Goal: Information Seeking & Learning: Learn about a topic

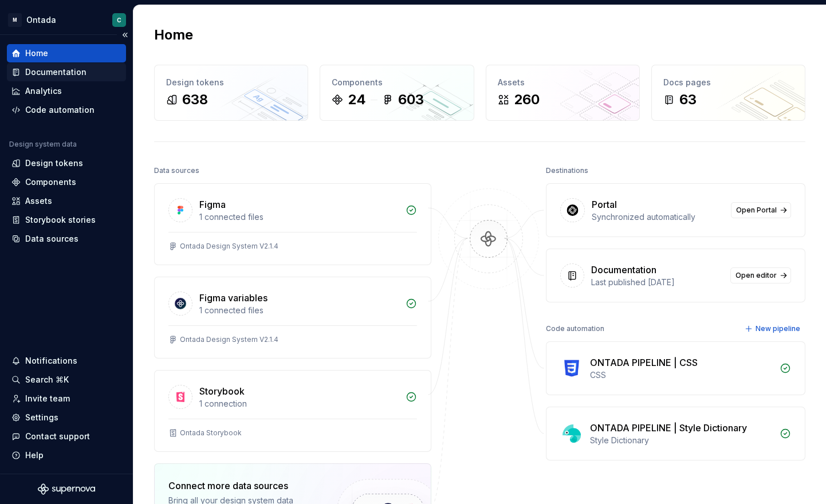
click at [45, 77] on div "Documentation" at bounding box center [55, 71] width 61 height 11
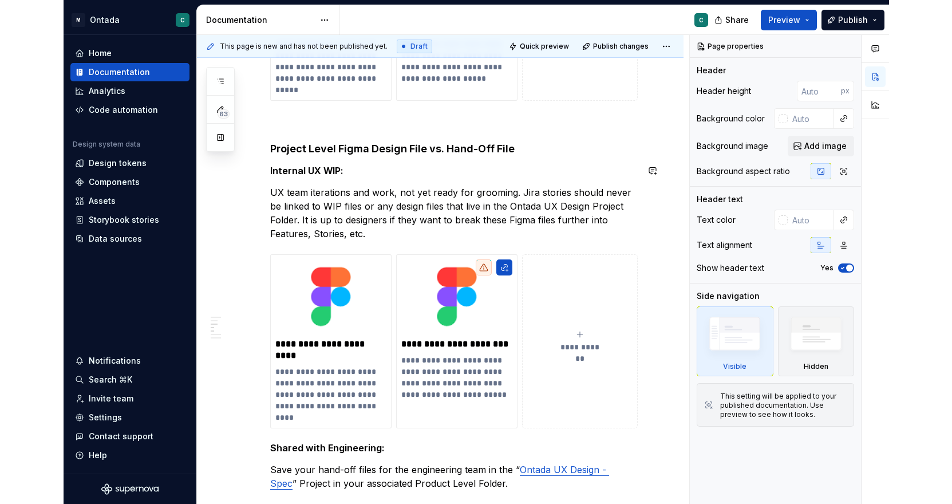
scroll to position [533, 0]
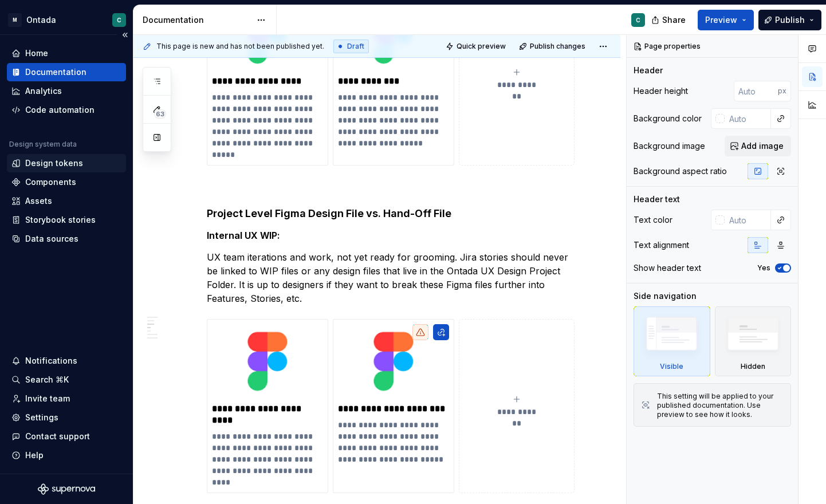
click at [31, 165] on div "Design tokens" at bounding box center [54, 162] width 58 height 11
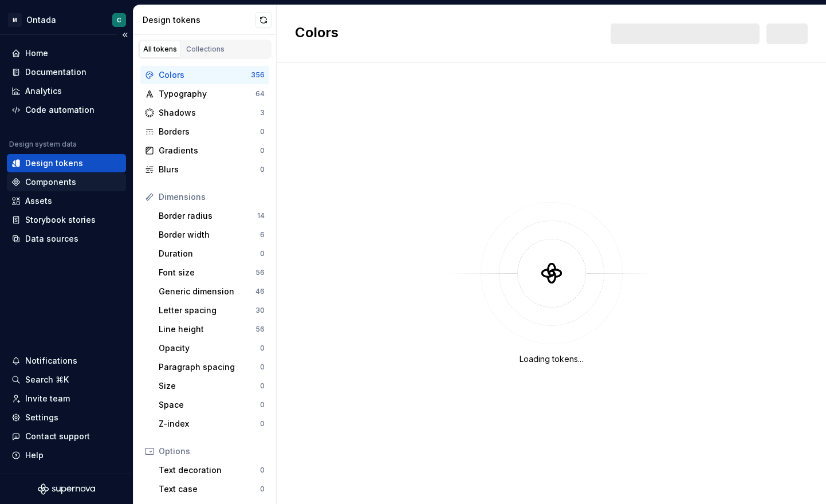
click at [29, 183] on div "Components" at bounding box center [50, 181] width 51 height 11
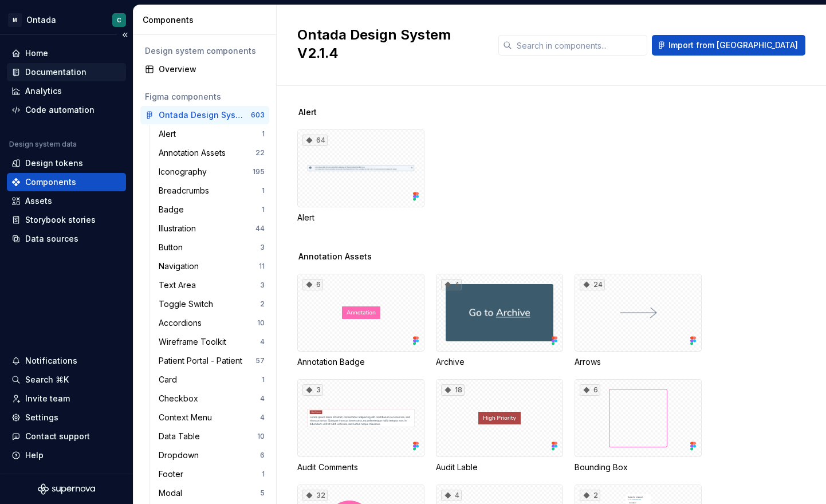
click at [66, 73] on div "Documentation" at bounding box center [55, 71] width 61 height 11
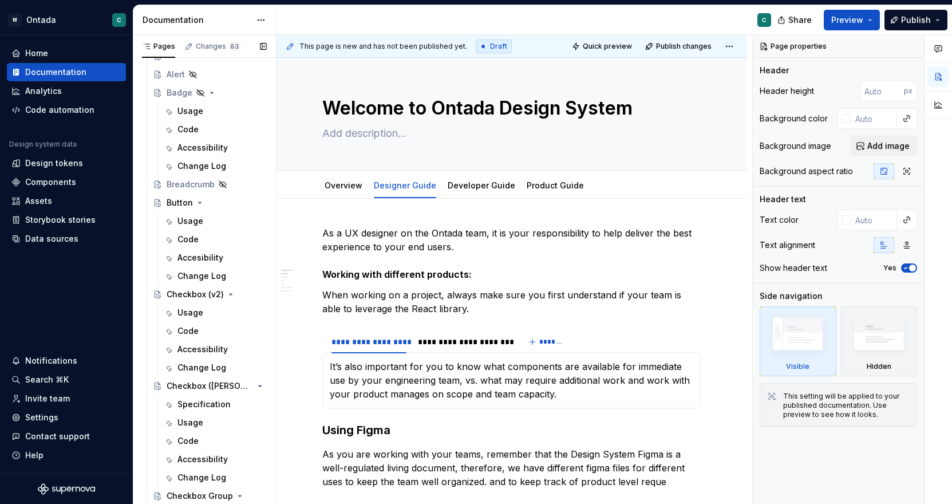
scroll to position [601, 0]
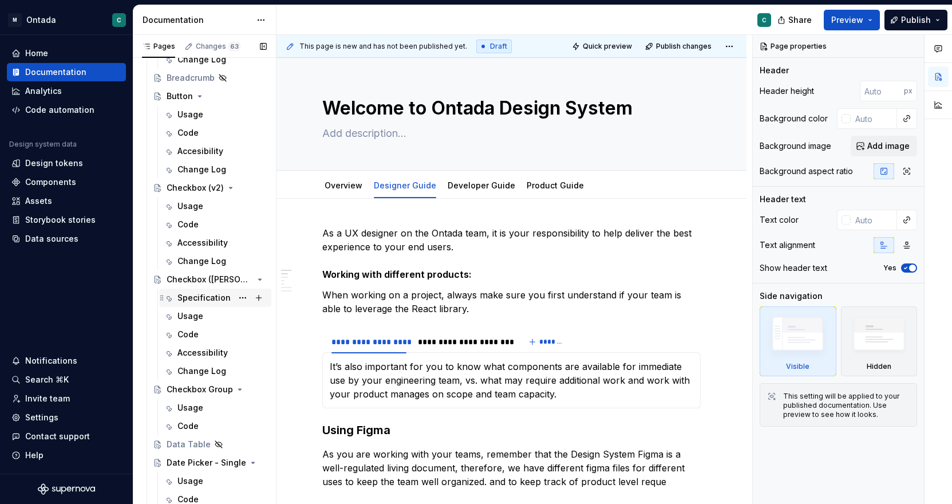
click at [187, 300] on div "Specification" at bounding box center [203, 297] width 53 height 11
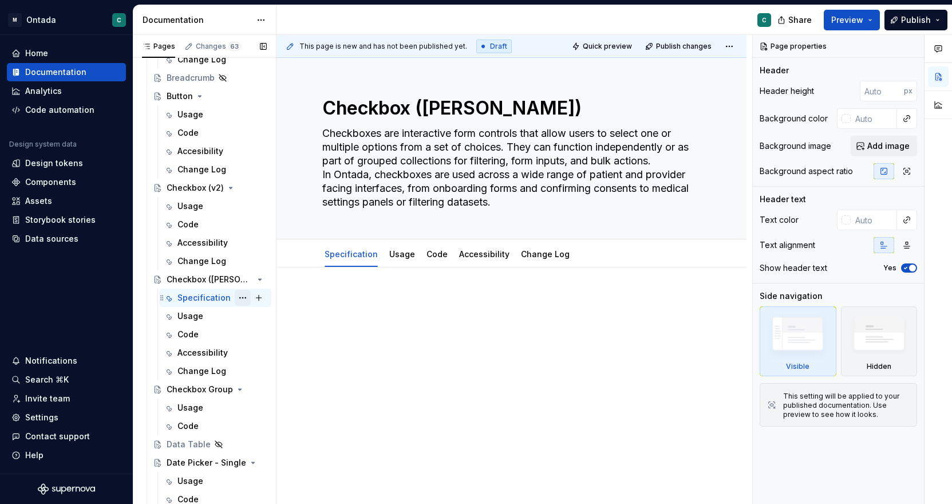
click at [244, 297] on button "Page tree" at bounding box center [243, 298] width 16 height 16
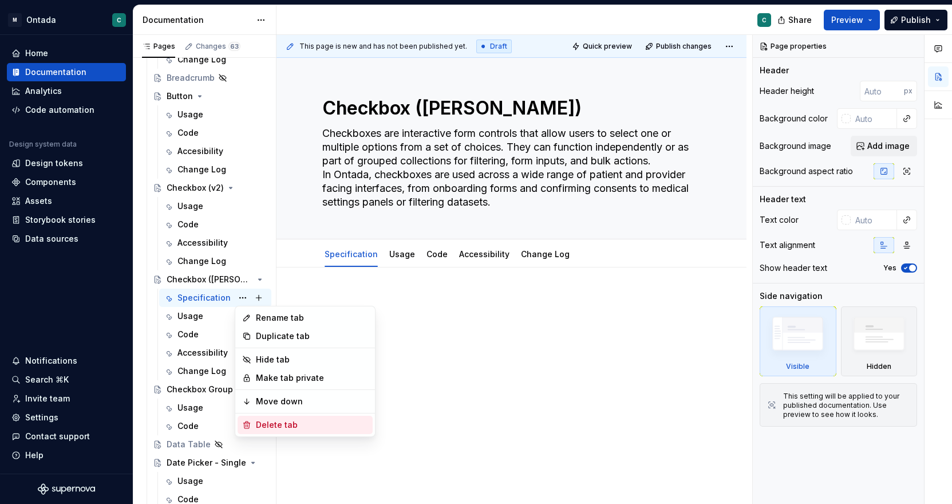
click at [267, 432] on div "Delete tab" at bounding box center [305, 425] width 135 height 18
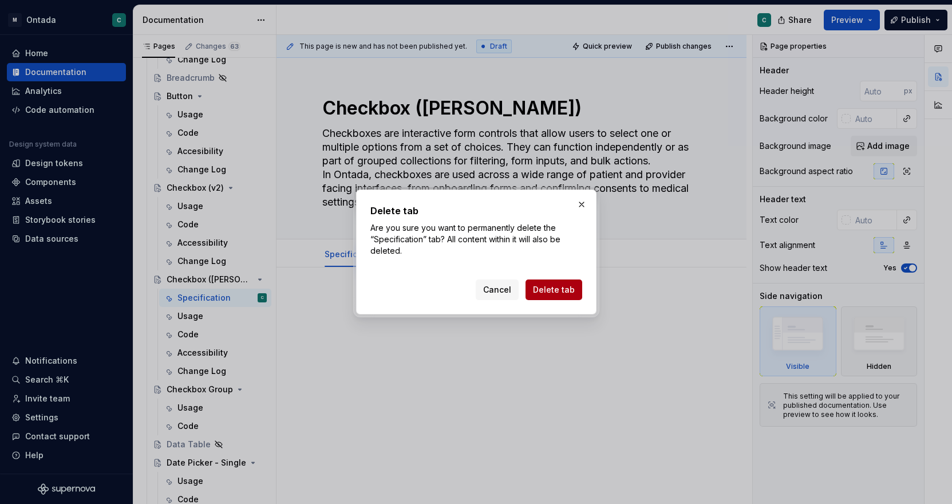
click at [550, 289] on span "Delete tab" at bounding box center [554, 289] width 42 height 11
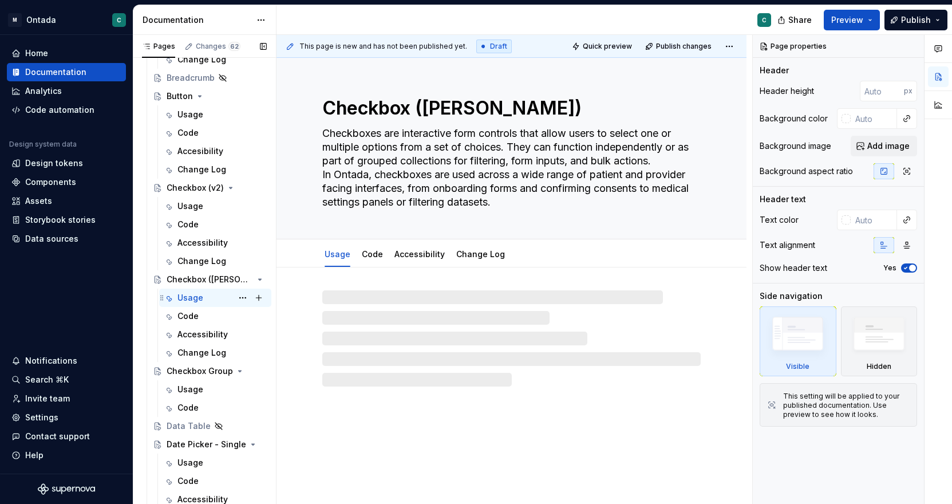
click at [186, 306] on div "Usage C" at bounding box center [215, 298] width 112 height 18
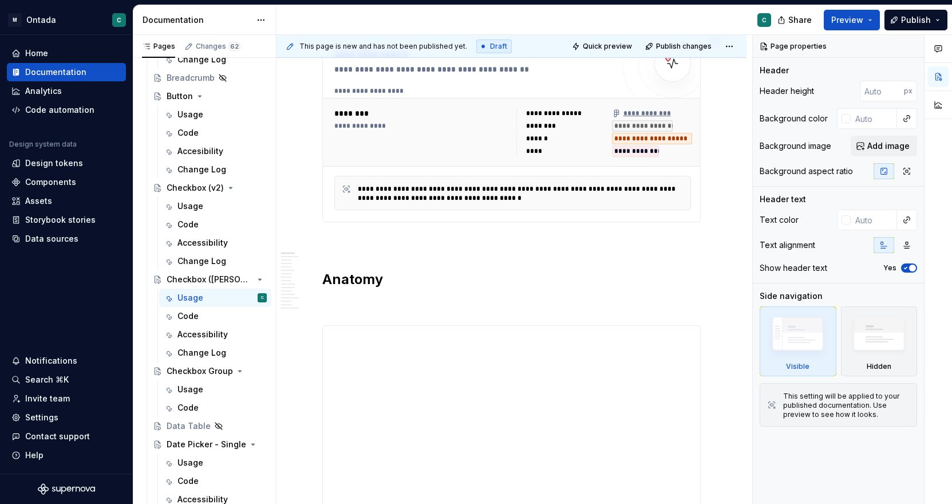
scroll to position [269, 0]
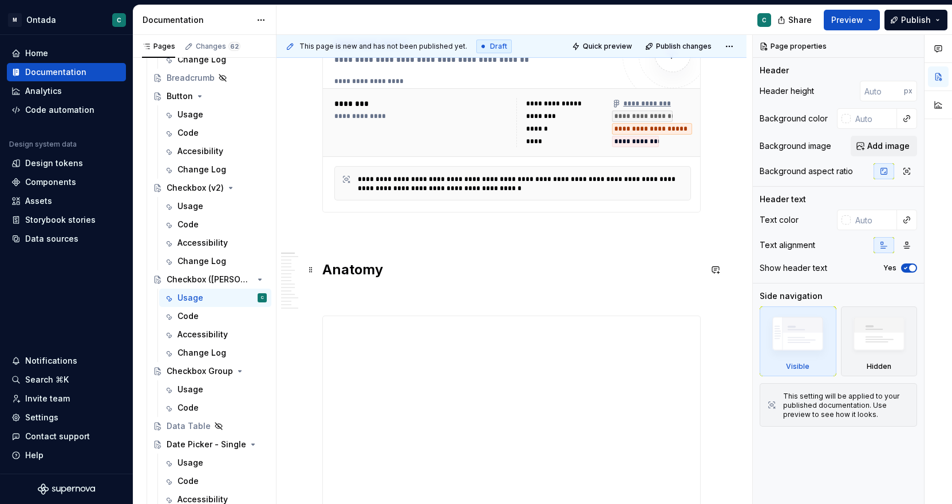
click at [421, 272] on h2 "Anatomy" at bounding box center [511, 270] width 378 height 18
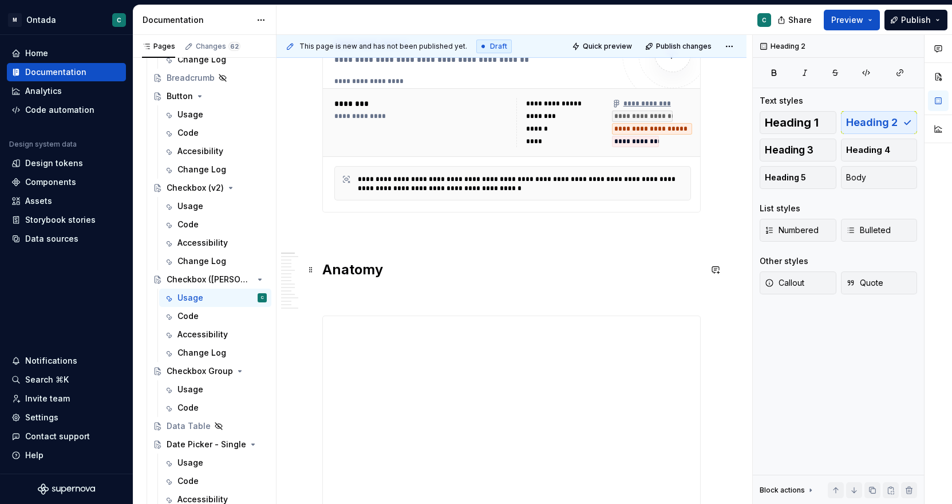
click at [325, 274] on h2 "Anatomy" at bounding box center [511, 270] width 378 height 18
type textarea "*"
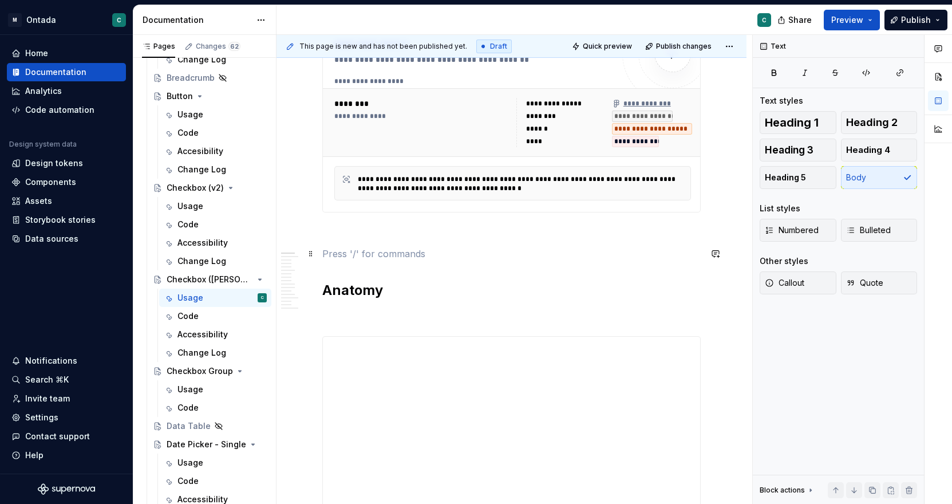
click at [342, 252] on p at bounding box center [511, 254] width 378 height 14
click at [338, 291] on h2 "Anatomy" at bounding box center [511, 290] width 378 height 18
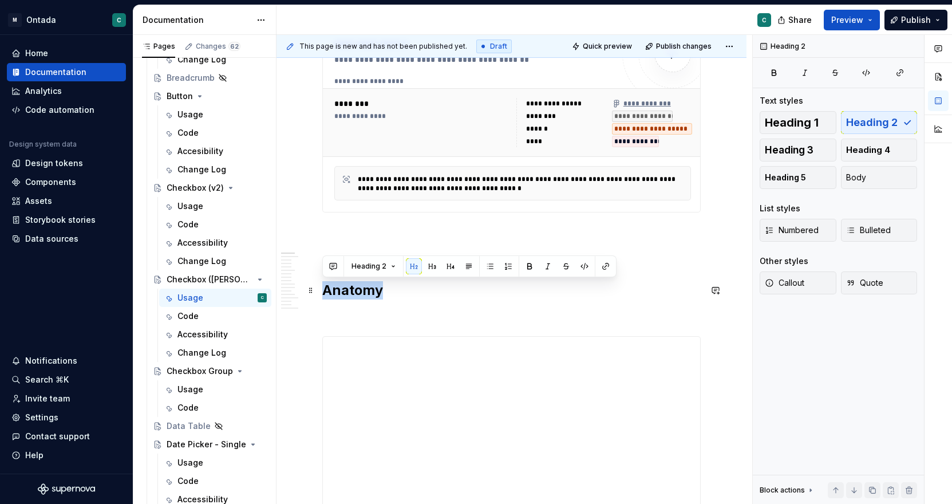
click at [338, 291] on h2 "Anatomy" at bounding box center [511, 290] width 378 height 18
copy h2 "Anatomy"
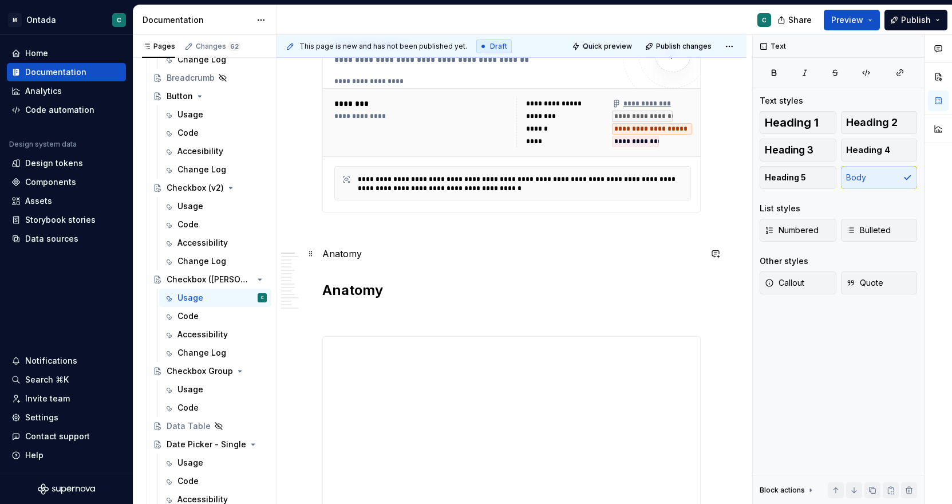
click at [339, 255] on p "Anatomy" at bounding box center [511, 254] width 378 height 14
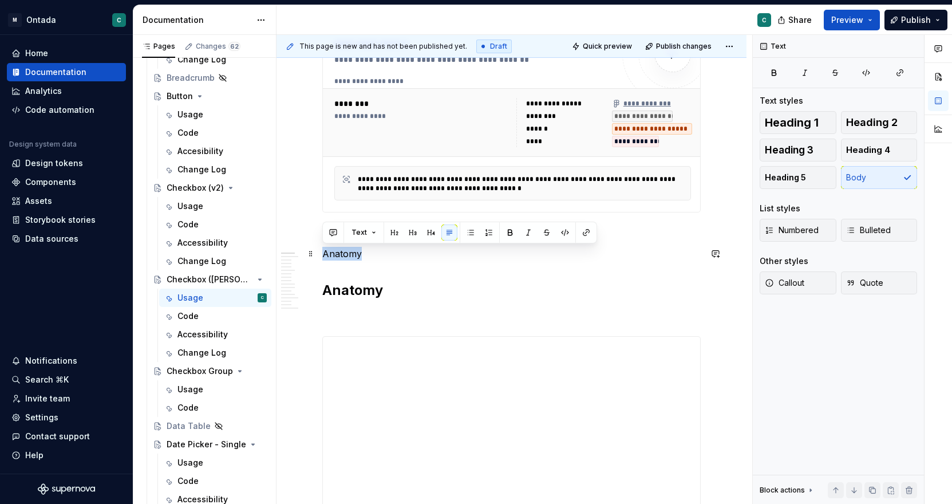
click at [339, 255] on p "Anatomy" at bounding box center [511, 254] width 378 height 14
click at [390, 235] on button "button" at bounding box center [394, 232] width 16 height 16
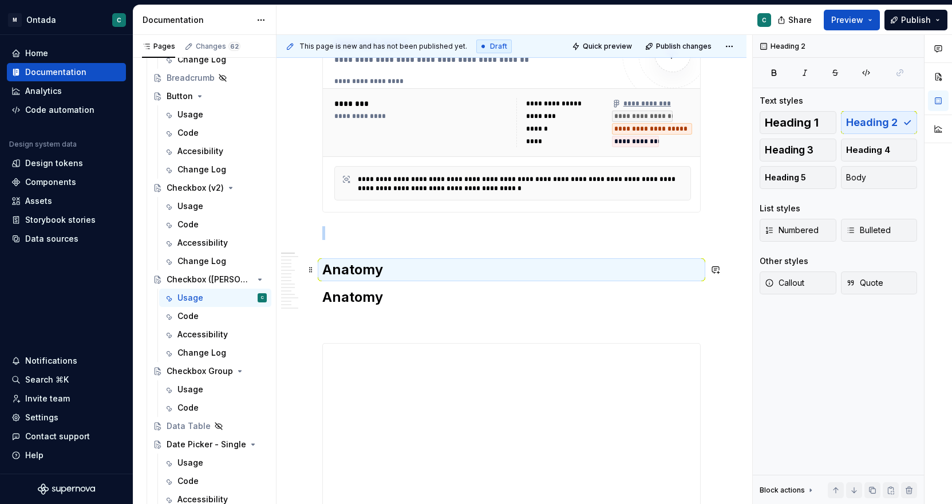
click at [363, 265] on h2 "Anatomy" at bounding box center [511, 270] width 378 height 18
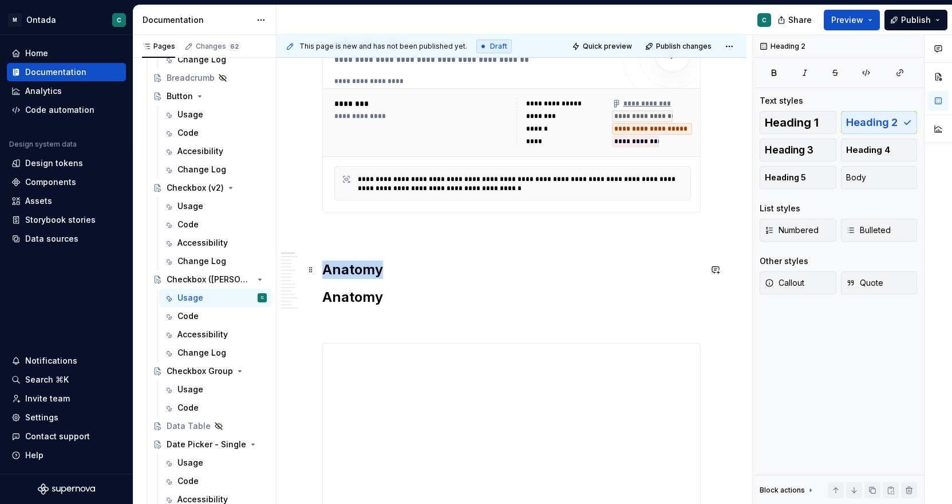
click at [363, 265] on h2 "Anatomy" at bounding box center [511, 270] width 378 height 18
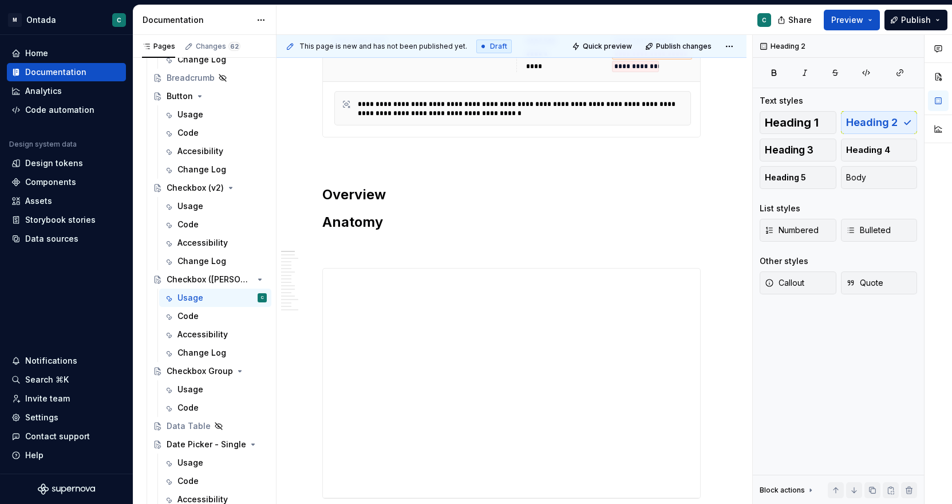
scroll to position [392, 0]
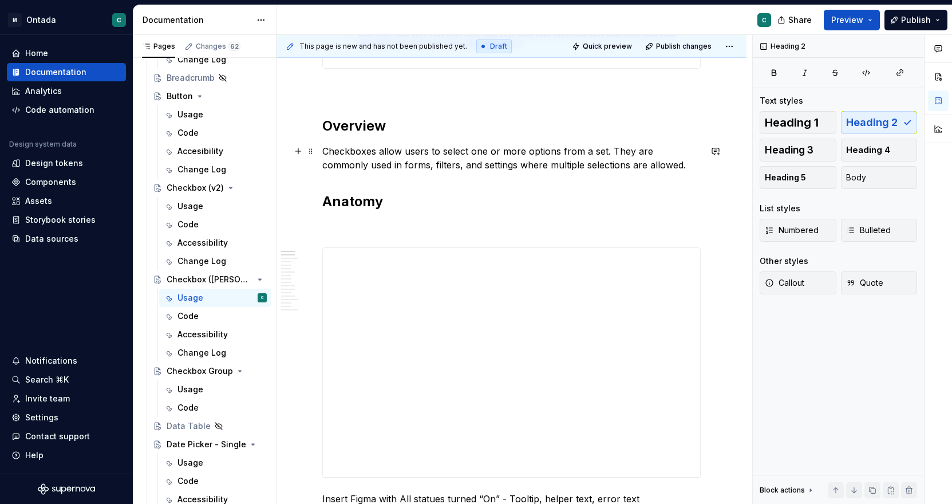
scroll to position [439, 0]
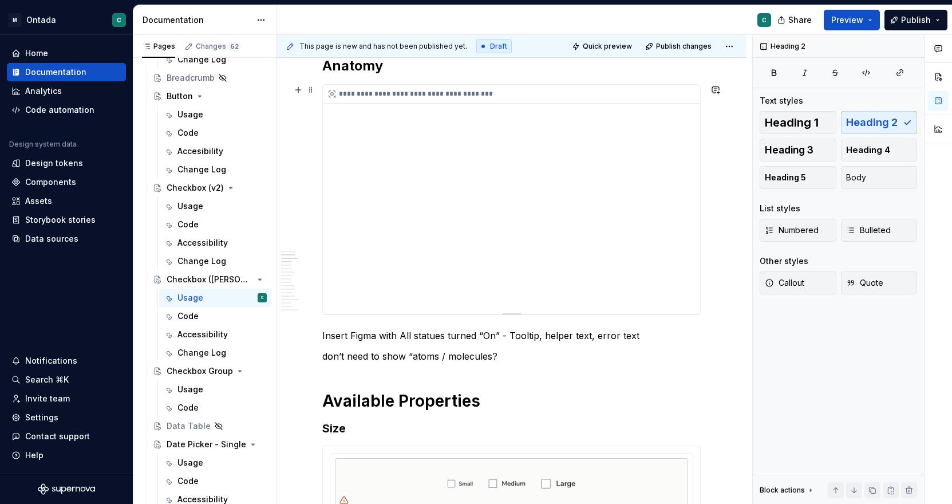
scroll to position [543, 0]
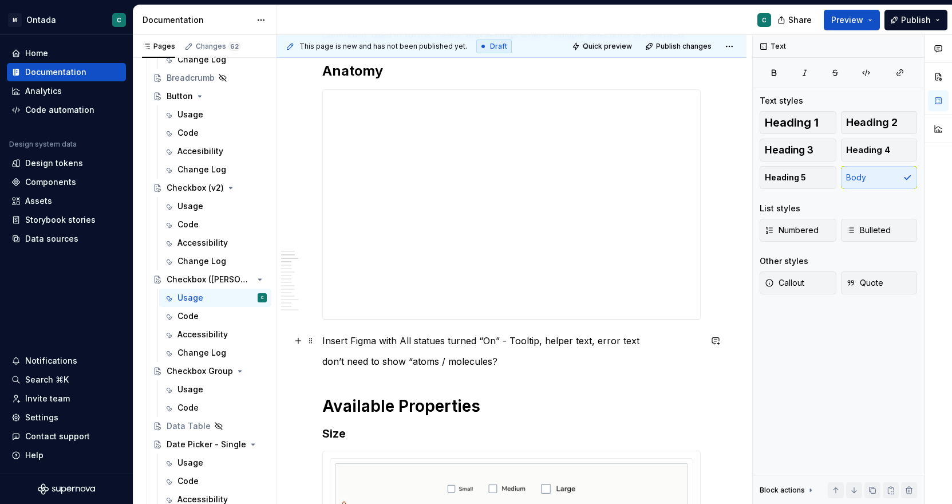
click at [322, 343] on p "Insert Figma with All statues turned “On” - Tooltip, helper text, error text" at bounding box center [511, 341] width 378 height 14
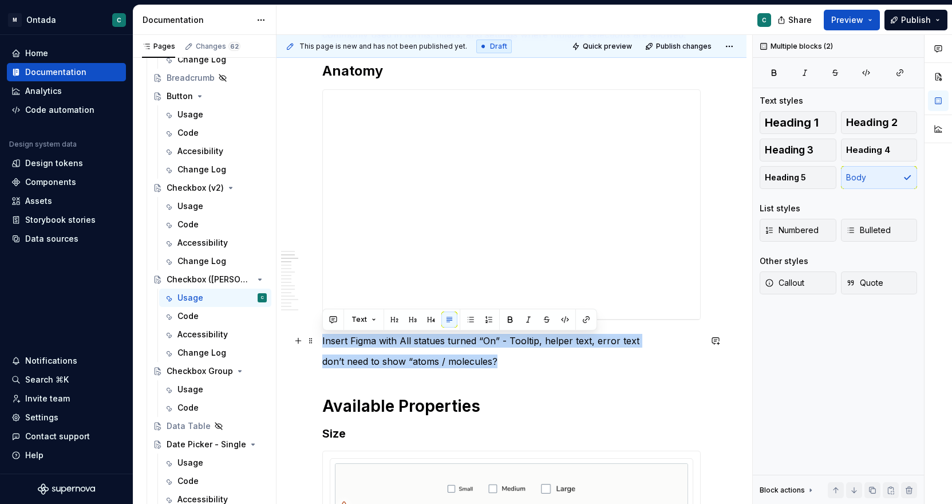
drag, startPoint x: 503, startPoint y: 364, endPoint x: 320, endPoint y: 335, distance: 185.0
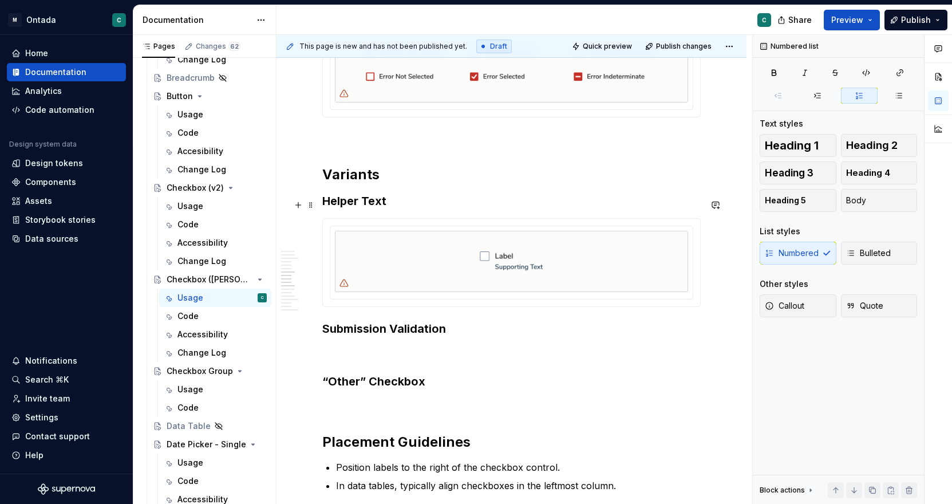
scroll to position [1339, 0]
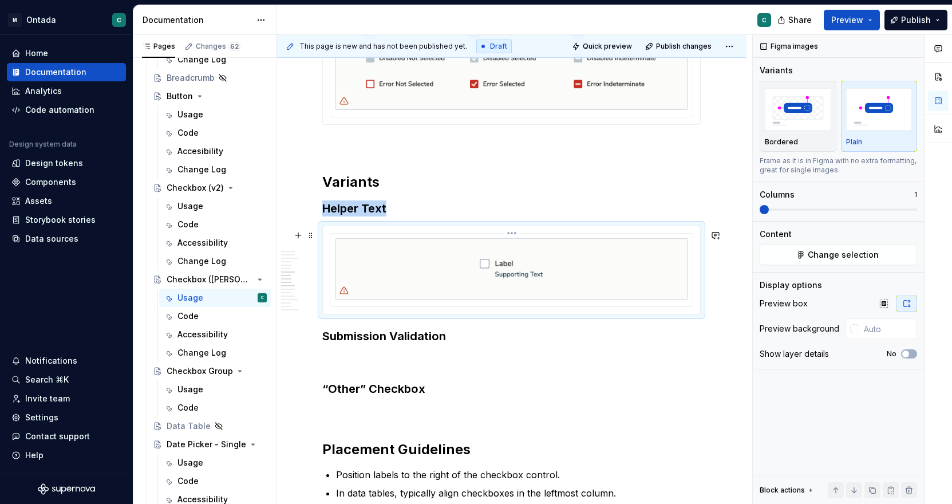
click at [535, 270] on img at bounding box center [511, 268] width 353 height 61
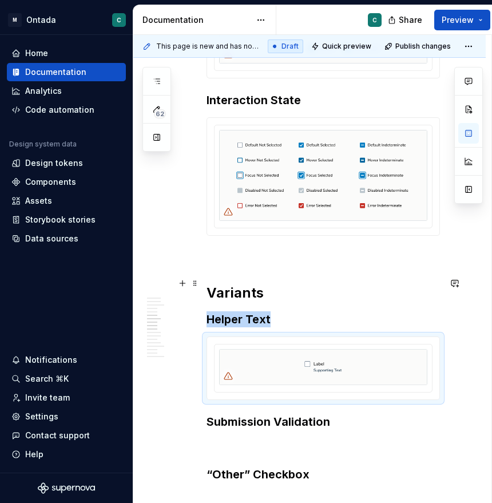
scroll to position [1250, 0]
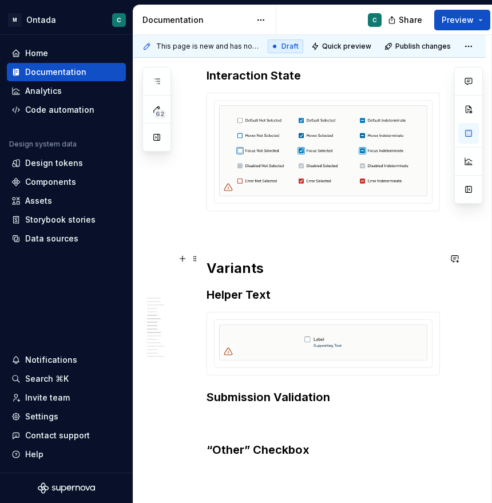
click at [237, 259] on h2 "Variants" at bounding box center [324, 268] width 234 height 18
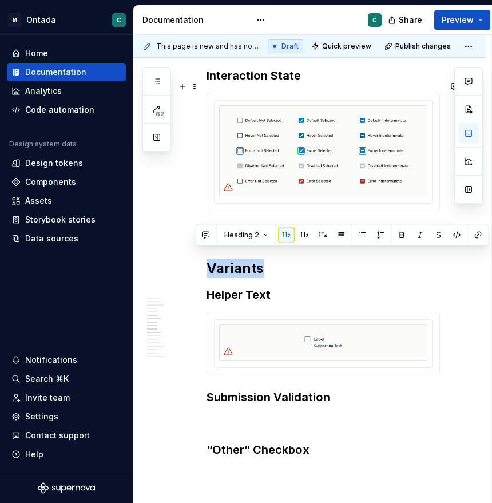
copy h2 "Variants"
click at [229, 225] on p at bounding box center [324, 232] width 234 height 14
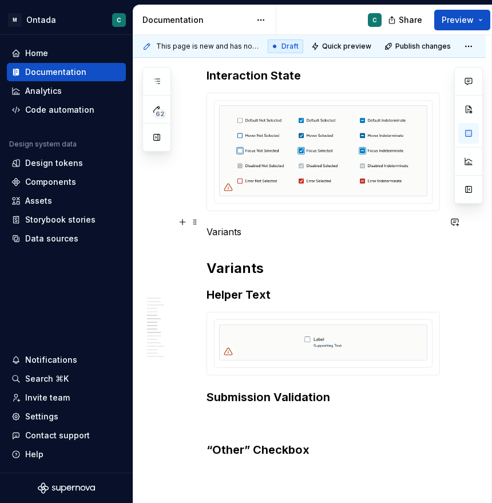
click at [227, 225] on p "Variants" at bounding box center [324, 232] width 234 height 14
click at [230, 226] on p "Behavior" at bounding box center [324, 232] width 234 height 14
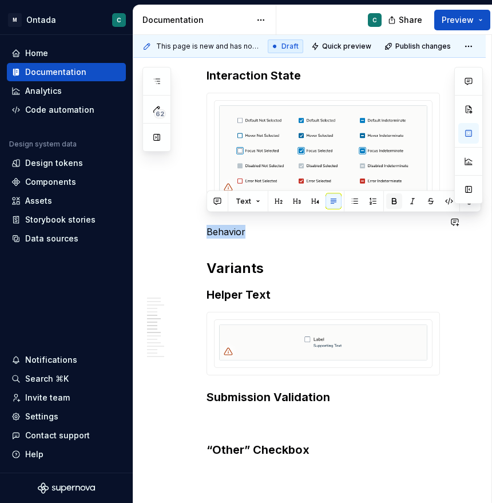
click at [393, 201] on button "button" at bounding box center [394, 202] width 16 height 16
click at [277, 198] on button "button" at bounding box center [279, 202] width 16 height 16
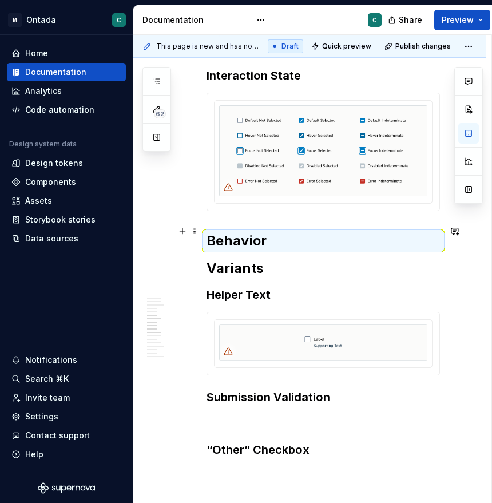
click at [246, 232] on strong "Behavior" at bounding box center [237, 240] width 60 height 17
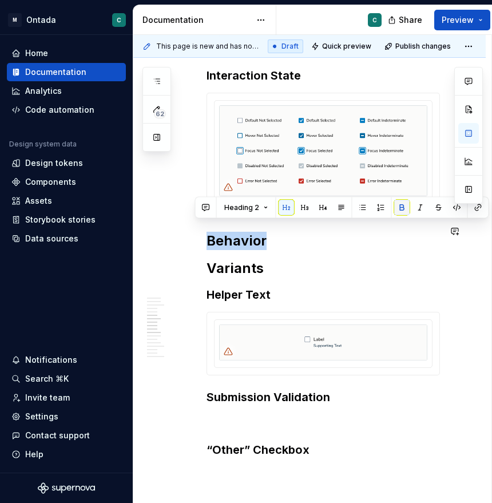
click at [402, 207] on button "button" at bounding box center [402, 208] width 16 height 16
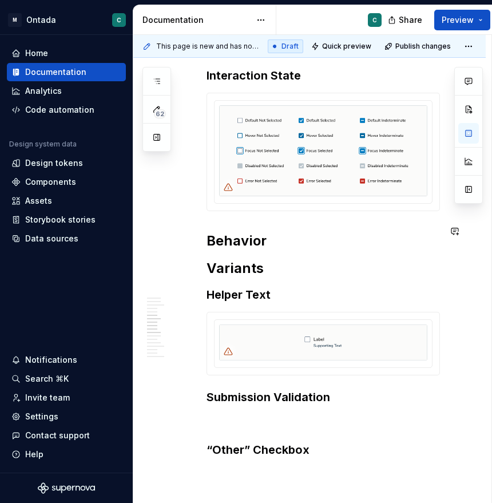
click at [288, 232] on h2 "Behavior" at bounding box center [324, 241] width 234 height 18
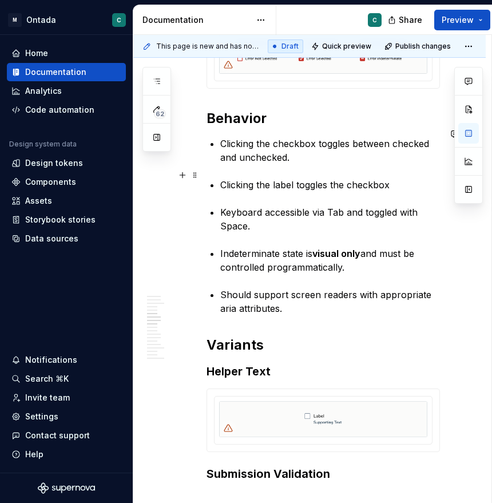
scroll to position [1379, 0]
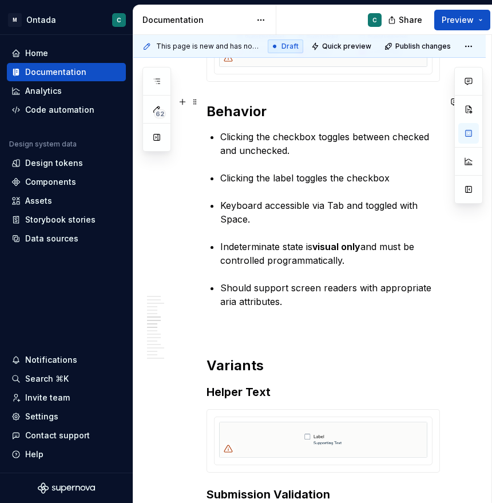
click at [238, 104] on h2 "Behavior" at bounding box center [324, 111] width 234 height 18
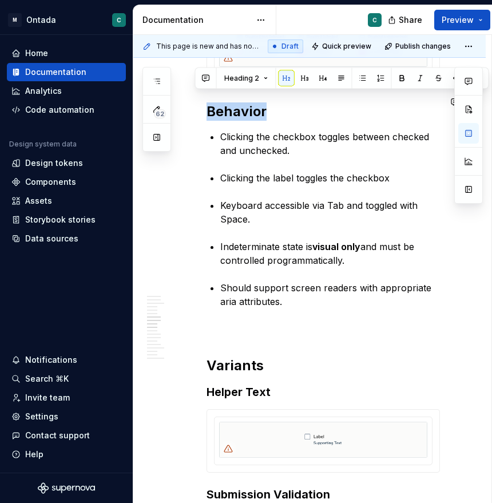
copy h2 "Behavior"
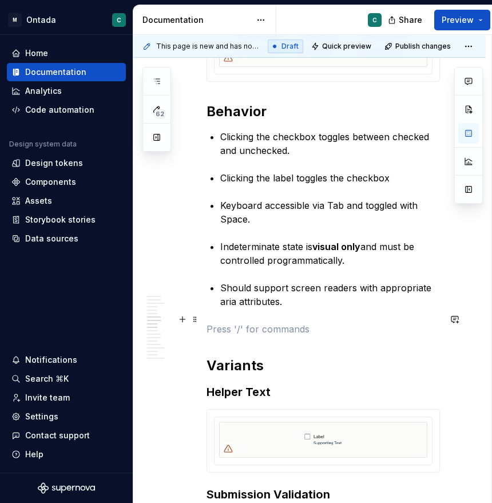
click at [215, 322] on p at bounding box center [324, 329] width 234 height 14
click at [215, 322] on p "Behavior" at bounding box center [324, 329] width 234 height 14
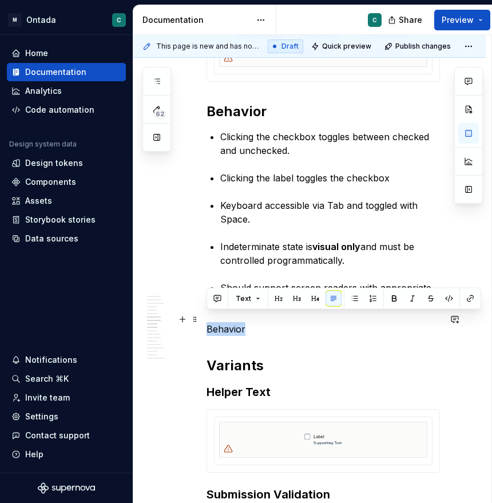
click at [215, 322] on p "Behavior" at bounding box center [324, 329] width 234 height 14
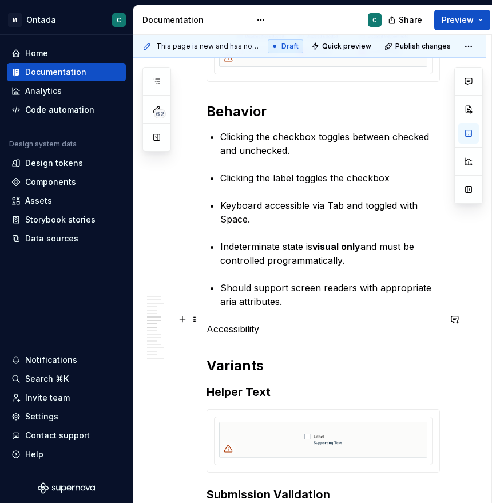
click at [230, 322] on p "Accessibility" at bounding box center [324, 329] width 234 height 14
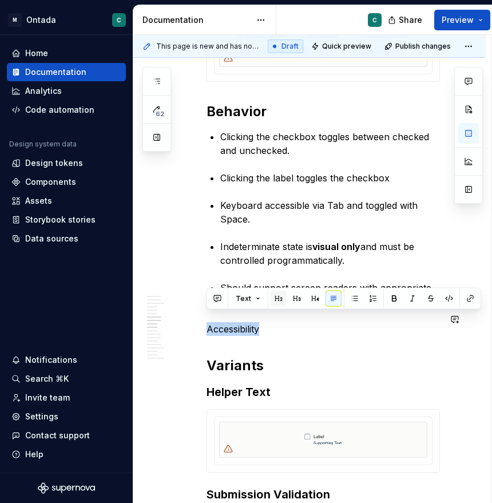
click at [282, 295] on button "button" at bounding box center [279, 299] width 16 height 16
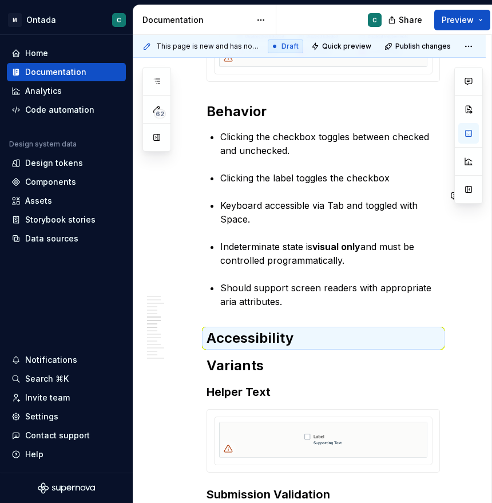
scroll to position [1390, 0]
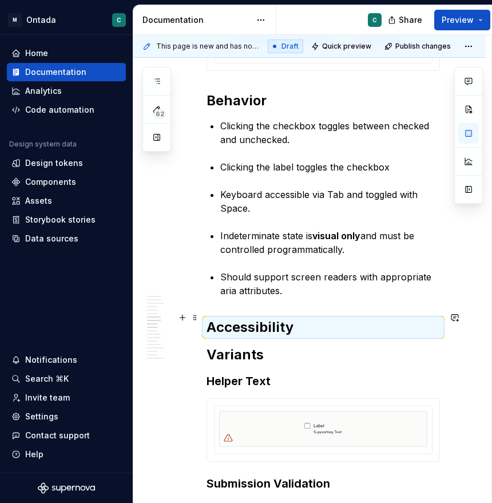
click at [319, 320] on h2 "Accessibility" at bounding box center [324, 327] width 234 height 18
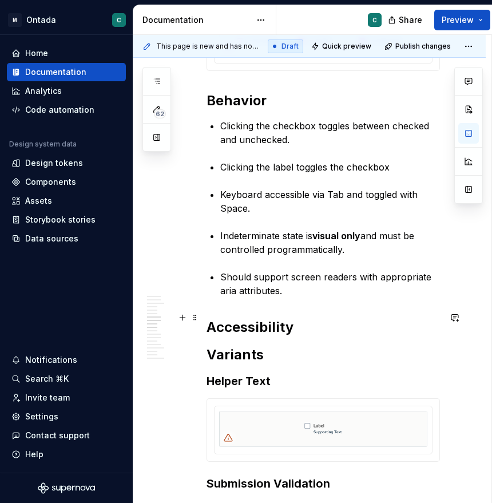
click at [315, 318] on h2 "Accessibility" at bounding box center [324, 327] width 234 height 18
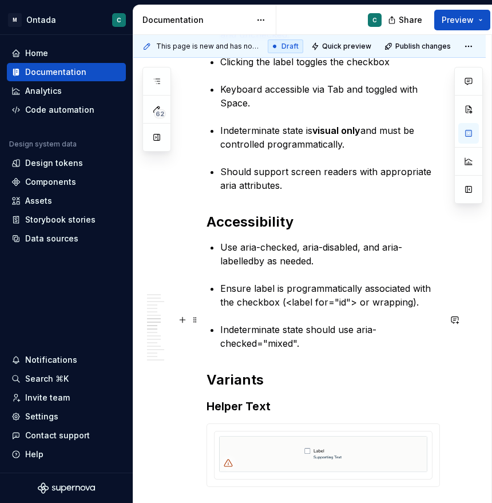
scroll to position [1508, 0]
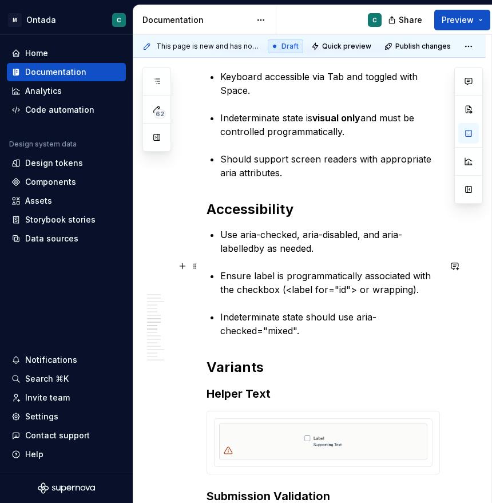
click at [246, 200] on h2 "Accessibility" at bounding box center [324, 209] width 234 height 18
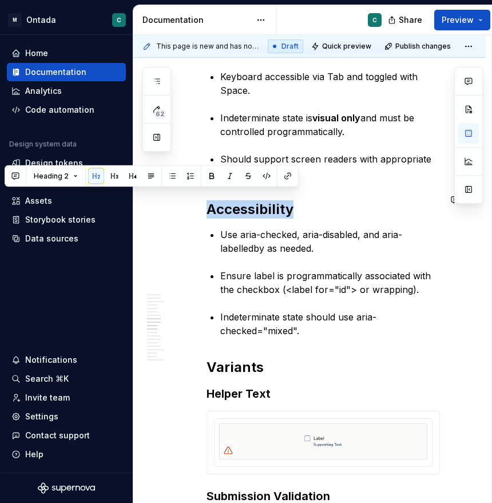
copy h2 "Accessibility"
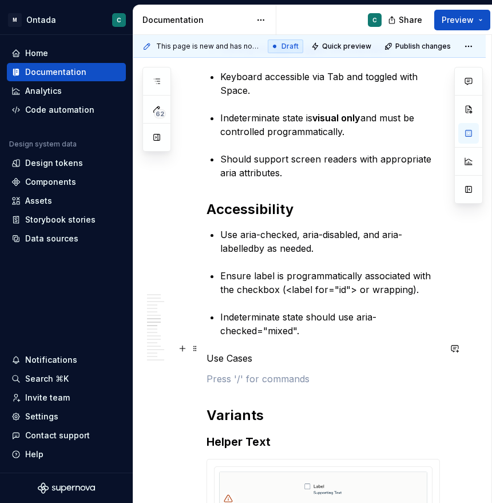
click at [230, 352] on p "Use Cases" at bounding box center [324, 359] width 234 height 14
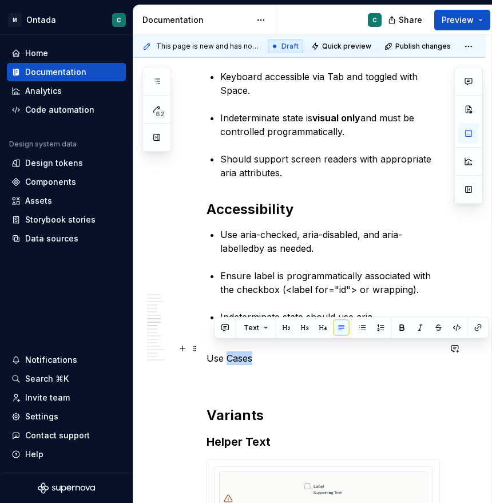
click at [230, 352] on p "Use Cases" at bounding box center [324, 359] width 234 height 14
click at [275, 327] on button "button" at bounding box center [279, 328] width 16 height 16
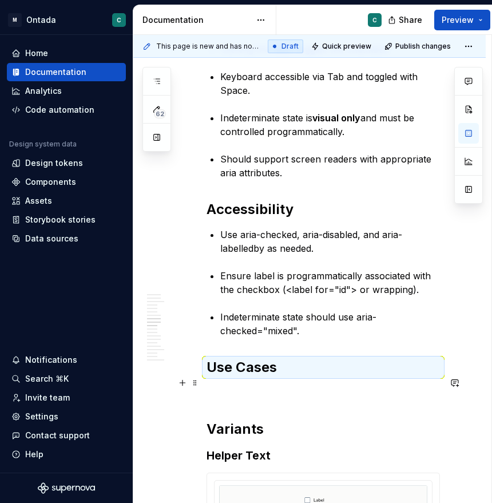
click at [214, 388] on p at bounding box center [324, 393] width 234 height 14
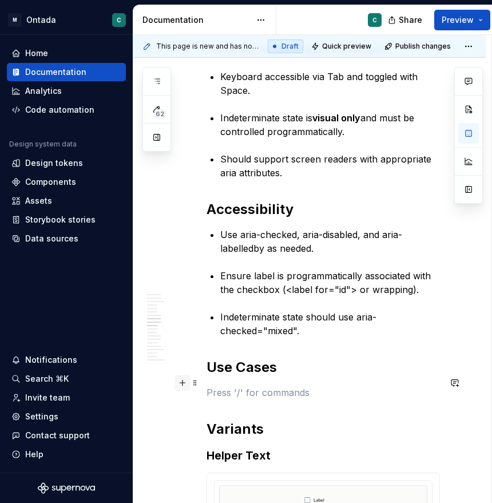
click at [183, 384] on button "button" at bounding box center [183, 383] width 16 height 16
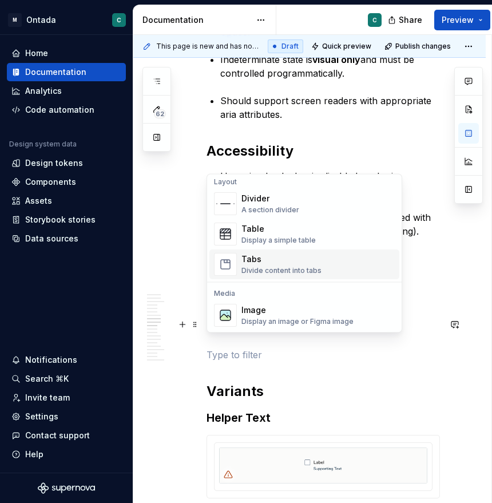
scroll to position [384, 0]
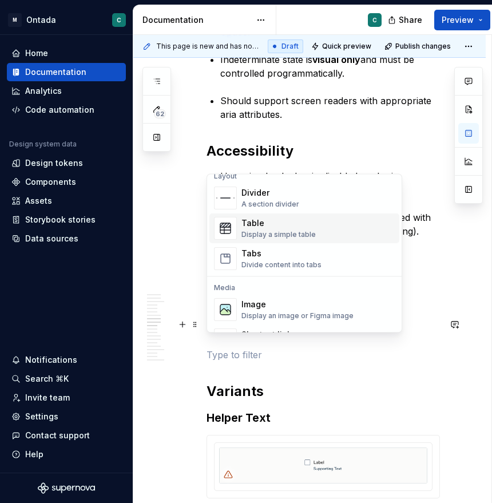
click at [265, 226] on div "Table" at bounding box center [279, 223] width 74 height 11
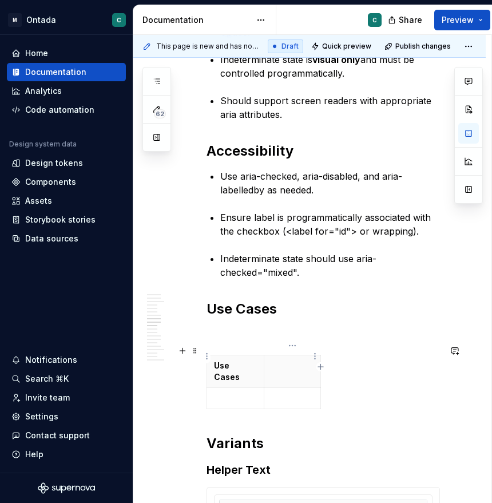
click at [301, 360] on p at bounding box center [292, 365] width 43 height 11
click at [243, 393] on p at bounding box center [235, 398] width 42 height 11
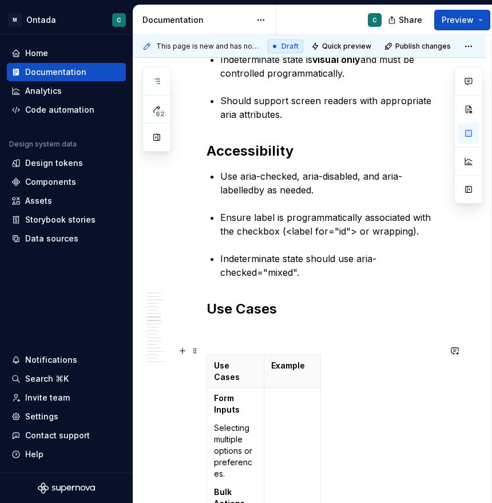
scroll to position [1647, 0]
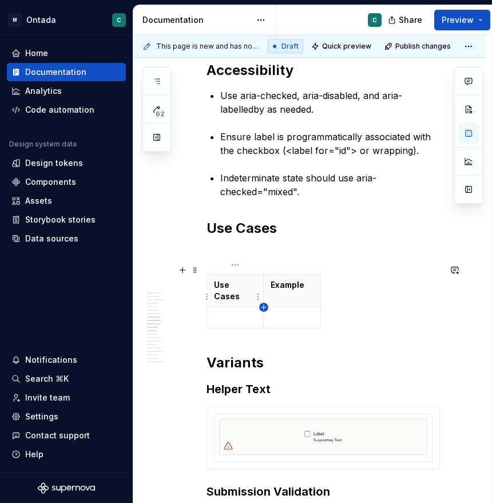
click at [262, 308] on icon "button" at bounding box center [263, 307] width 9 height 9
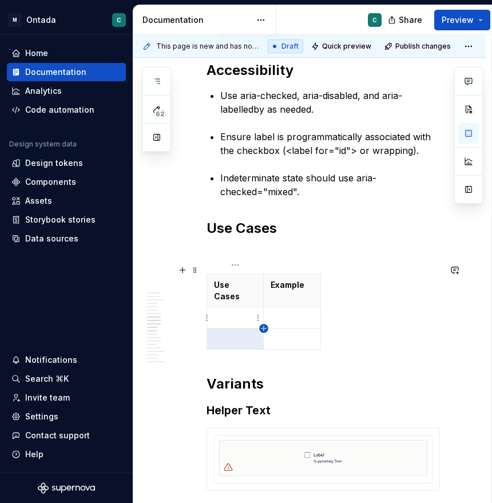
click at [265, 326] on icon "button" at bounding box center [263, 328] width 9 height 9
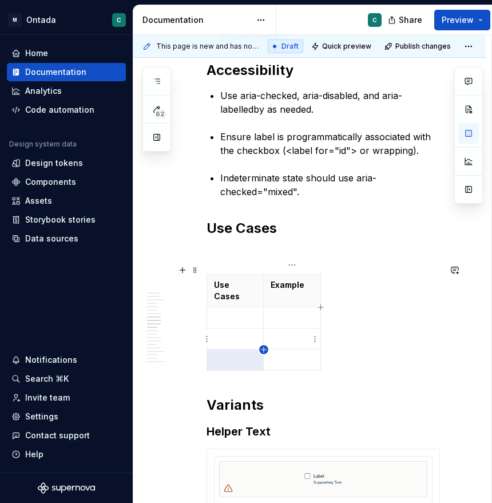
click at [263, 349] on icon "button" at bounding box center [263, 349] width 5 height 5
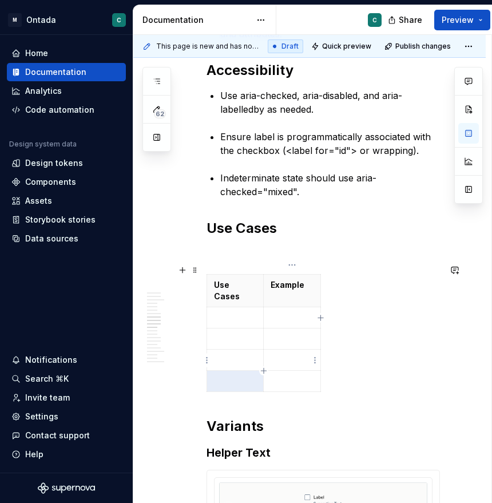
click at [264, 370] on icon "button" at bounding box center [263, 370] width 9 height 9
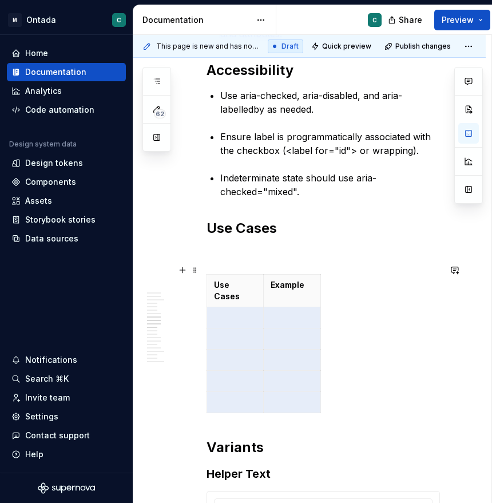
drag, startPoint x: 229, startPoint y: 299, endPoint x: 324, endPoint y: 381, distance: 125.8
click at [324, 381] on div "Use Cases Example" at bounding box center [324, 346] width 234 height 144
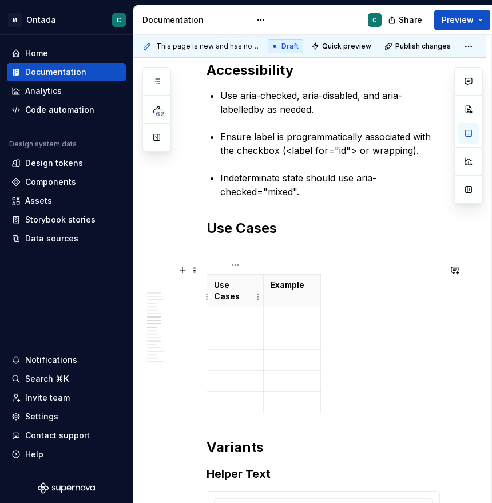
click at [226, 312] on p at bounding box center [235, 317] width 42 height 11
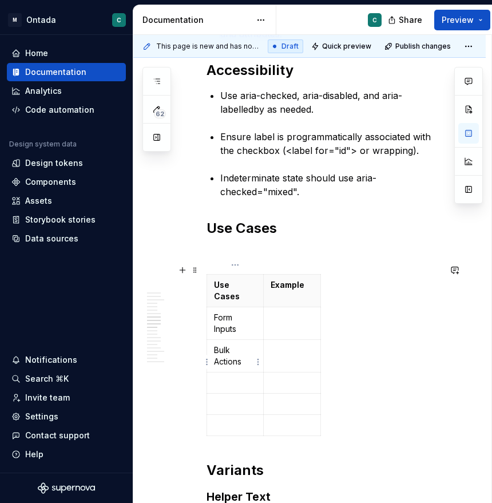
click at [230, 377] on p at bounding box center [235, 382] width 42 height 11
click at [245, 405] on td at bounding box center [235, 415] width 57 height 21
click at [235, 431] on p at bounding box center [235, 436] width 42 height 11
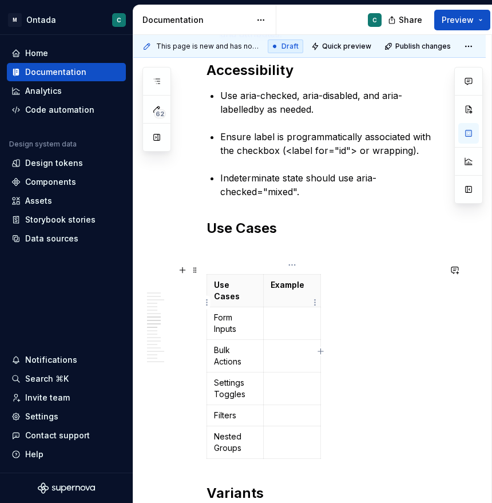
click at [289, 312] on p at bounding box center [292, 317] width 43 height 11
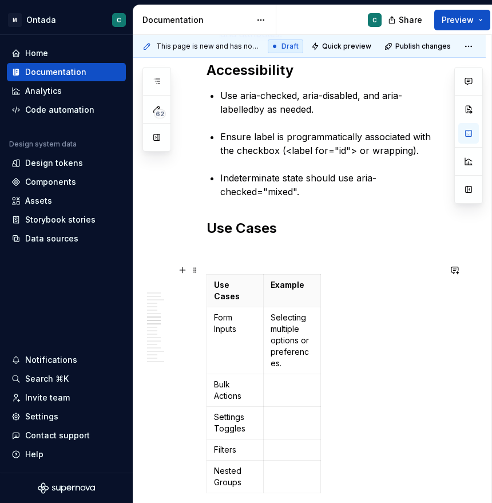
click at [287, 379] on p at bounding box center [292, 384] width 43 height 11
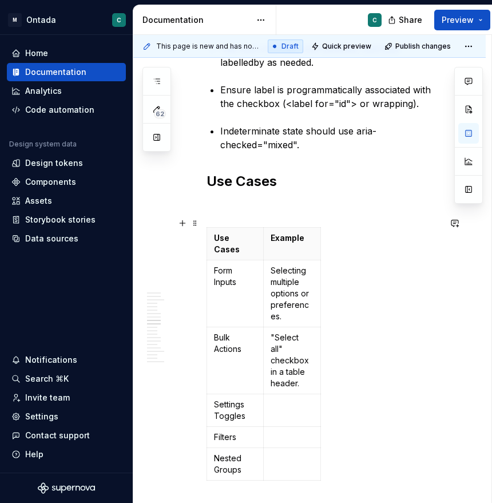
scroll to position [1698, 0]
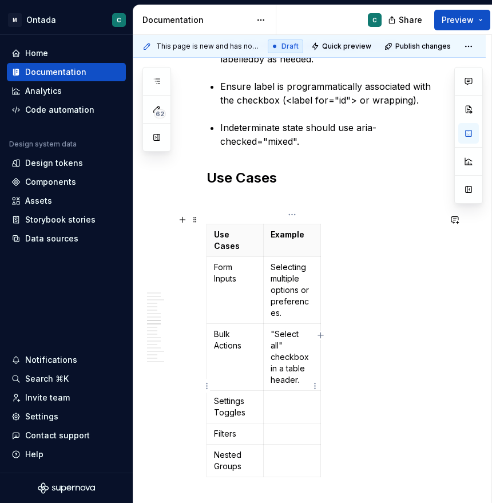
click at [294, 396] on p at bounding box center [292, 401] width 43 height 11
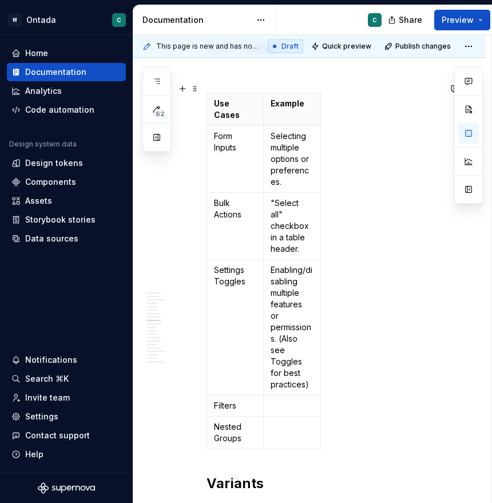
scroll to position [1928, 0]
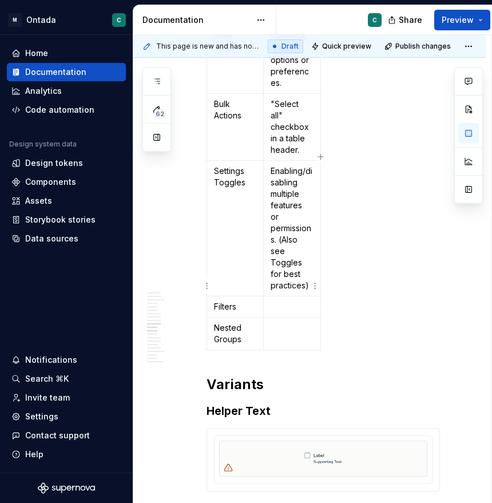
click at [290, 301] on p at bounding box center [292, 306] width 43 height 11
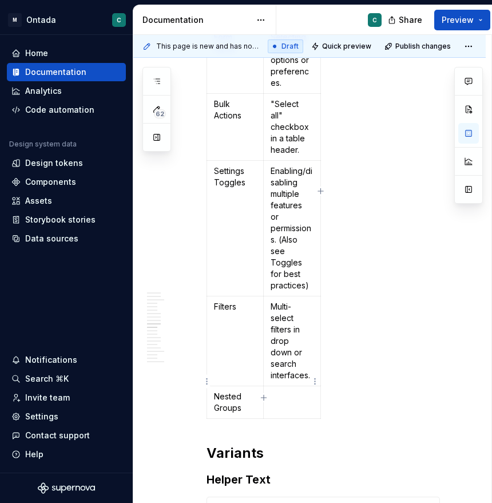
click at [284, 386] on td at bounding box center [292, 402] width 57 height 33
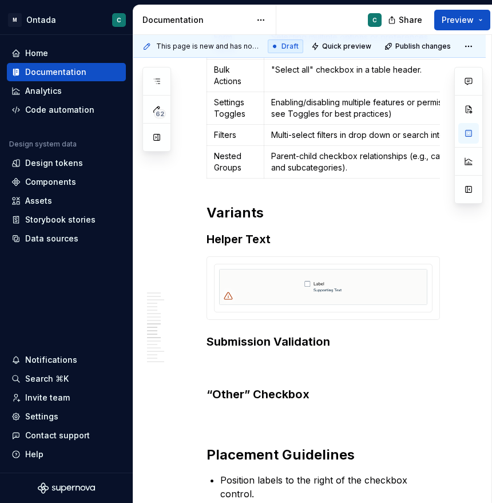
drag, startPoint x: 319, startPoint y: 194, endPoint x: 496, endPoint y: 192, distance: 176.4
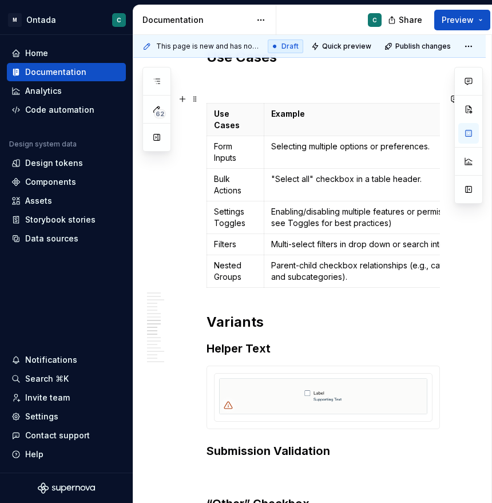
scroll to position [1810, 0]
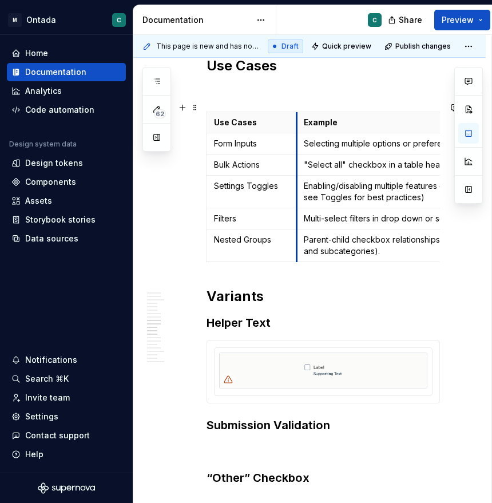
drag, startPoint x: 263, startPoint y: 203, endPoint x: 295, endPoint y: 203, distance: 31.5
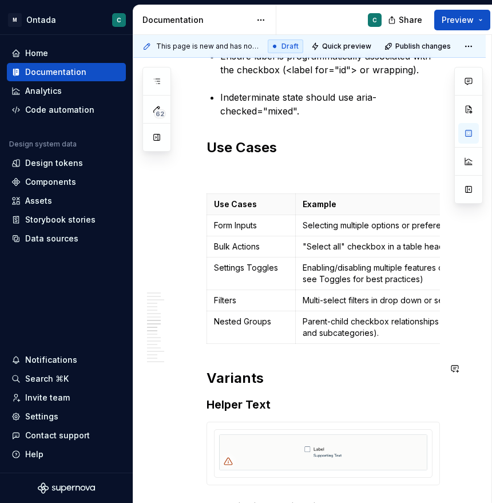
scroll to position [1741, 0]
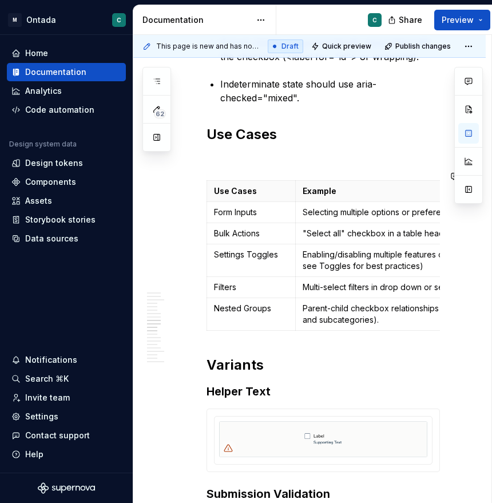
click at [216, 159] on div "**********" at bounding box center [324, 459] width 234 height 3700
click at [216, 153] on p at bounding box center [324, 160] width 234 height 14
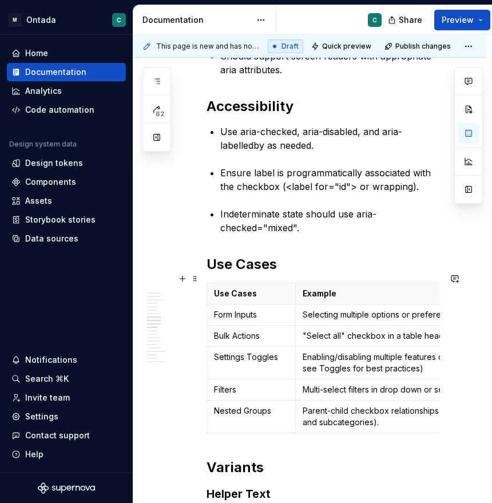
scroll to position [1622, 0]
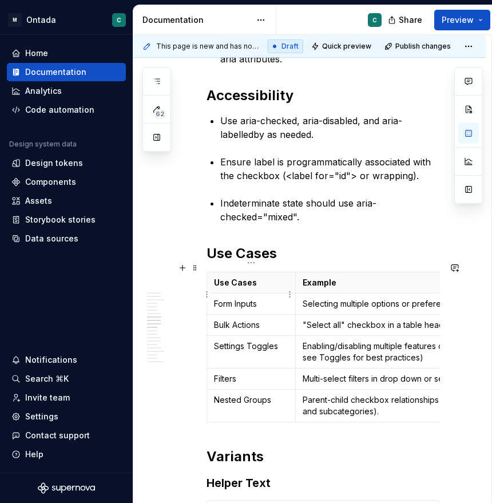
click at [222, 298] on p "Form Inputs" at bounding box center [251, 303] width 74 height 11
click at [318, 394] on p "Parent-child checkbox relationships (e.g., categories and subcategories)." at bounding box center [412, 405] width 219 height 23
click at [366, 410] on icon "button" at bounding box center [368, 412] width 9 height 9
click at [240, 427] on p at bounding box center [251, 432] width 74 height 11
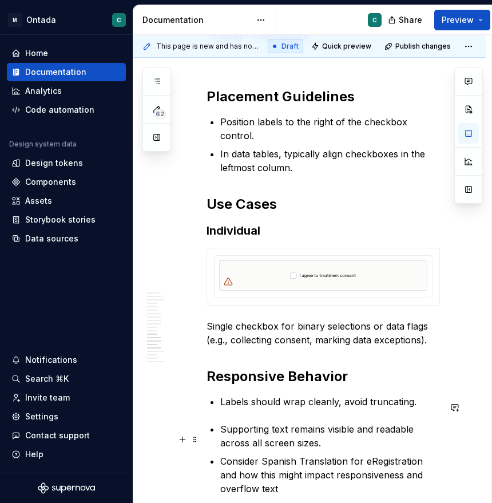
scroll to position [2243, 0]
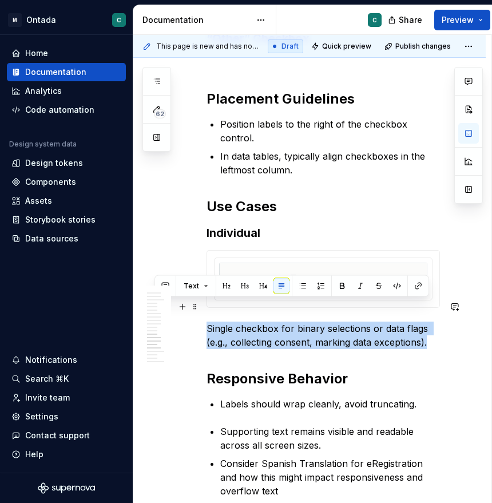
drag, startPoint x: 209, startPoint y: 307, endPoint x: 454, endPoint y: 318, distance: 245.3
click at [454, 318] on div "**********" at bounding box center [309, 22] width 353 height 3886
copy p "Single checkbox for binary selections or data flags (e.g., collecting consent, …"
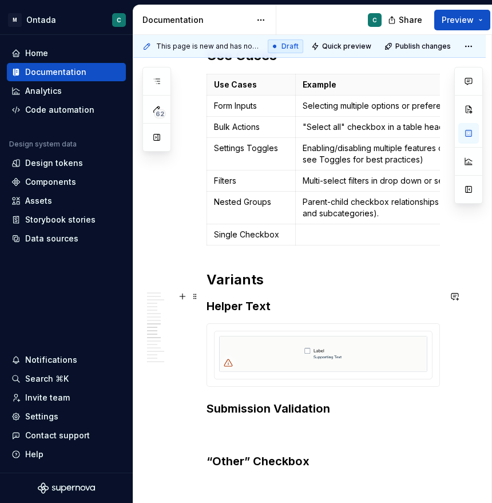
scroll to position [1722, 0]
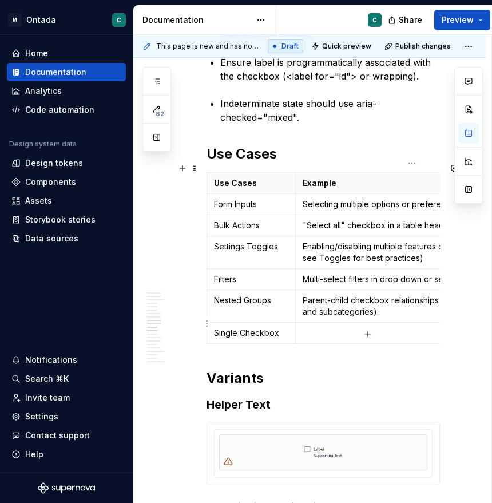
click at [346, 327] on p at bounding box center [412, 332] width 219 height 11
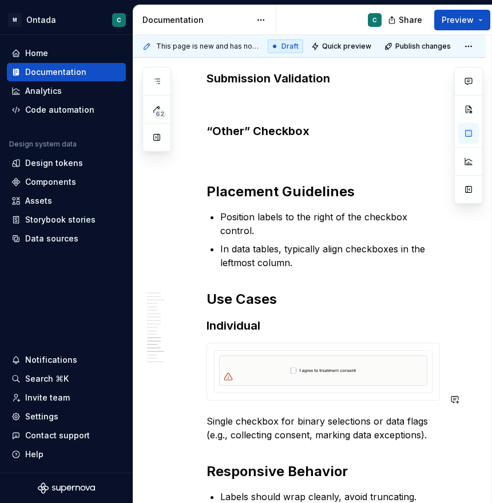
scroll to position [2153, 0]
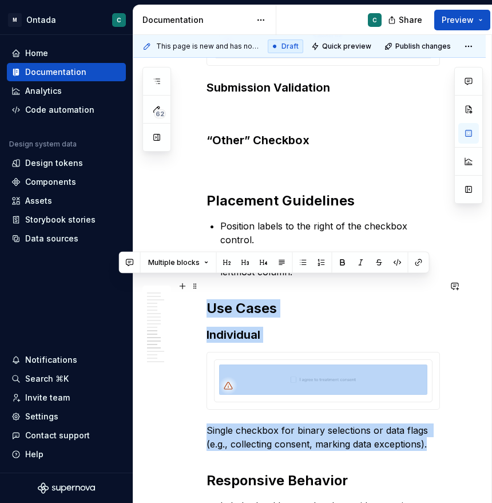
drag, startPoint x: 429, startPoint y: 423, endPoint x: 201, endPoint y: 291, distance: 263.5
click at [201, 291] on div "**********" at bounding box center [309, 118] width 353 height 3897
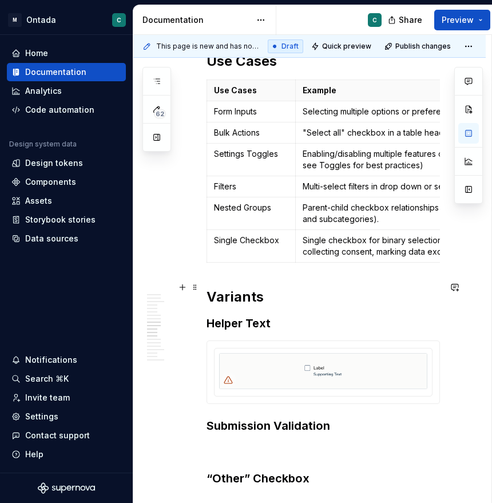
scroll to position [1810, 0]
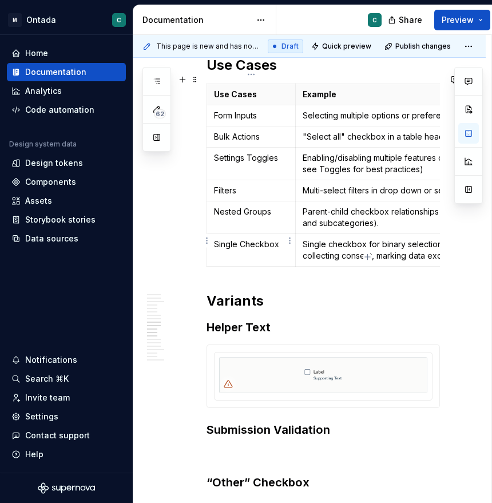
click at [226, 239] on p "Single Checkbox" at bounding box center [251, 244] width 74 height 11
click at [352, 293] on h2 "Variants" at bounding box center [324, 301] width 234 height 18
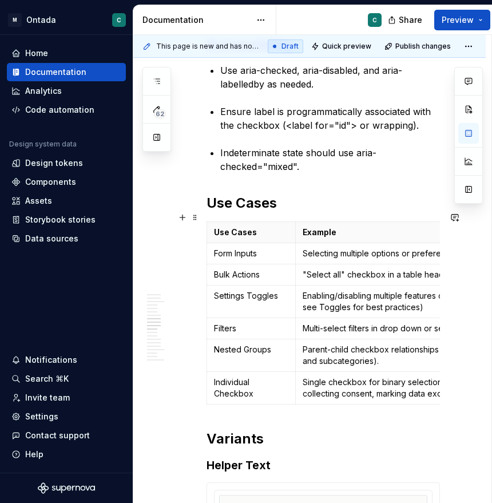
scroll to position [1678, 0]
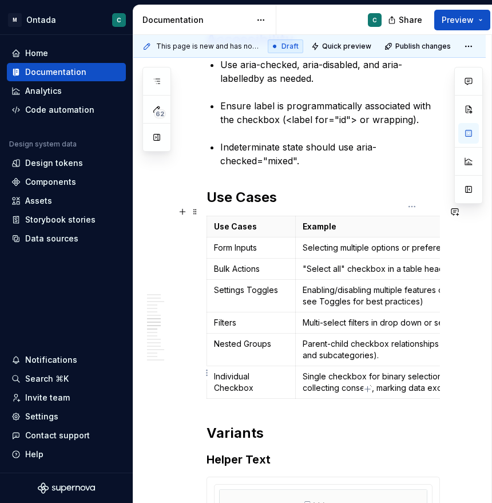
click at [365, 375] on p "Single checkbox for binary selections or data flags (e.g., collecting consent, …" at bounding box center [412, 382] width 219 height 23
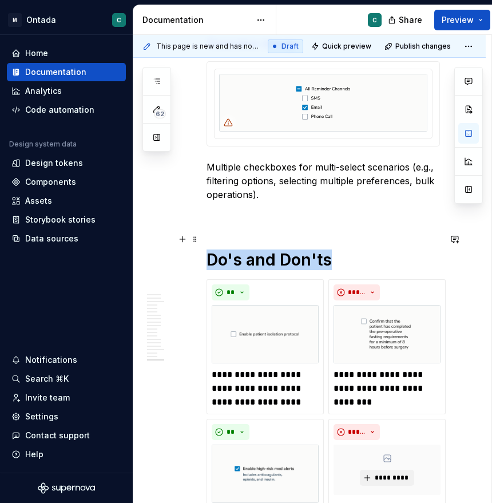
scroll to position [3550, 0]
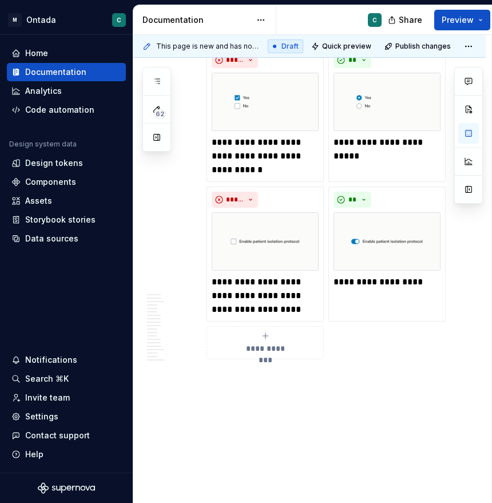
drag, startPoint x: 210, startPoint y: 242, endPoint x: 448, endPoint y: 279, distance: 241.1
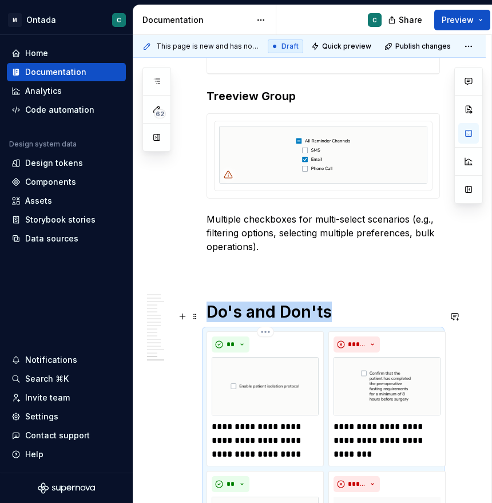
scroll to position [2995, 0]
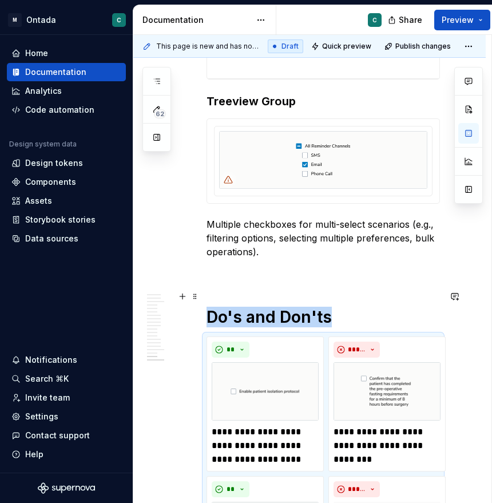
click at [207, 307] on h1 "Do's and Don'ts" at bounding box center [324, 317] width 234 height 21
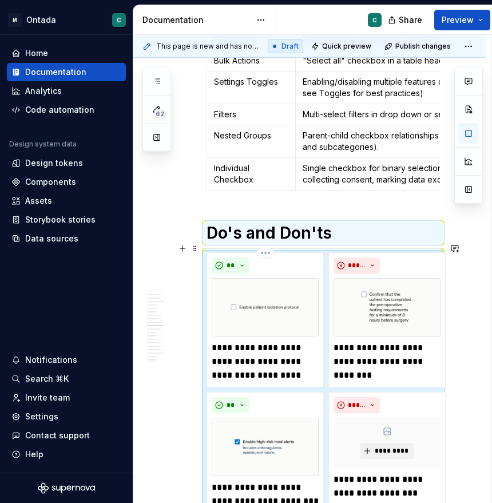
scroll to position [1893, 0]
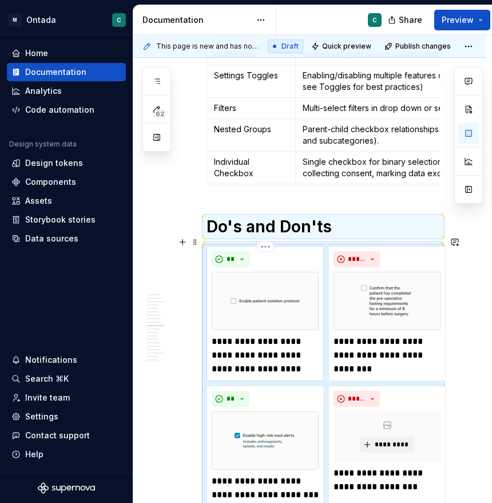
click at [297, 353] on p "**********" at bounding box center [265, 355] width 107 height 41
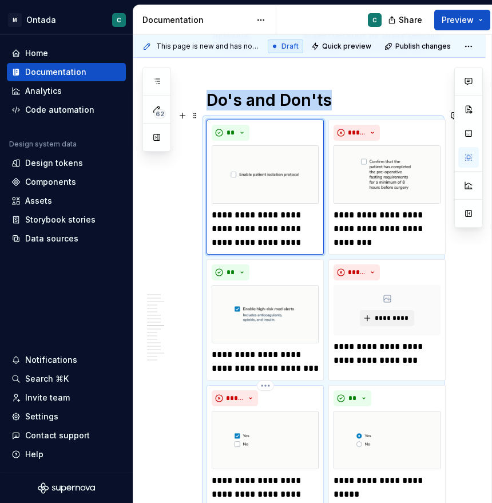
scroll to position [2021, 0]
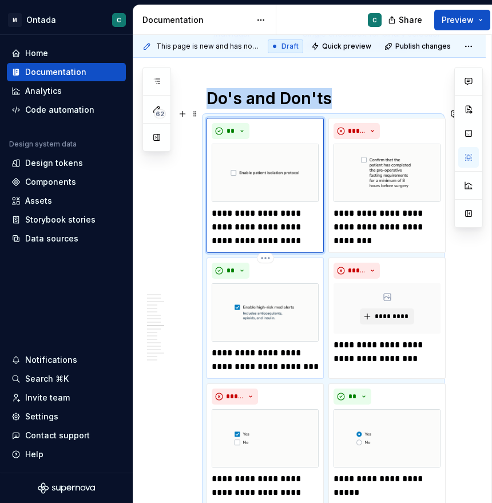
click at [291, 354] on p "**********" at bounding box center [265, 359] width 107 height 27
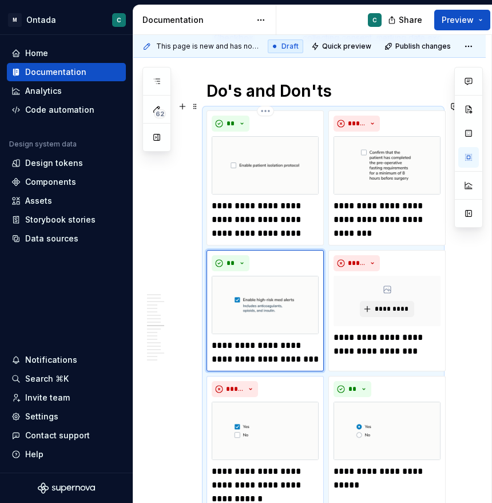
scroll to position [2029, 0]
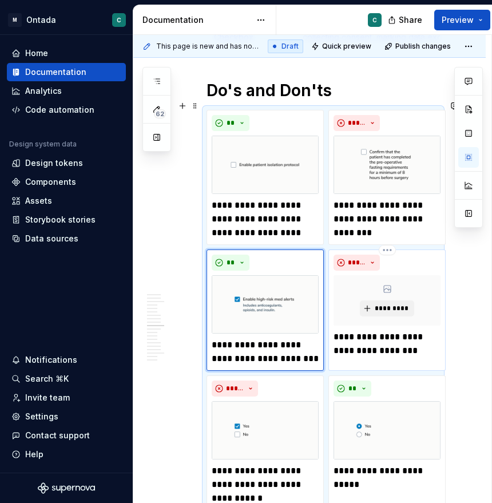
click at [422, 336] on p "**********" at bounding box center [387, 343] width 107 height 27
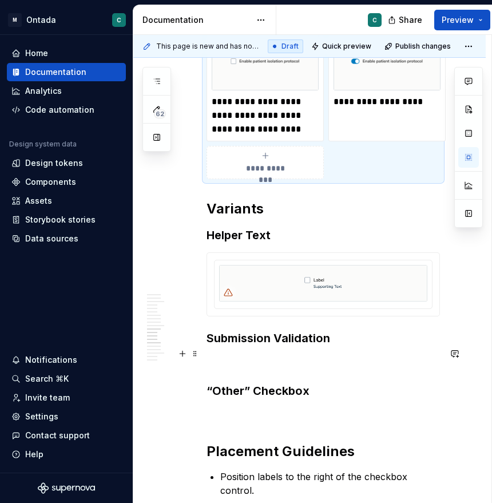
scroll to position [2539, 0]
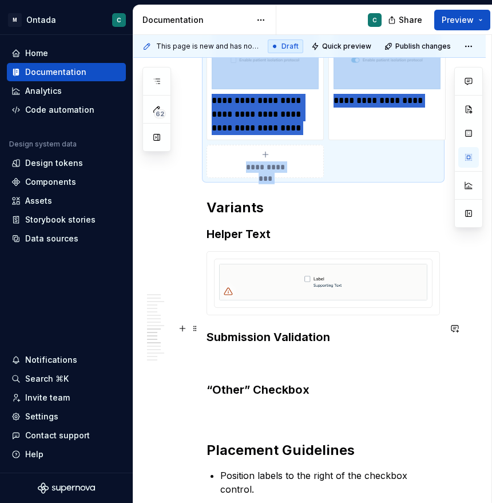
click at [207, 329] on h3 "Submission Validation" at bounding box center [324, 337] width 234 height 16
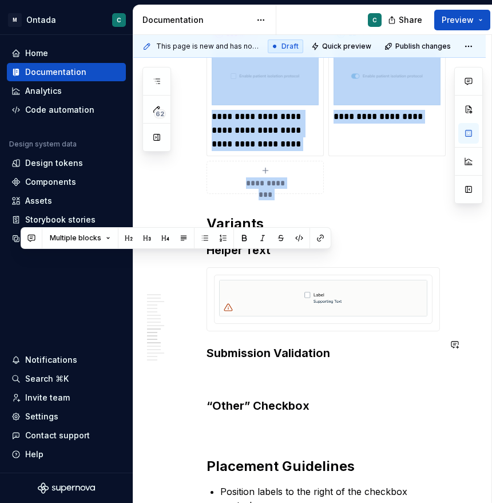
scroll to position [2528, 0]
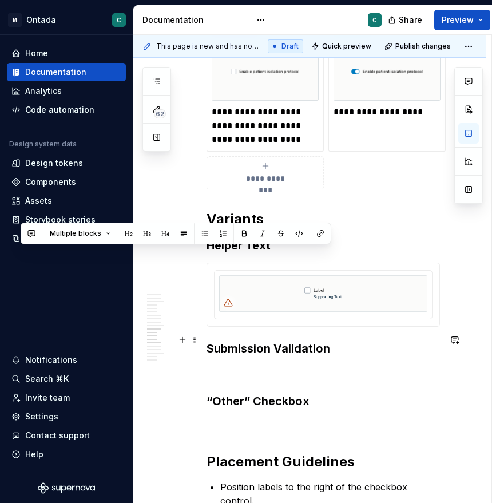
click at [223, 342] on h3 "Submission Validation" at bounding box center [324, 349] width 234 height 16
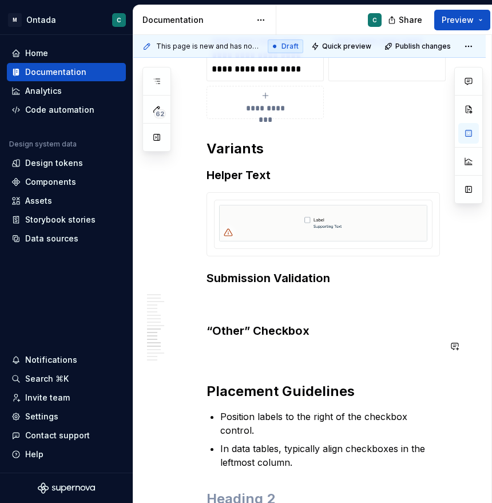
scroll to position [2600, 0]
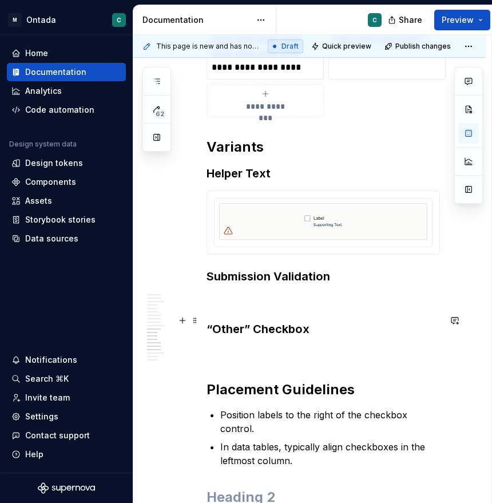
click at [208, 322] on h3 "“Other” Checkbox" at bounding box center [324, 329] width 234 height 16
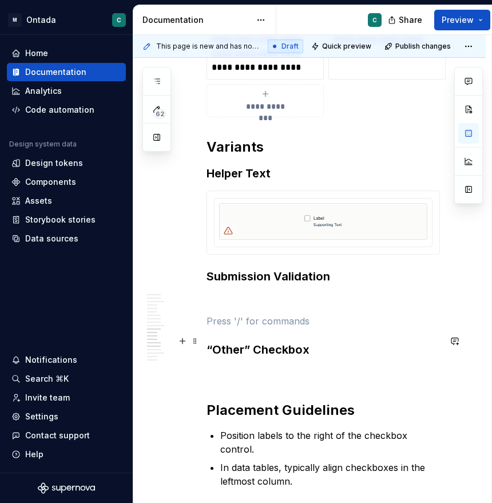
click at [224, 345] on h3 "“Other” Checkbox" at bounding box center [324, 350] width 234 height 16
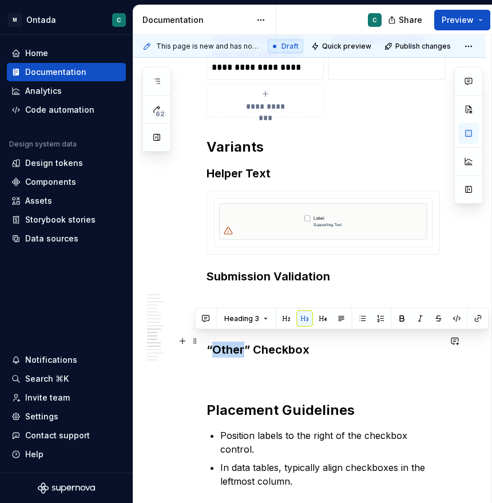
click at [224, 345] on h3 "“Other” Checkbox" at bounding box center [324, 350] width 234 height 16
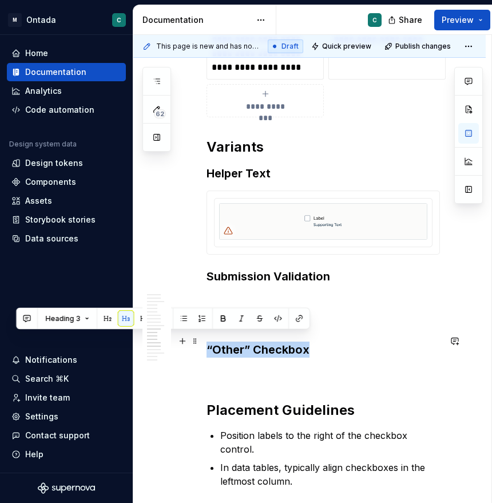
click at [224, 345] on h3 "“Other” Checkbox" at bounding box center [324, 350] width 234 height 16
copy h3 "“Other” Checkbox"
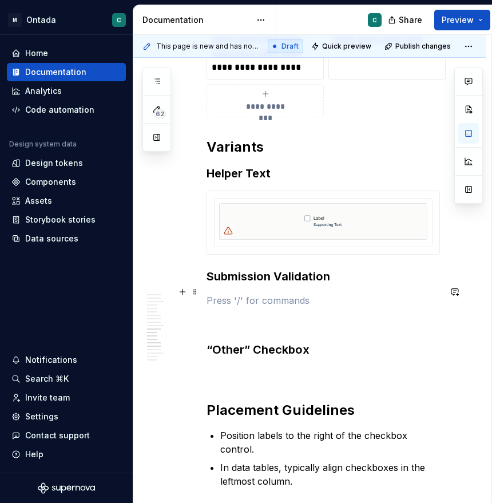
click at [222, 296] on p at bounding box center [324, 301] width 234 height 14
click at [219, 314] on p at bounding box center [324, 321] width 234 height 14
click at [233, 314] on p "Inline vs Stacked Layout" at bounding box center [324, 321] width 234 height 14
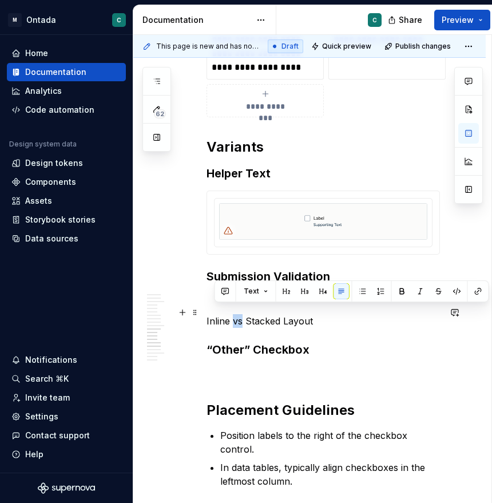
click at [233, 314] on p "Inline vs Stacked Layout" at bounding box center [324, 321] width 234 height 14
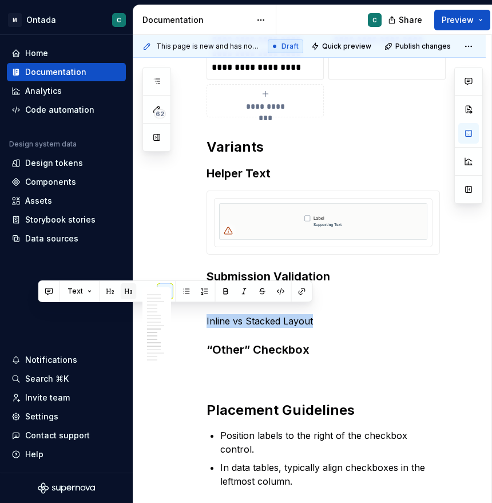
click at [128, 293] on button "button" at bounding box center [129, 291] width 16 height 16
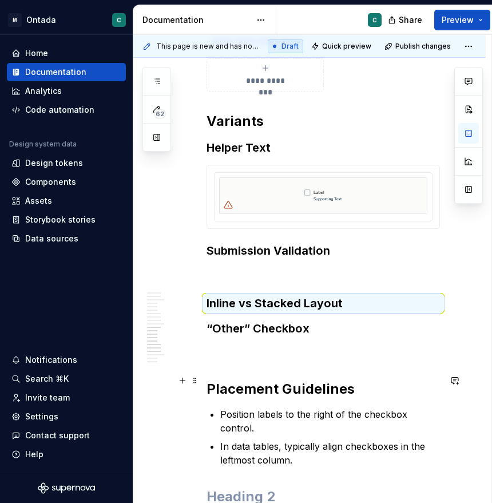
scroll to position [2627, 0]
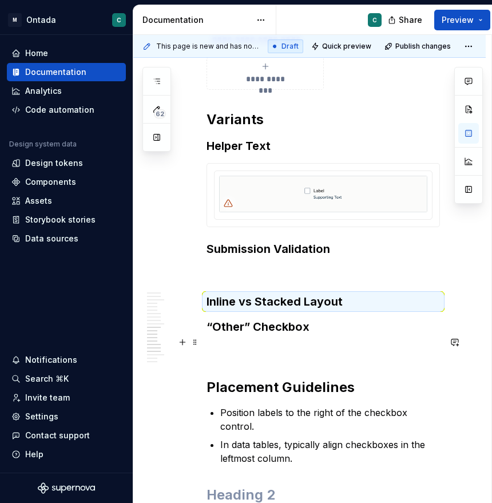
click at [279, 348] on p at bounding box center [324, 351] width 234 height 14
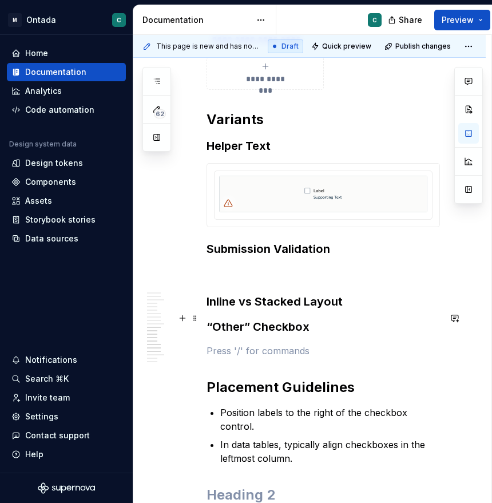
click at [243, 324] on h3 "“Other” Checkbox" at bounding box center [324, 327] width 234 height 16
click at [207, 320] on h3 "“Other” Checkbox" at bounding box center [324, 327] width 234 height 16
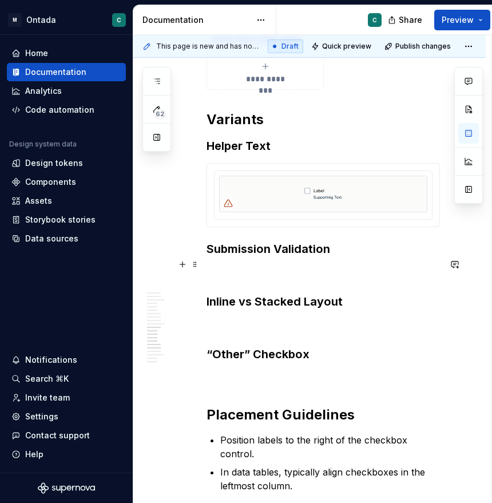
click at [231, 267] on p at bounding box center [324, 273] width 234 height 14
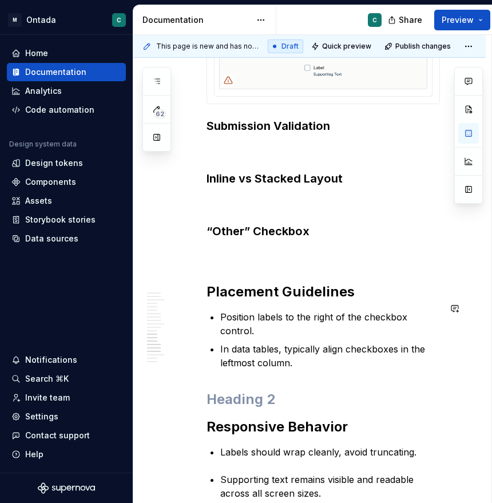
scroll to position [2754, 0]
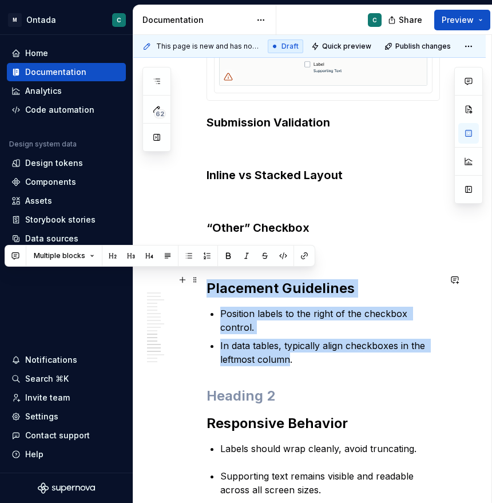
drag, startPoint x: 290, startPoint y: 336, endPoint x: 211, endPoint y: 282, distance: 96.4
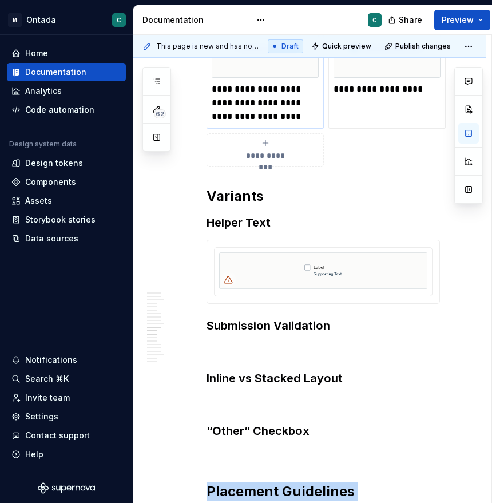
scroll to position [2761, 0]
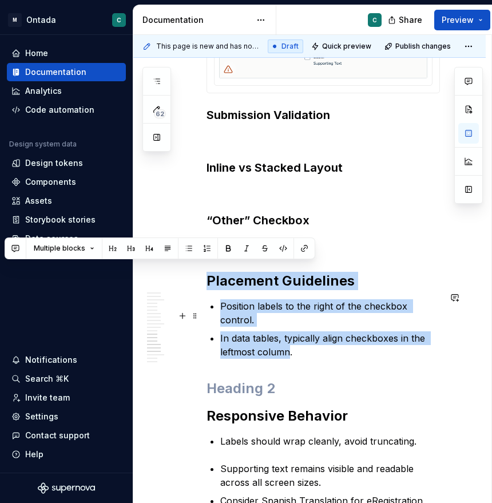
click at [256, 331] on p "In data tables, typically align checkboxes in the leftmost column." at bounding box center [330, 344] width 220 height 27
drag, startPoint x: 309, startPoint y: 333, endPoint x: 180, endPoint y: 267, distance: 145.2
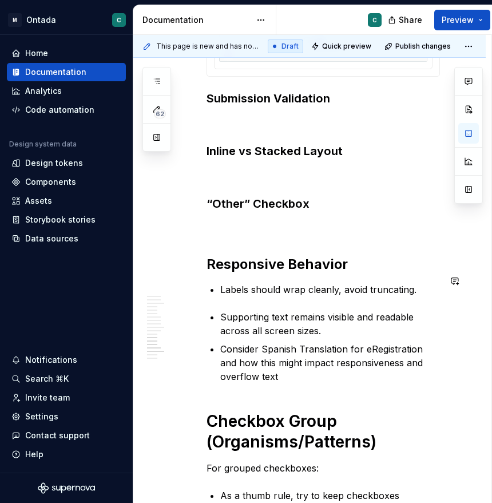
scroll to position [2773, 0]
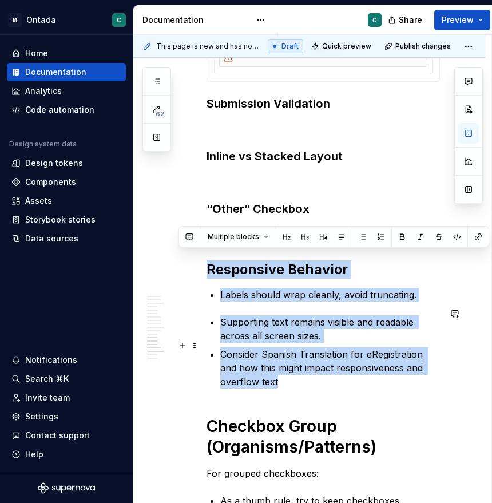
drag, startPoint x: 210, startPoint y: 262, endPoint x: 313, endPoint y: 378, distance: 155.3
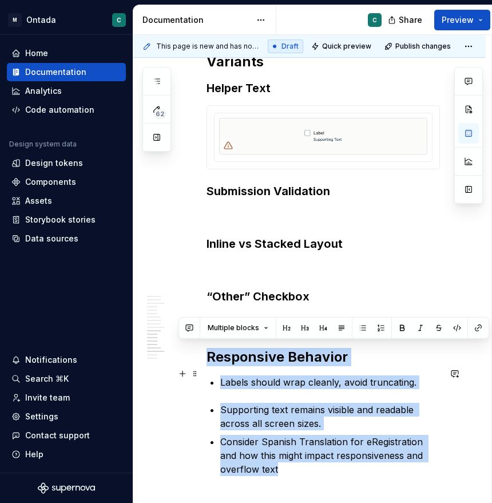
scroll to position [2691, 0]
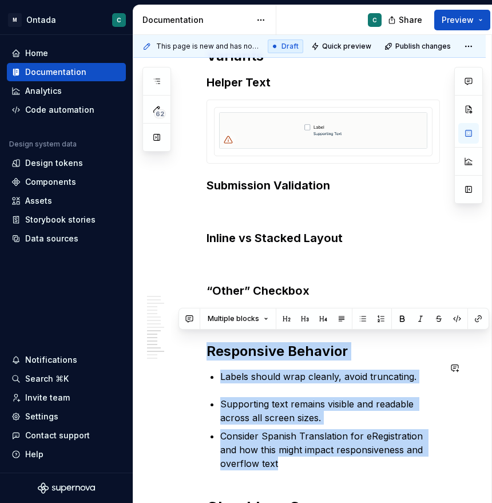
copy div "Responsive Behavior Labels should wrap cleanly, avoid truncating. Supporting te…"
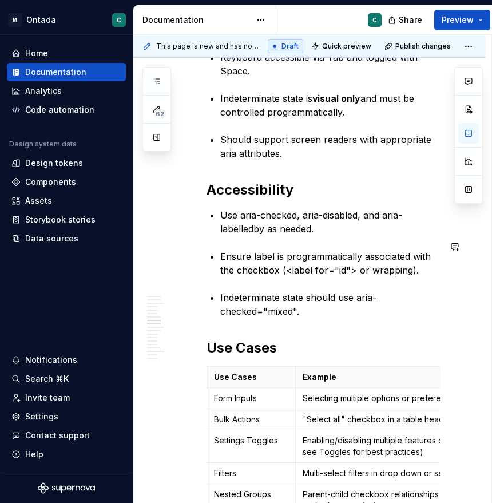
scroll to position [1515, 0]
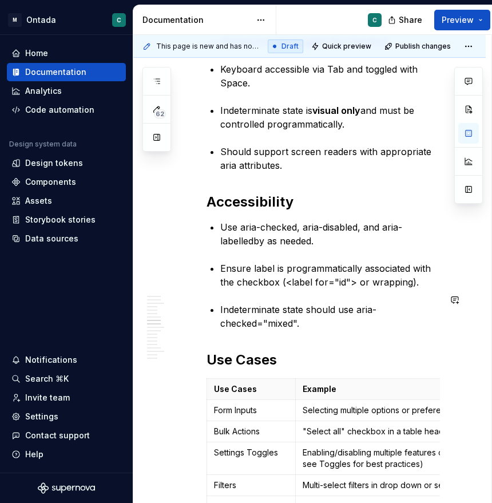
click at [365, 324] on div "**********" at bounding box center [324, 508] width 234 height 3349
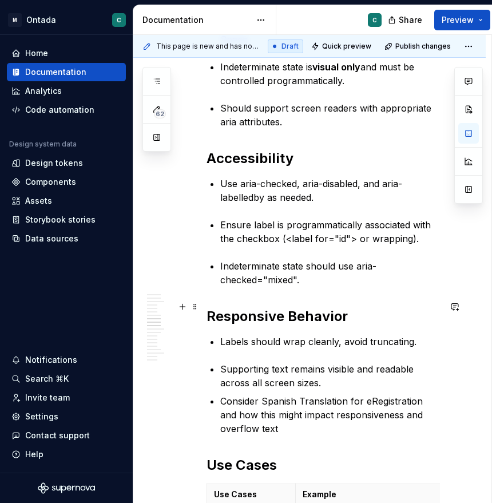
scroll to position [1628, 0]
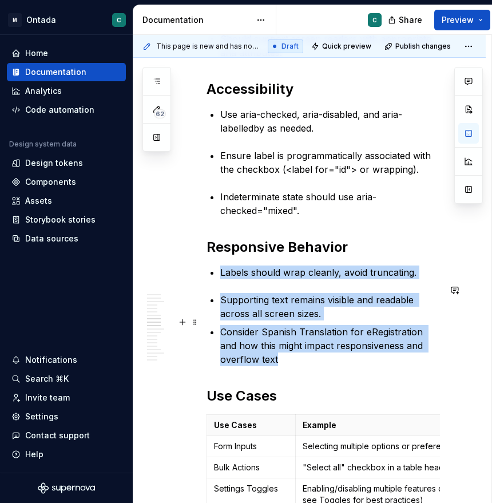
drag, startPoint x: 221, startPoint y: 266, endPoint x: 338, endPoint y: 345, distance: 141.2
click at [338, 345] on div "**********" at bounding box center [324, 471] width 234 height 3498
copy div "Labels should wrap cleanly, avoid truncating. Supporting text remains visible a…"
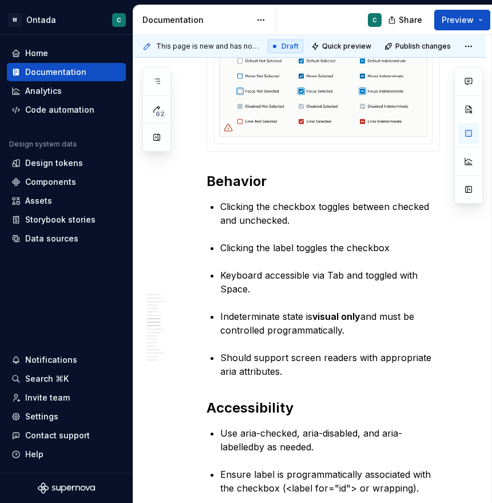
scroll to position [1285, 0]
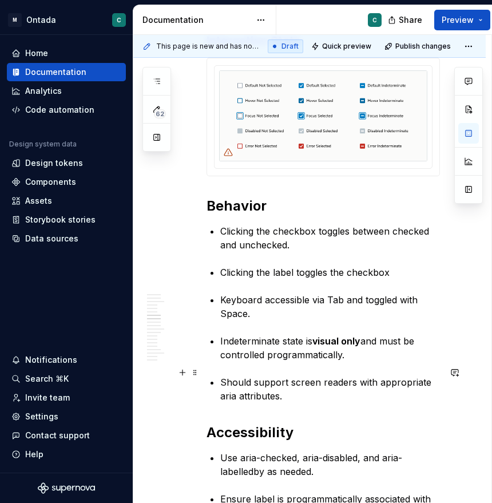
click at [299, 391] on p "Should support screen readers with appropriate aria attributes." at bounding box center [330, 389] width 220 height 27
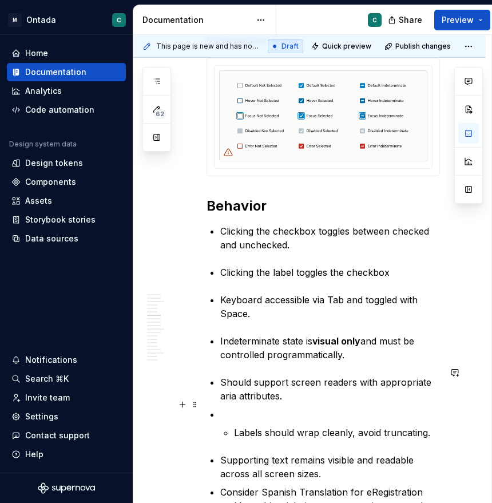
click at [220, 409] on li "Labels should wrap cleanly, avoid truncating." at bounding box center [330, 424] width 220 height 32
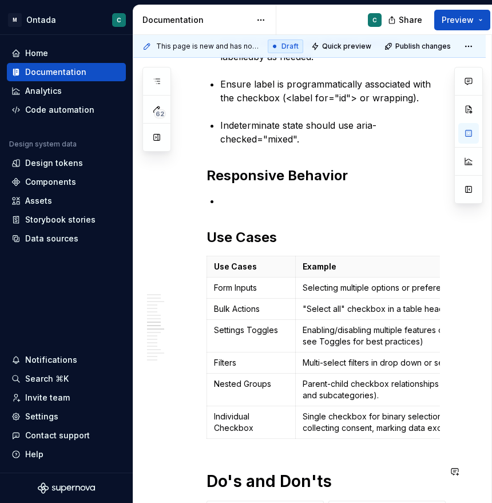
scroll to position [1786, 0]
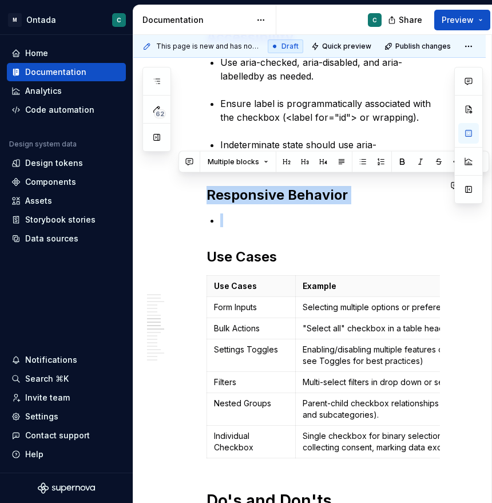
drag, startPoint x: 247, startPoint y: 225, endPoint x: 181, endPoint y: 166, distance: 88.8
click at [181, 166] on div "**********" at bounding box center [309, 391] width 353 height 3709
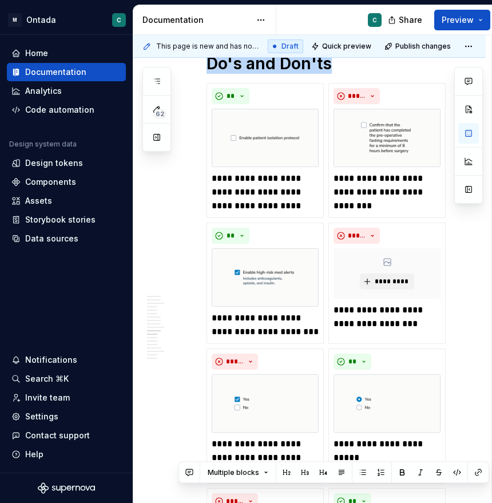
scroll to position [2598, 0]
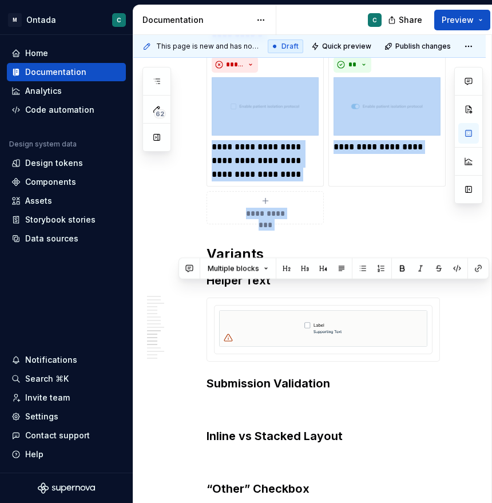
drag, startPoint x: 215, startPoint y: 223, endPoint x: 474, endPoint y: 220, distance: 258.8
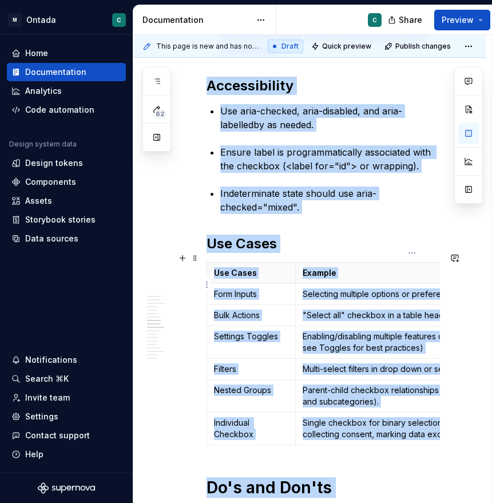
click at [383, 289] on p "Selecting multiple options or preferences." at bounding box center [412, 294] width 219 height 11
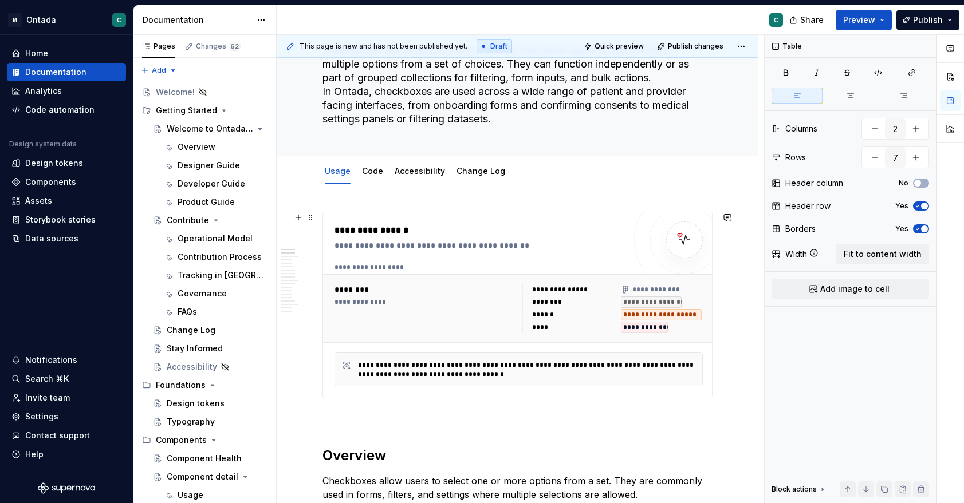
scroll to position [165, 0]
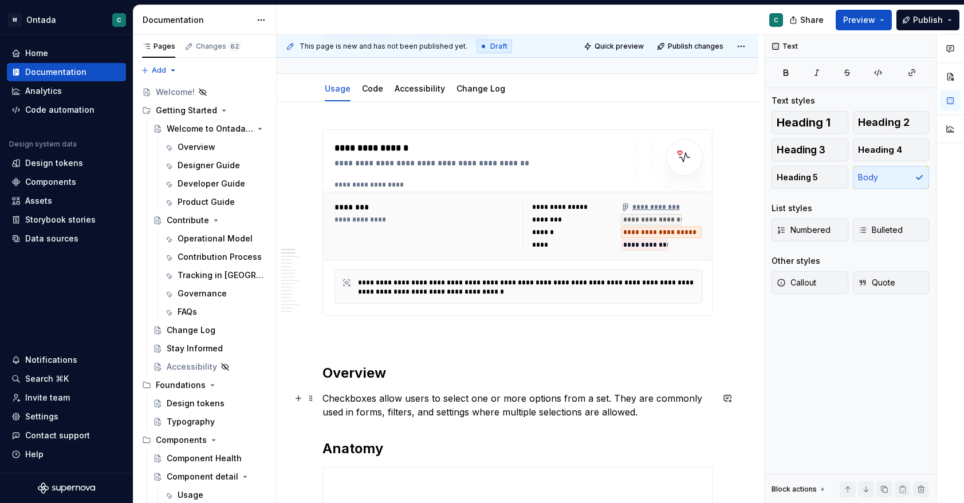
click at [353, 405] on p "Checkboxes allow users to select one or more options from a set. They are commo…" at bounding box center [517, 405] width 390 height 27
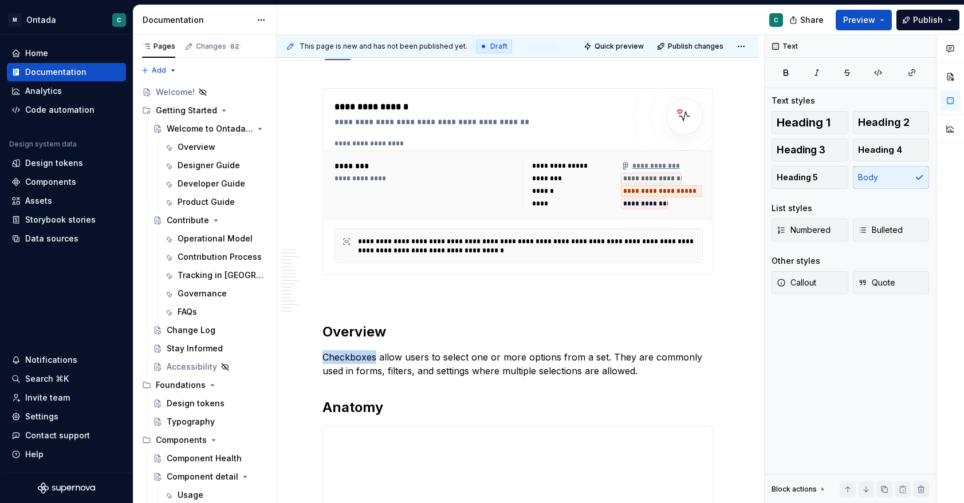
scroll to position [286, 0]
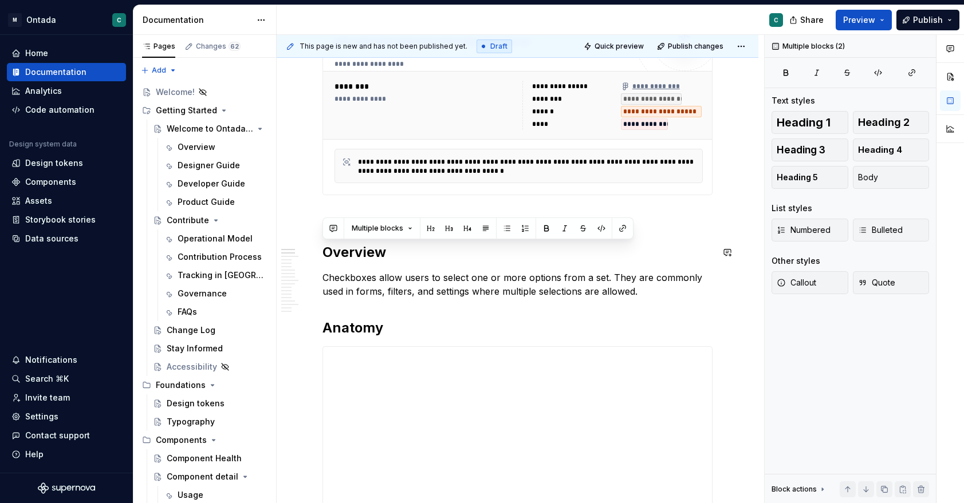
drag, startPoint x: 662, startPoint y: 288, endPoint x: 303, endPoint y: 238, distance: 362.5
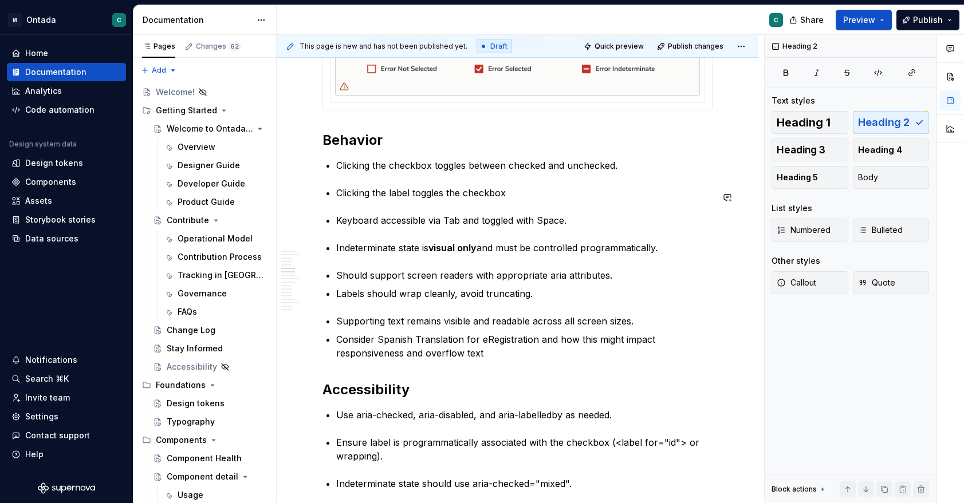
scroll to position [1264, 0]
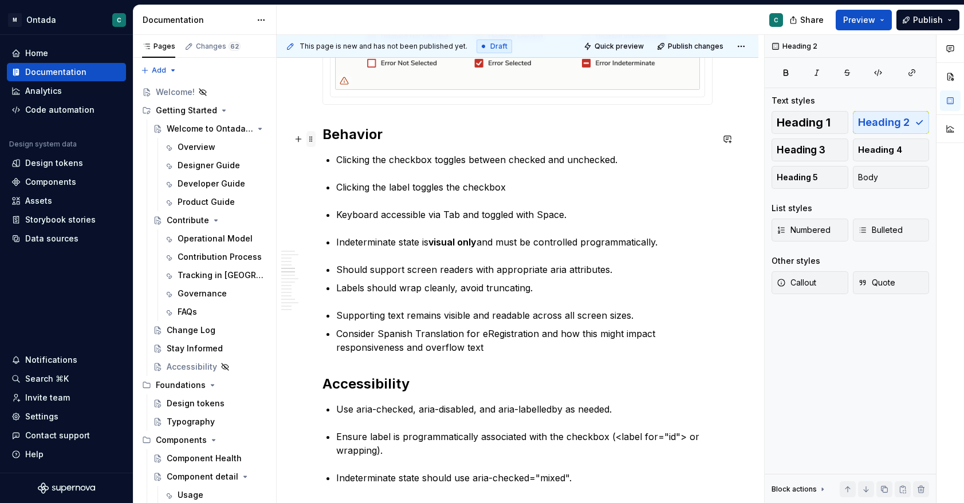
click at [307, 140] on span at bounding box center [310, 139] width 9 height 16
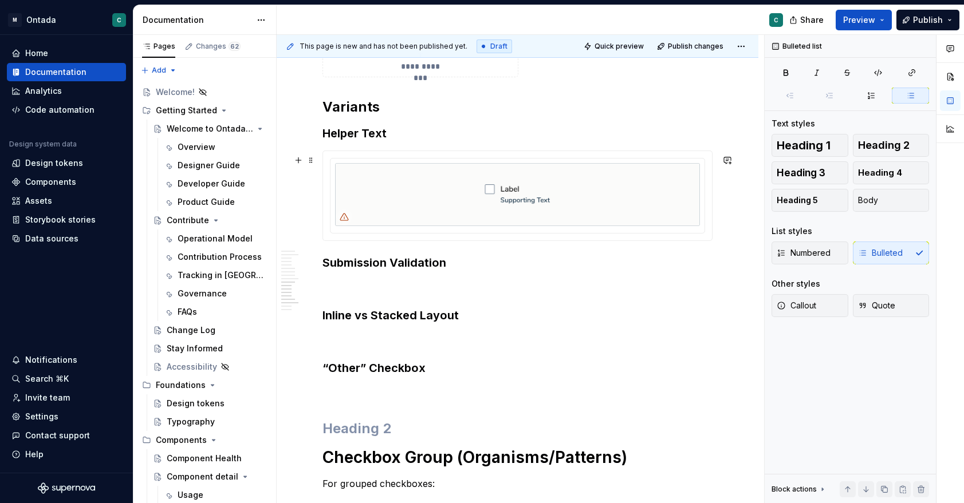
scroll to position [2730, 0]
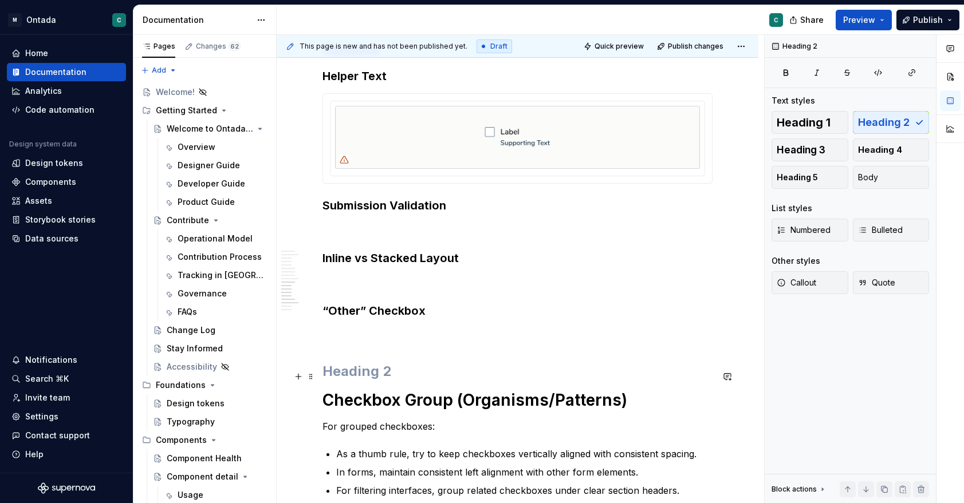
click at [333, 374] on h2 at bounding box center [517, 371] width 390 height 18
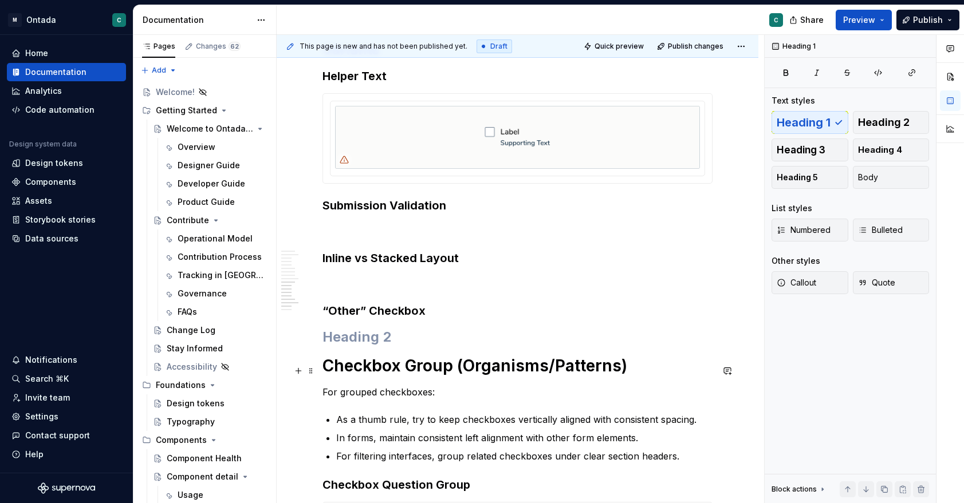
click at [503, 372] on h1 "Checkbox Group (Organisms/Patterns)" at bounding box center [517, 366] width 390 height 21
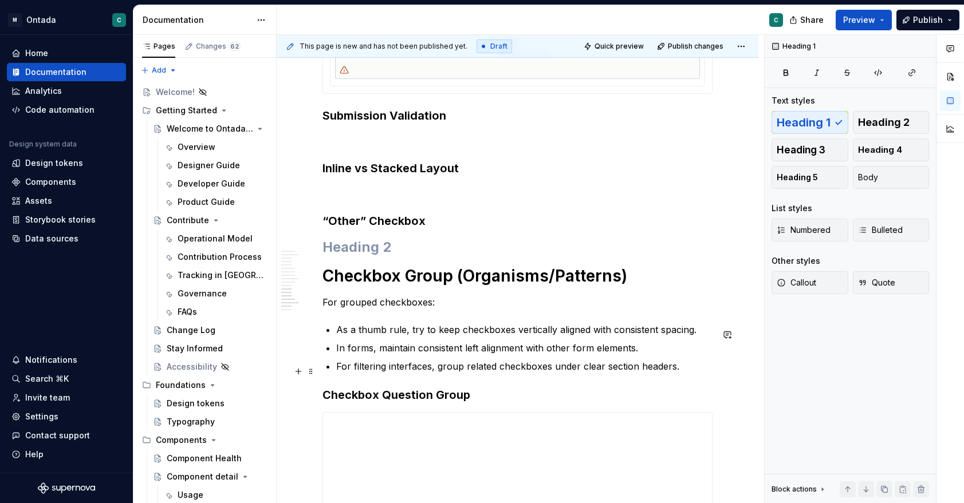
scroll to position [2821, 0]
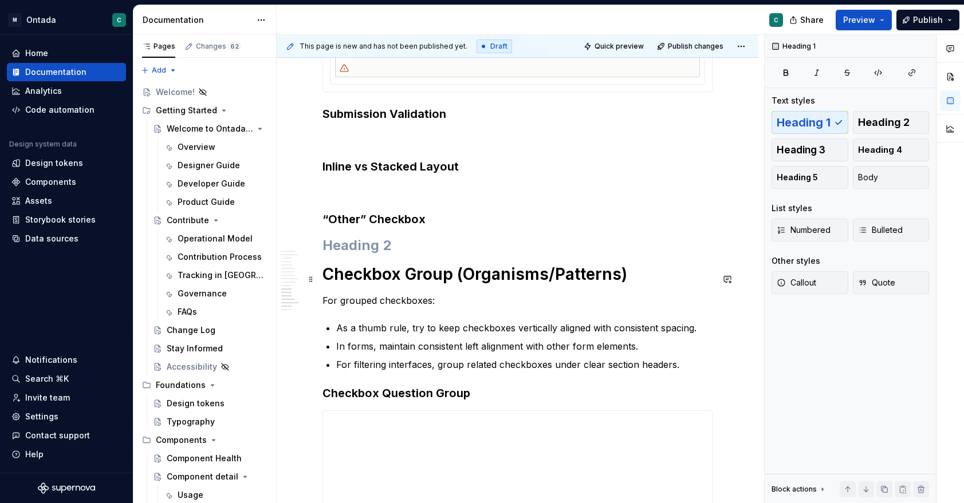
click at [327, 282] on h1 "Checkbox Group (Organisms/Patterns)" at bounding box center [517, 274] width 390 height 21
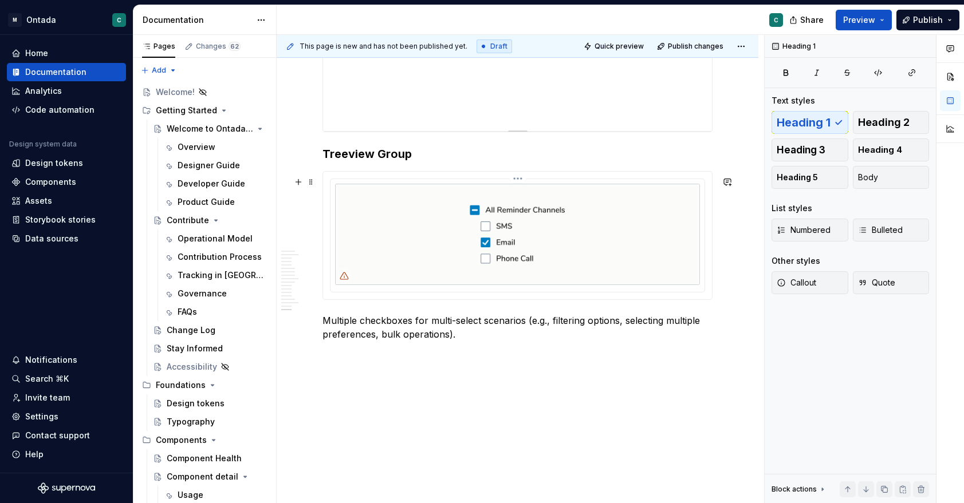
scroll to position [3371, 0]
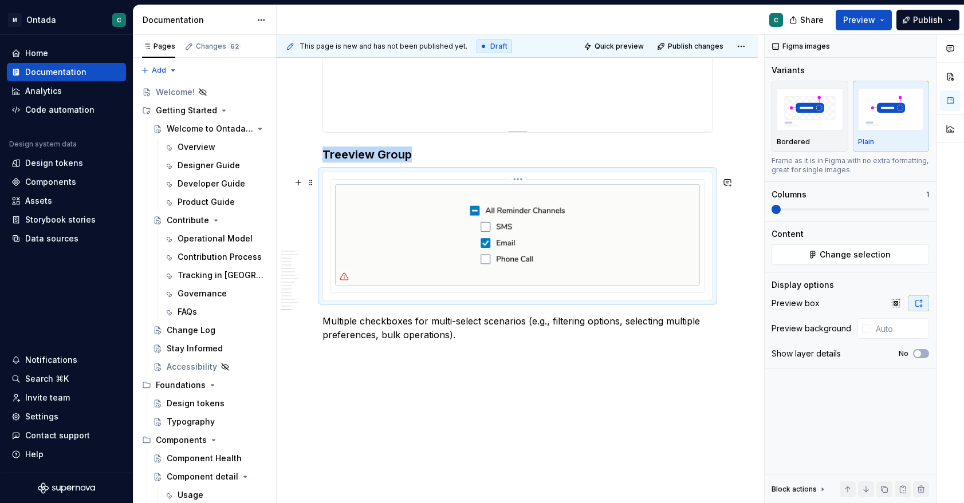
click at [574, 228] on img at bounding box center [517, 234] width 365 height 101
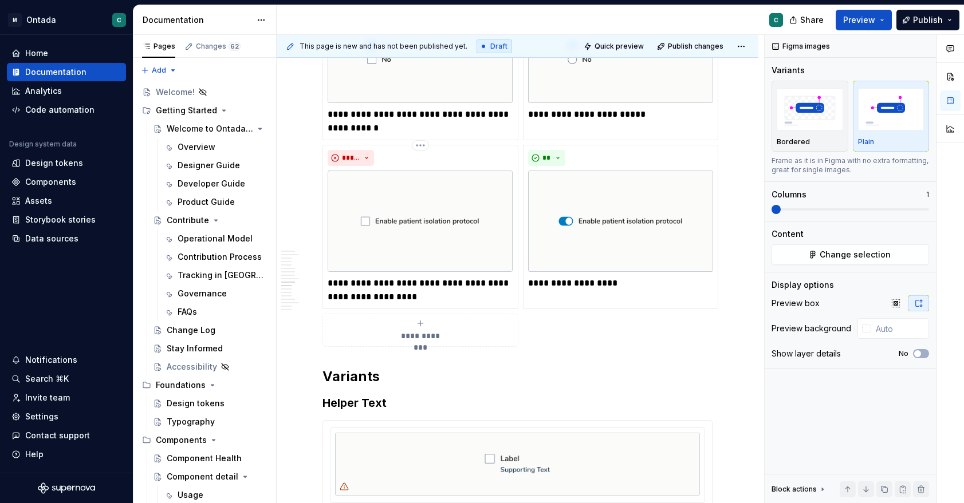
scroll to position [2686, 0]
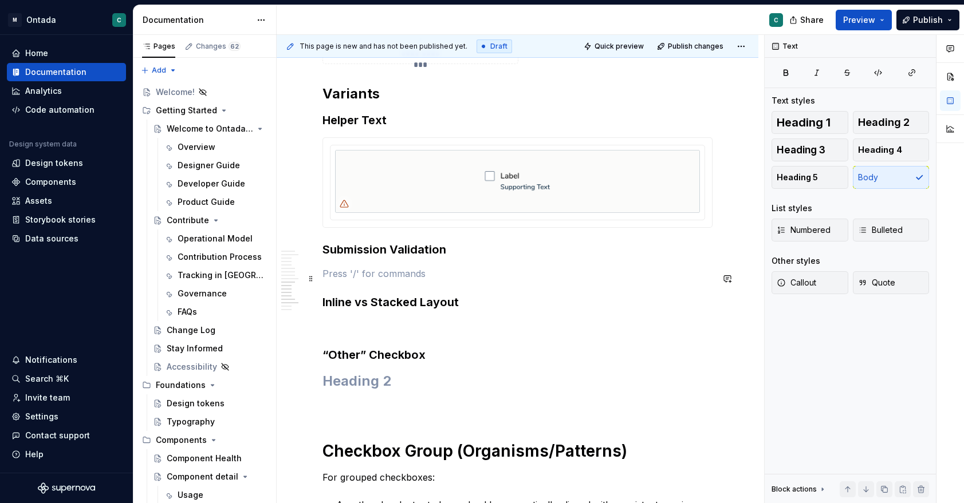
click at [468, 280] on p at bounding box center [517, 274] width 390 height 14
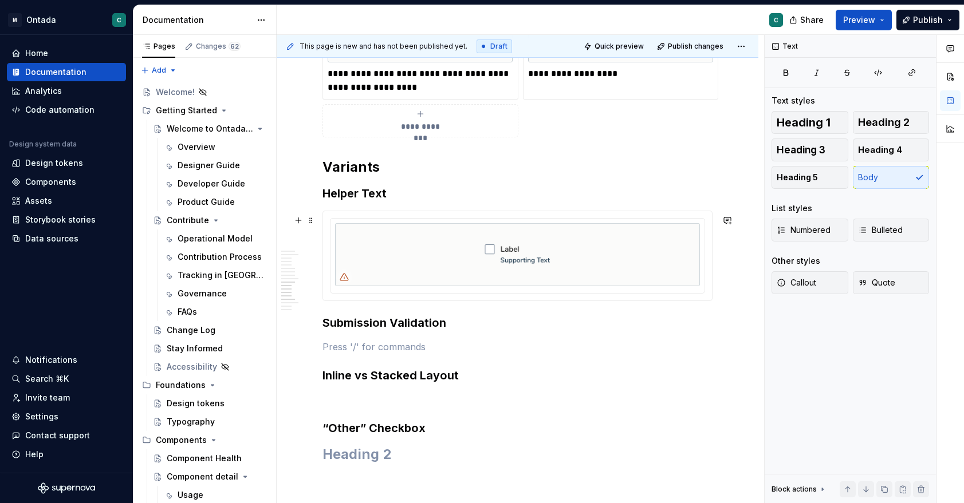
scroll to position [2622, 0]
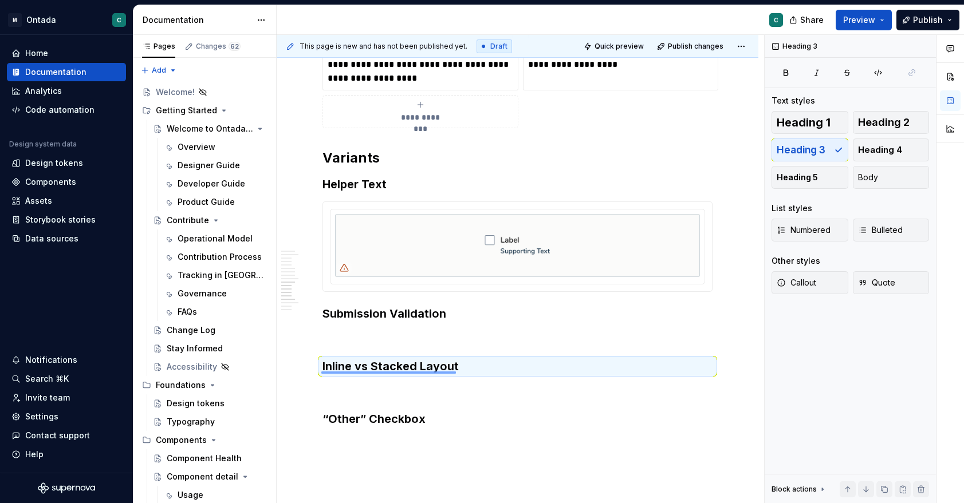
drag, startPoint x: 321, startPoint y: 372, endPoint x: 512, endPoint y: 380, distance: 191.4
click at [512, 380] on div "**********" at bounding box center [520, 269] width 487 height 469
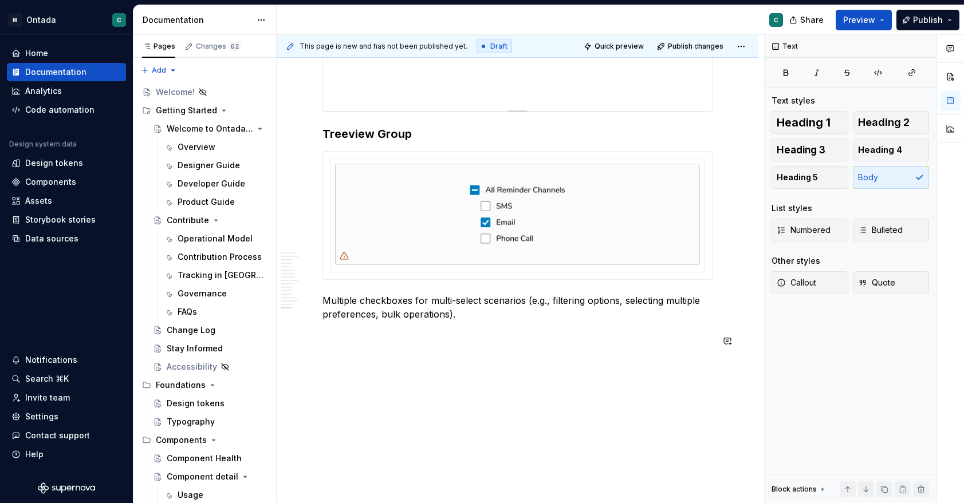
scroll to position [3348, 0]
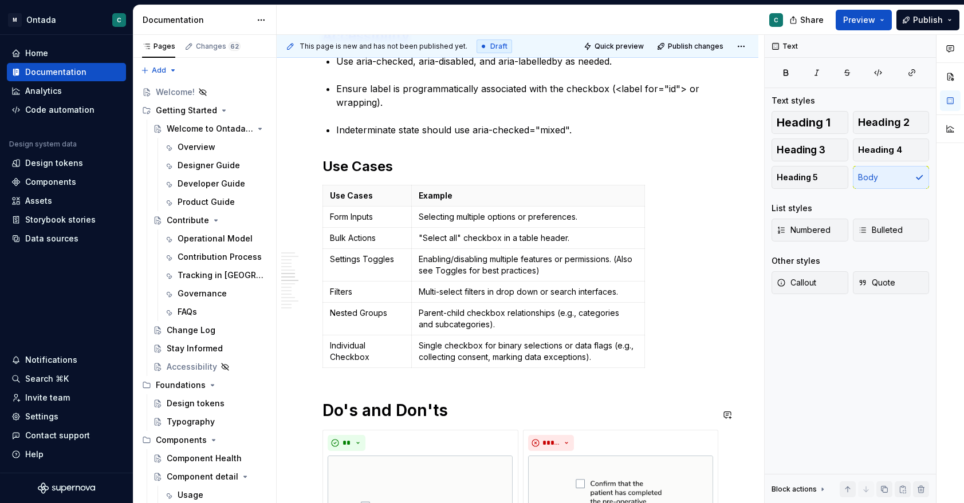
scroll to position [1613, 0]
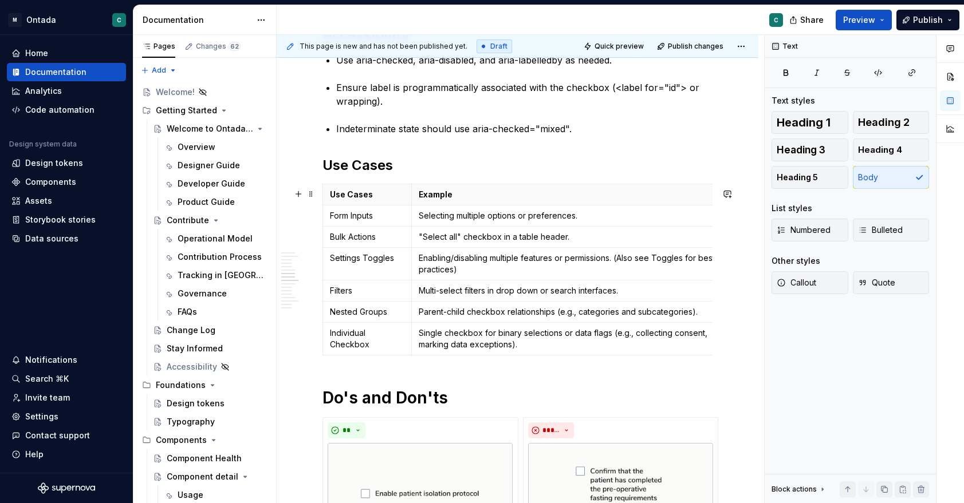
drag, startPoint x: 644, startPoint y: 257, endPoint x: 736, endPoint y: 258, distance: 92.2
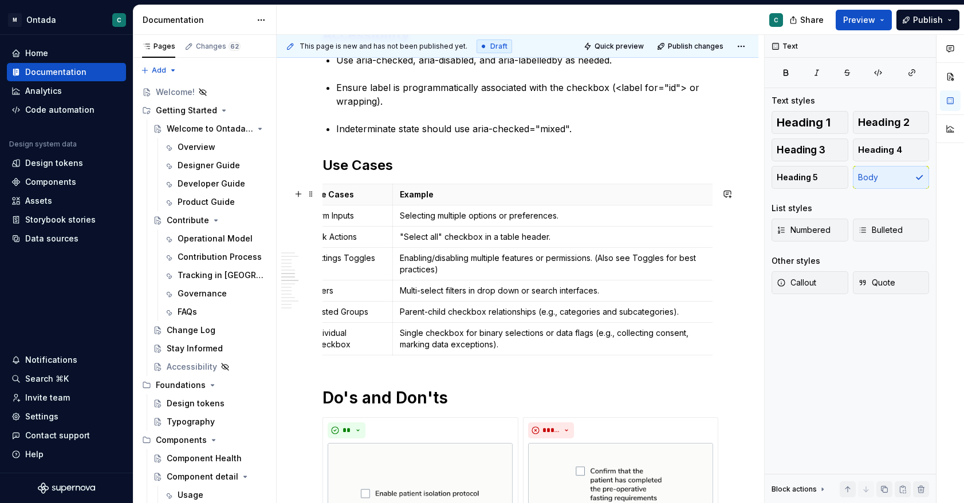
scroll to position [0, 0]
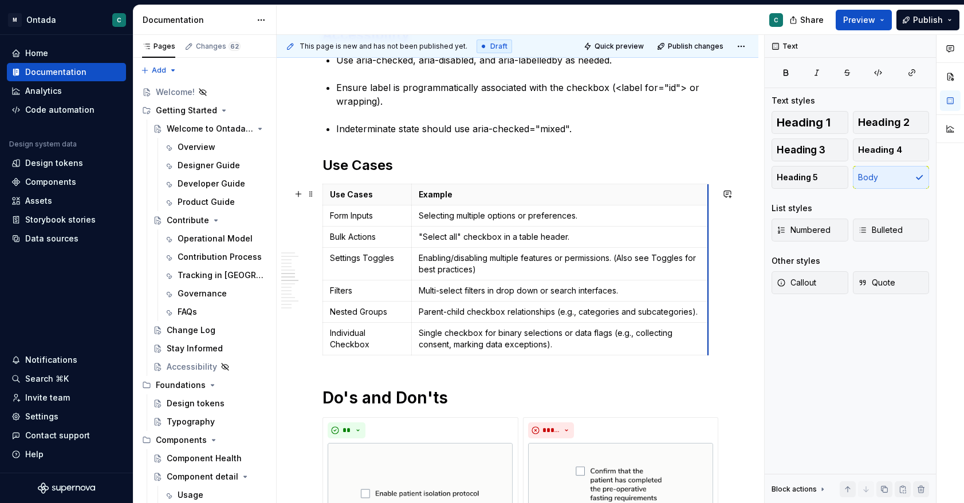
drag, startPoint x: 717, startPoint y: 251, endPoint x: 689, endPoint y: 251, distance: 28.6
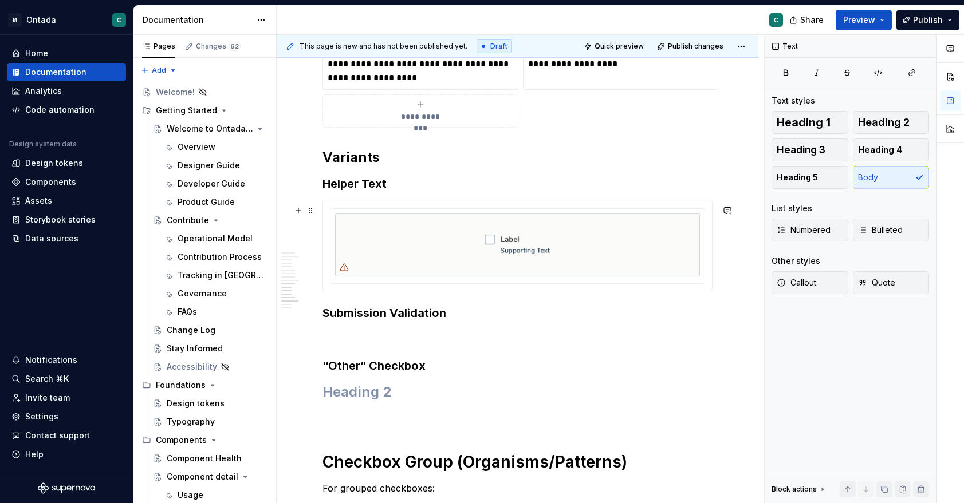
scroll to position [2584, 0]
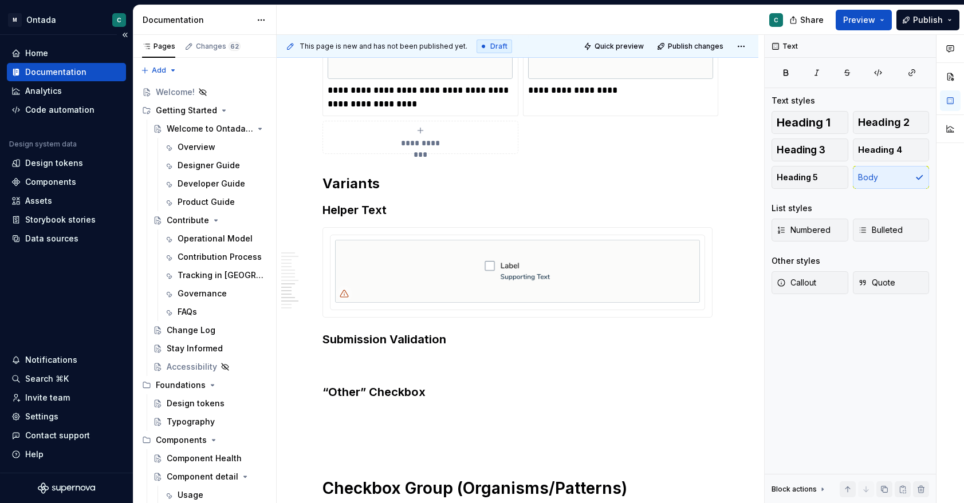
type textarea "*"
click at [530, 276] on img at bounding box center [517, 272] width 365 height 64
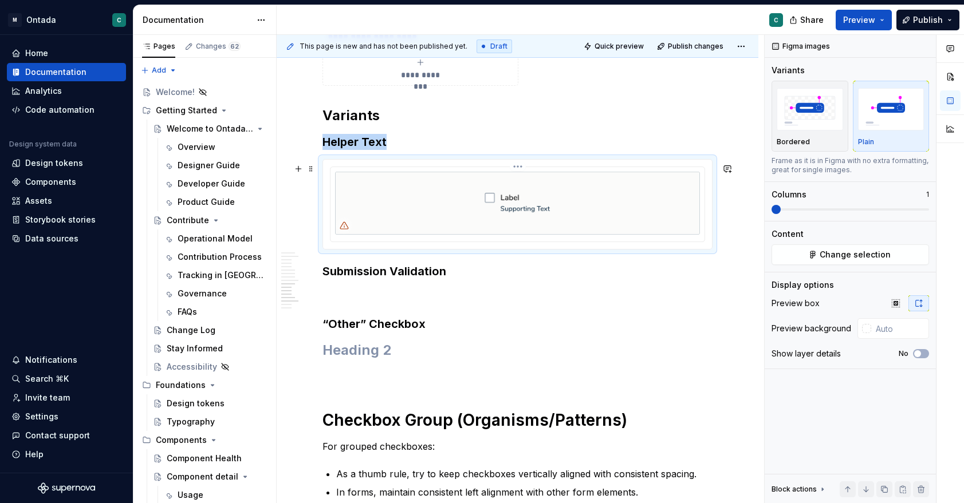
scroll to position [2654, 0]
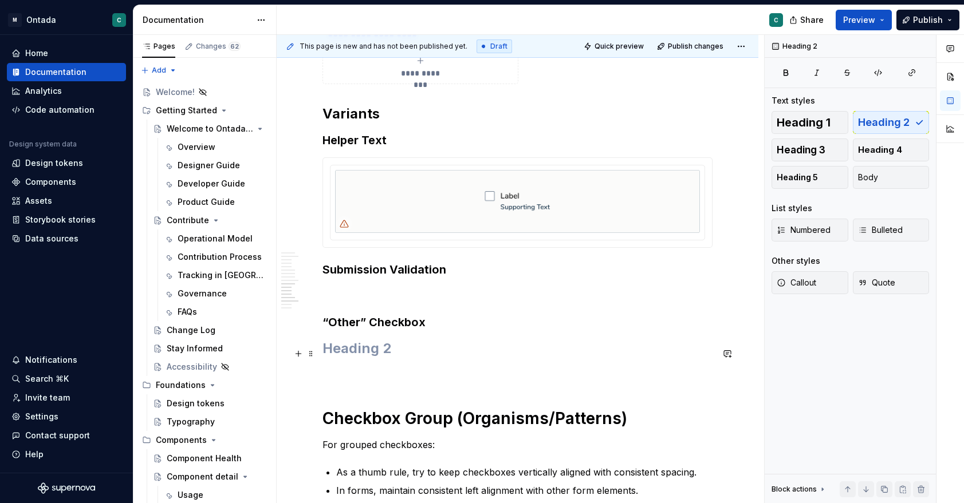
click at [369, 358] on h2 at bounding box center [517, 349] width 390 height 18
click at [367, 325] on h3 "“Other” Checkbox" at bounding box center [517, 322] width 390 height 16
click at [393, 356] on h2 at bounding box center [517, 349] width 390 height 18
click at [302, 356] on button "button" at bounding box center [298, 354] width 16 height 16
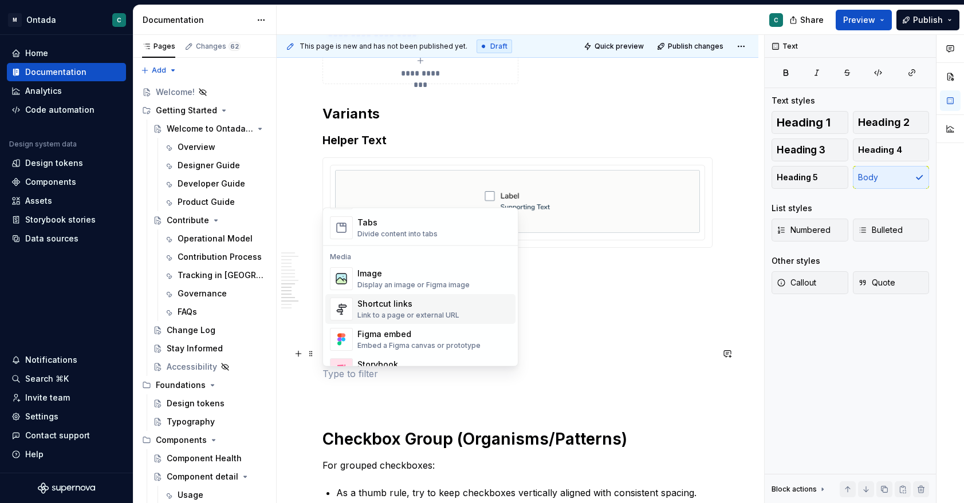
scroll to position [460, 0]
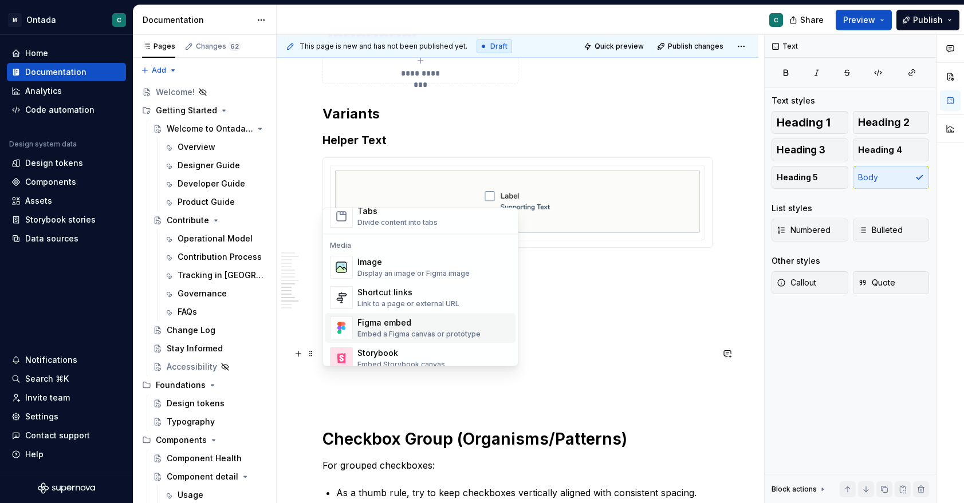
click at [387, 330] on div "Embed a Figma canvas or prototype" at bounding box center [418, 334] width 123 height 9
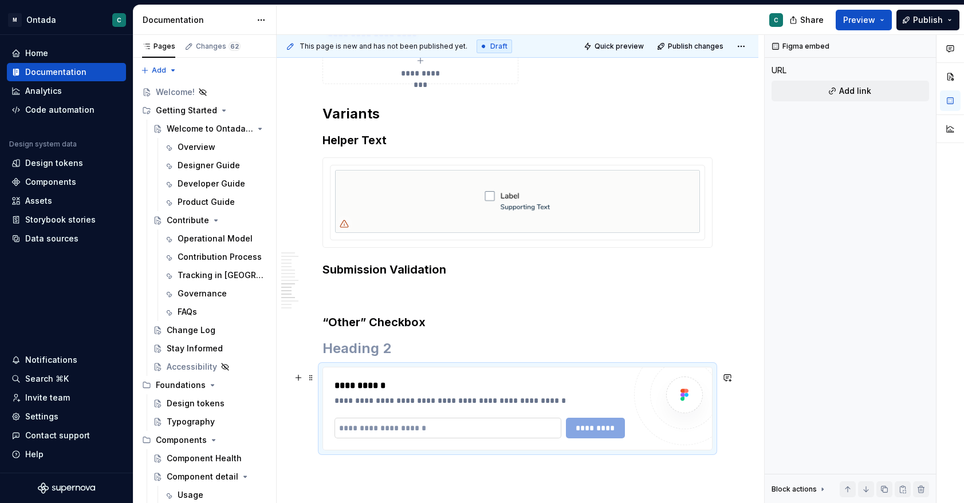
click at [413, 435] on input "text" at bounding box center [447, 428] width 227 height 21
paste input "**********"
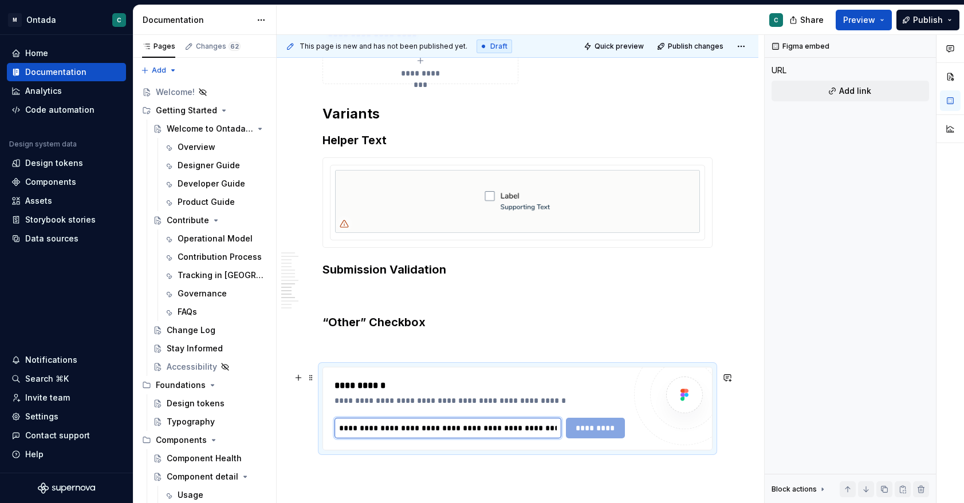
scroll to position [0, 319]
type input "**********"
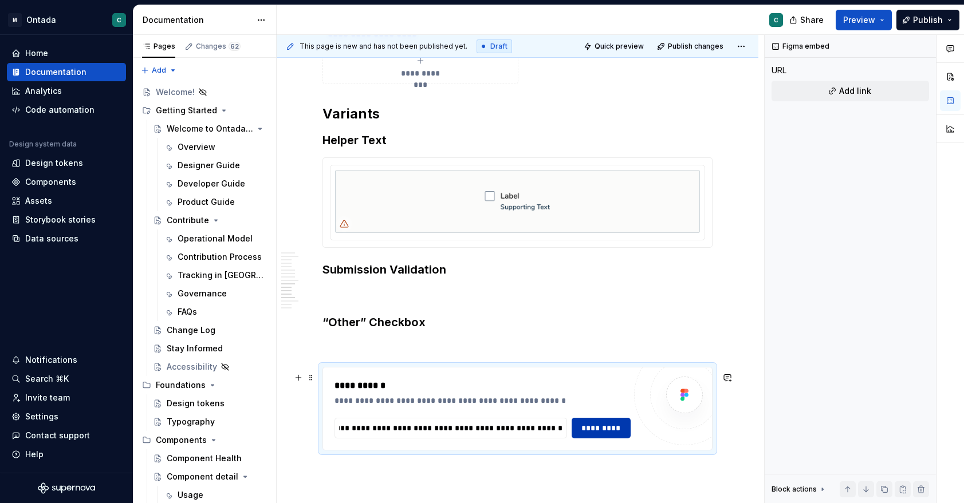
scroll to position [0, 0]
click at [577, 439] on button "*********" at bounding box center [600, 428] width 59 height 21
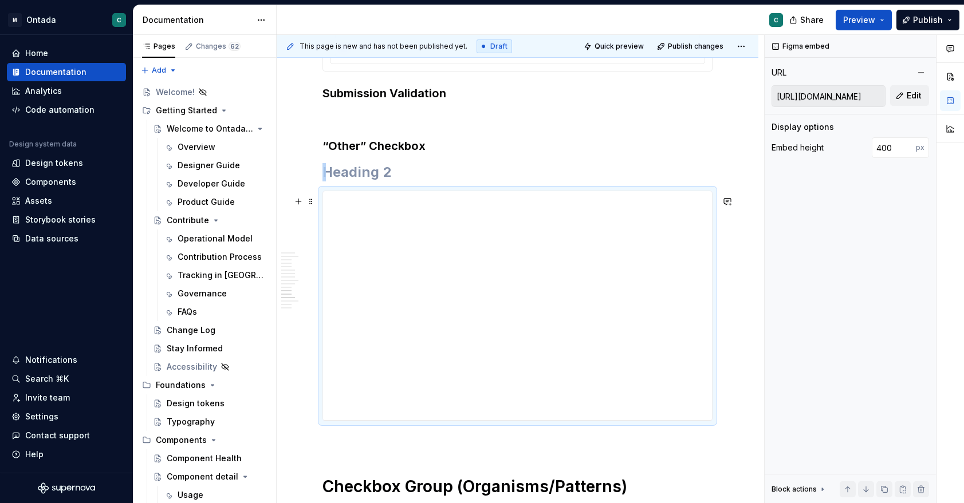
scroll to position [2837, 0]
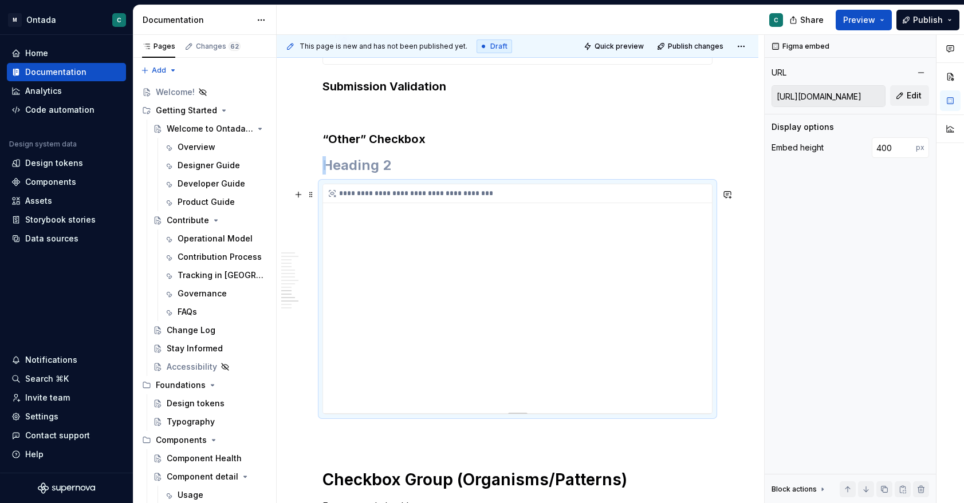
click at [440, 356] on div "**********" at bounding box center [517, 298] width 389 height 229
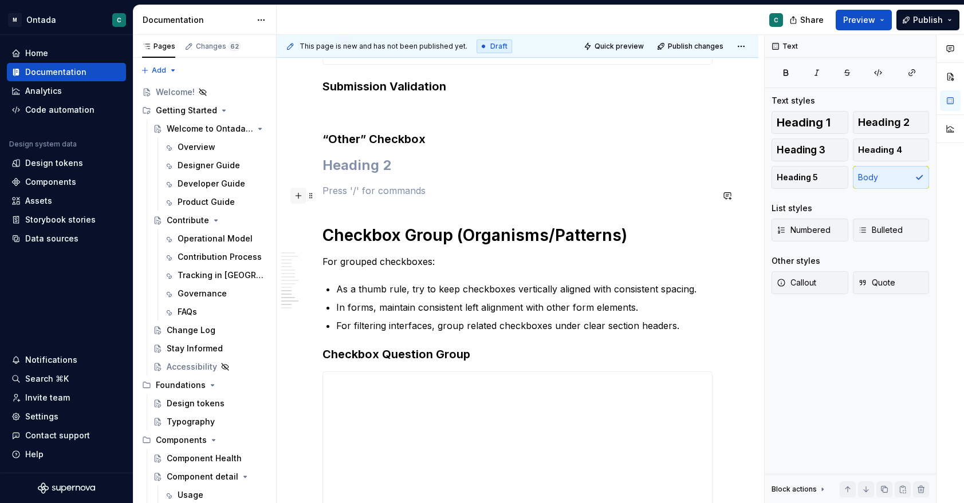
click at [294, 197] on button "button" at bounding box center [298, 196] width 16 height 16
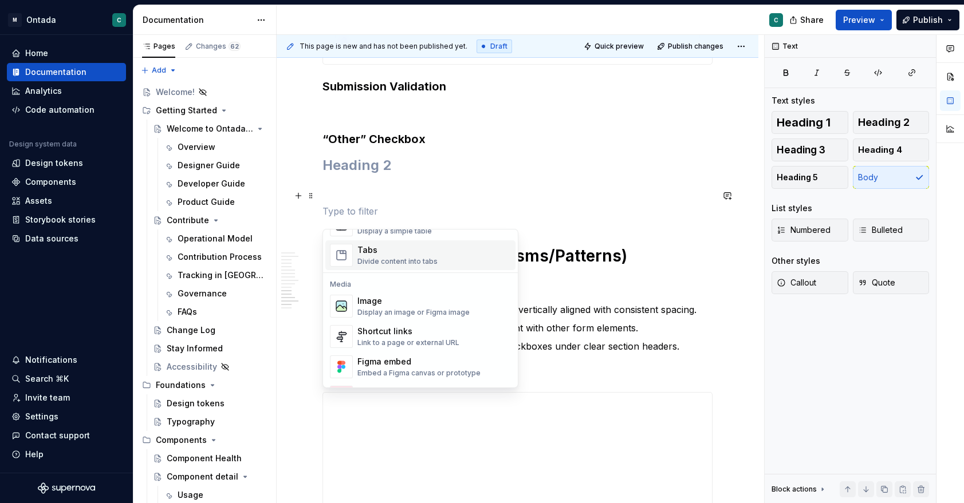
scroll to position [444, 0]
click at [381, 364] on div "Figma embed" at bounding box center [418, 361] width 123 height 11
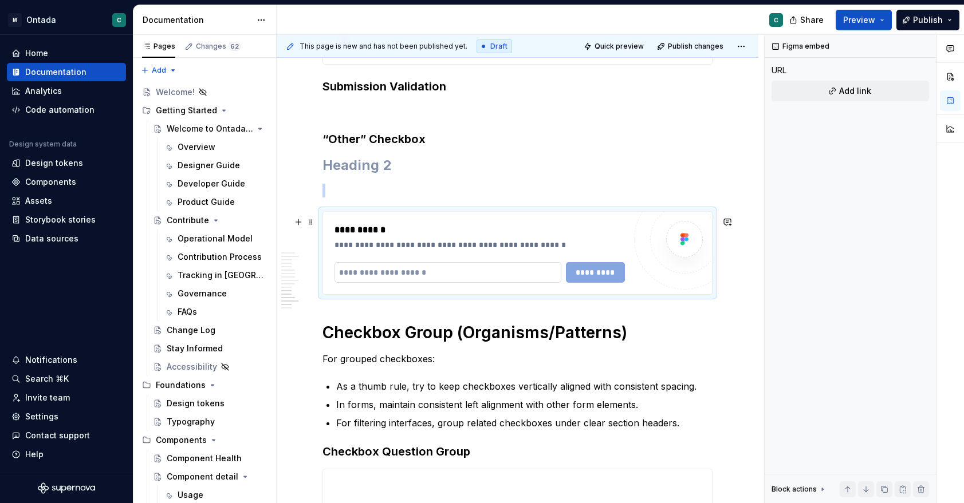
click at [443, 281] on input "text" at bounding box center [447, 272] width 227 height 21
paste input "**********"
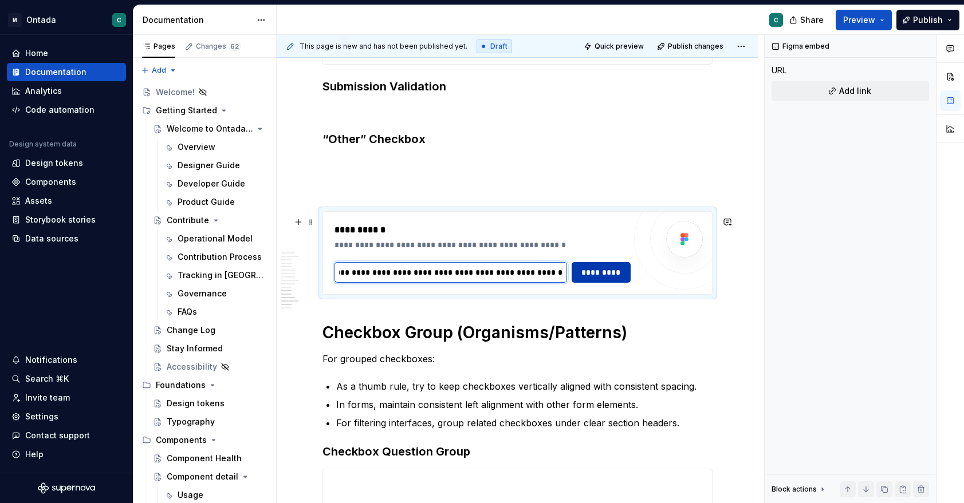
type input "**********"
click at [594, 283] on button "*********" at bounding box center [600, 272] width 59 height 21
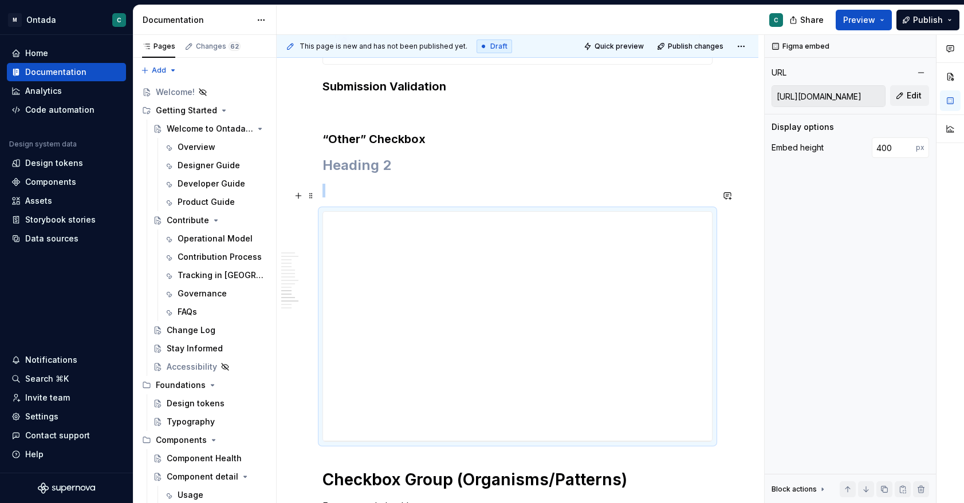
click at [368, 191] on p at bounding box center [517, 191] width 390 height 14
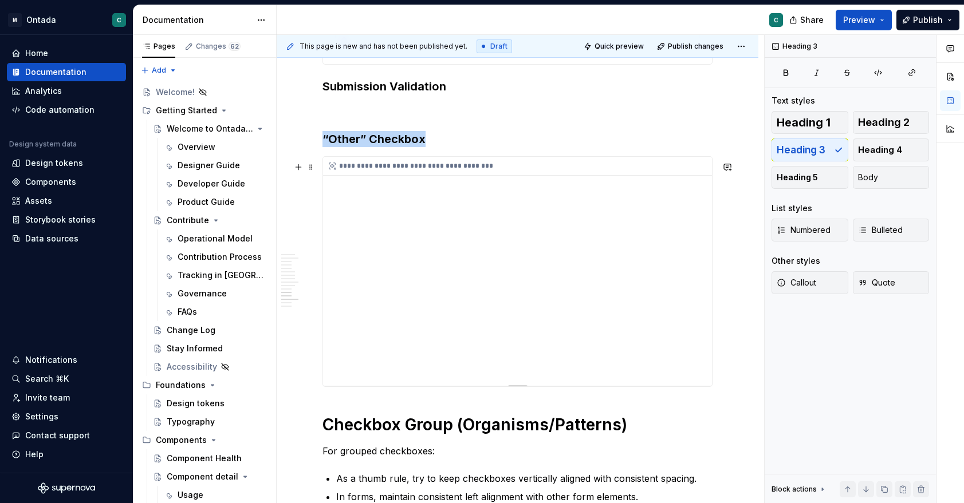
click at [701, 332] on div "**********" at bounding box center [517, 271] width 389 height 229
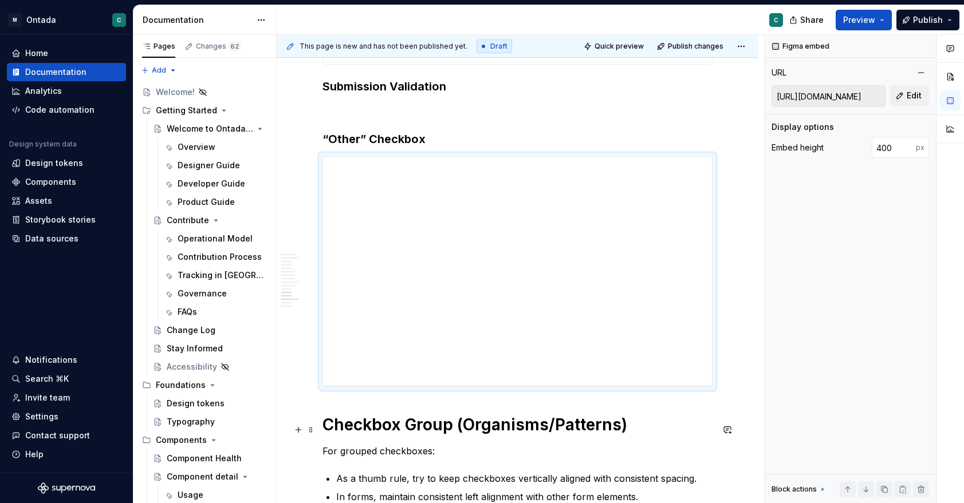
click at [674, 420] on h1 "Checkbox Group (Organisms/Patterns)" at bounding box center [517, 425] width 390 height 21
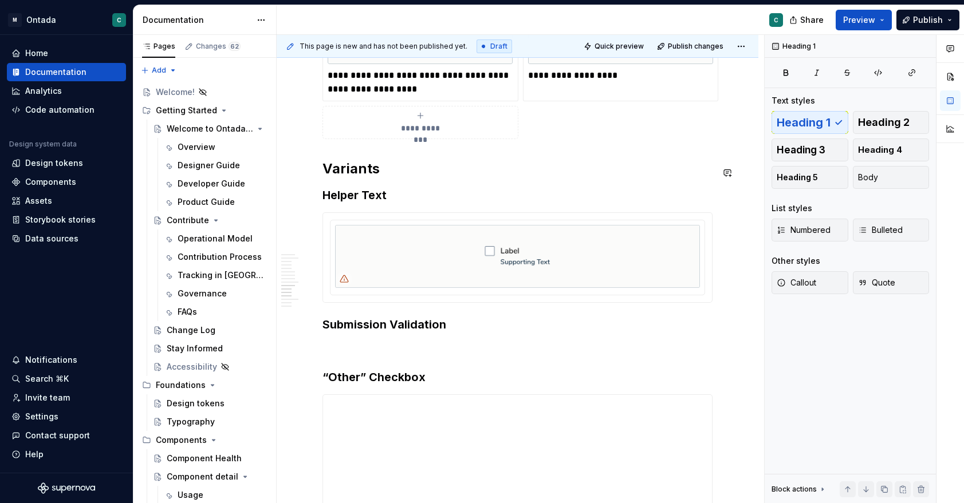
scroll to position [2575, 0]
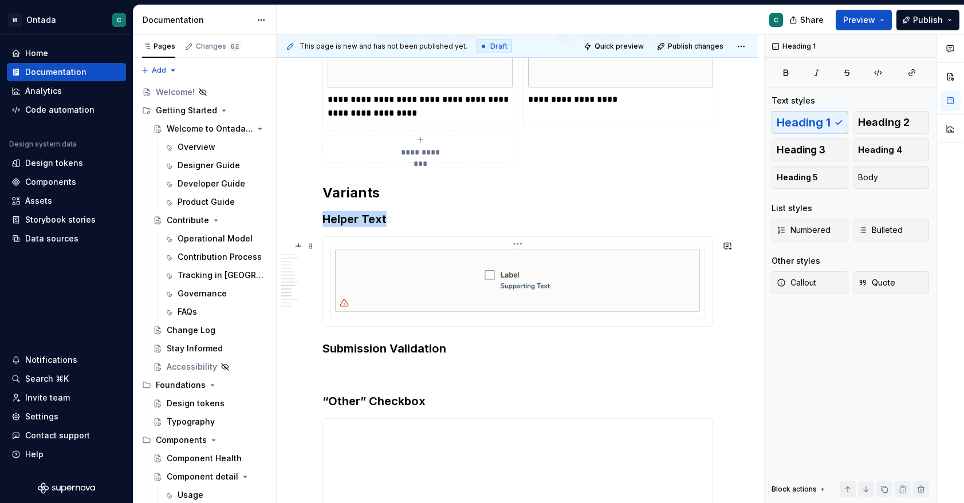
click at [435, 259] on img at bounding box center [517, 281] width 365 height 64
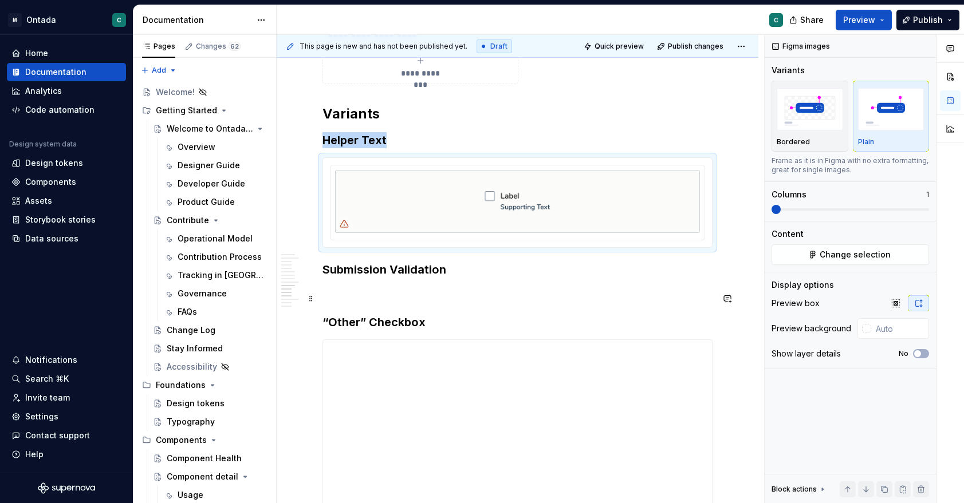
scroll to position [2623, 0]
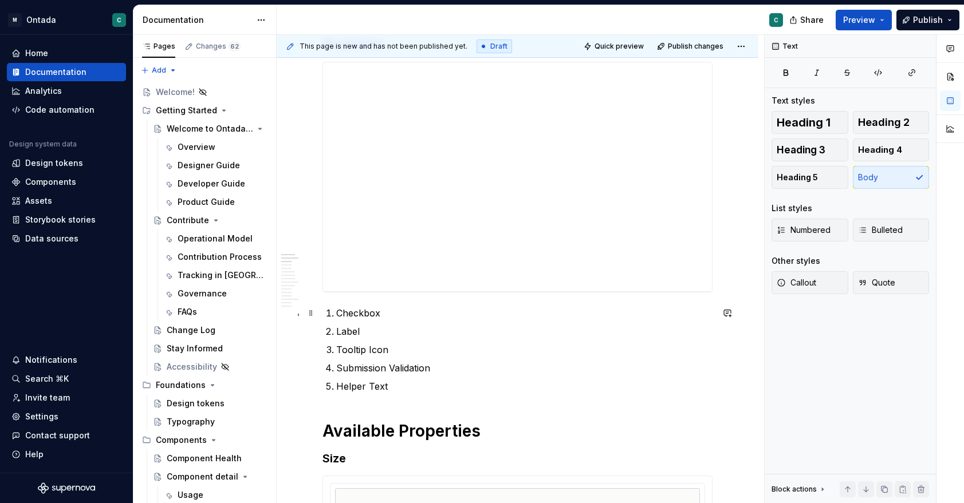
scroll to position [470, 0]
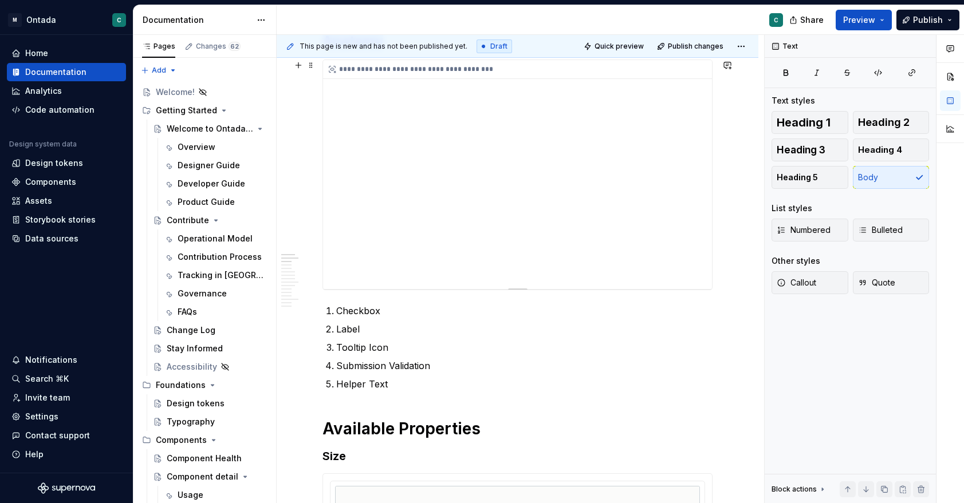
click at [497, 119] on div "**********" at bounding box center [517, 174] width 389 height 229
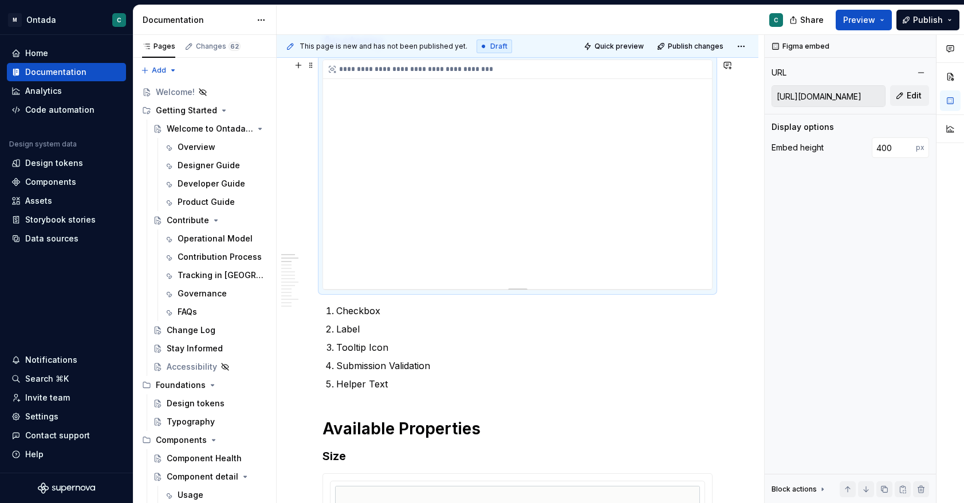
click at [669, 272] on div "**********" at bounding box center [517, 174] width 389 height 229
click at [700, 244] on div "**********" at bounding box center [517, 174] width 389 height 229
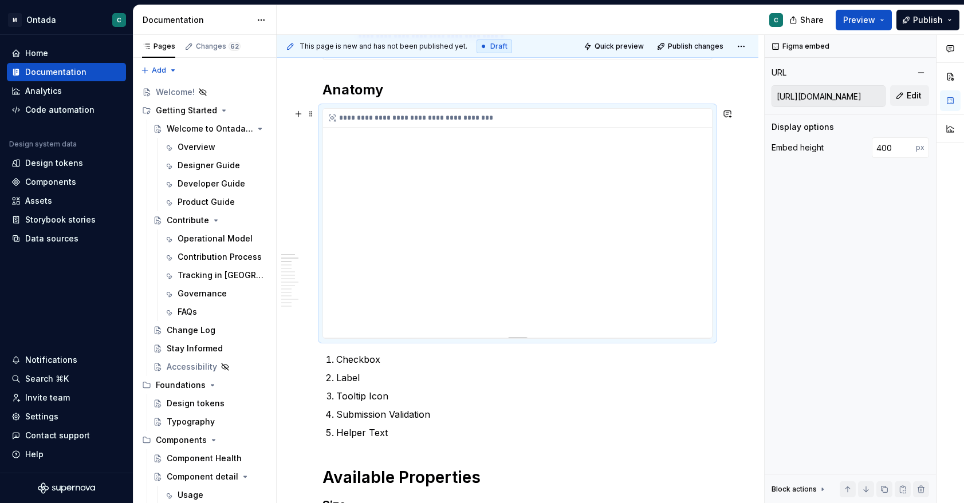
scroll to position [417, 0]
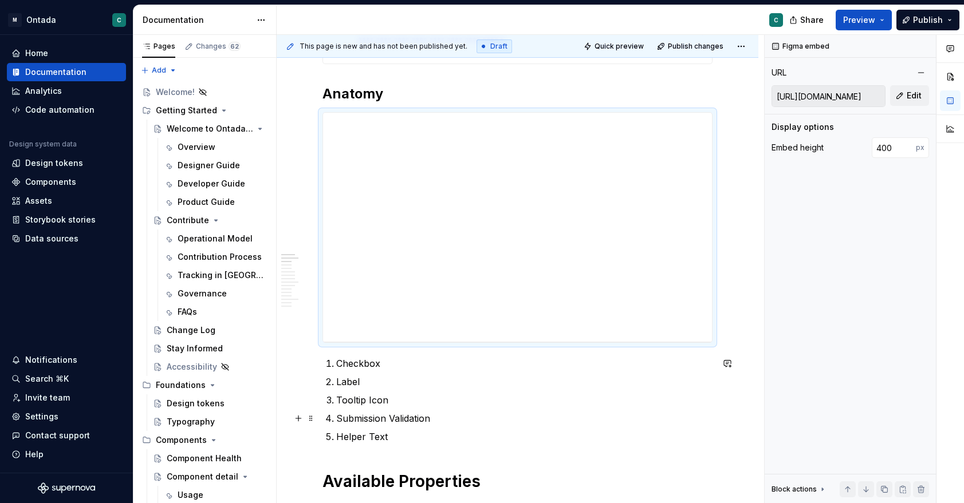
click at [431, 417] on p "Submission Validation" at bounding box center [524, 419] width 376 height 14
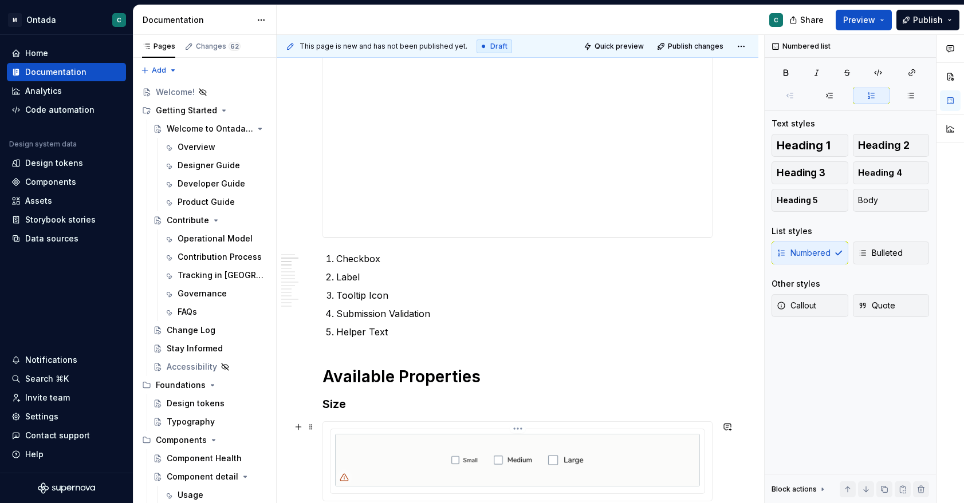
scroll to position [722, 0]
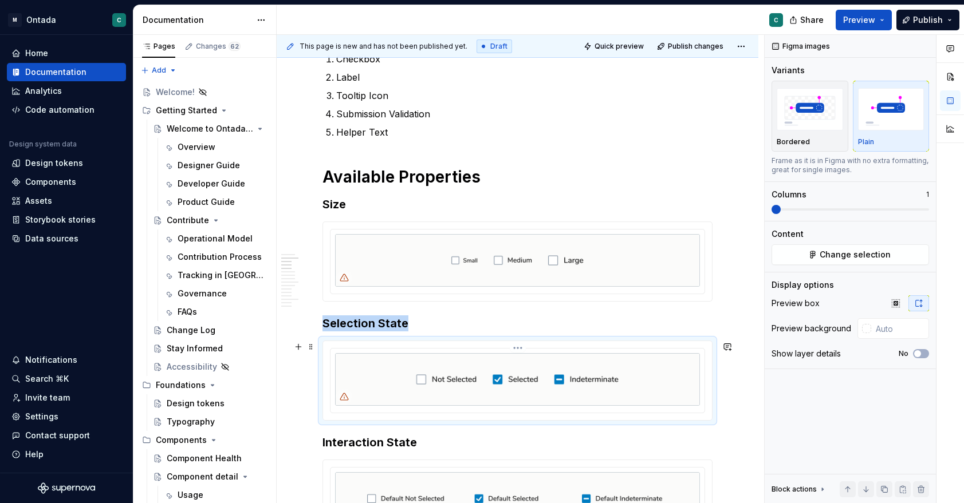
click at [432, 389] on img at bounding box center [517, 379] width 365 height 53
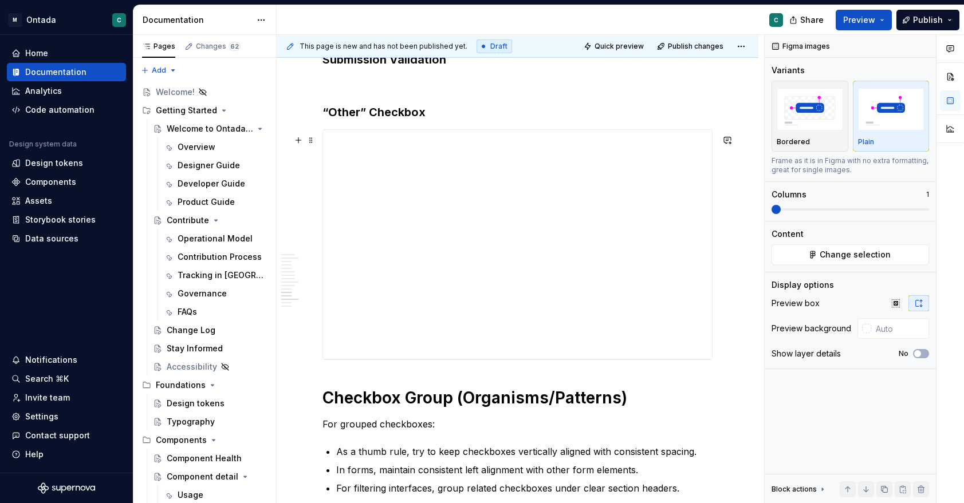
scroll to position [2848, 0]
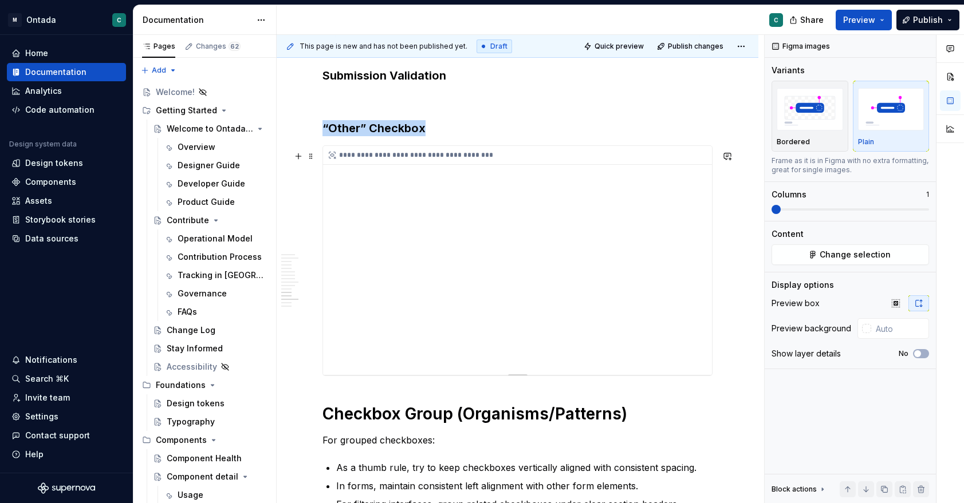
click at [704, 323] on div "**********" at bounding box center [517, 260] width 389 height 229
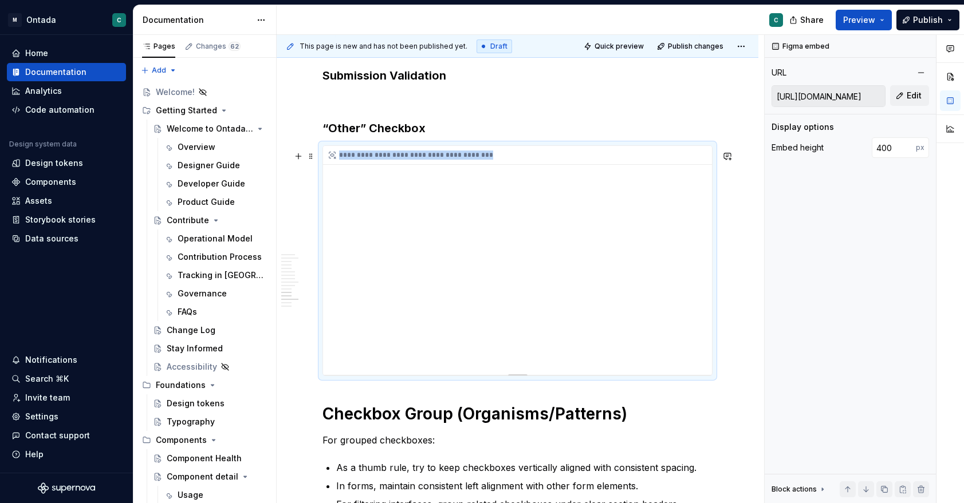
click at [704, 323] on div "**********" at bounding box center [517, 260] width 389 height 229
click at [701, 321] on div "**********" at bounding box center [517, 260] width 389 height 229
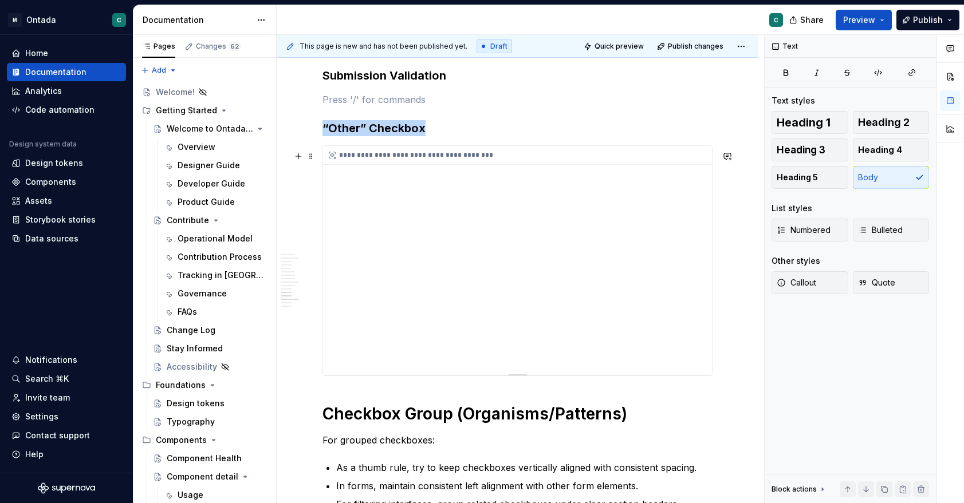
click at [389, 194] on div "**********" at bounding box center [517, 260] width 389 height 229
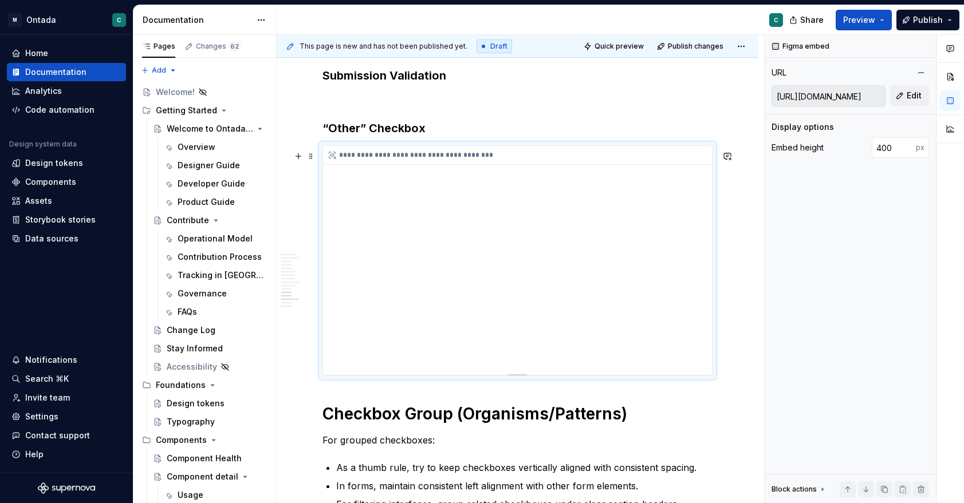
click at [368, 172] on div "**********" at bounding box center [517, 260] width 389 height 229
click at [364, 172] on div "**********" at bounding box center [517, 260] width 389 height 229
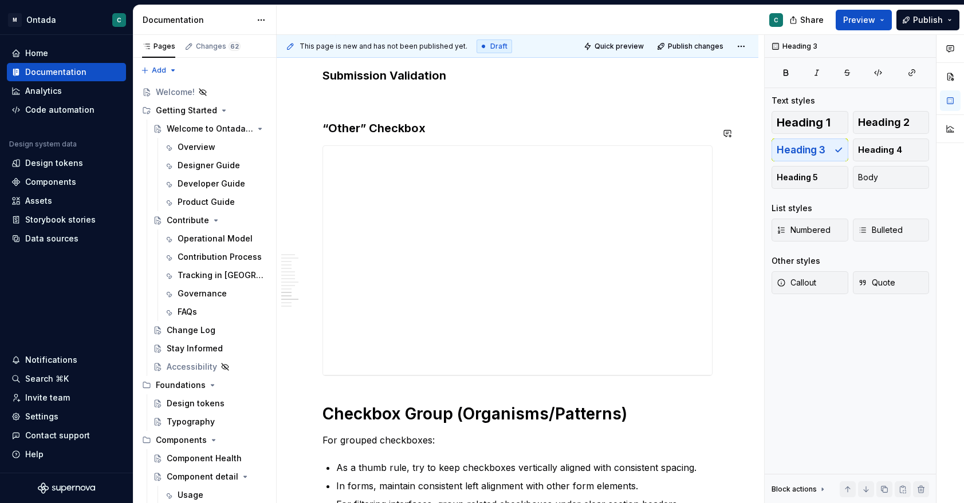
click at [362, 183] on div "**********" at bounding box center [517, 260] width 389 height 229
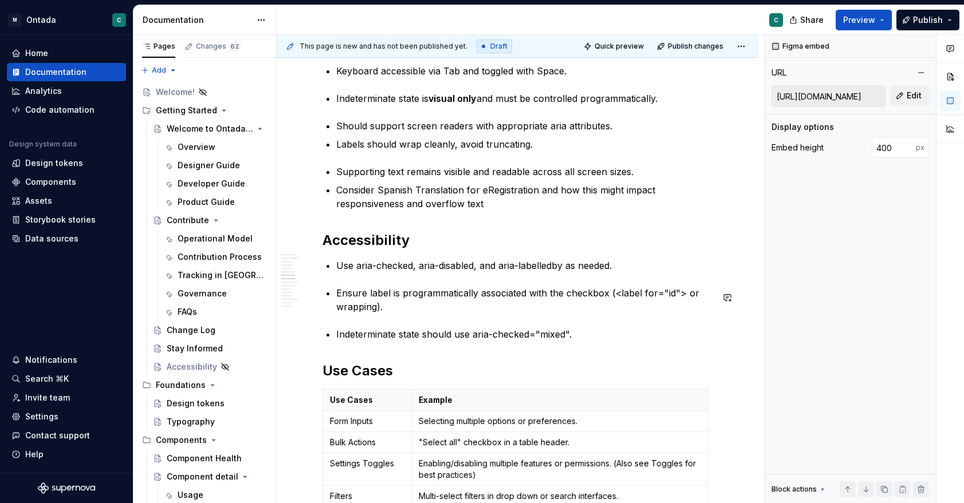
scroll to position [1409, 0]
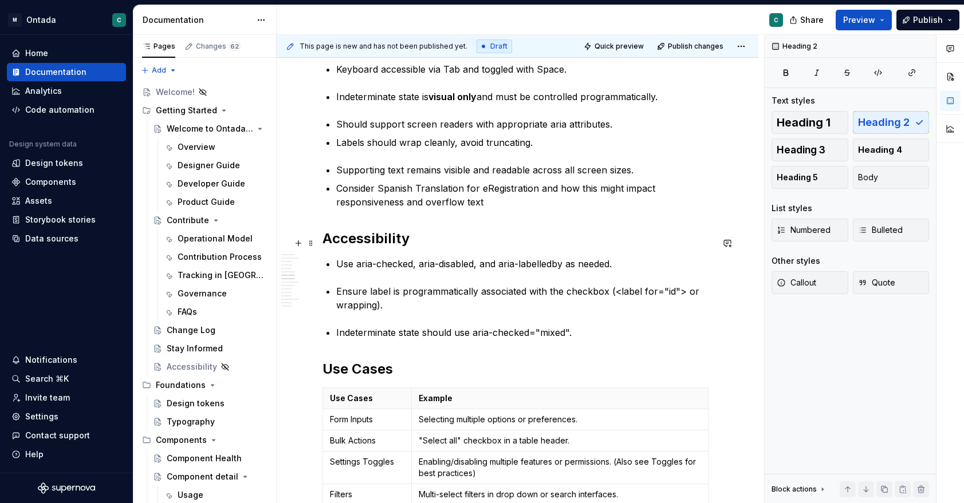
click at [412, 248] on h2 "Accessibility" at bounding box center [517, 239] width 390 height 18
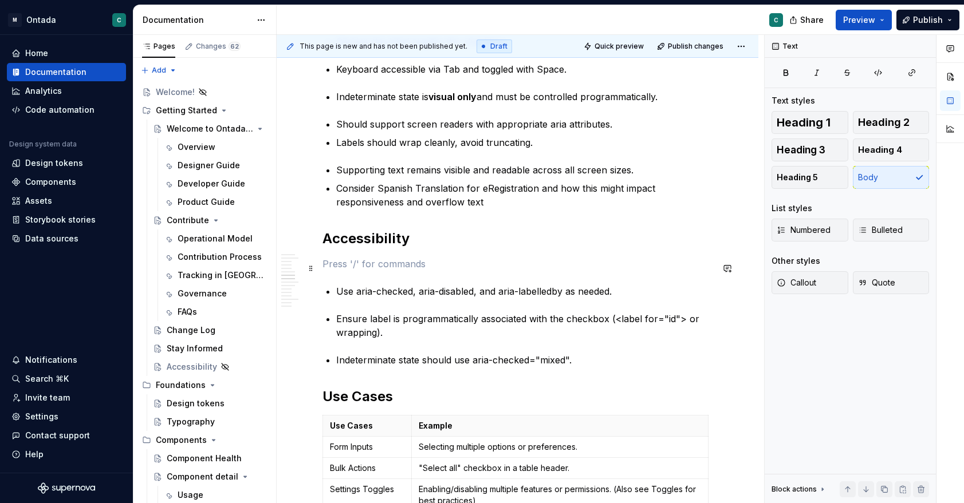
click at [416, 269] on p at bounding box center [517, 264] width 390 height 14
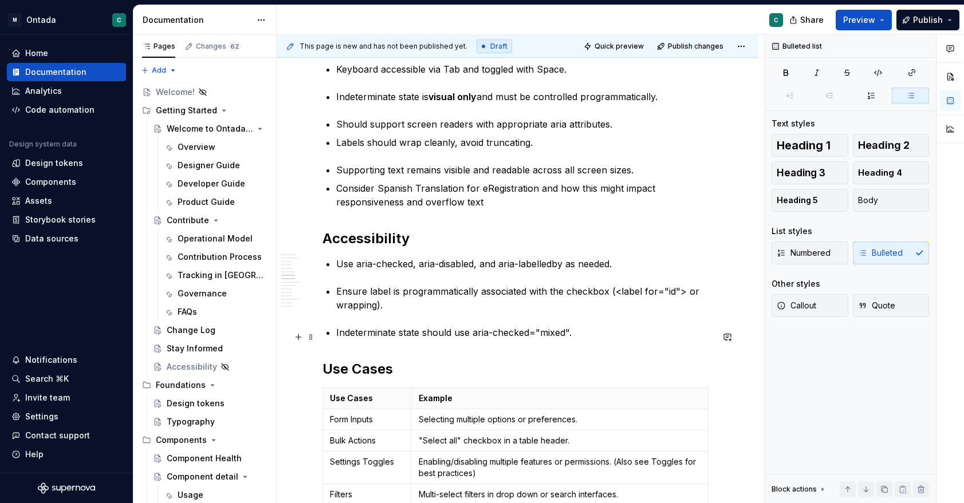
click at [585, 335] on p "Indeterminate state should use aria-checked="mixed"." at bounding box center [524, 333] width 376 height 14
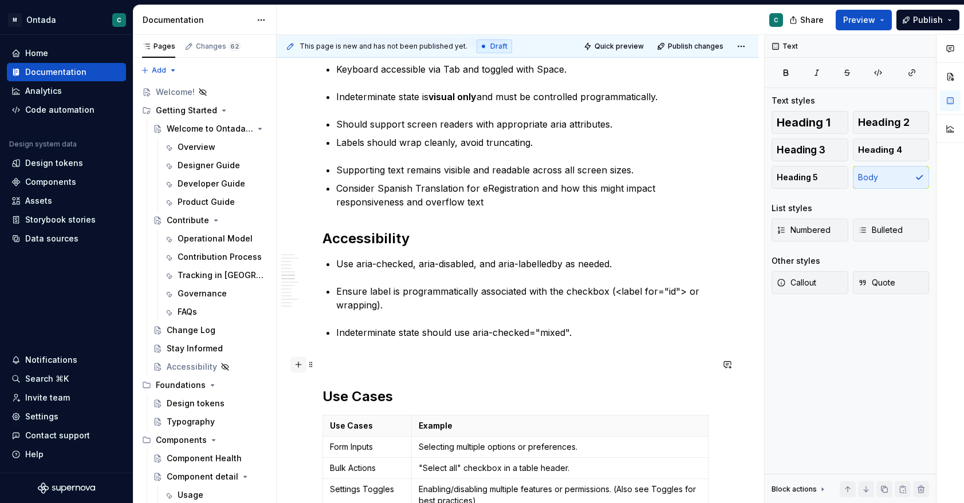
click at [298, 366] on button "button" at bounding box center [298, 365] width 16 height 16
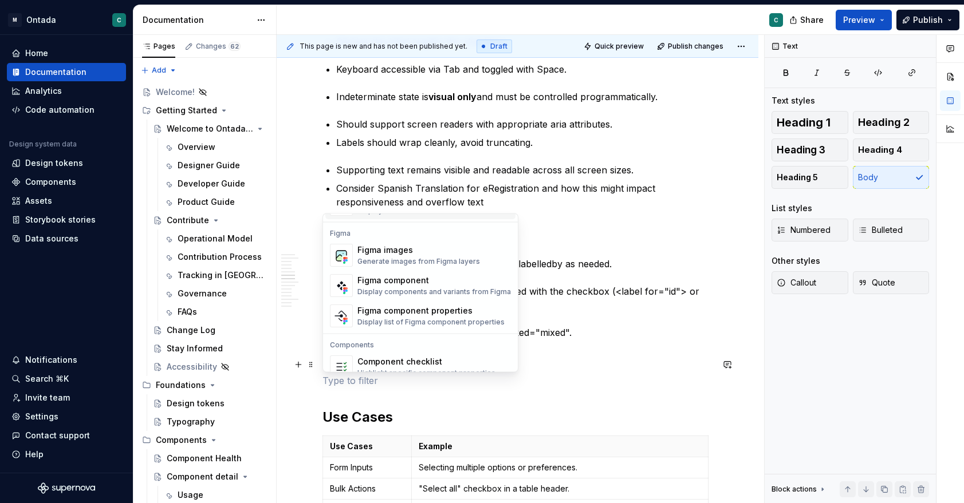
scroll to position [1073, 0]
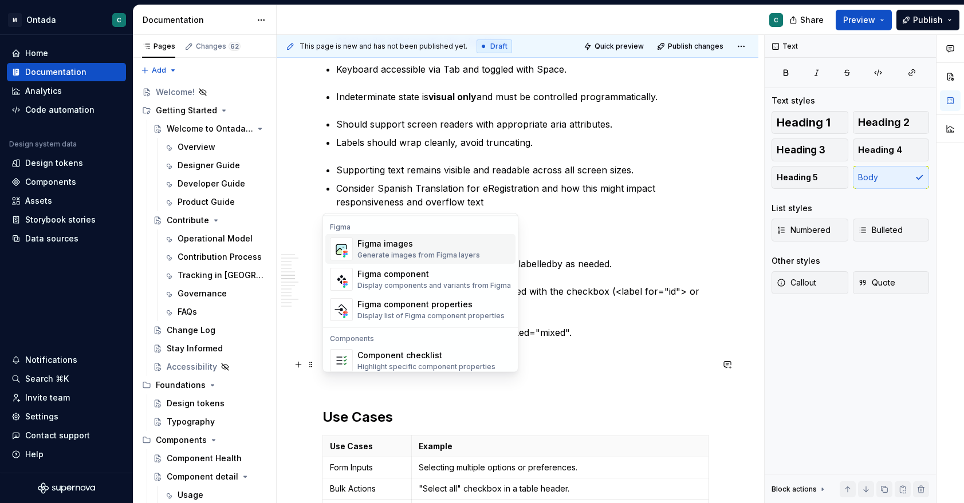
click at [408, 252] on div "Generate images from Figma layers" at bounding box center [418, 255] width 123 height 9
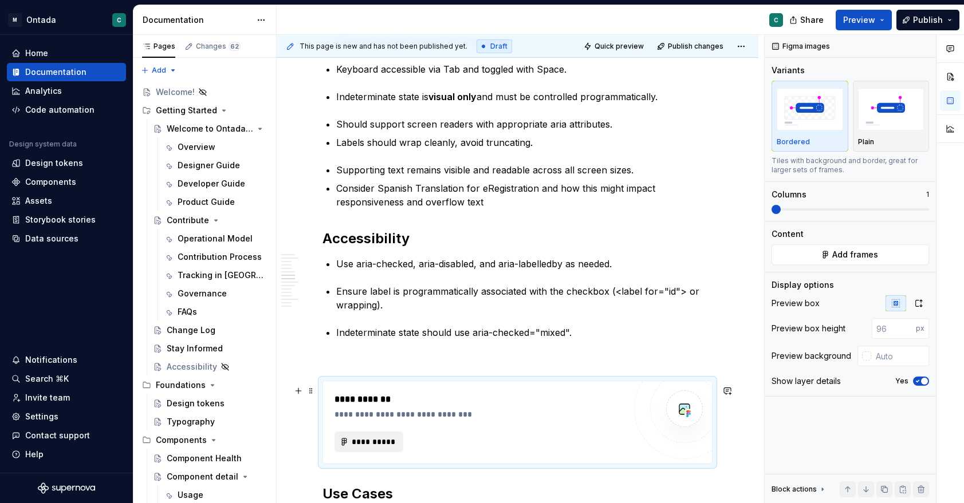
click at [364, 448] on span "**********" at bounding box center [373, 441] width 45 height 11
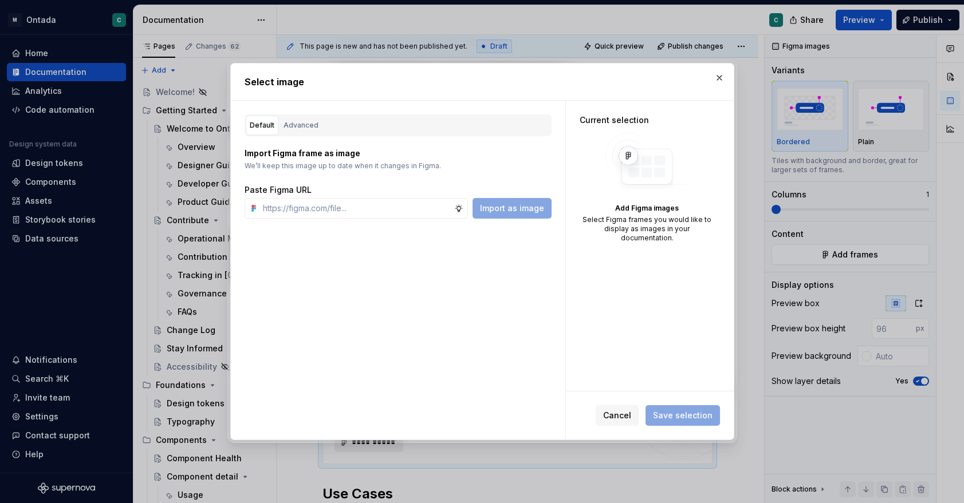
type textarea "*"
paste input "[URL][DOMAIN_NAME]"
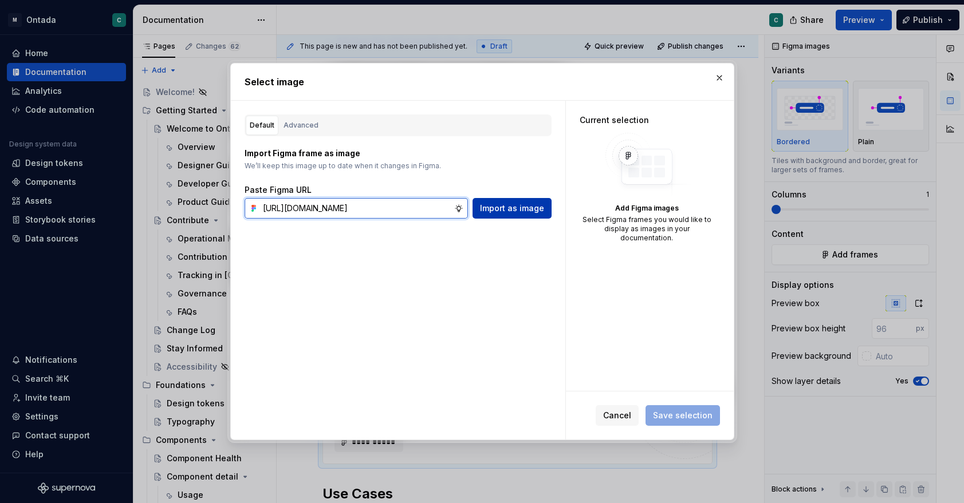
type input "[URL][DOMAIN_NAME]"
click at [504, 206] on span "Import as image" at bounding box center [512, 208] width 64 height 11
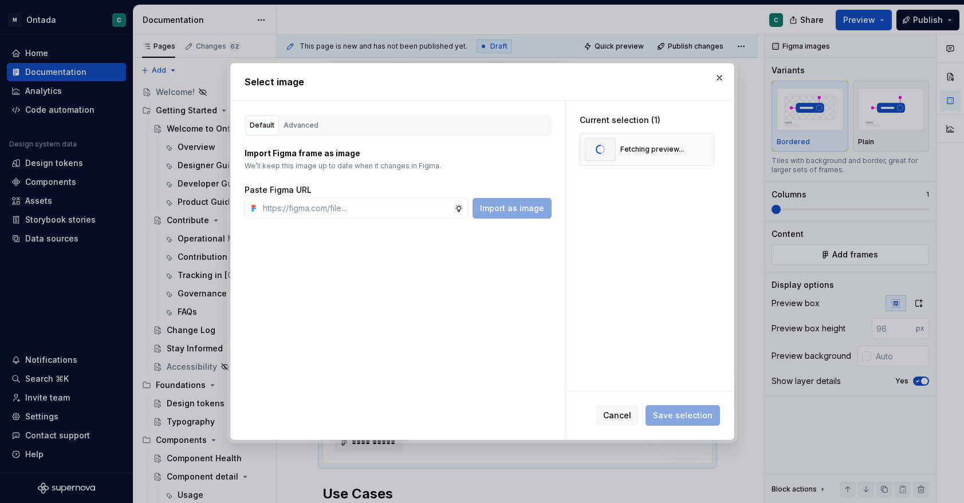
drag, startPoint x: 617, startPoint y: 77, endPoint x: 558, endPoint y: 81, distance: 58.6
click at [558, 81] on h2 "Select image" at bounding box center [481, 82] width 475 height 14
click at [615, 160] on div "Variants 1" at bounding box center [619, 149] width 68 height 23
click at [673, 413] on span "Save selection" at bounding box center [683, 415] width 60 height 11
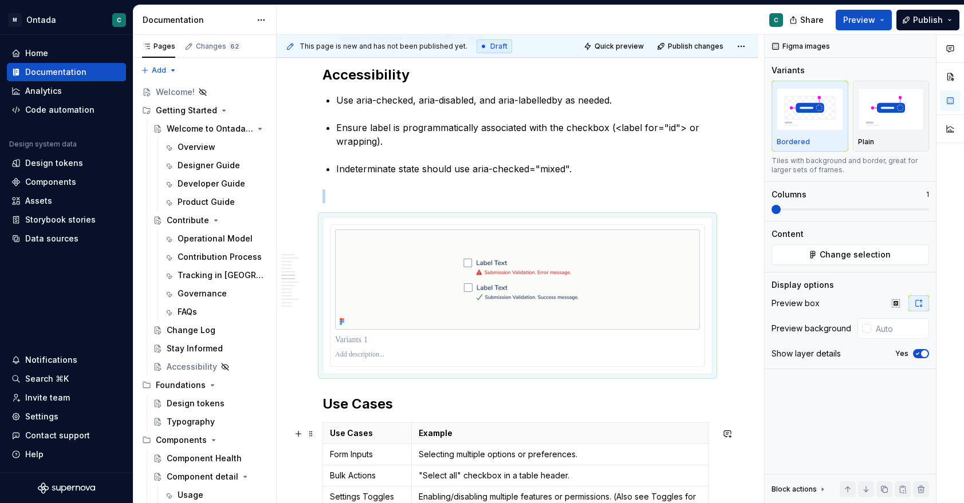
scroll to position [1598, 0]
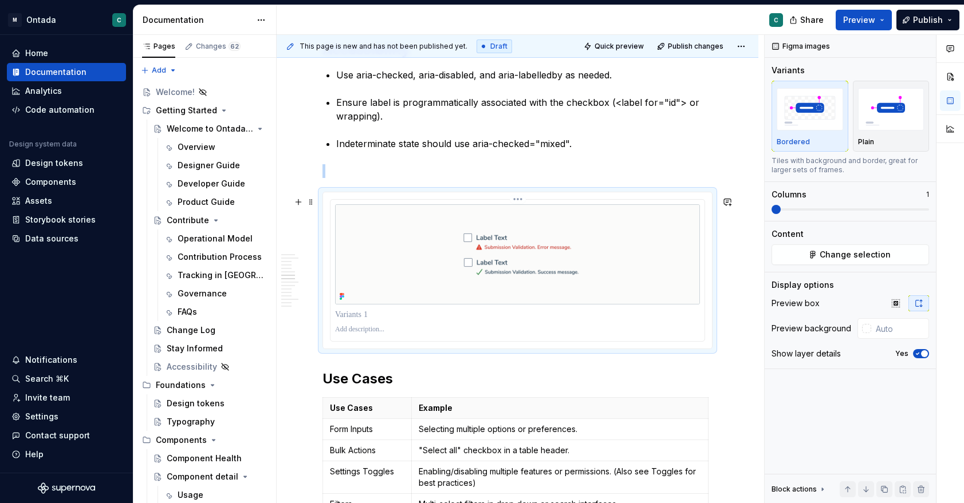
click at [455, 267] on img at bounding box center [517, 254] width 365 height 100
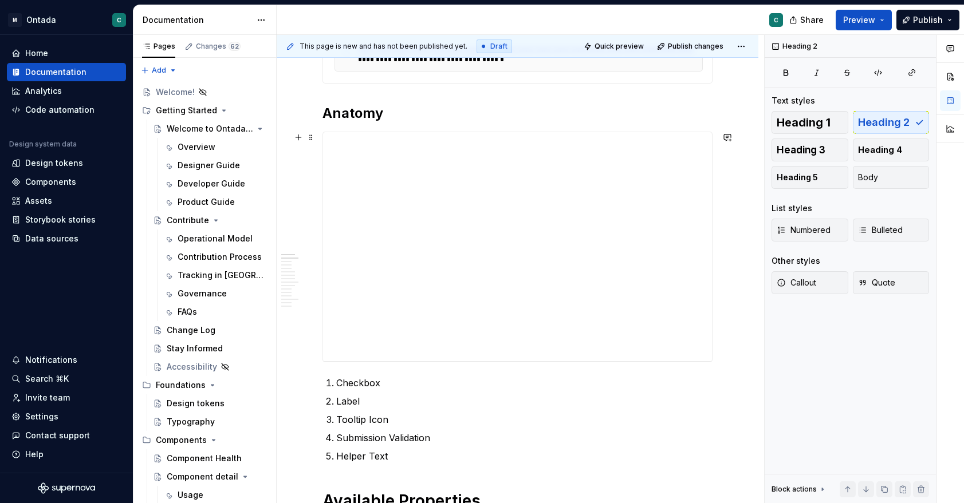
scroll to position [410, 0]
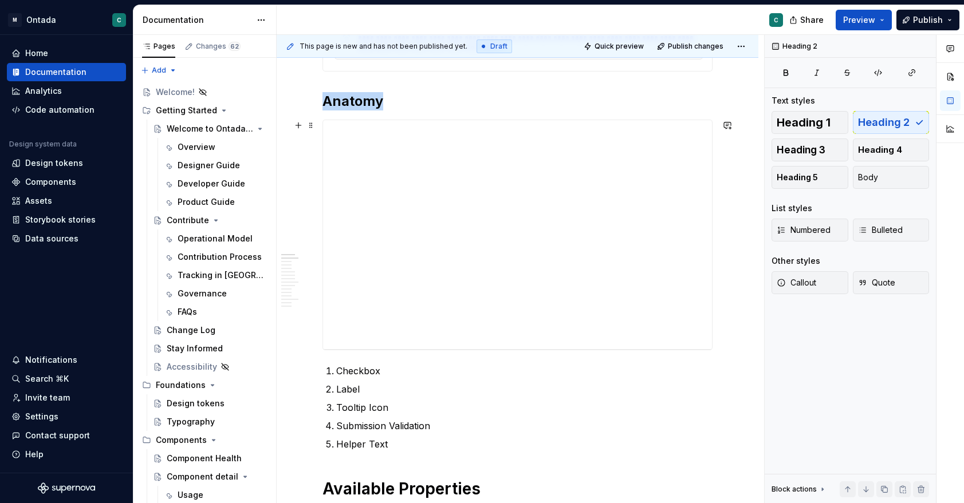
click at [484, 230] on div "**********" at bounding box center [517, 234] width 389 height 229
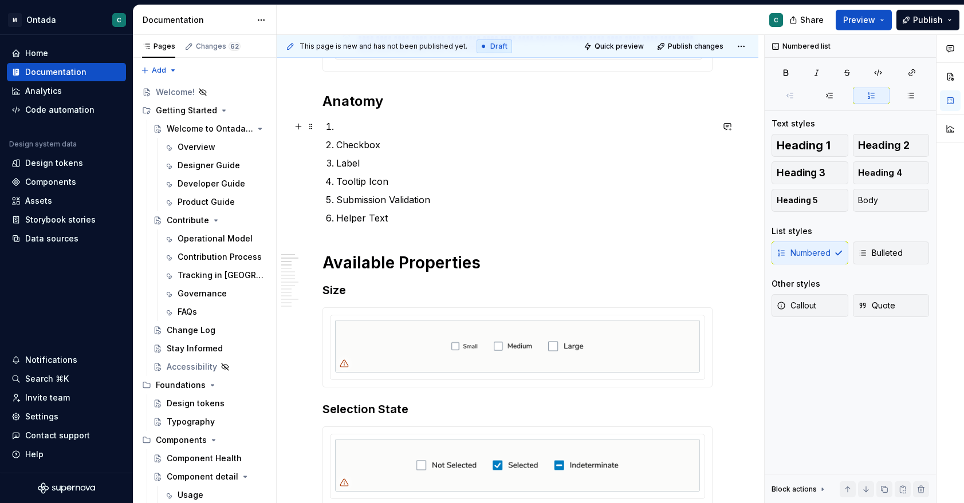
click at [373, 124] on p at bounding box center [524, 127] width 376 height 14
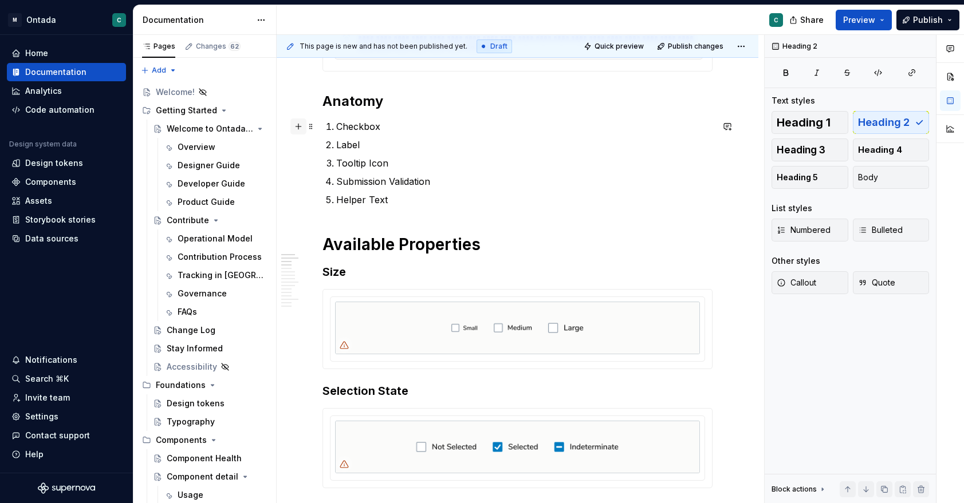
click at [297, 128] on button "button" at bounding box center [298, 127] width 16 height 16
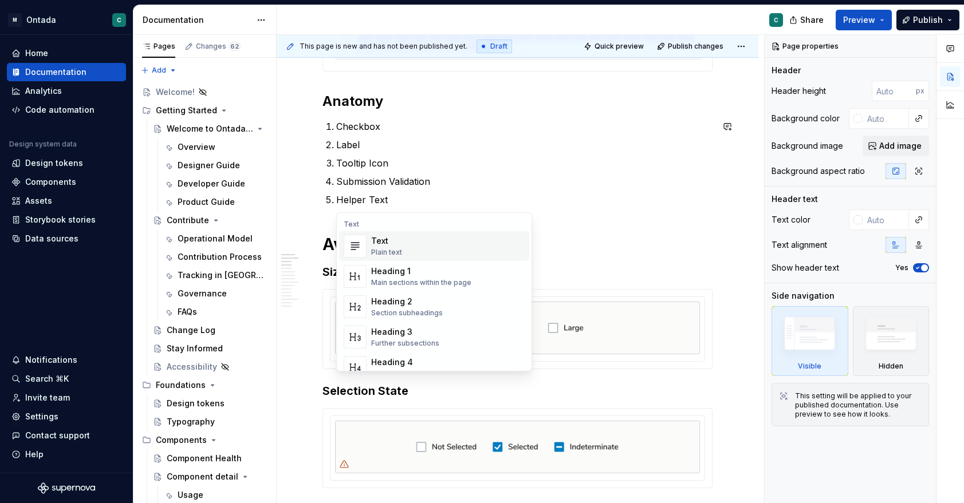
click at [420, 103] on h2 "Anatomy" at bounding box center [517, 101] width 390 height 18
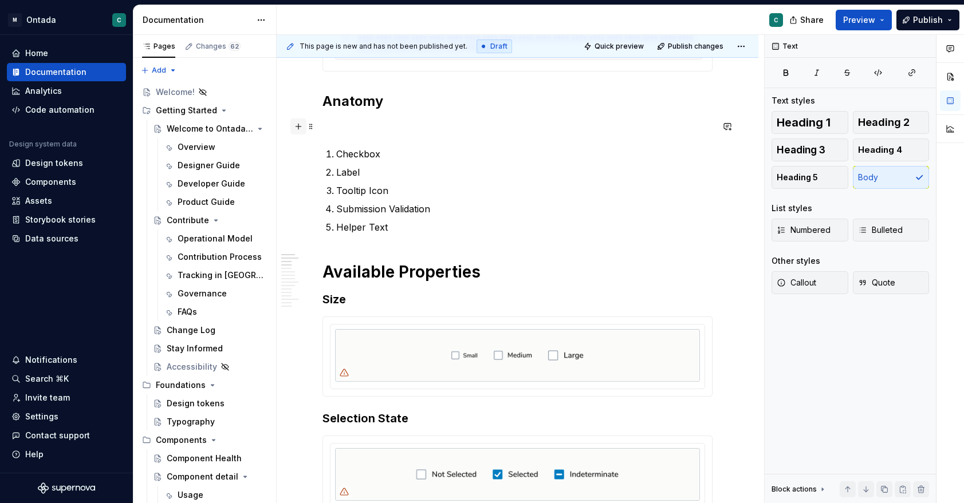
click at [300, 128] on button "button" at bounding box center [298, 127] width 16 height 16
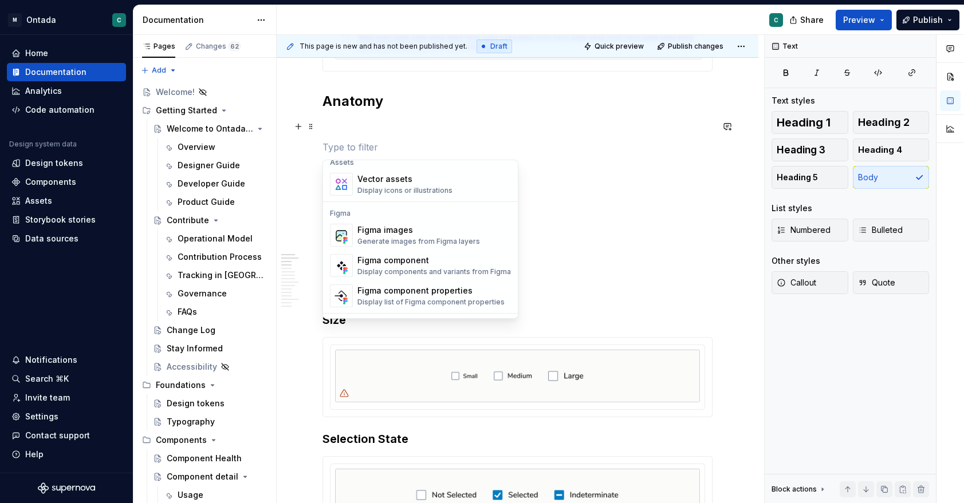
scroll to position [1035, 0]
click at [390, 234] on div "Figma images" at bounding box center [418, 228] width 123 height 11
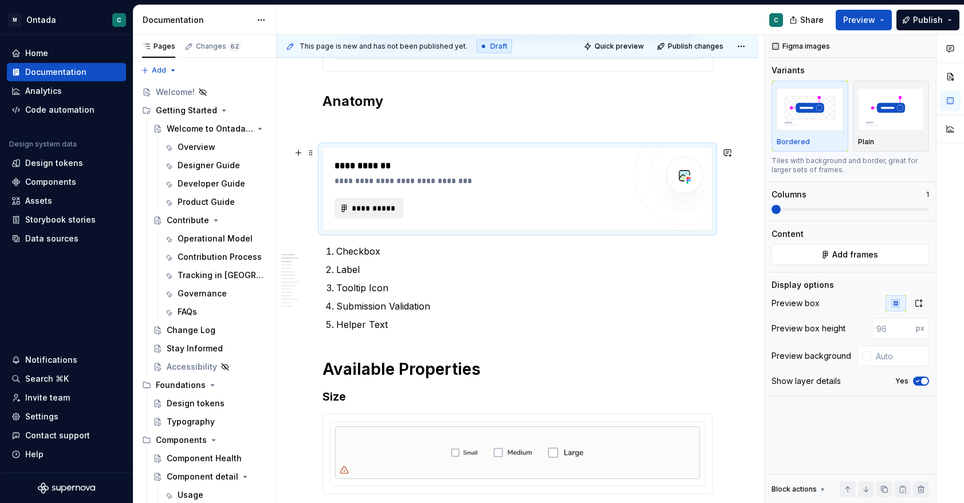
click at [372, 210] on span "**********" at bounding box center [373, 208] width 45 height 11
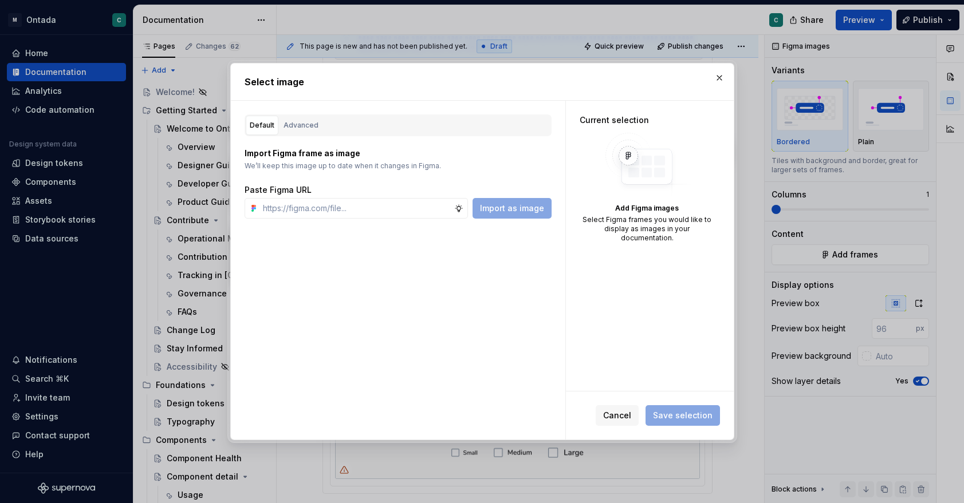
type textarea "*"
paste input "[URL][DOMAIN_NAME]"
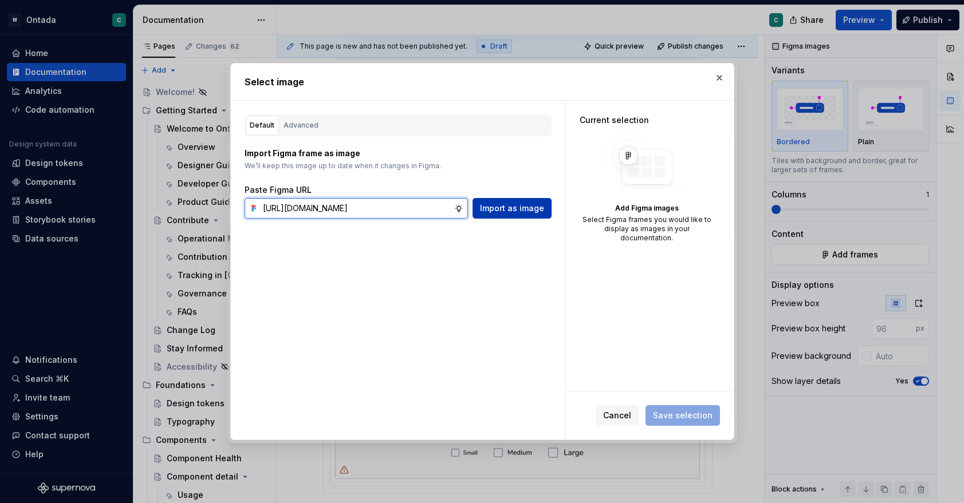
type input "[URL][DOMAIN_NAME]"
click at [501, 207] on span "Import as image" at bounding box center [512, 208] width 64 height 11
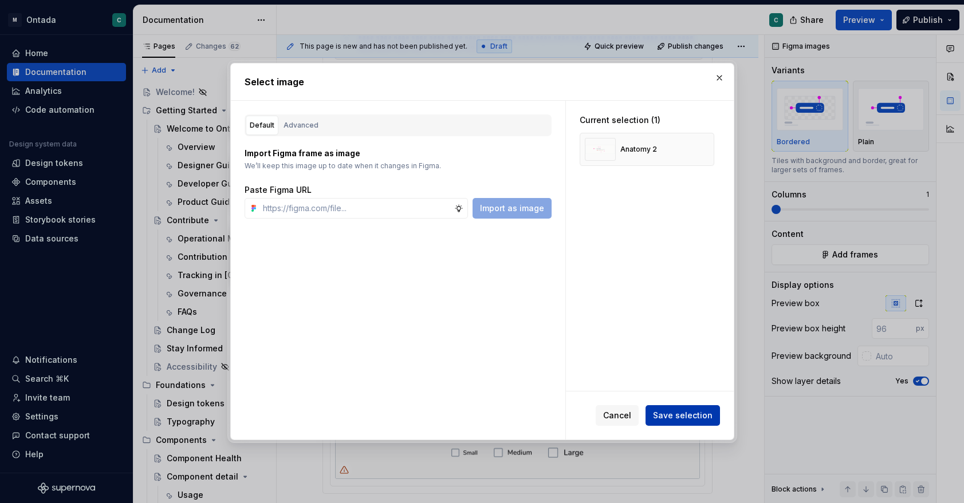
click at [673, 421] on span "Save selection" at bounding box center [683, 415] width 60 height 11
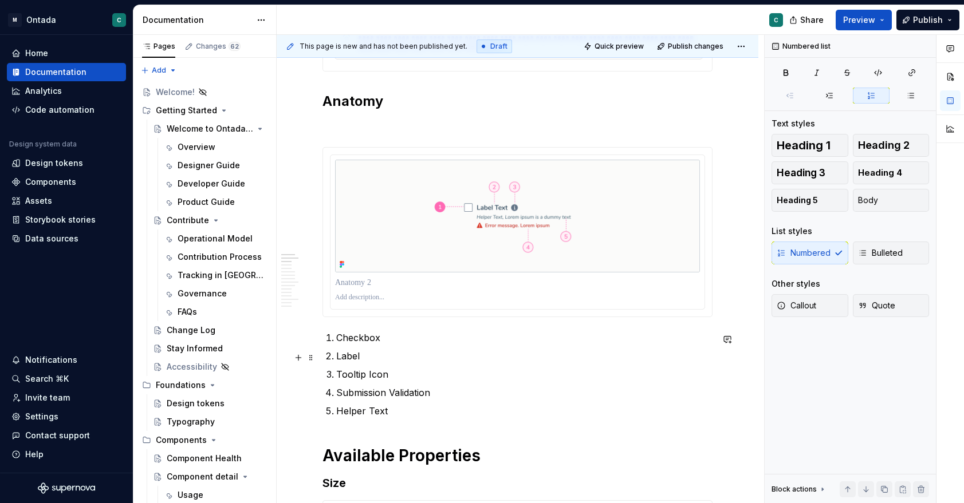
click at [606, 346] on ol "Checkbox Label Tooltip Icon Submission Validation Helper Text" at bounding box center [524, 374] width 376 height 87
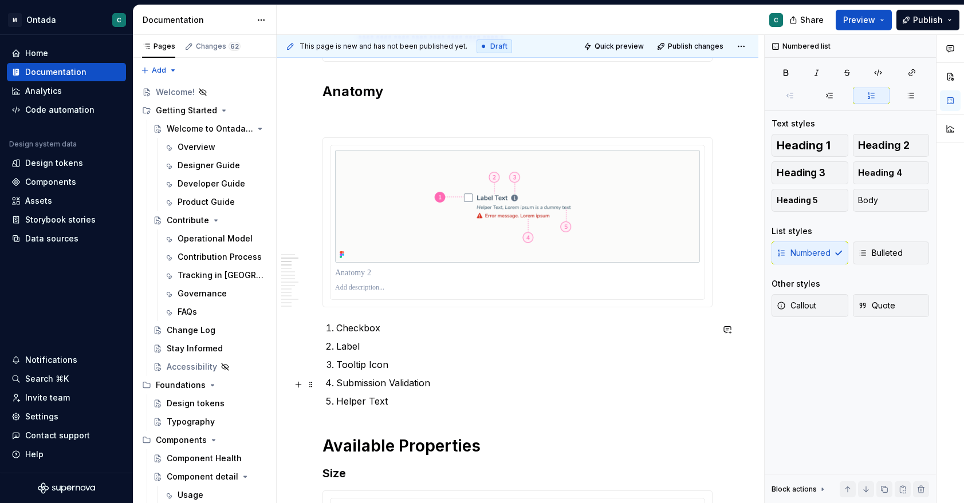
scroll to position [398, 0]
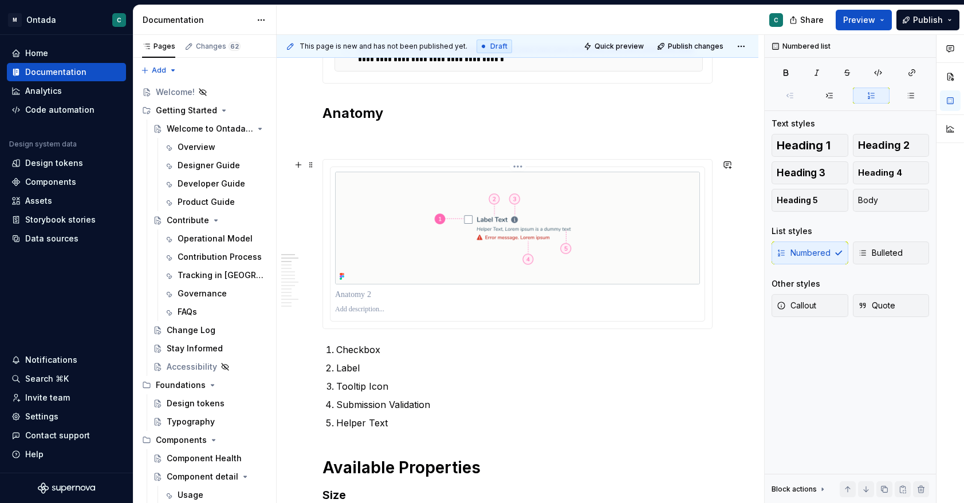
click at [352, 298] on p at bounding box center [517, 294] width 365 height 11
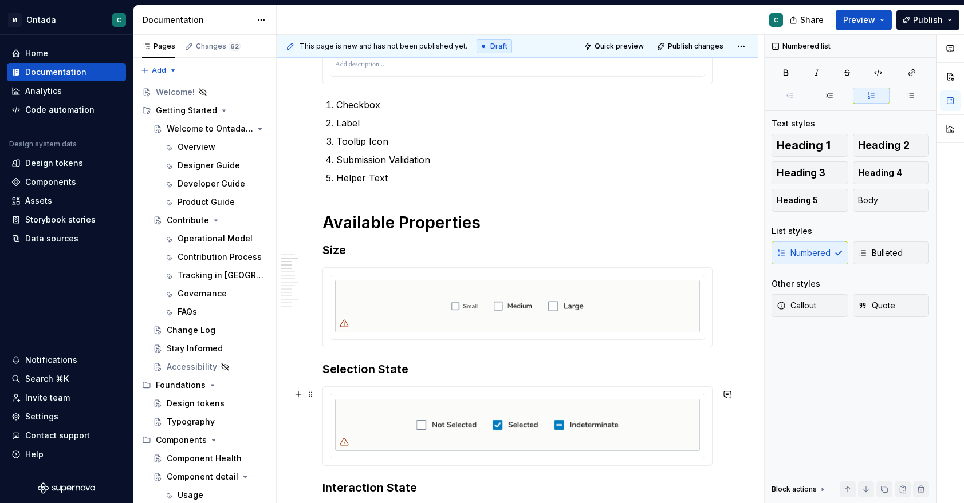
scroll to position [644, 0]
click at [448, 315] on img at bounding box center [517, 305] width 365 height 53
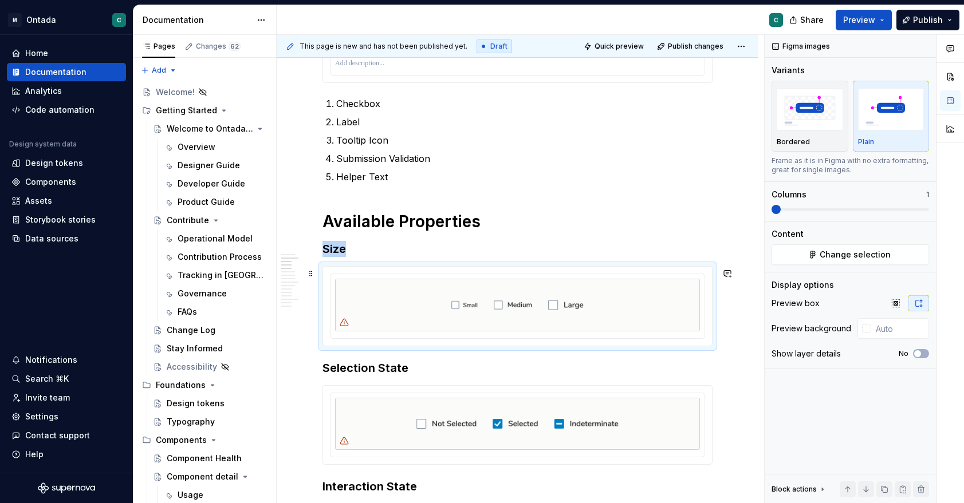
click at [433, 272] on div at bounding box center [517, 306] width 389 height 79
click at [436, 275] on div at bounding box center [517, 306] width 375 height 65
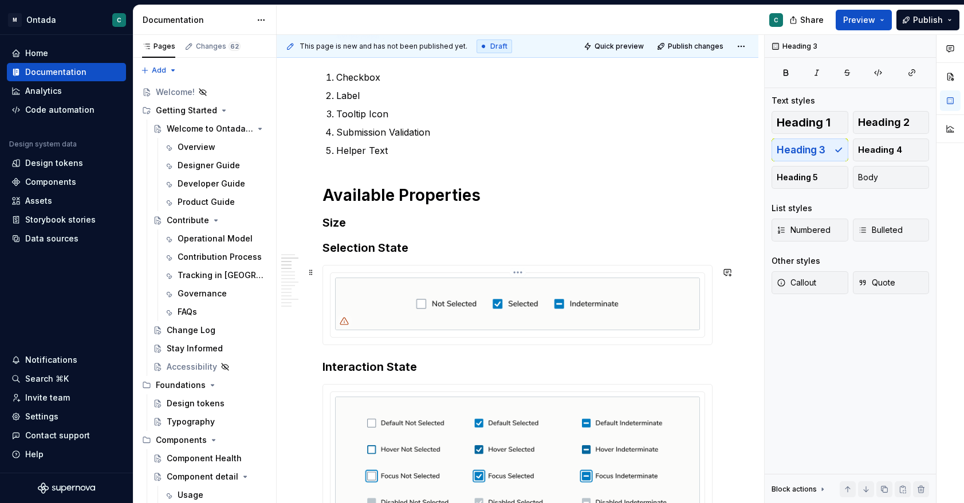
click at [439, 291] on img at bounding box center [517, 304] width 365 height 53
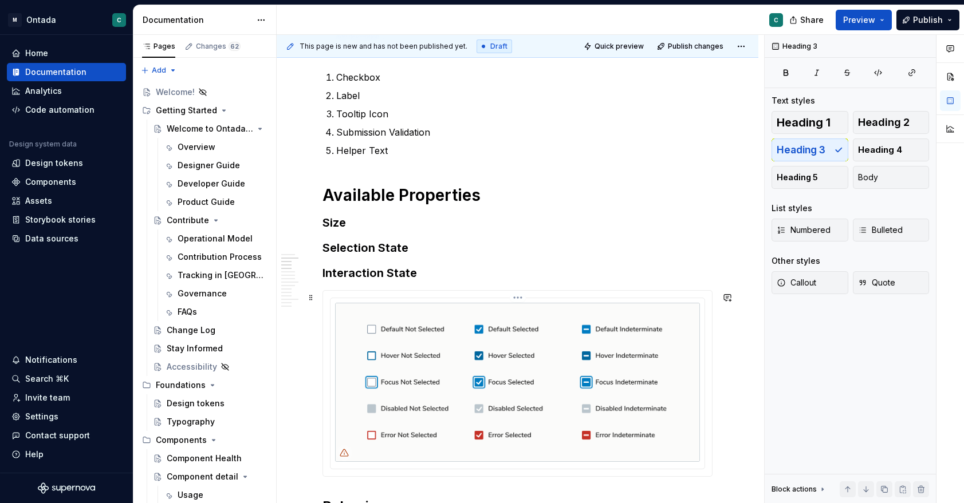
click at [442, 356] on img at bounding box center [517, 383] width 365 height 160
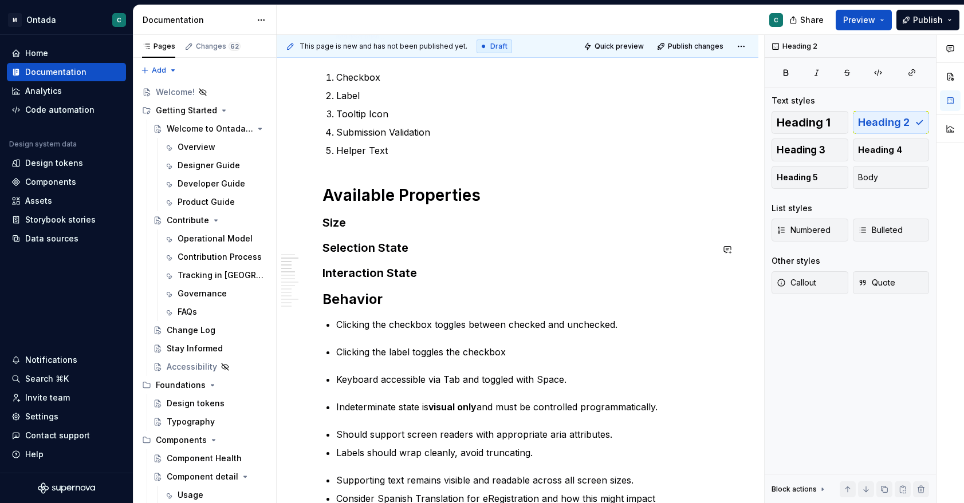
click at [384, 230] on h3 "Size" at bounding box center [517, 223] width 390 height 16
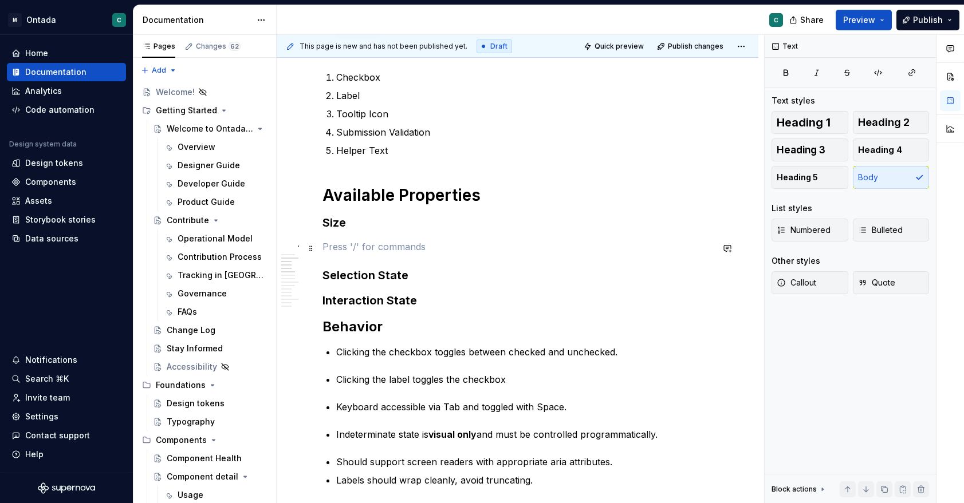
click at [433, 252] on p at bounding box center [517, 247] width 390 height 14
click at [450, 250] on p at bounding box center [517, 247] width 390 height 14
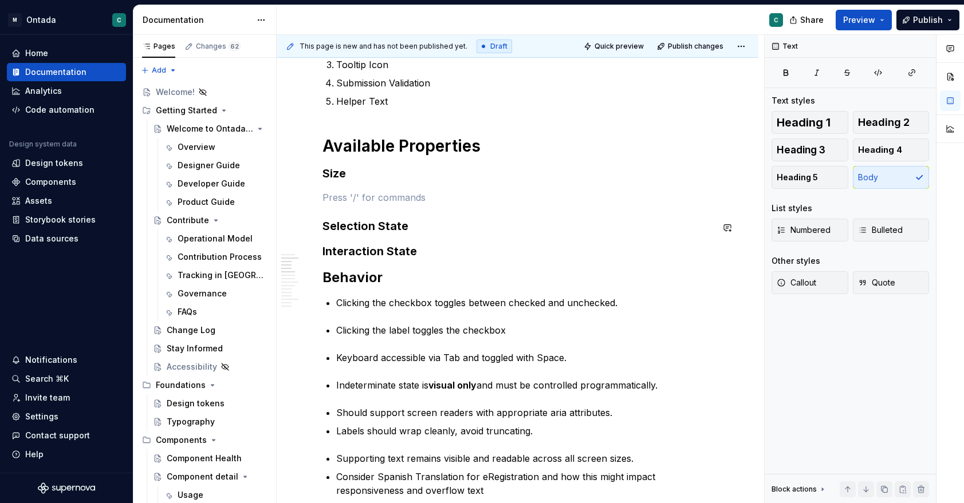
scroll to position [721, 0]
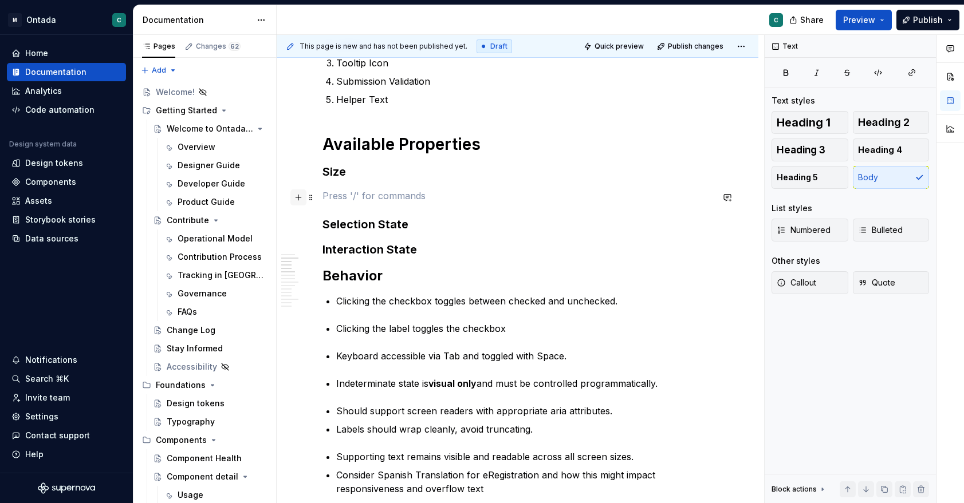
click at [298, 199] on button "button" at bounding box center [298, 198] width 16 height 16
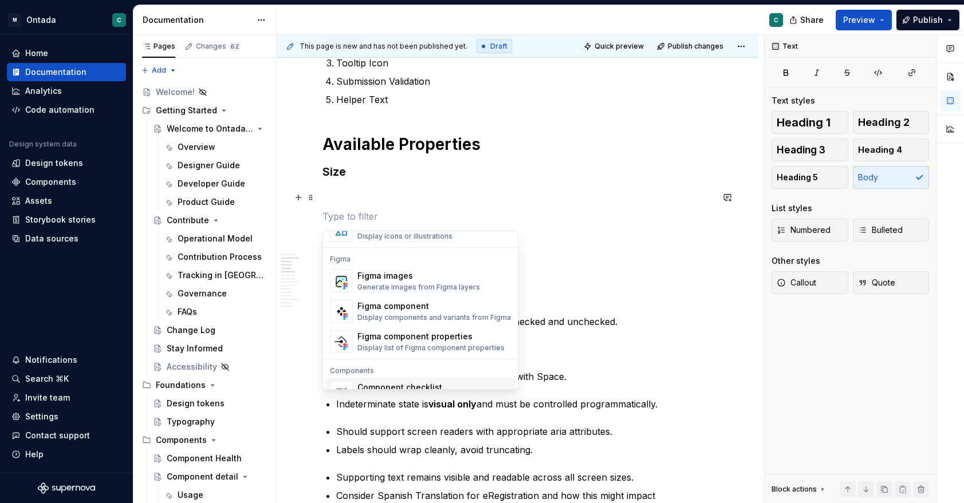
scroll to position [1051, 0]
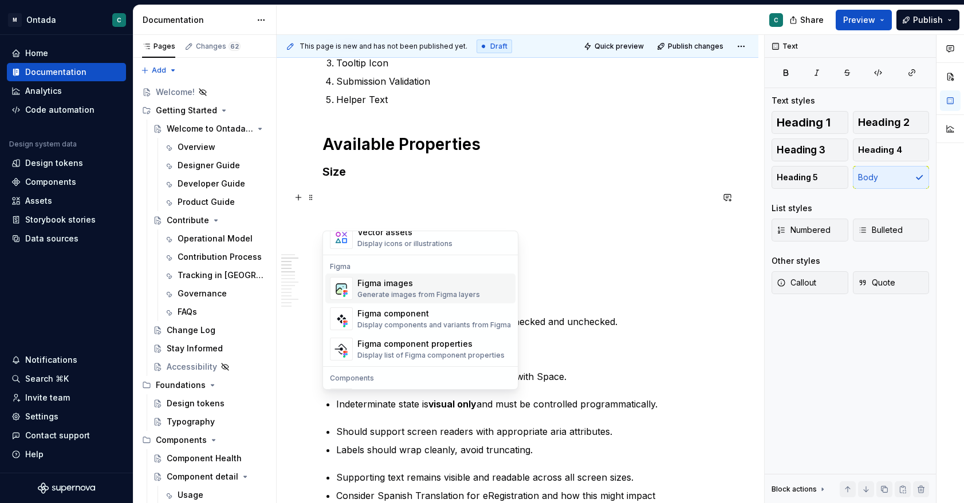
click at [417, 293] on div "Generate images from Figma layers" at bounding box center [418, 294] width 123 height 9
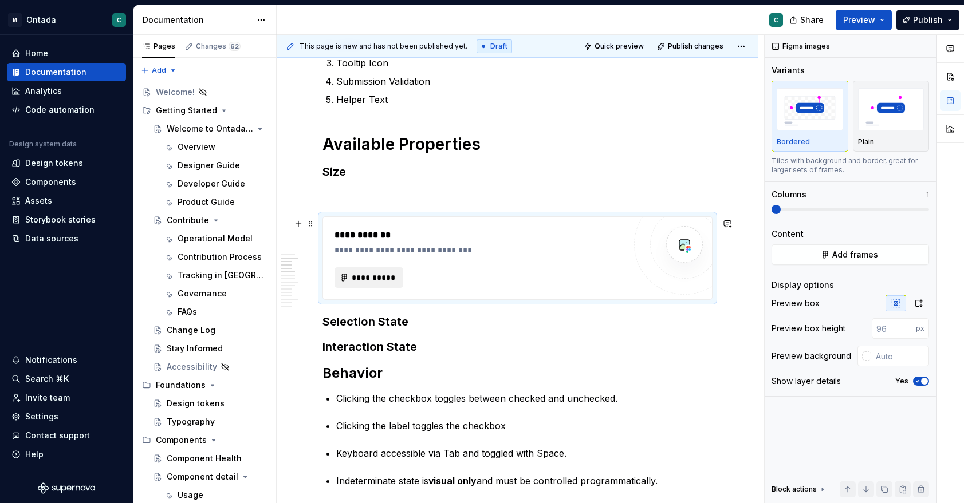
click at [376, 277] on span "**********" at bounding box center [373, 277] width 45 height 11
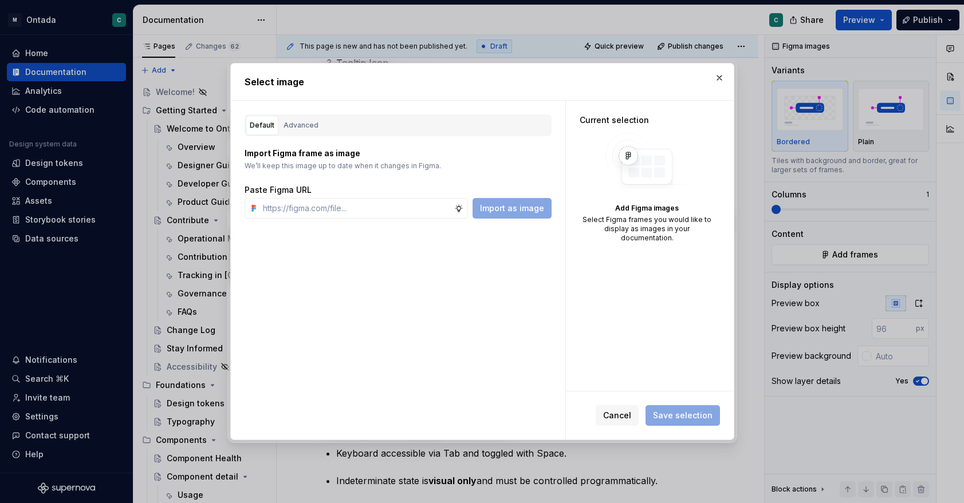
type textarea "*"
click at [315, 207] on input "text" at bounding box center [356, 208] width 196 height 21
paste input "[URL][DOMAIN_NAME]"
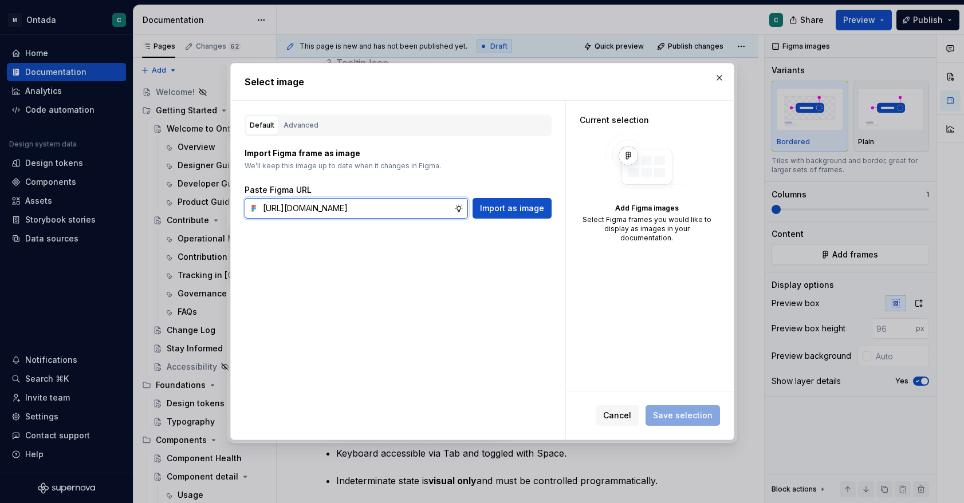
scroll to position [0, 357]
type input "[URL][DOMAIN_NAME]"
click at [523, 208] on span "Import as image" at bounding box center [512, 208] width 64 height 11
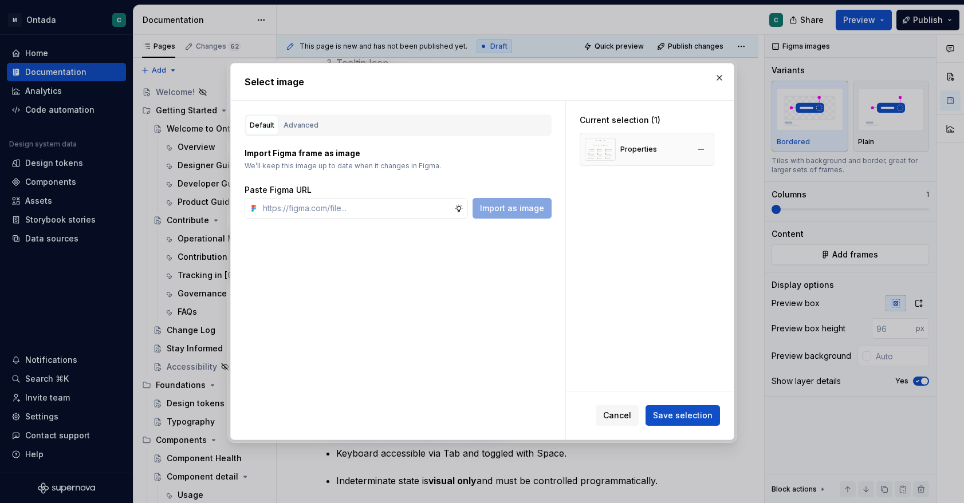
click at [685, 159] on div "Properties" at bounding box center [646, 149] width 135 height 33
click at [694, 420] on span "Save selection" at bounding box center [683, 415] width 60 height 11
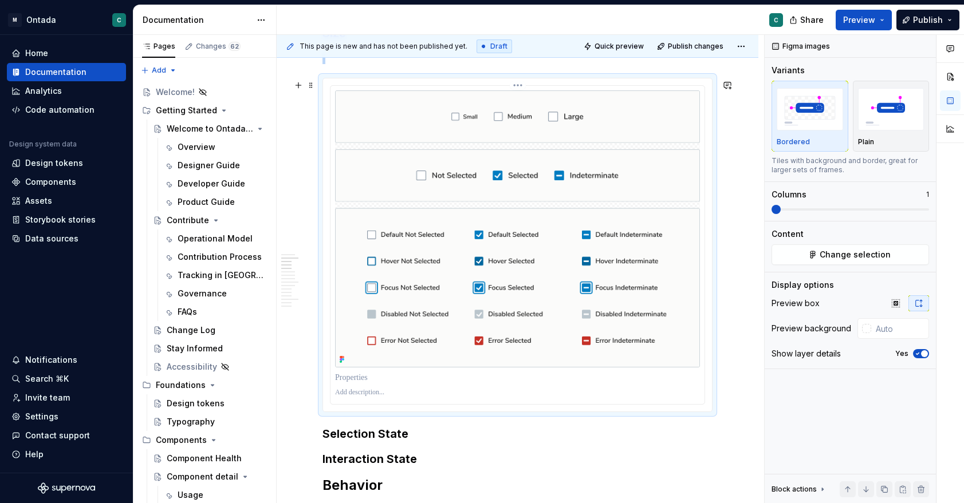
scroll to position [863, 0]
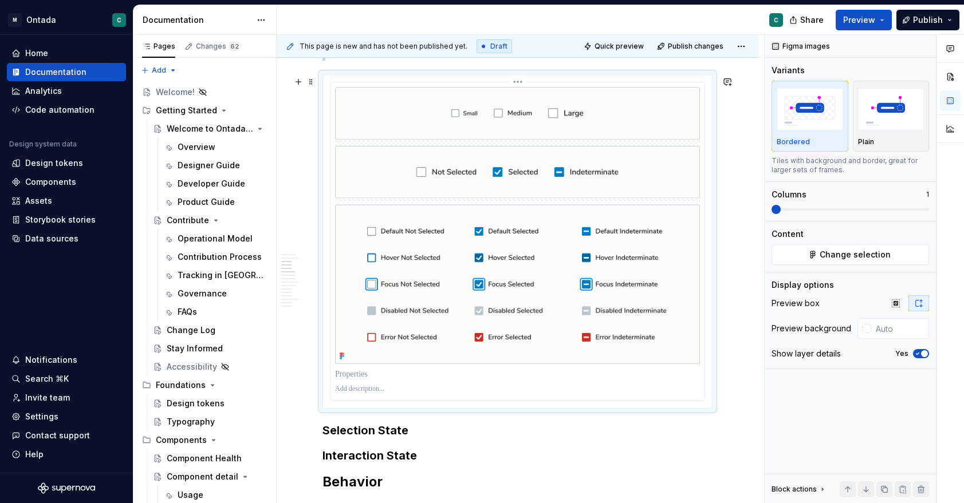
click at [662, 198] on img at bounding box center [517, 226] width 365 height 278
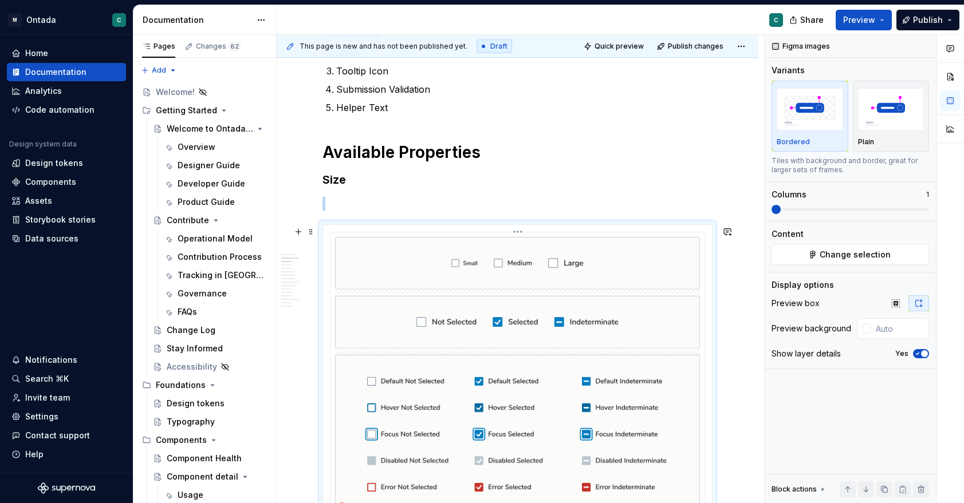
scroll to position [685, 0]
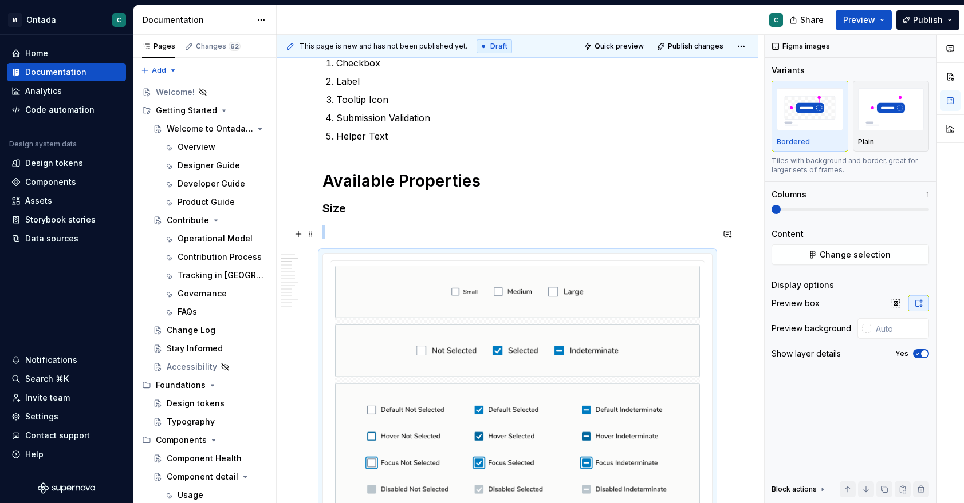
click at [344, 231] on p at bounding box center [517, 233] width 390 height 14
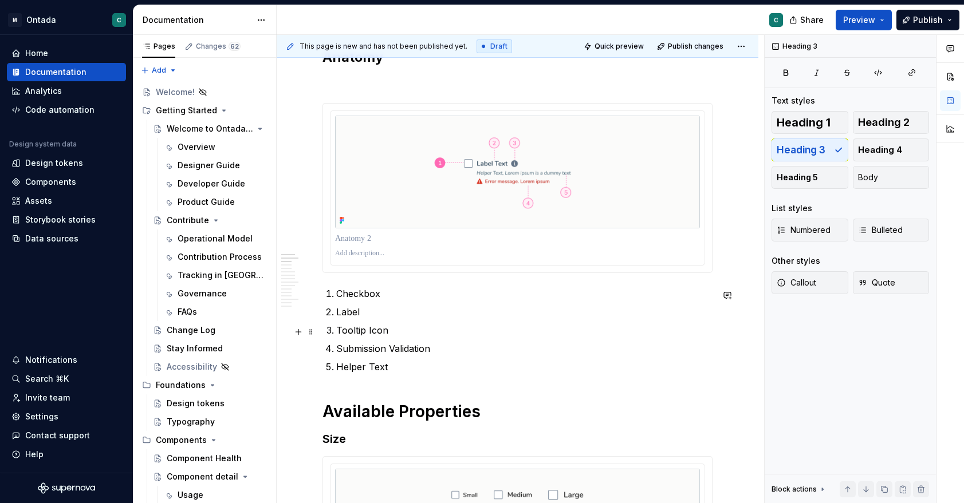
scroll to position [219, 0]
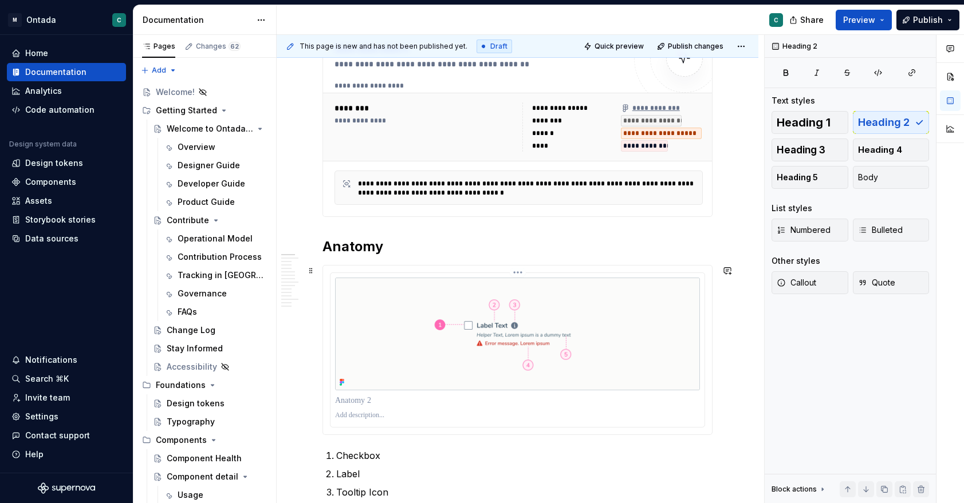
scroll to position [307, 0]
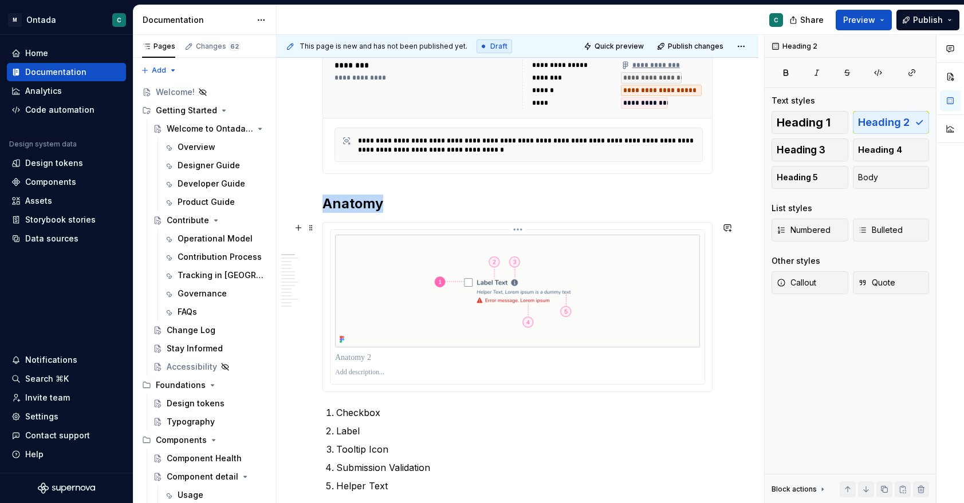
click at [486, 345] on img at bounding box center [517, 291] width 365 height 113
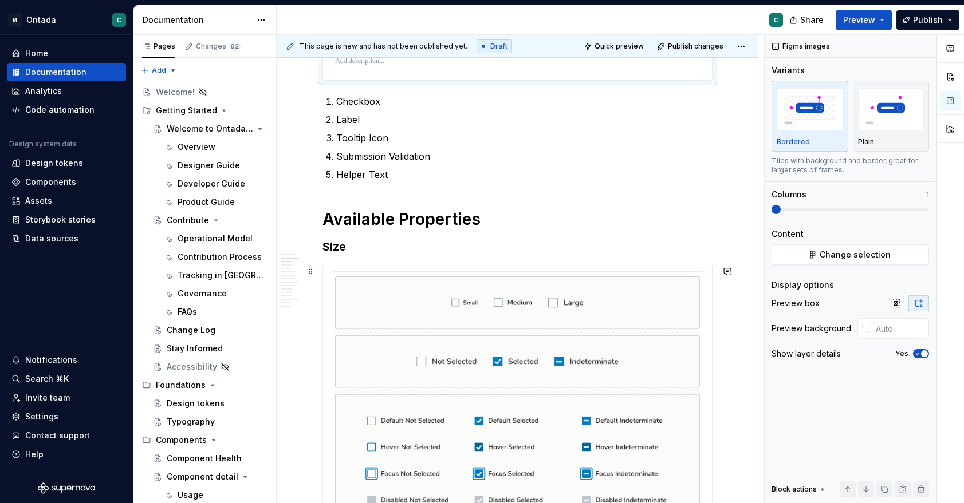
scroll to position [737, 0]
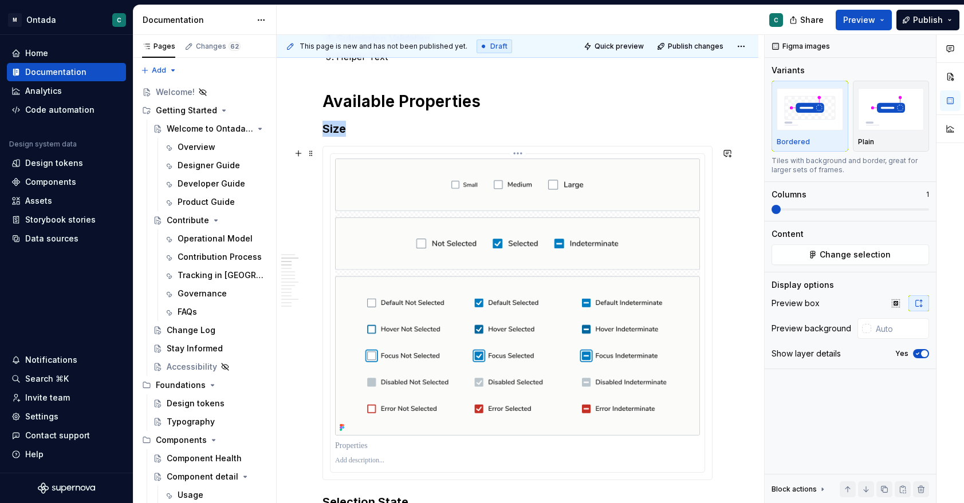
click at [488, 343] on img at bounding box center [517, 298] width 365 height 278
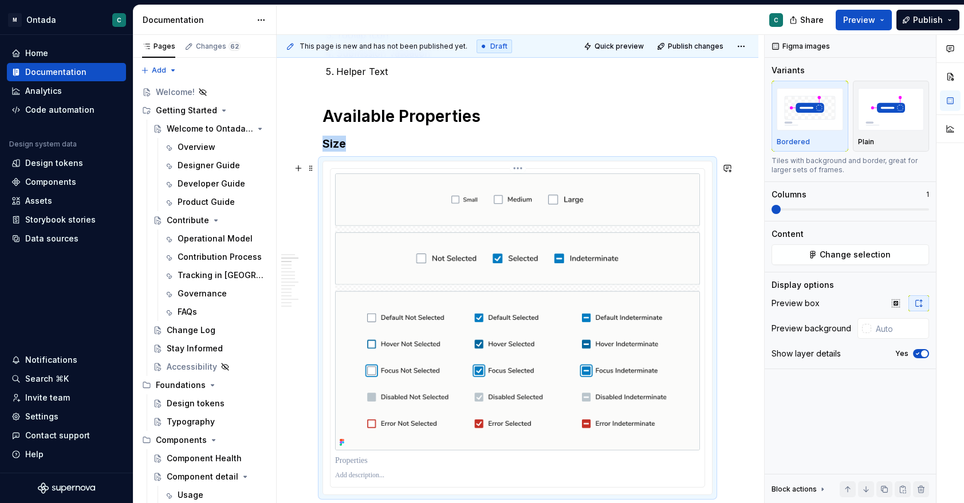
scroll to position [721, 0]
click at [377, 374] on img at bounding box center [517, 314] width 365 height 278
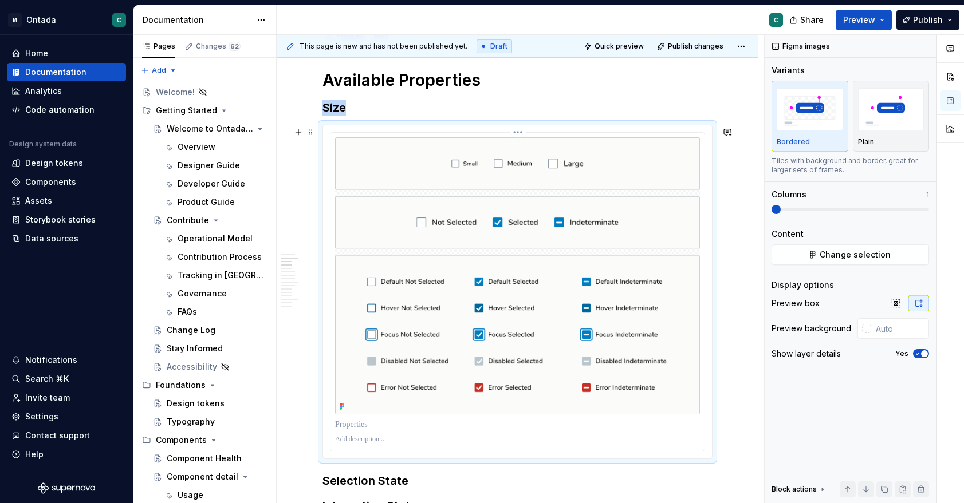
scroll to position [759, 0]
click at [340, 409] on icon at bounding box center [341, 407] width 2 height 2
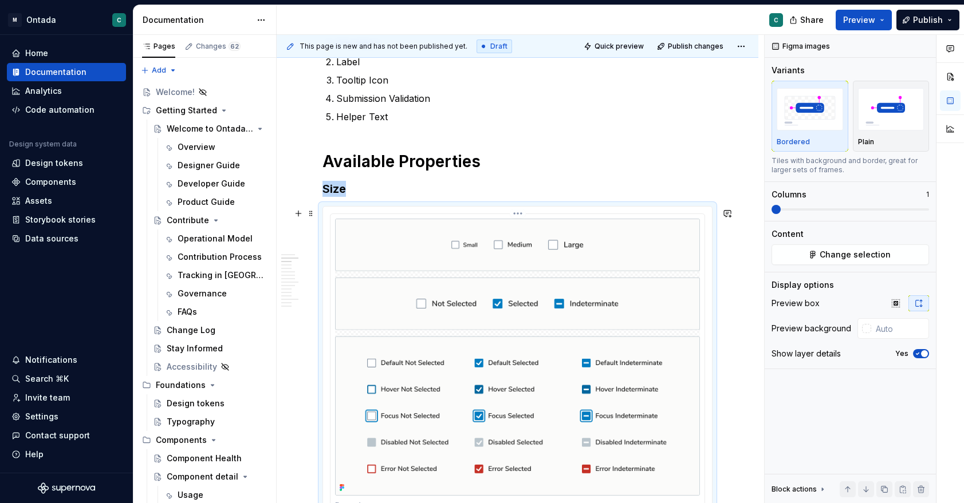
scroll to position [675, 0]
click at [411, 198] on h3 "Size" at bounding box center [517, 191] width 390 height 16
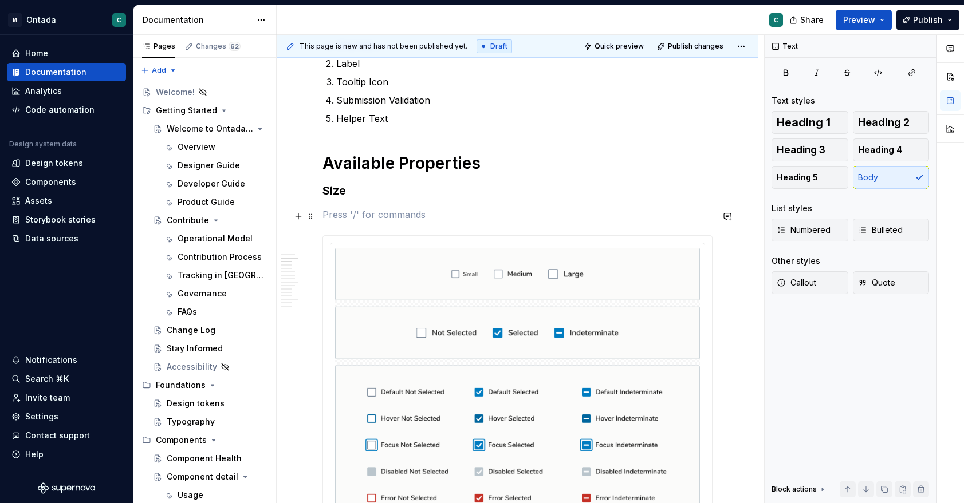
click at [295, 220] on button "button" at bounding box center [298, 216] width 16 height 16
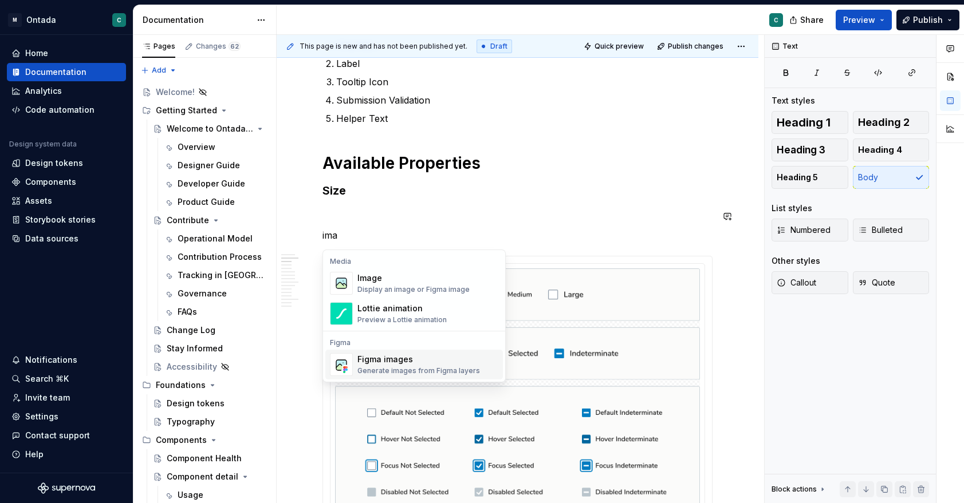
click at [389, 370] on div "Generate images from Figma layers" at bounding box center [418, 370] width 123 height 9
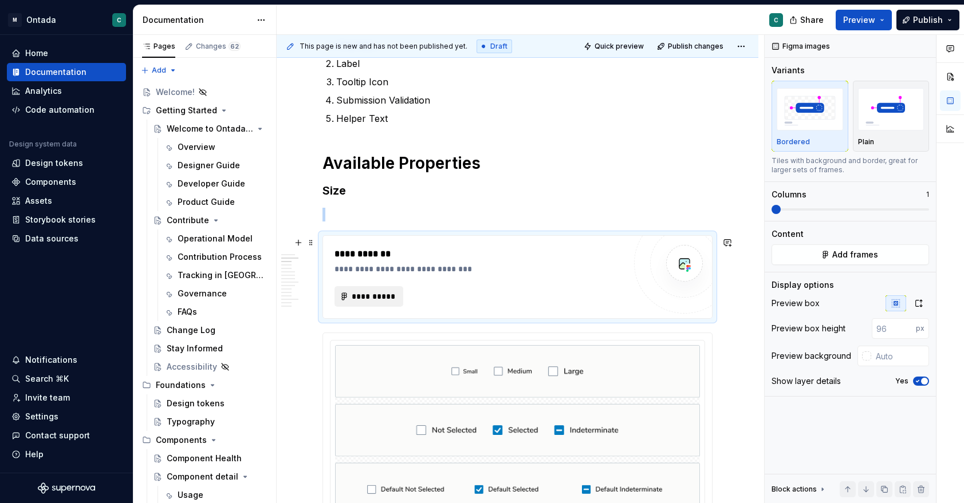
click at [381, 298] on span "**********" at bounding box center [373, 296] width 45 height 11
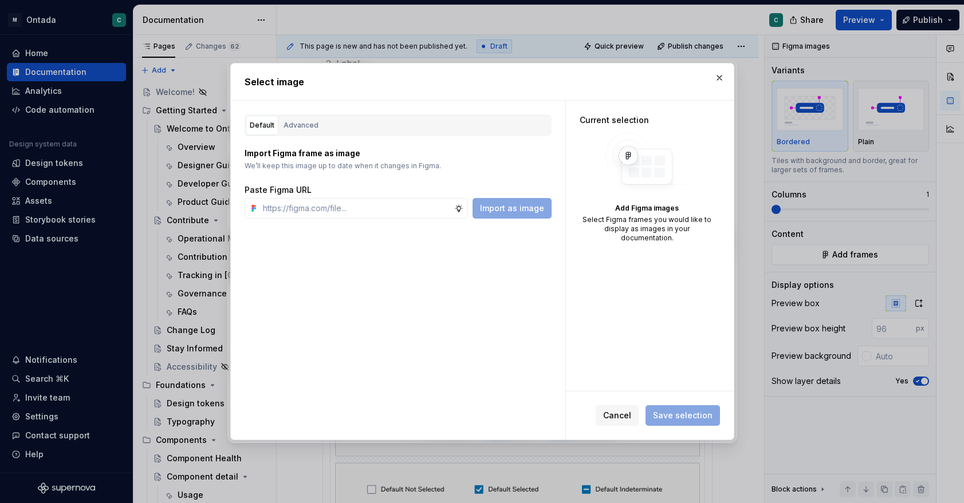
type textarea "*"
type input "[URL][DOMAIN_NAME]"
type textarea "*"
type input "[URL][DOMAIN_NAME]"
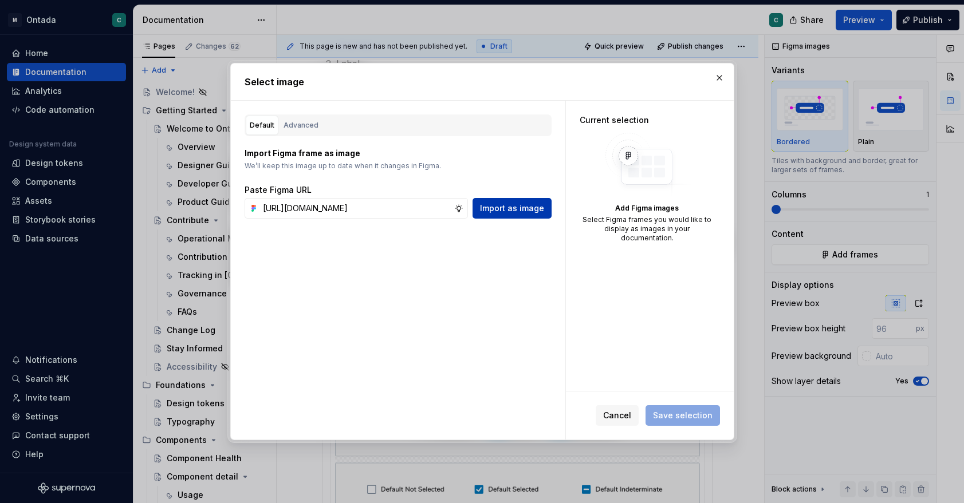
scroll to position [0, 0]
click at [518, 207] on span "Import as image" at bounding box center [512, 208] width 64 height 11
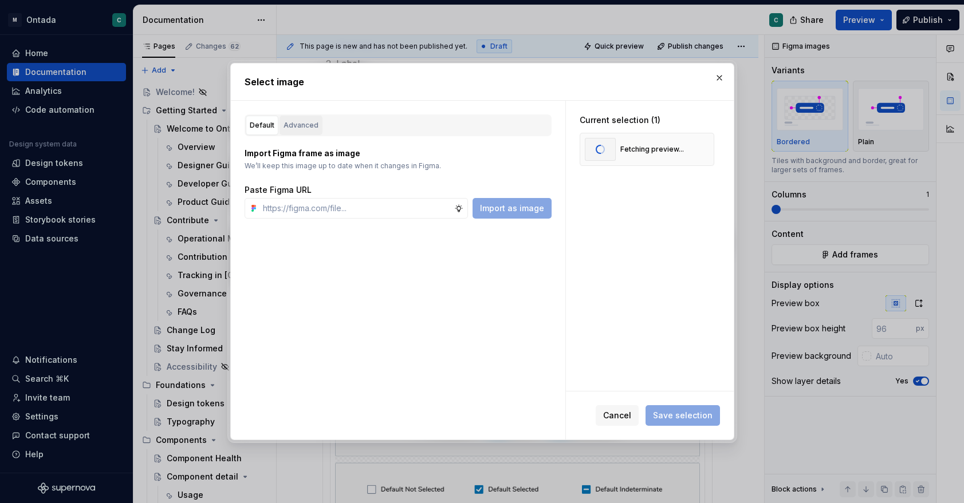
click at [305, 120] on div "Advanced" at bounding box center [300, 125] width 35 height 11
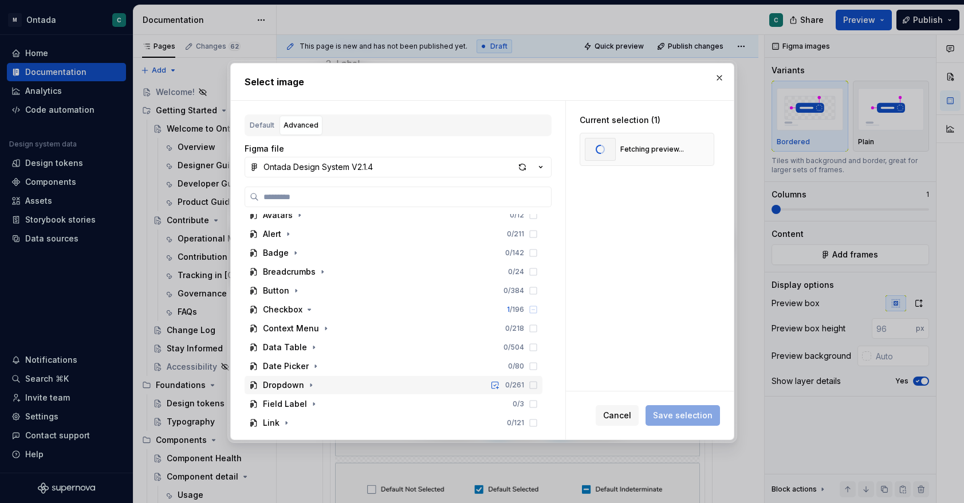
scroll to position [315, 0]
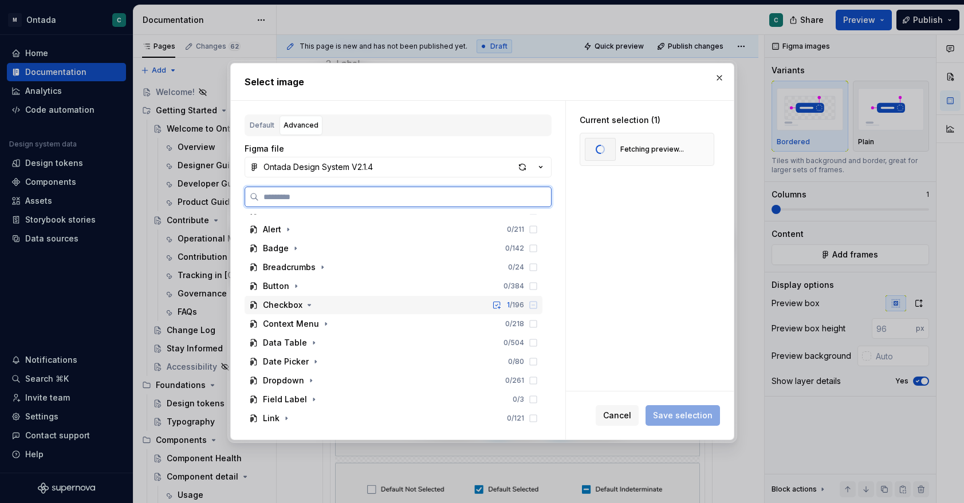
click at [277, 305] on div "Checkbox" at bounding box center [283, 304] width 40 height 11
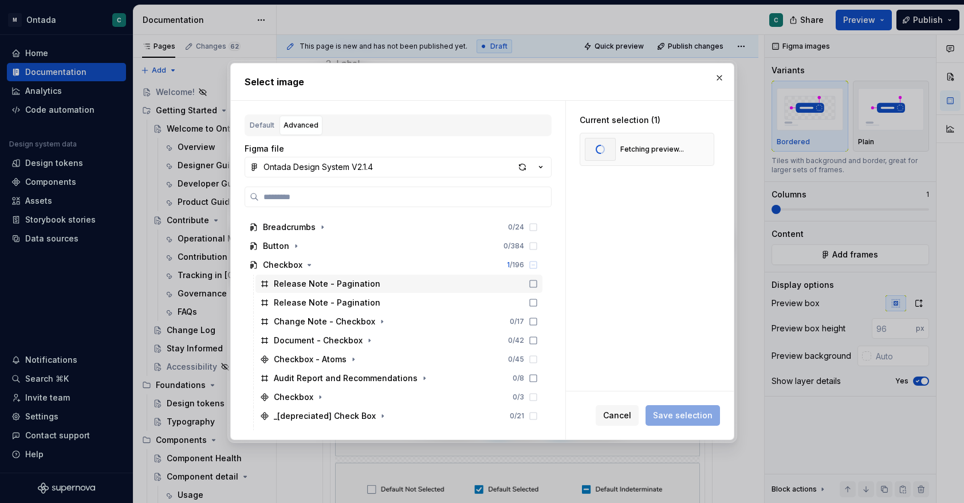
scroll to position [365, 0]
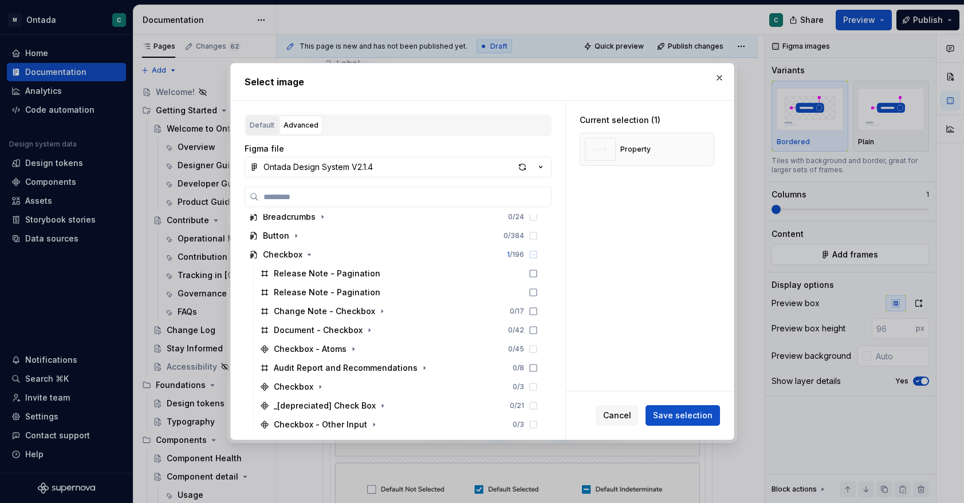
click at [264, 127] on div "Default" at bounding box center [262, 125] width 25 height 11
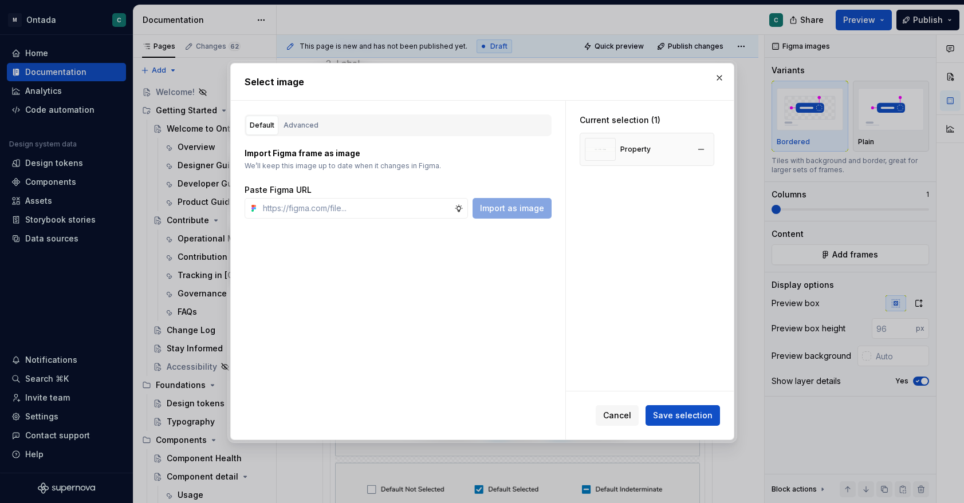
click at [629, 147] on div "Property" at bounding box center [635, 149] width 30 height 9
click at [400, 211] on input "text" at bounding box center [356, 208] width 196 height 21
paste input "[URL][DOMAIN_NAME]"
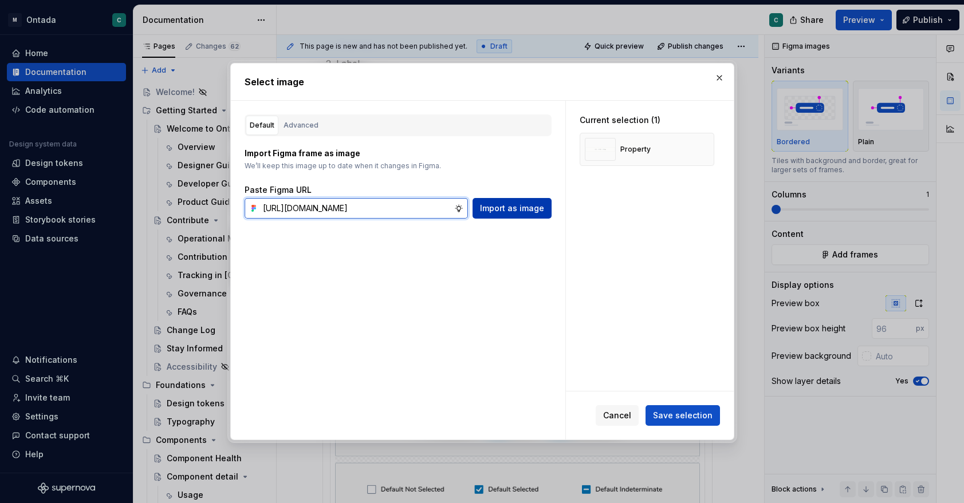
type input "[URL][DOMAIN_NAME]"
click at [524, 208] on span "Import as image" at bounding box center [512, 208] width 64 height 11
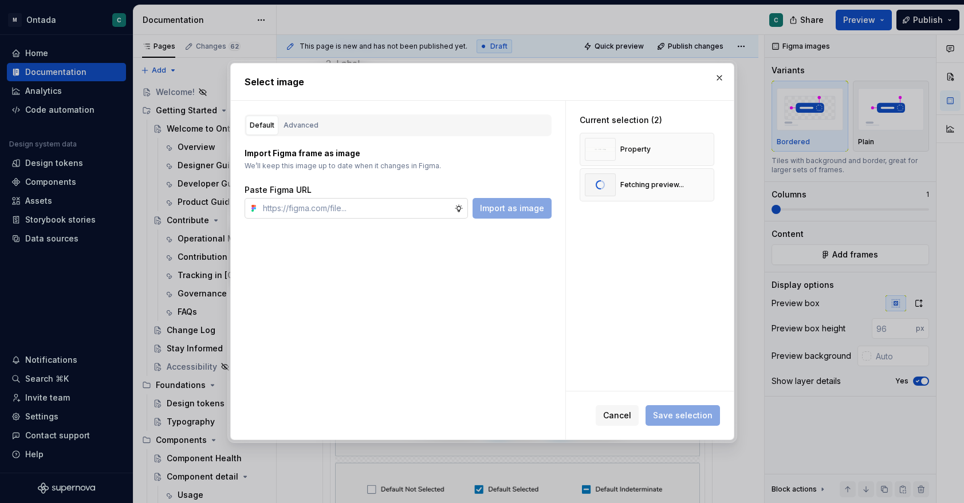
click at [318, 208] on input "text" at bounding box center [356, 208] width 196 height 21
paste input "[URL][DOMAIN_NAME]"
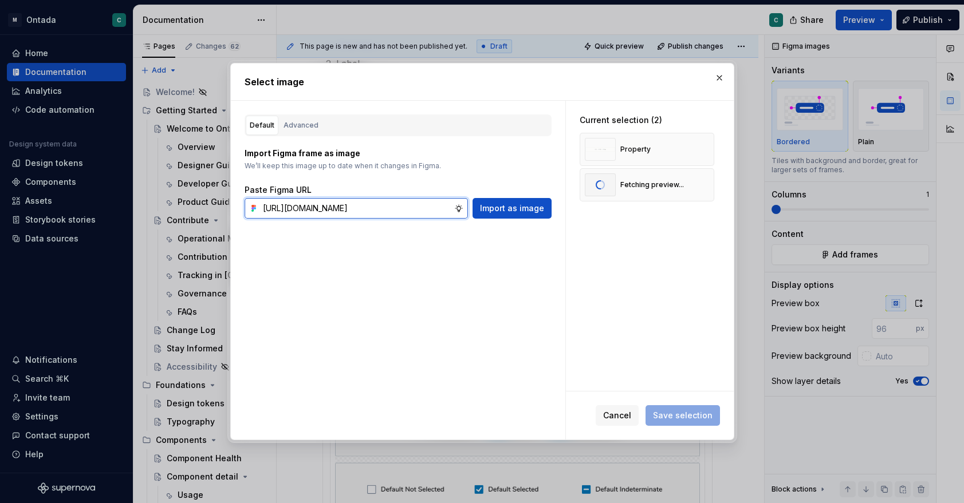
scroll to position [0, 355]
type input "[URL][DOMAIN_NAME]"
click at [512, 204] on span "Import as image" at bounding box center [512, 208] width 64 height 11
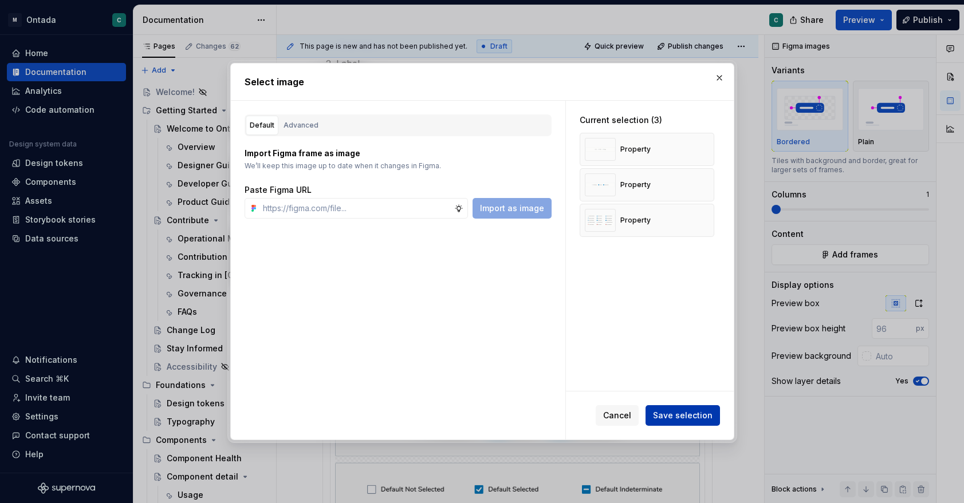
click at [664, 419] on span "Save selection" at bounding box center [683, 415] width 60 height 11
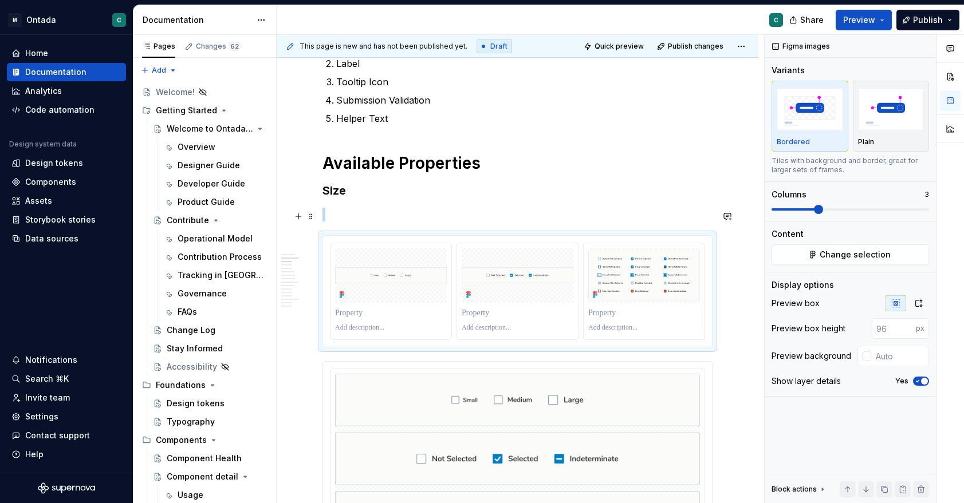
scroll to position [749, 0]
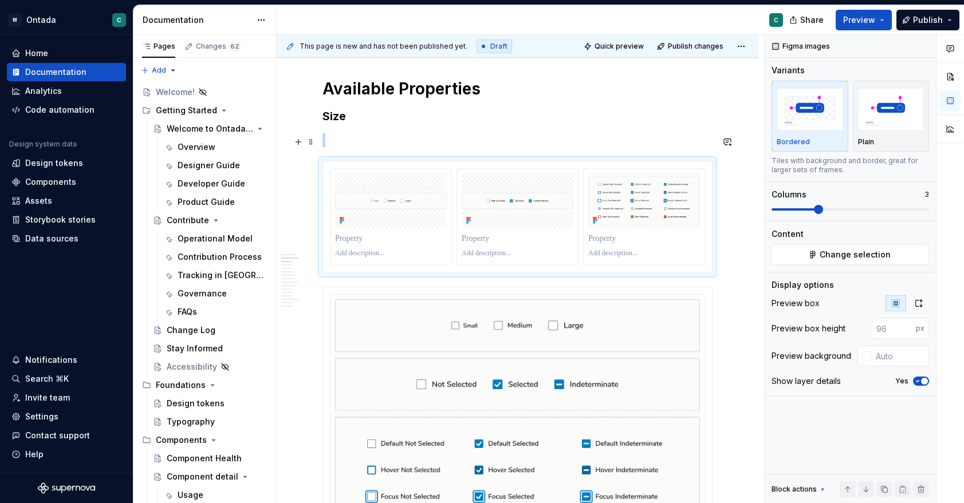
click at [443, 140] on p at bounding box center [517, 140] width 390 height 14
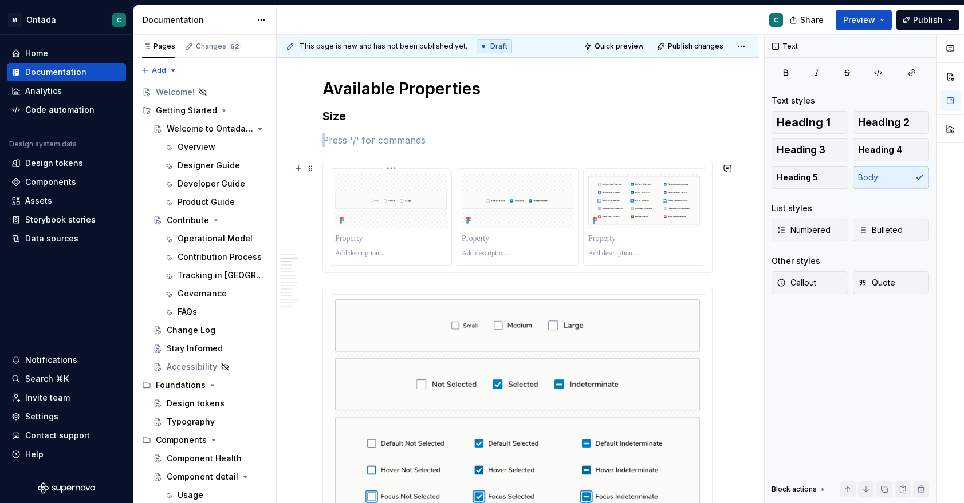
click at [412, 212] on div at bounding box center [391, 200] width 112 height 55
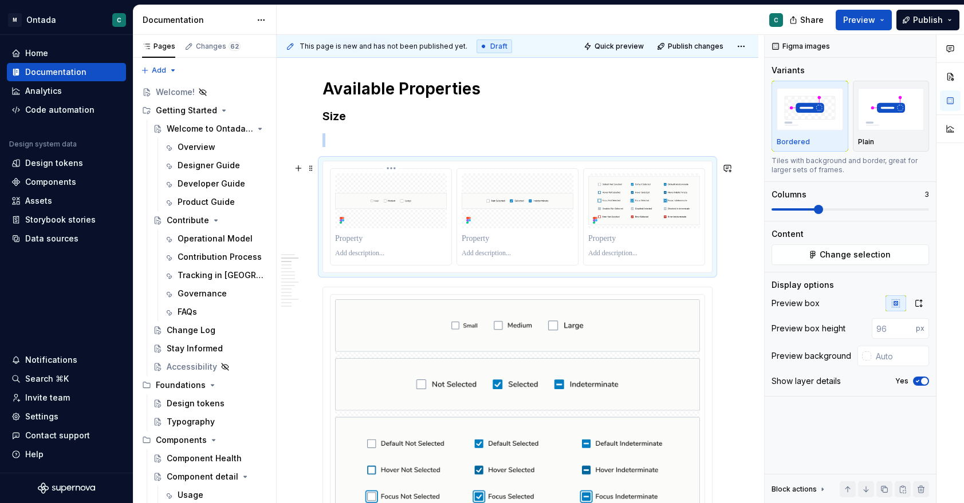
click at [427, 221] on div at bounding box center [391, 200] width 112 height 55
drag, startPoint x: 435, startPoint y: 240, endPoint x: 421, endPoint y: 207, distance: 35.2
click at [421, 207] on div at bounding box center [390, 217] width 121 height 96
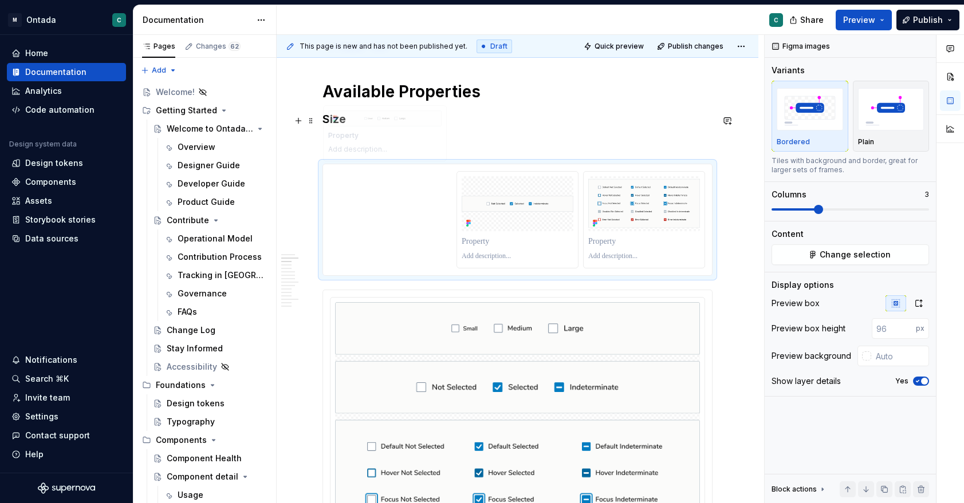
scroll to position [741, 0]
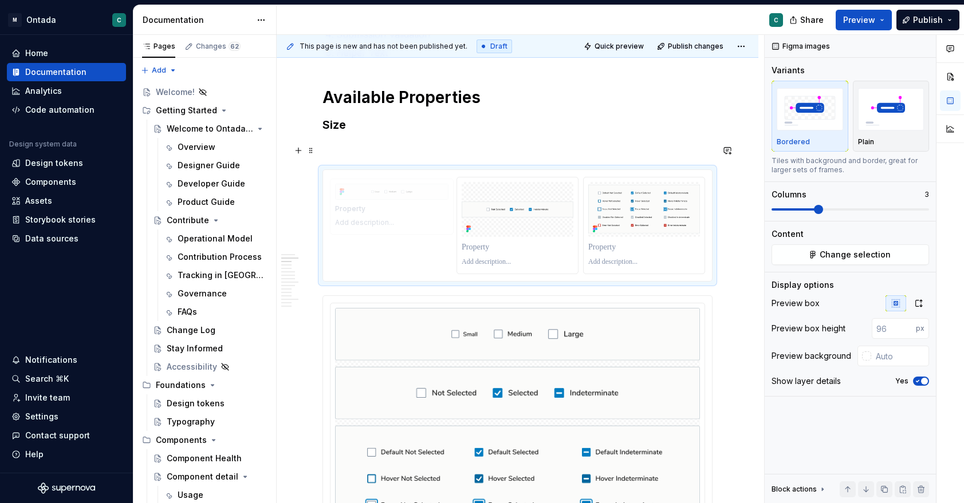
drag, startPoint x: 415, startPoint y: 188, endPoint x: 410, endPoint y: 153, distance: 35.2
click at [410, 152] on body "M Ontada C Home Documentation Analytics Code automation Design system data Desi…" at bounding box center [482, 251] width 964 height 503
drag, startPoint x: 377, startPoint y: 228, endPoint x: 412, endPoint y: 388, distance: 163.5
click at [412, 388] on body "M Ontada C Home Documentation Analytics Code automation Design system data Desi…" at bounding box center [482, 251] width 964 height 503
click at [358, 202] on div at bounding box center [391, 209] width 112 height 55
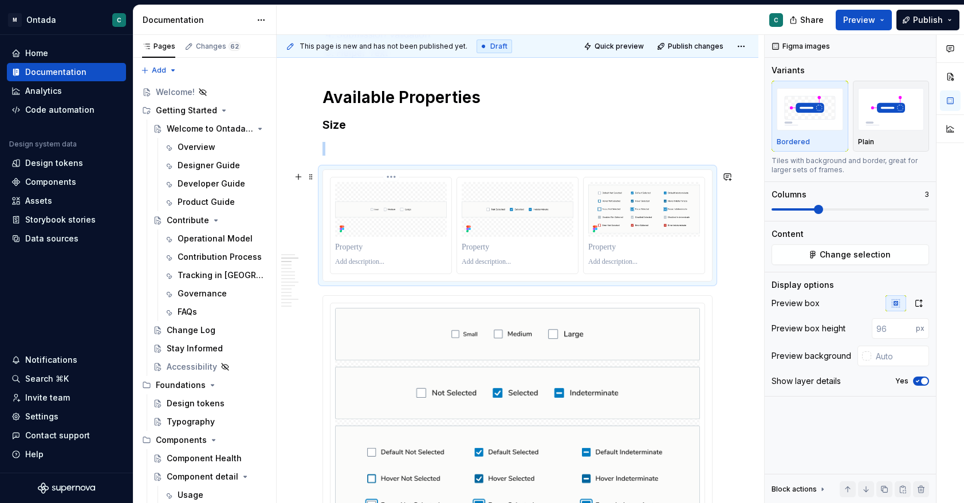
click at [358, 202] on div at bounding box center [391, 209] width 112 height 55
click at [402, 235] on div at bounding box center [391, 209] width 112 height 55
drag, startPoint x: 414, startPoint y: 208, endPoint x: 457, endPoint y: 379, distance: 176.1
click at [457, 379] on body "M Ontada C Home Documentation Analytics Code automation Design system data Desi…" at bounding box center [482, 251] width 964 height 503
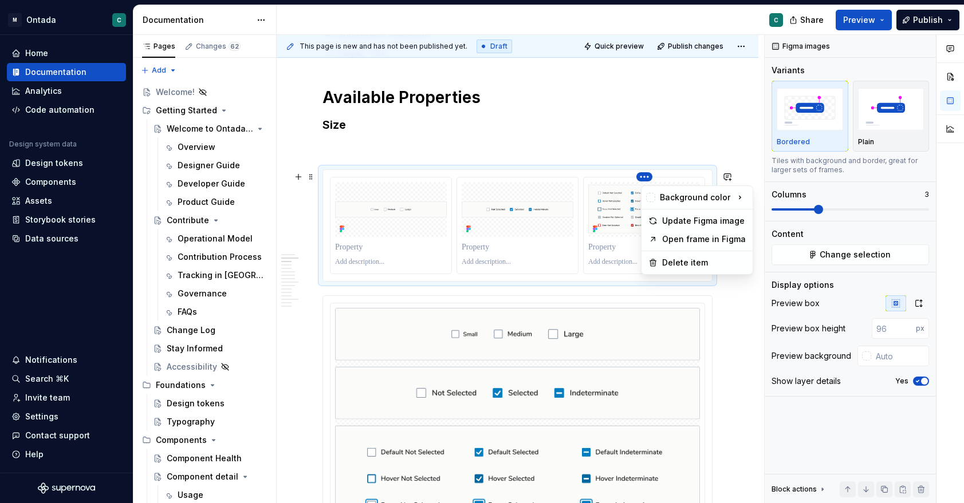
click at [630, 136] on html "M Ontada C Home Documentation Analytics Code automation Design system data Desi…" at bounding box center [482, 251] width 964 height 503
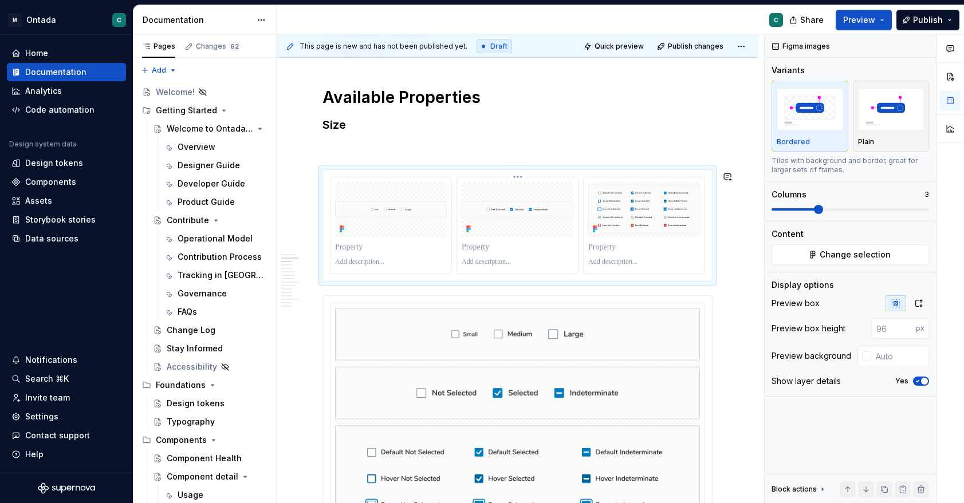
click at [538, 224] on html "M Ontada C Home Documentation Analytics Code automation Design system data Desi…" at bounding box center [482, 251] width 964 height 503
drag, startPoint x: 376, startPoint y: 221, endPoint x: 355, endPoint y: 145, distance: 78.3
click at [354, 143] on body "M Ontada C Home Documentation Analytics Code automation Design system data Desi…" at bounding box center [482, 251] width 964 height 503
click at [341, 206] on img at bounding box center [391, 210] width 112 height 16
click at [424, 323] on img at bounding box center [517, 447] width 365 height 278
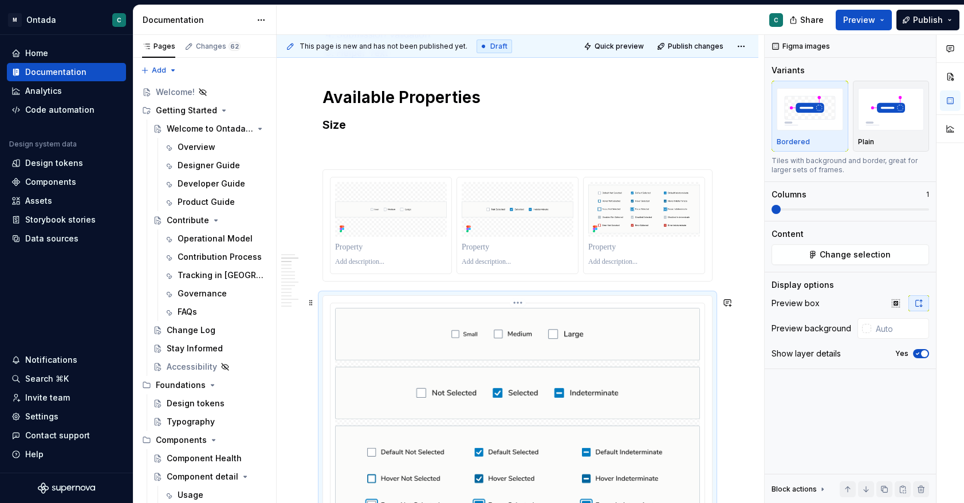
click at [405, 391] on img at bounding box center [517, 447] width 365 height 278
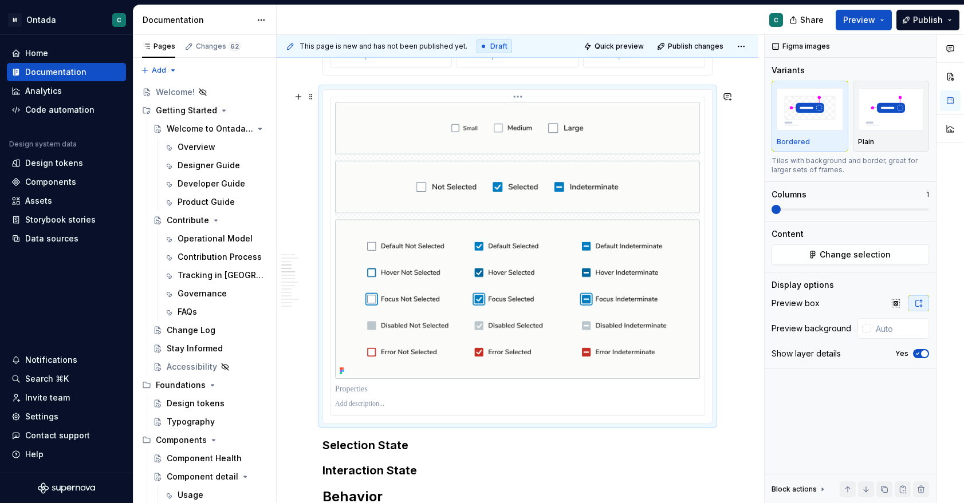
scroll to position [964, 0]
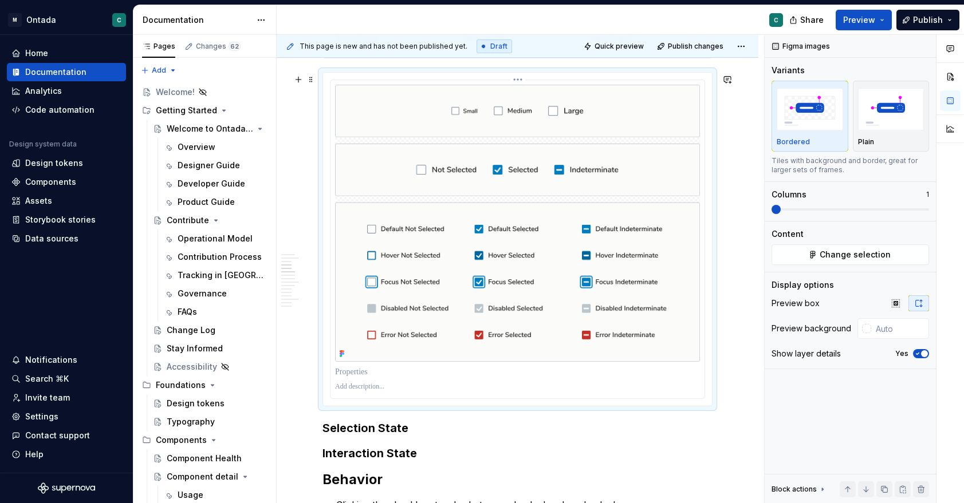
click at [520, 394] on div at bounding box center [517, 387] width 365 height 14
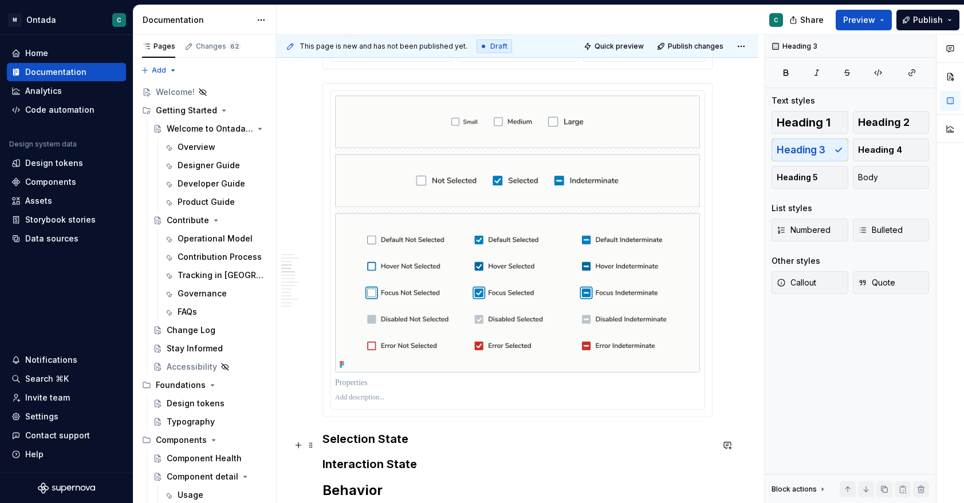
click at [325, 444] on h3 "Selection State" at bounding box center [517, 439] width 390 height 16
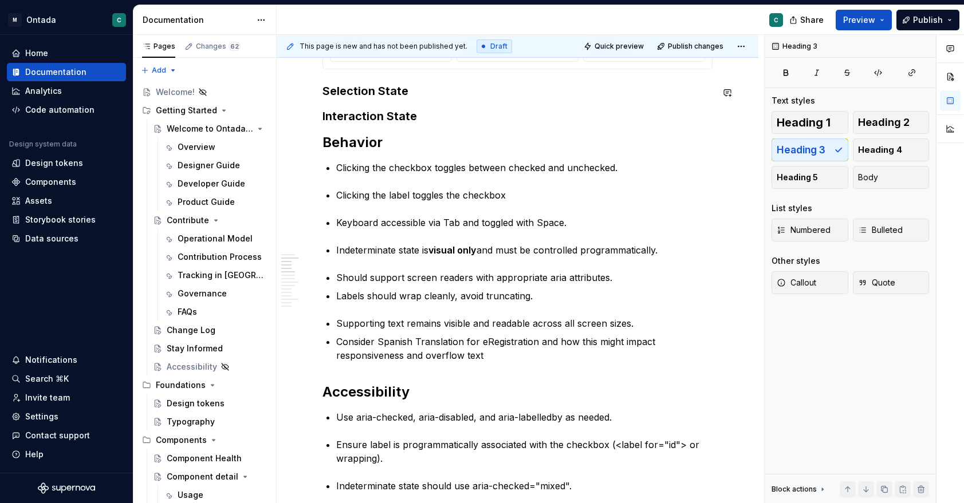
scroll to position [601, 0]
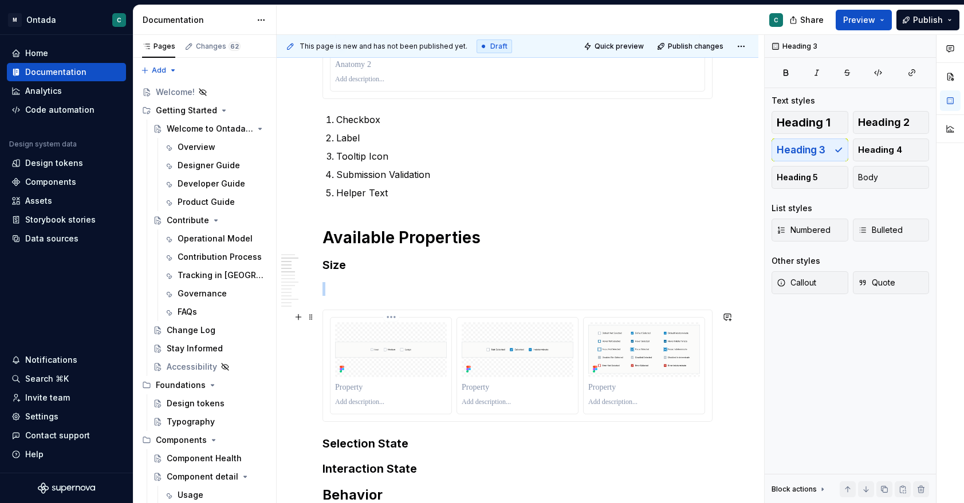
click at [348, 349] on img at bounding box center [391, 350] width 112 height 16
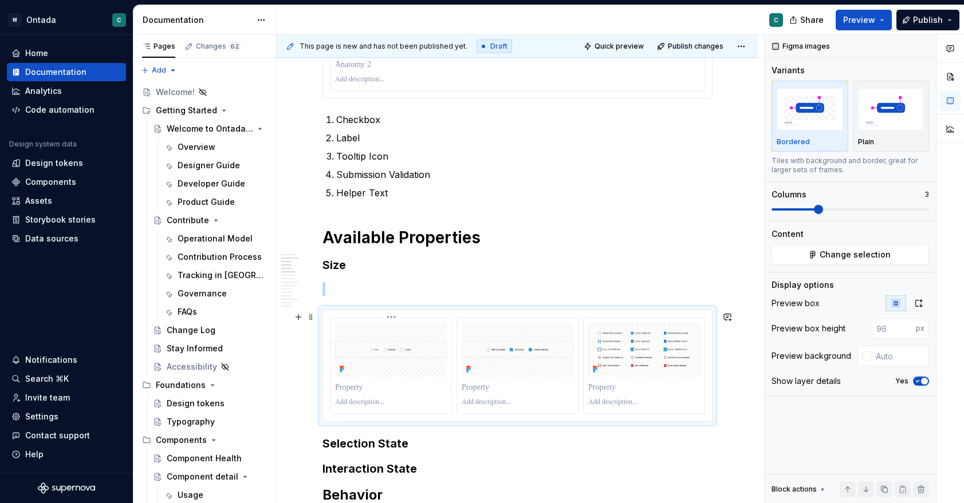
click at [353, 357] on img at bounding box center [391, 350] width 112 height 16
click at [310, 320] on span at bounding box center [310, 317] width 9 height 16
click at [349, 344] on div "Move up" at bounding box center [357, 353] width 97 height 18
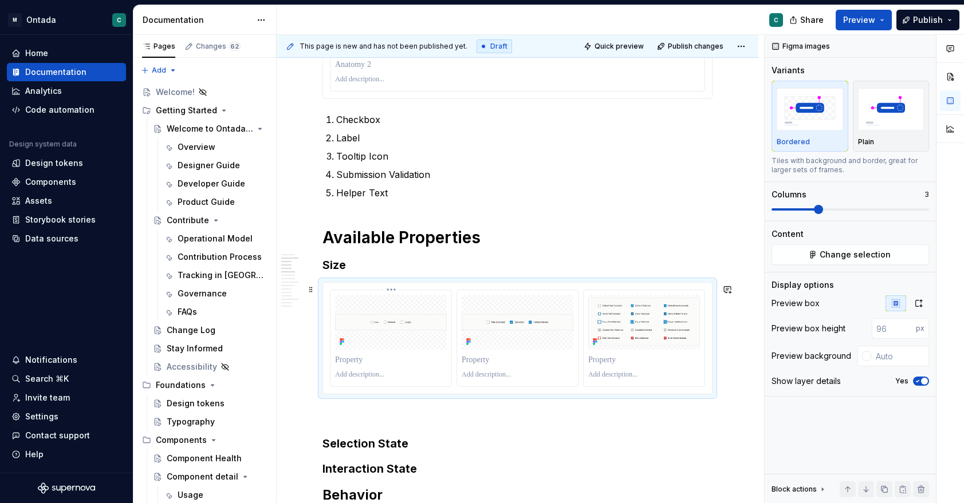
click at [376, 327] on img at bounding box center [391, 322] width 112 height 16
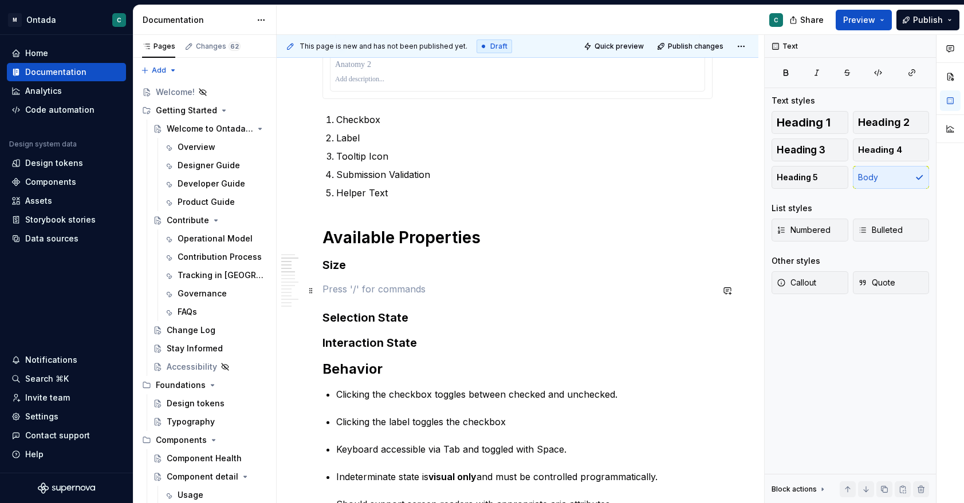
click at [339, 287] on p at bounding box center [517, 289] width 390 height 14
click at [311, 291] on span at bounding box center [310, 291] width 9 height 16
click at [448, 292] on p at bounding box center [517, 289] width 390 height 14
click at [469, 270] on h3 "Size" at bounding box center [517, 265] width 390 height 16
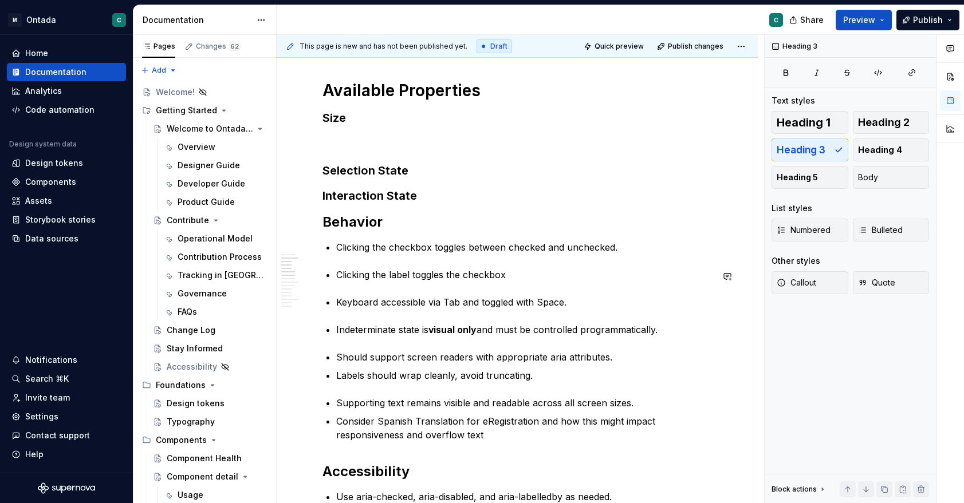
scroll to position [752, 0]
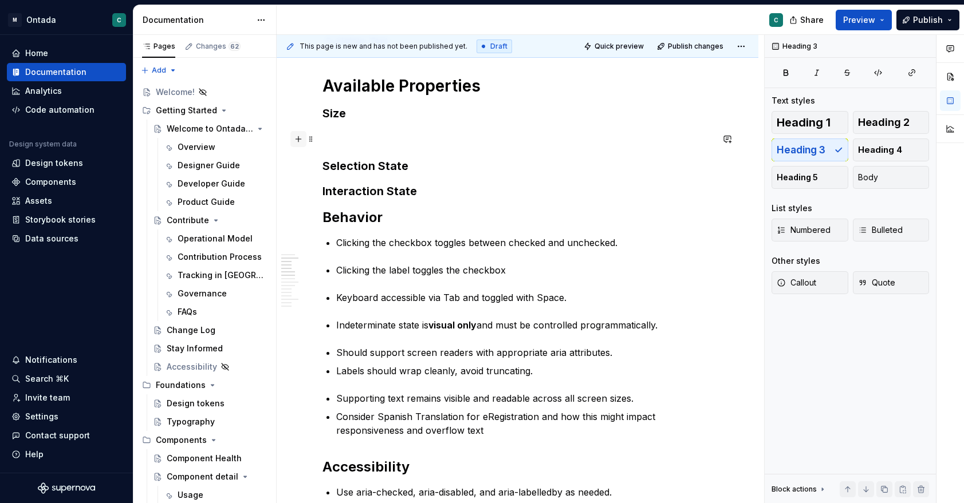
click at [300, 144] on button "button" at bounding box center [298, 139] width 16 height 16
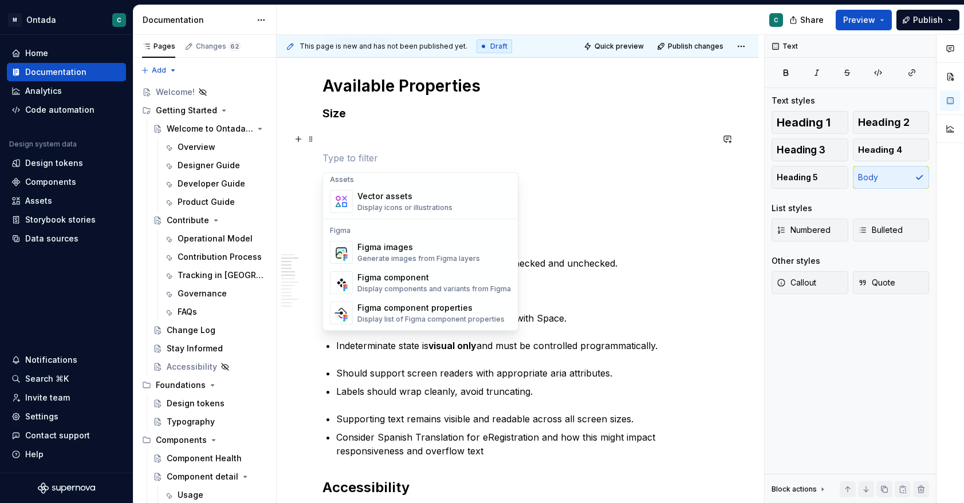
scroll to position [997, 0]
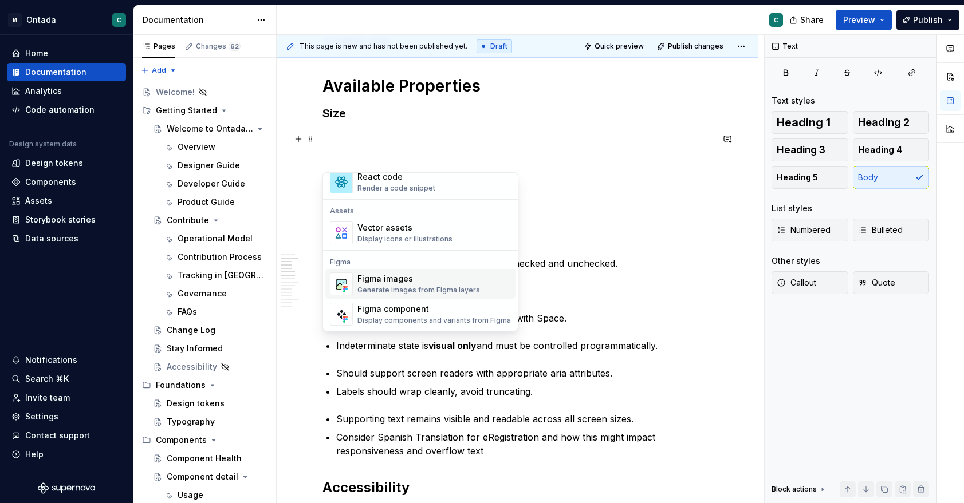
click at [398, 281] on div "Figma images" at bounding box center [418, 278] width 123 height 11
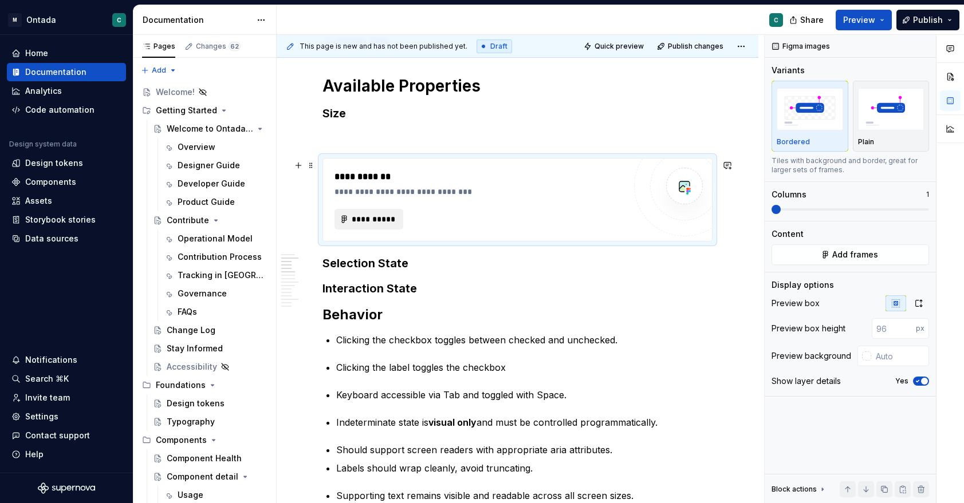
click at [355, 223] on span "**********" at bounding box center [373, 219] width 45 height 11
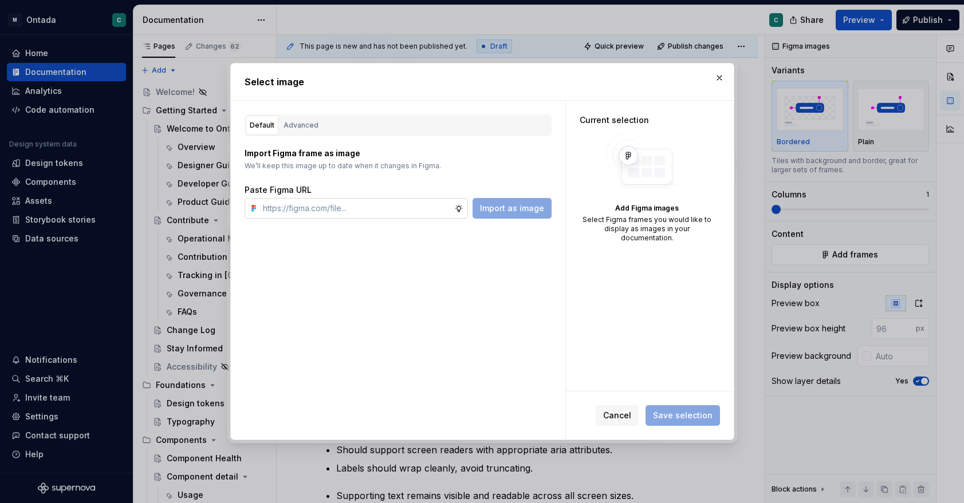
type textarea "*"
type input "[URL][DOMAIN_NAME]"
type textarea "*"
type input "[URL][DOMAIN_NAME]"
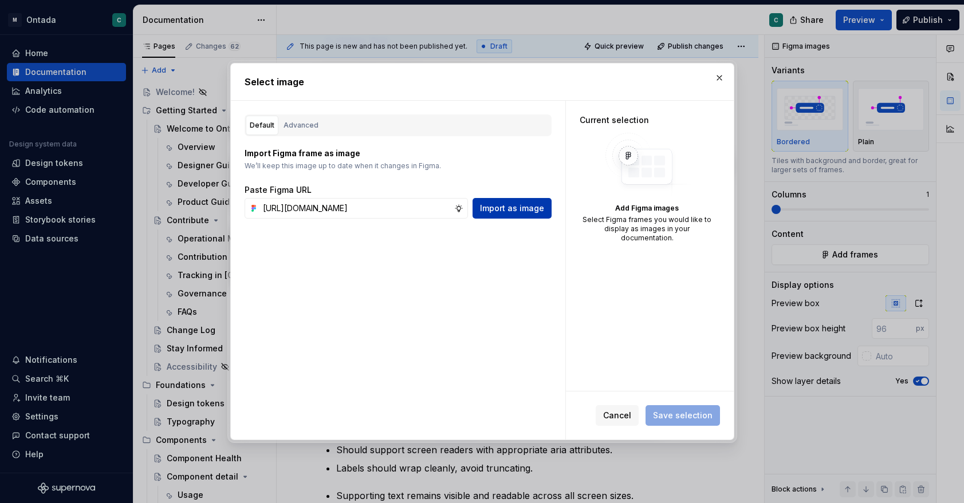
scroll to position [0, 0]
click at [518, 204] on span "Import as image" at bounding box center [512, 208] width 64 height 11
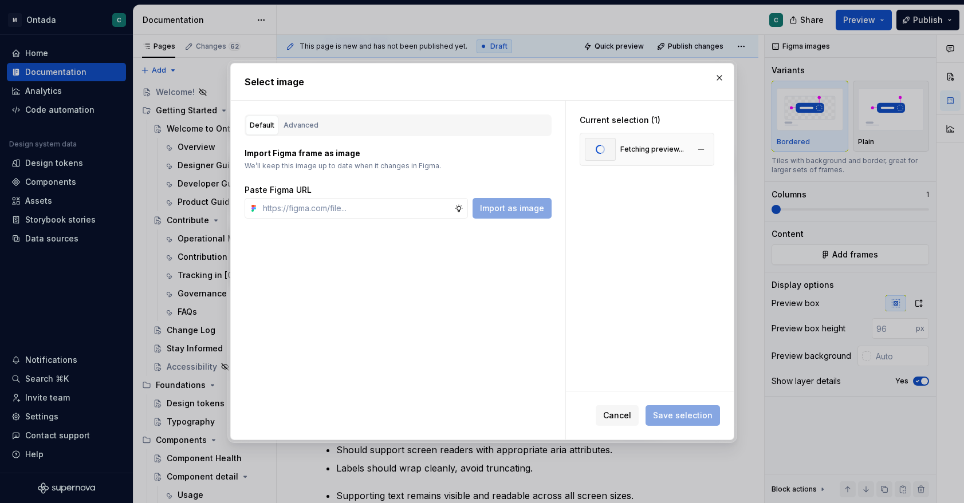
click at [648, 151] on div "Fetching preview..." at bounding box center [652, 149] width 64 height 9
click at [658, 143] on div "Property" at bounding box center [646, 149] width 135 height 33
click at [674, 421] on span "Save selection" at bounding box center [683, 415] width 60 height 11
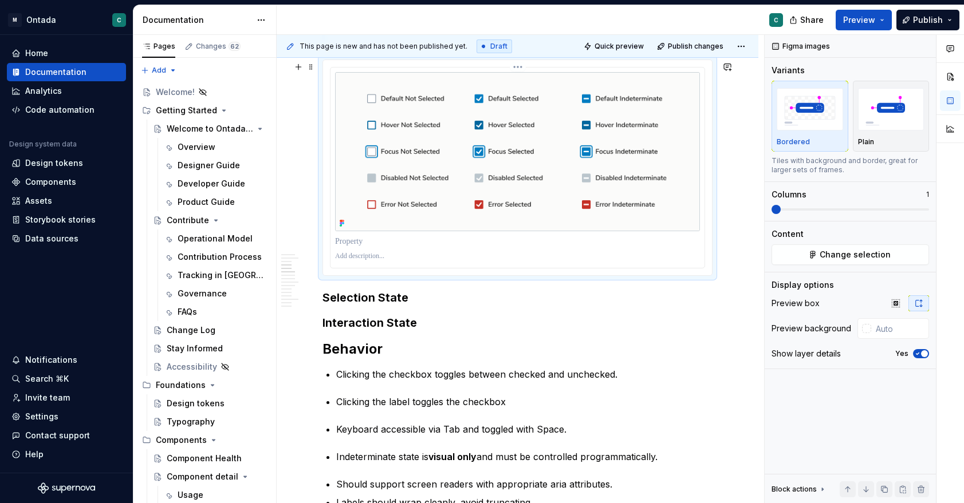
scroll to position [853, 0]
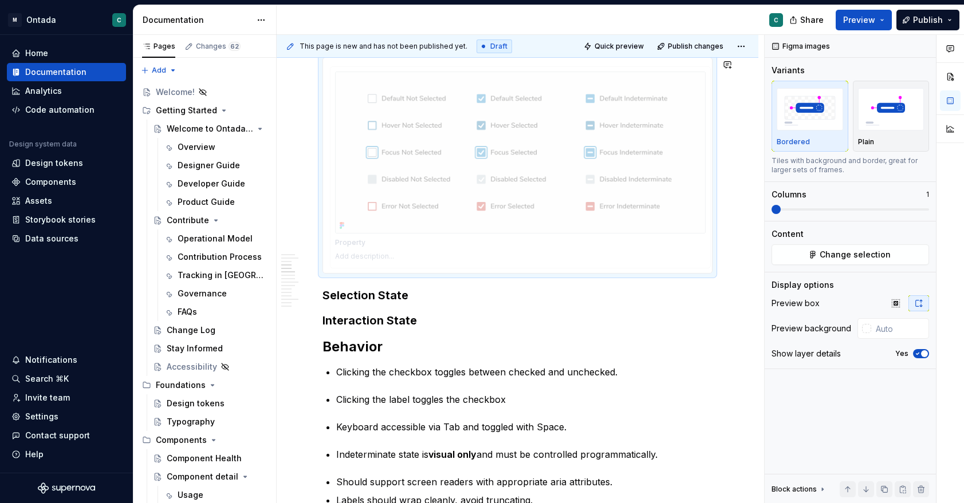
drag, startPoint x: 469, startPoint y: 153, endPoint x: 415, endPoint y: 329, distance: 184.2
click at [415, 329] on body "M Ontada C Home Documentation Analytics Code automation Design system data Desi…" at bounding box center [482, 251] width 964 height 503
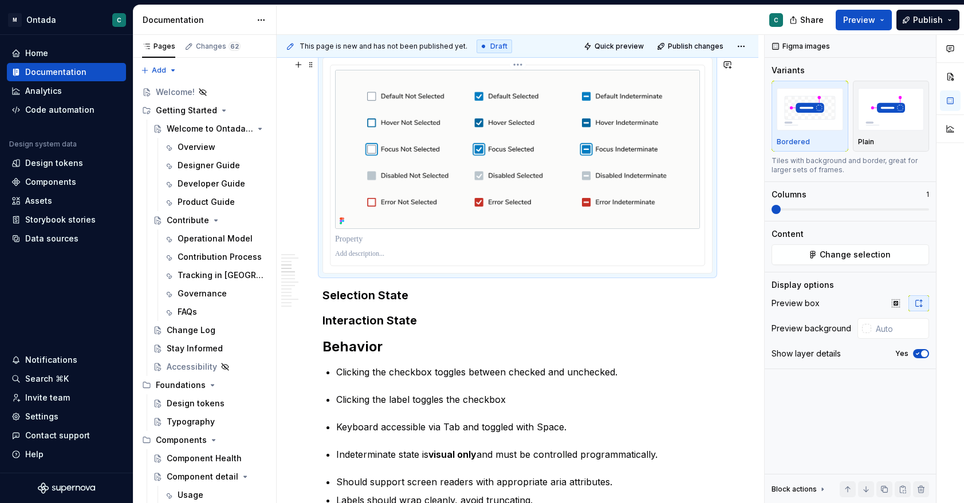
scroll to position [846, 0]
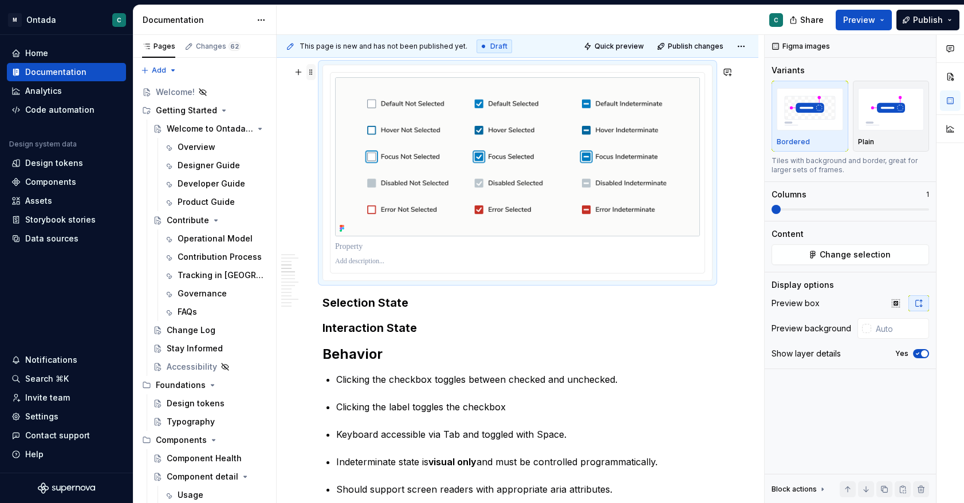
click at [314, 72] on span at bounding box center [310, 72] width 9 height 16
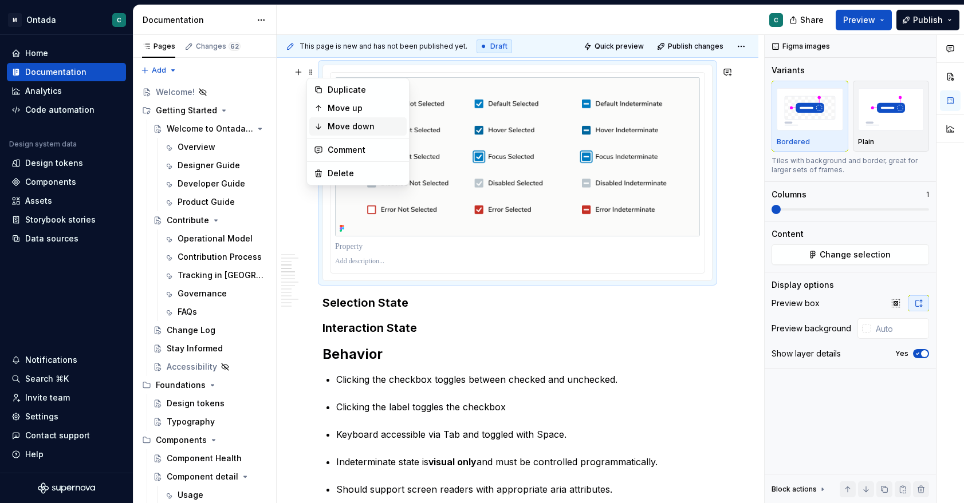
click at [345, 125] on div "Move down" at bounding box center [364, 126] width 74 height 11
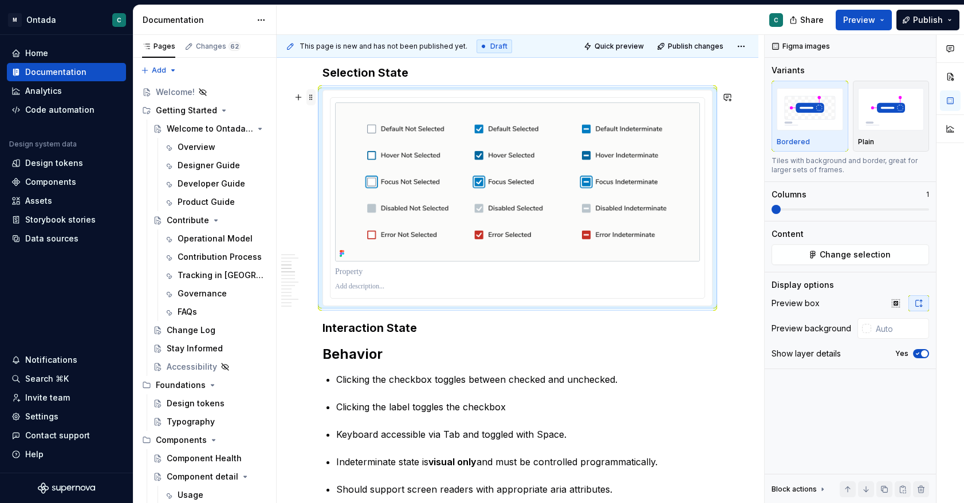
click at [311, 98] on span at bounding box center [310, 97] width 9 height 16
click at [326, 144] on div "Move down" at bounding box center [357, 152] width 97 height 18
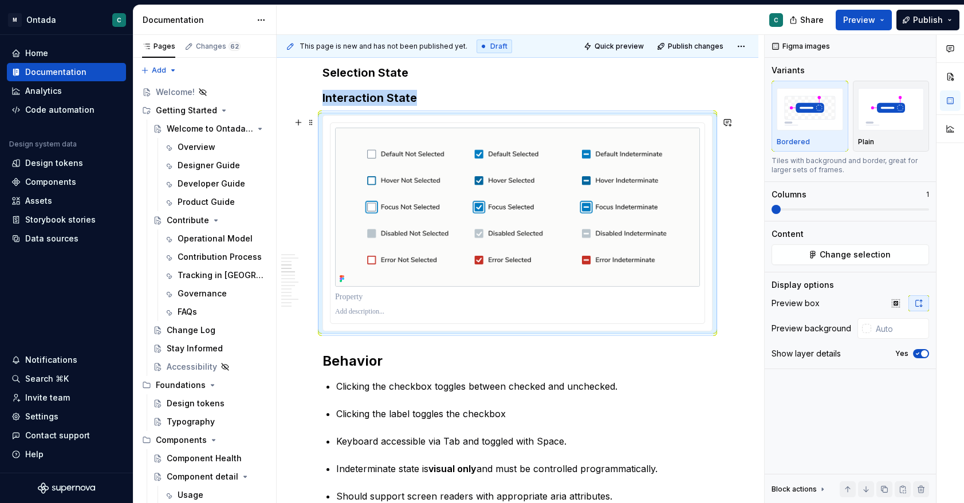
click at [311, 125] on span at bounding box center [310, 123] width 9 height 16
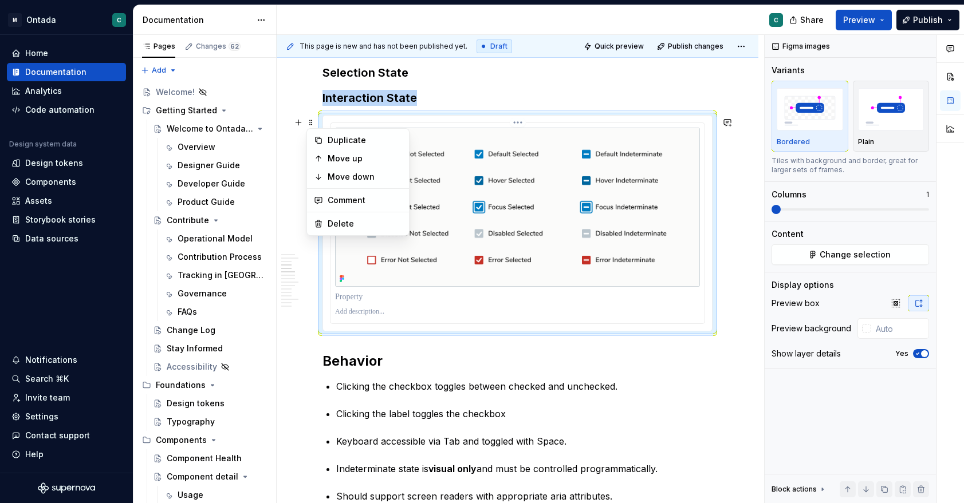
drag, startPoint x: 341, startPoint y: 179, endPoint x: 490, endPoint y: 165, distance: 149.5
click at [490, 165] on body "M Ontada C Home Documentation Analytics Code automation Design system data Desi…" at bounding box center [482, 251] width 964 height 503
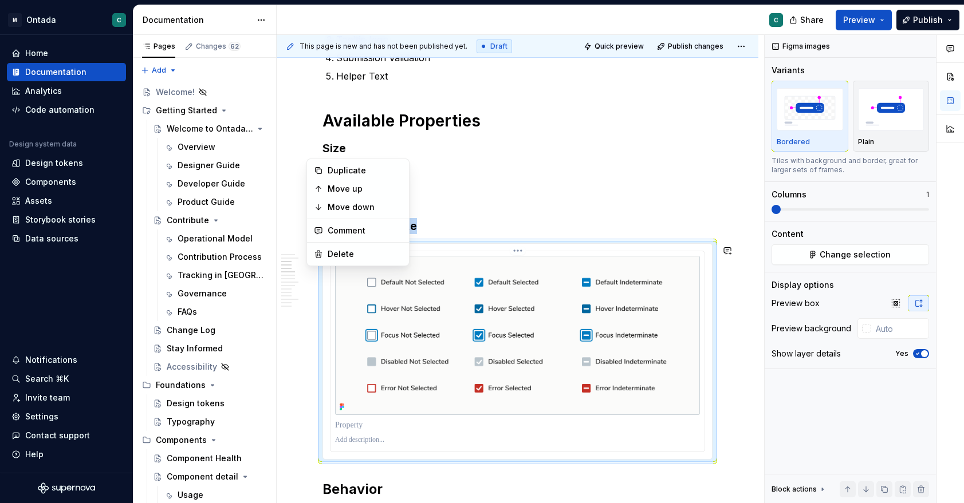
scroll to position [708, 0]
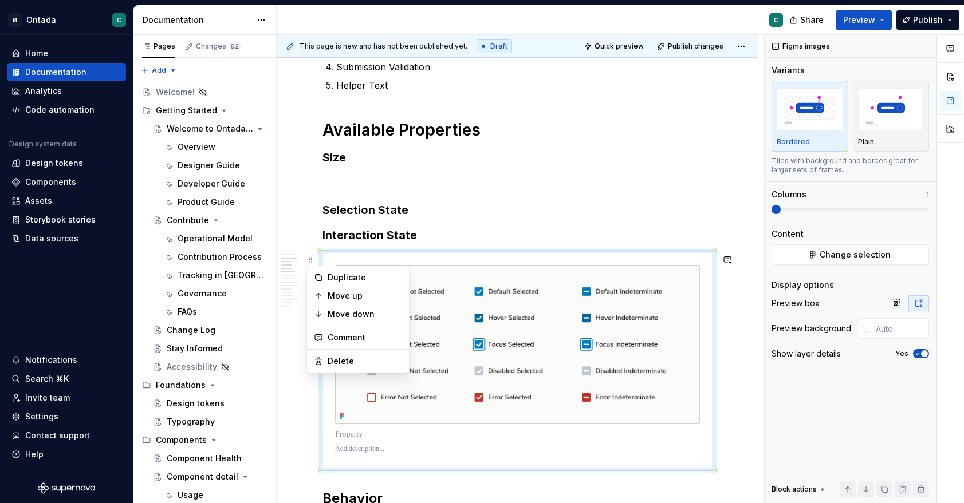
click at [380, 181] on p at bounding box center [517, 182] width 390 height 14
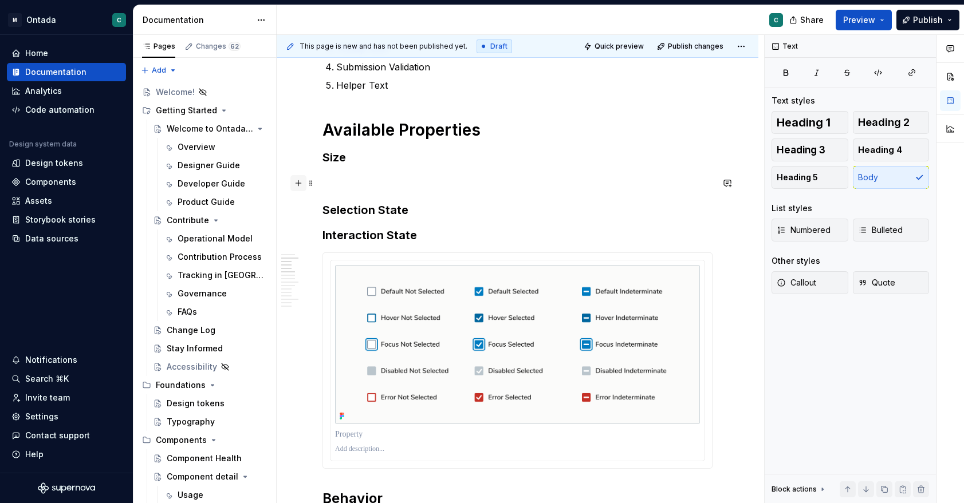
click at [300, 184] on button "button" at bounding box center [298, 183] width 16 height 16
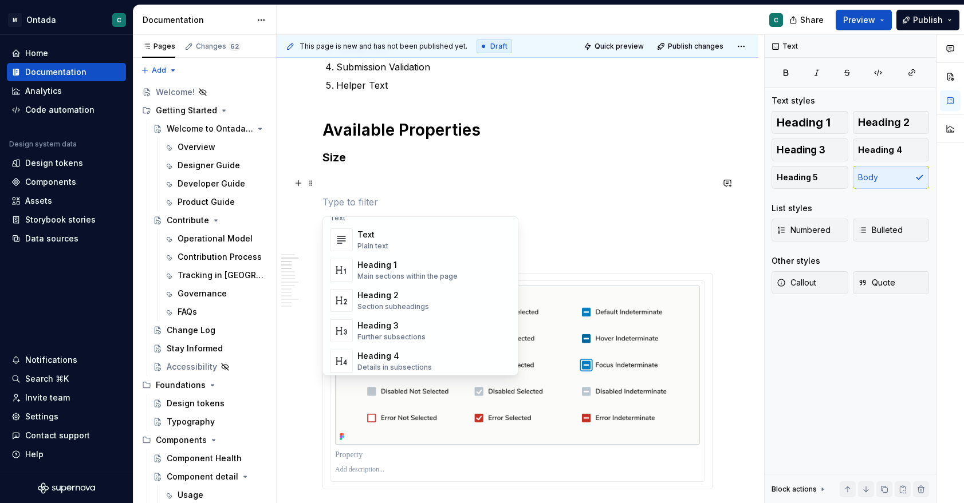
scroll to position [0, 0]
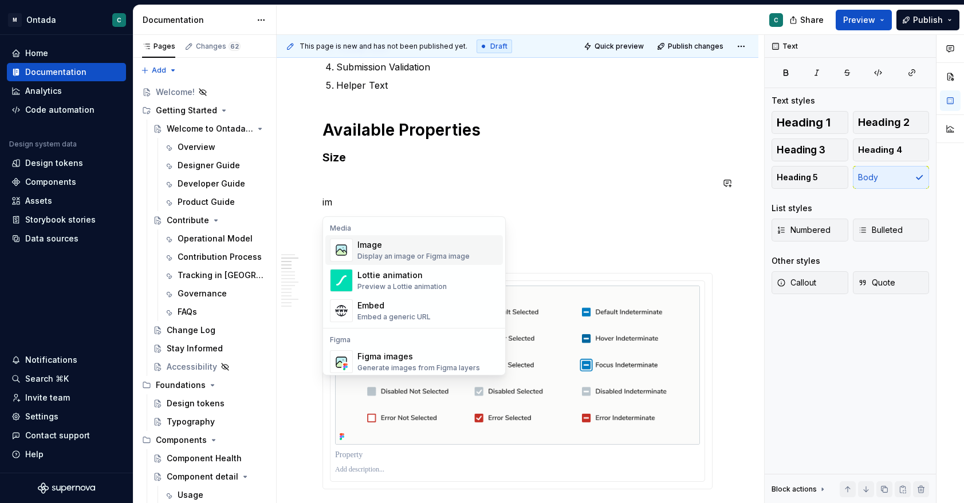
click at [458, 240] on div "Image" at bounding box center [413, 244] width 112 height 11
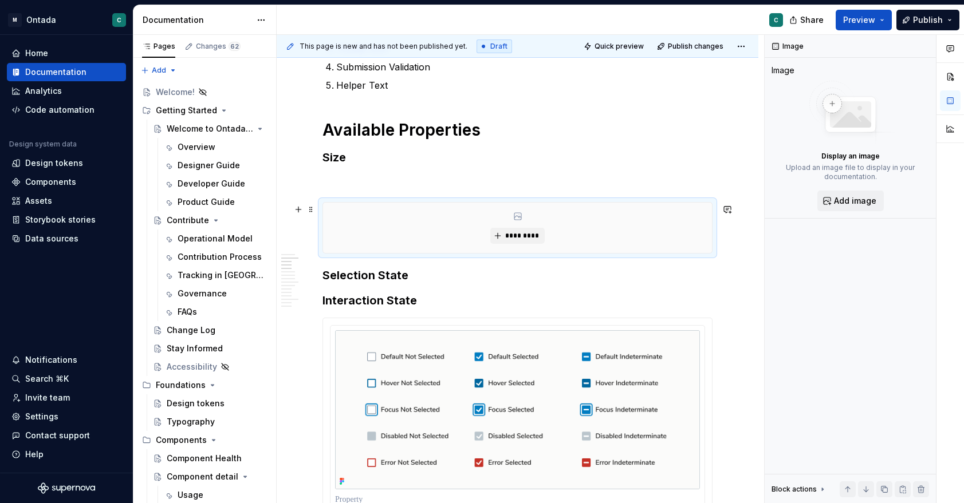
type textarea "*"
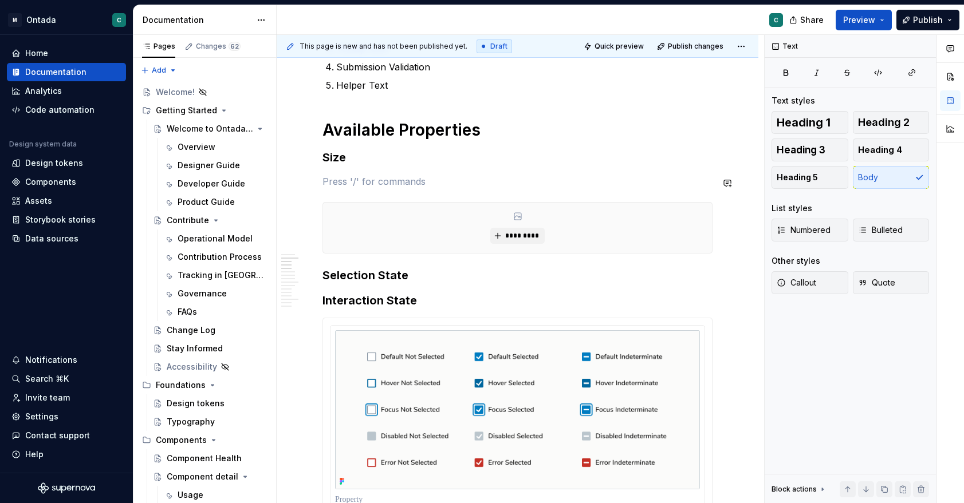
click at [298, 184] on button "button" at bounding box center [298, 183] width 16 height 16
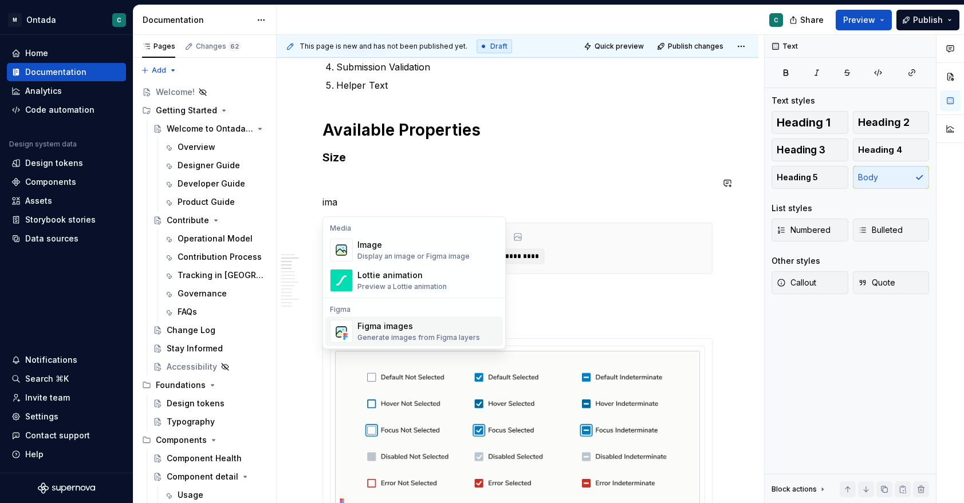
click at [377, 330] on div "Figma images" at bounding box center [418, 326] width 123 height 11
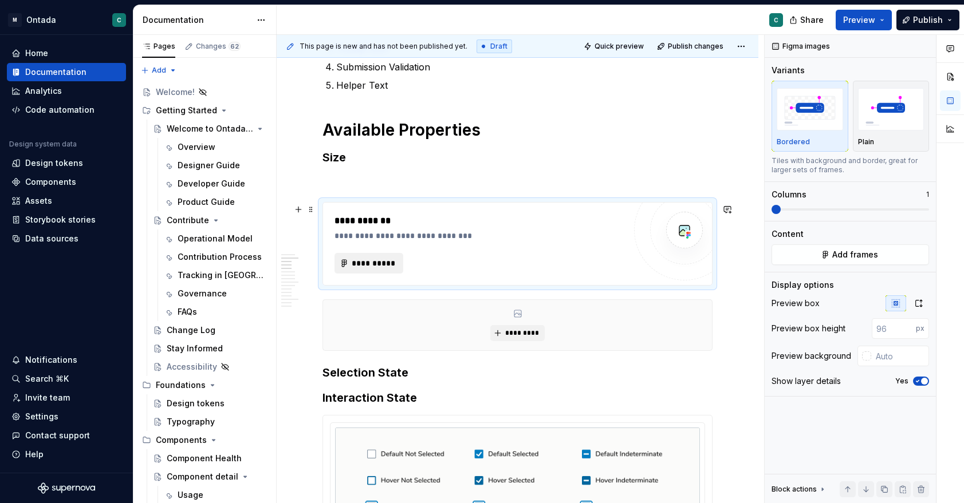
click at [384, 265] on span "**********" at bounding box center [373, 263] width 45 height 11
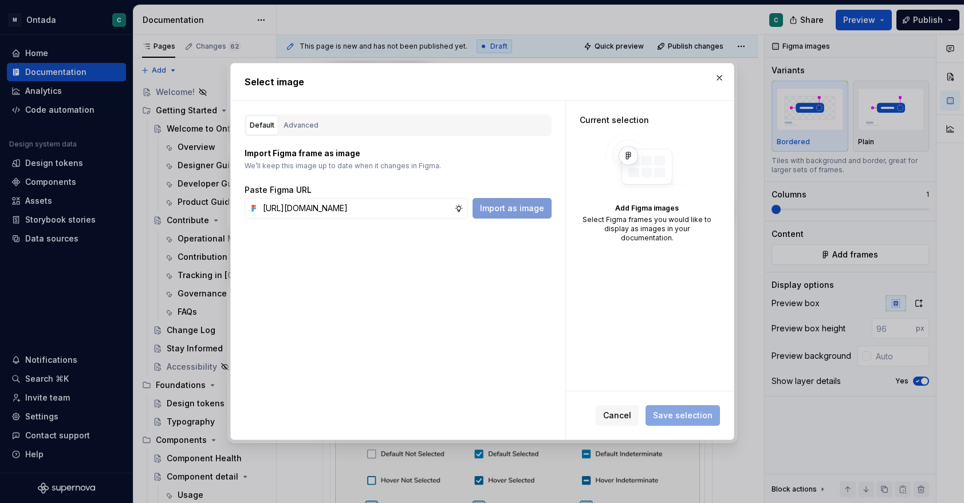
scroll to position [0, 358]
type input "[URL][DOMAIN_NAME]"
click at [529, 204] on span "Import as image" at bounding box center [512, 208] width 64 height 11
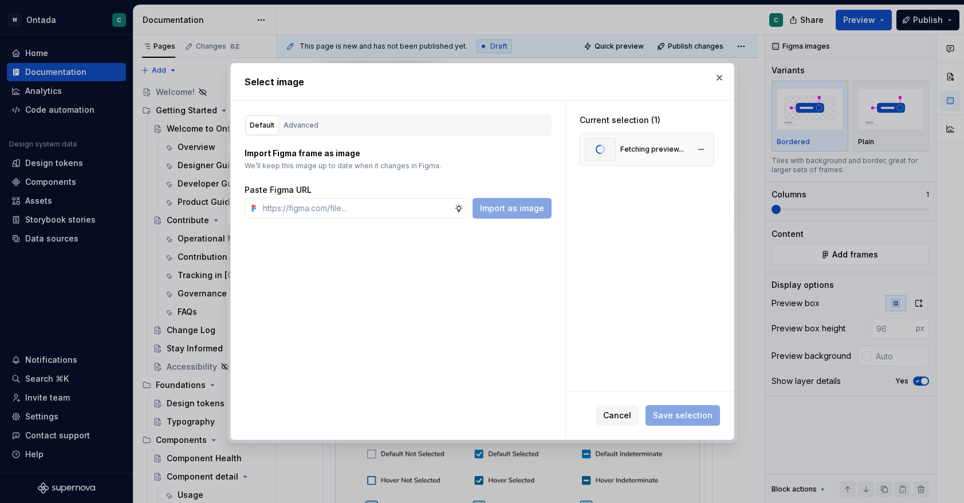
click at [666, 159] on div "Fetching preview..." at bounding box center [634, 149] width 99 height 23
click at [666, 411] on span "Save selection" at bounding box center [683, 415] width 60 height 11
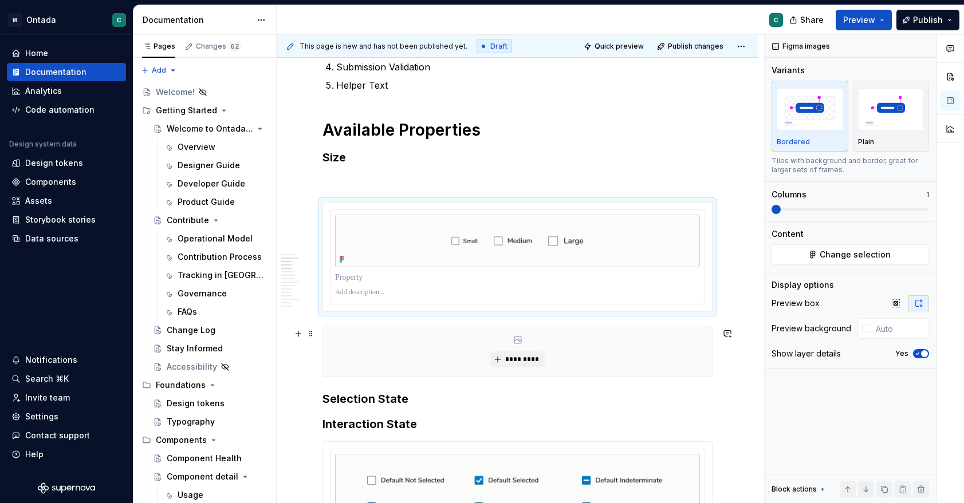
click at [552, 346] on div "*********" at bounding box center [517, 351] width 389 height 50
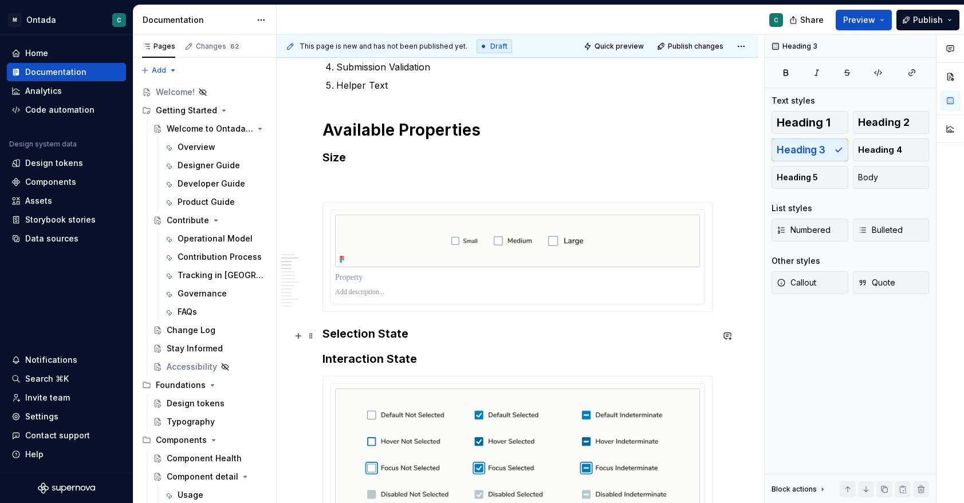
click at [434, 336] on h3 "Selection State" at bounding box center [517, 334] width 390 height 16
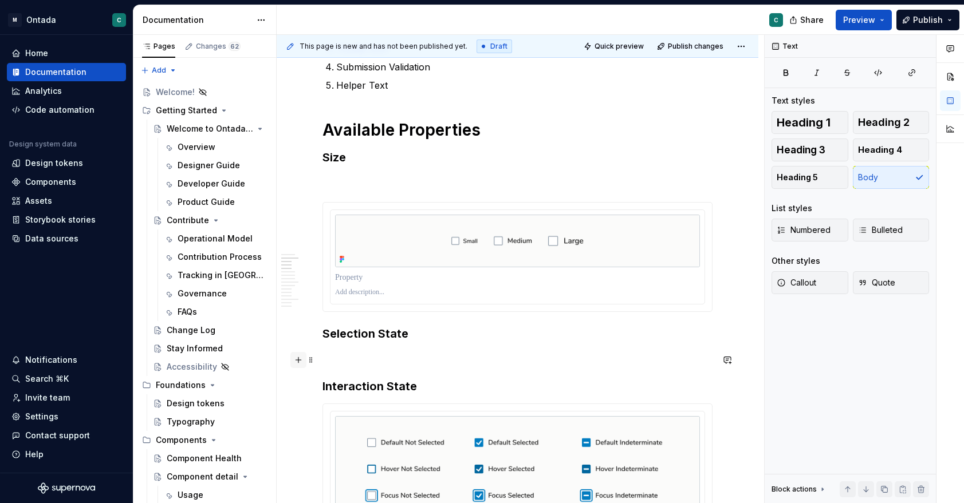
click at [300, 361] on button "button" at bounding box center [298, 360] width 16 height 16
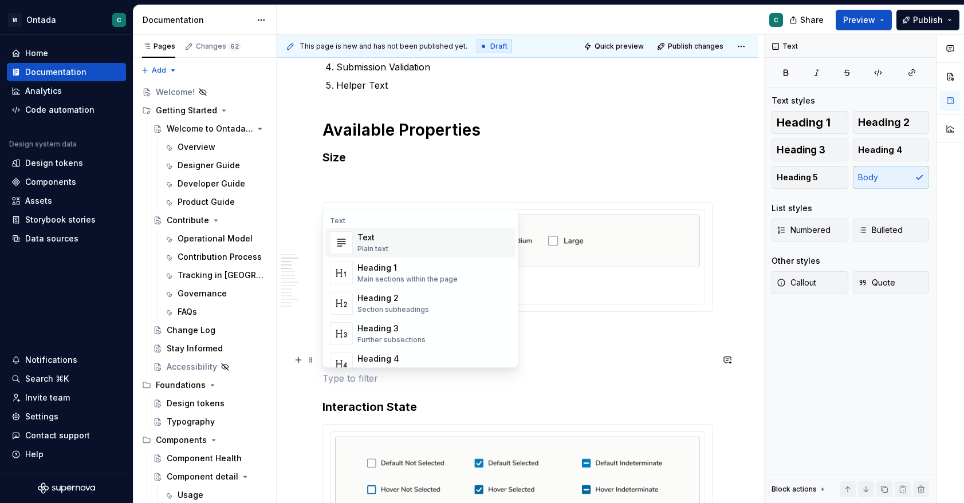
click at [363, 216] on div "Text" at bounding box center [420, 220] width 190 height 9
click at [339, 220] on div "Text" at bounding box center [420, 220] width 190 height 9
click at [301, 357] on button "button" at bounding box center [298, 360] width 16 height 16
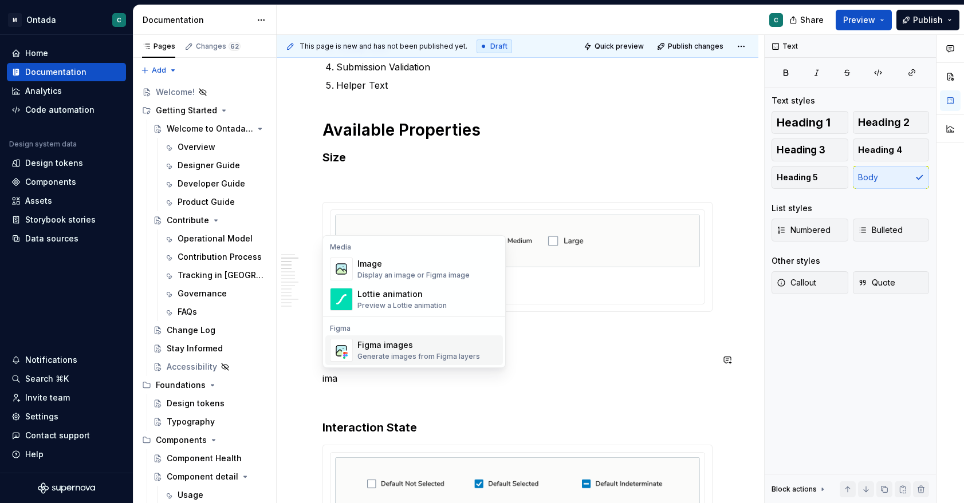
click at [382, 354] on div "Generate images from Figma layers" at bounding box center [418, 356] width 123 height 9
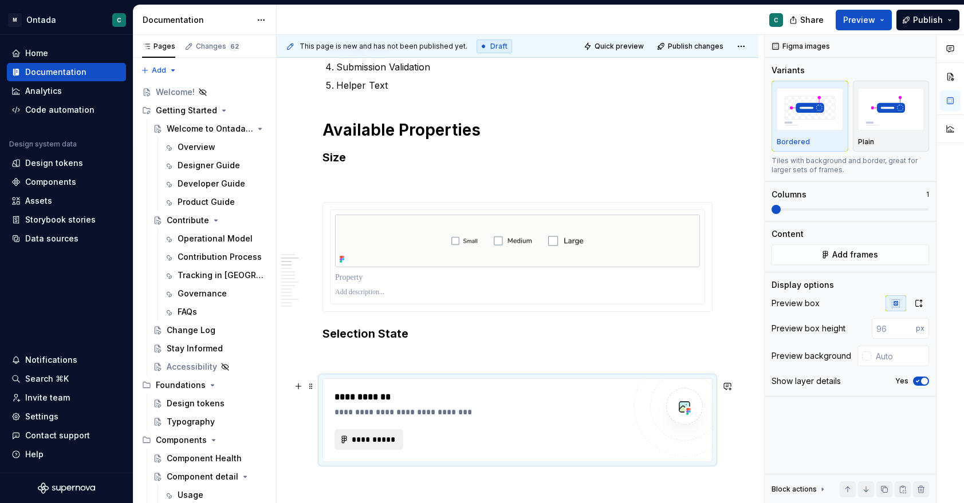
click at [368, 440] on span "**********" at bounding box center [373, 439] width 45 height 11
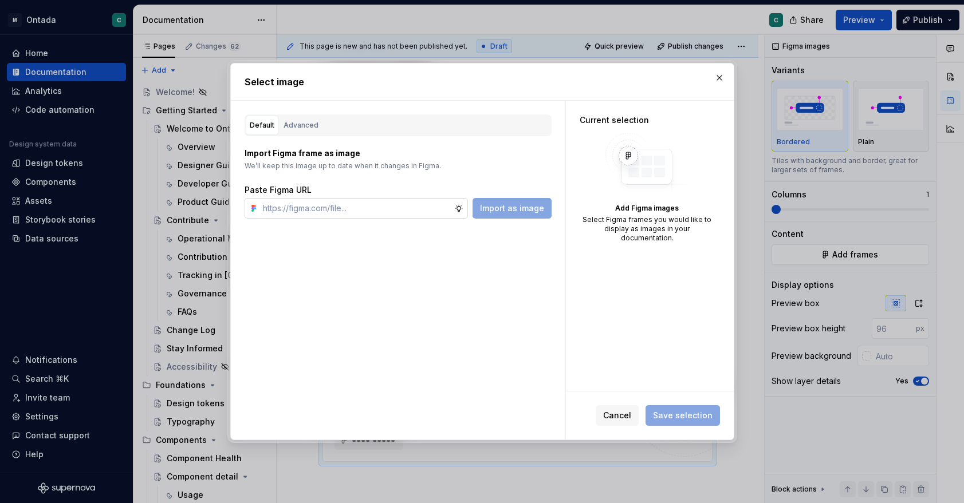
click at [399, 211] on input "text" at bounding box center [356, 208] width 196 height 21
type textarea "*"
paste input "[URL][DOMAIN_NAME]"
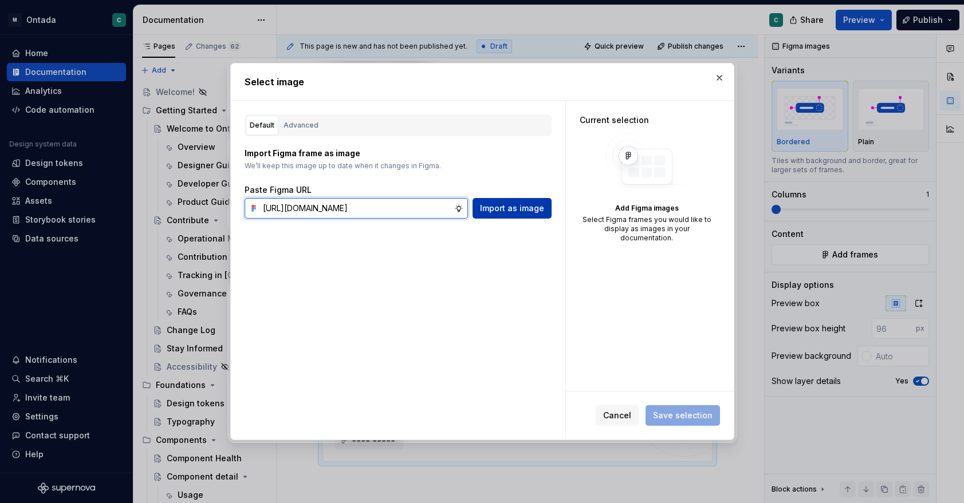
type input "[URL][DOMAIN_NAME]"
click at [504, 207] on span "Import as image" at bounding box center [512, 208] width 64 height 11
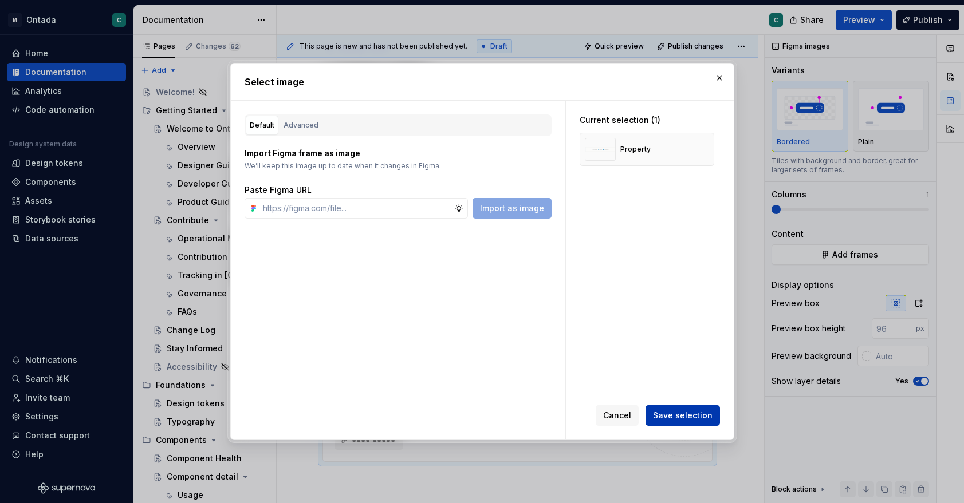
click at [666, 413] on span "Save selection" at bounding box center [683, 415] width 60 height 11
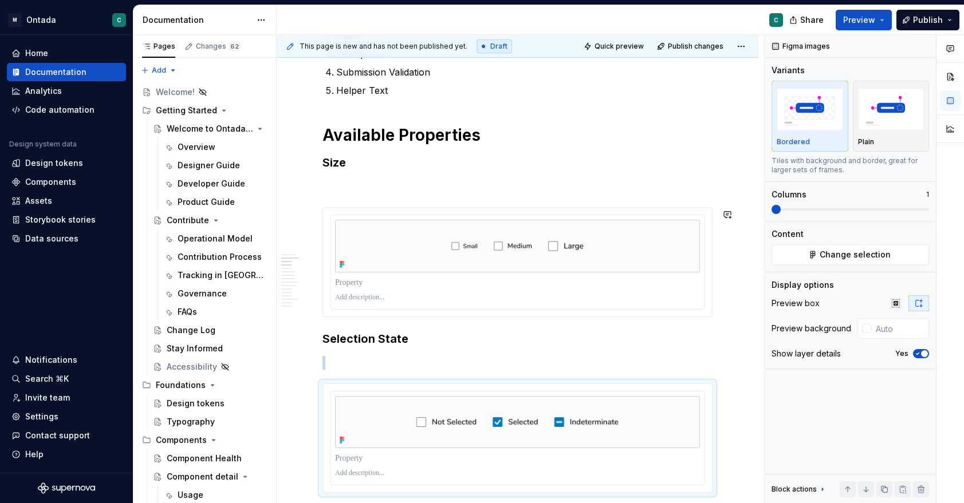
scroll to position [702, 0]
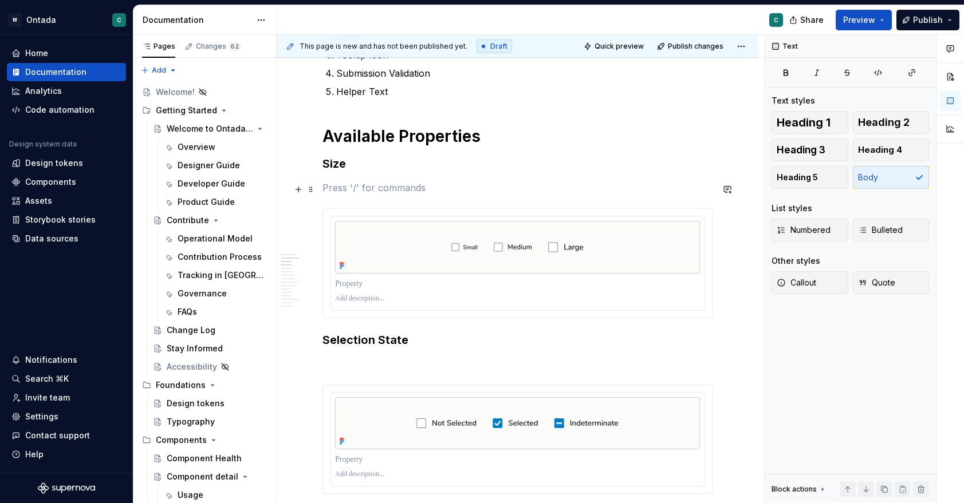
click at [359, 193] on p at bounding box center [517, 188] width 390 height 14
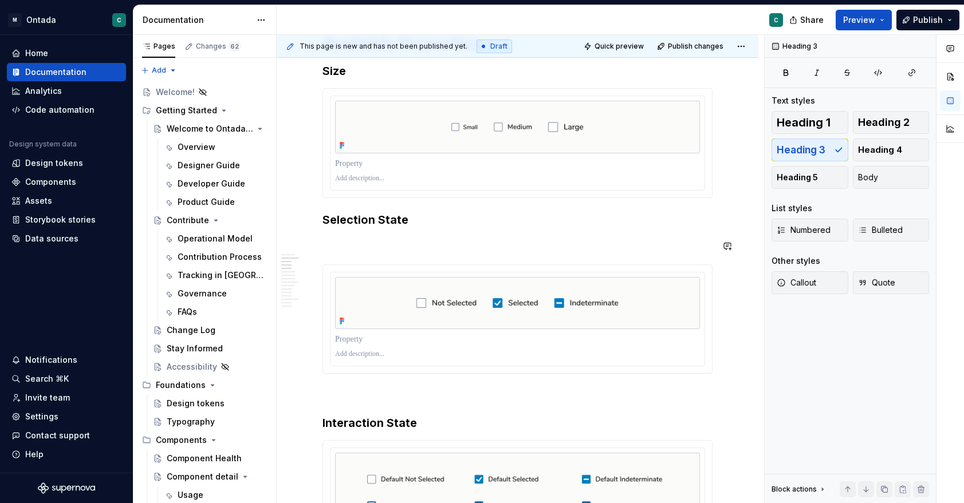
scroll to position [795, 0]
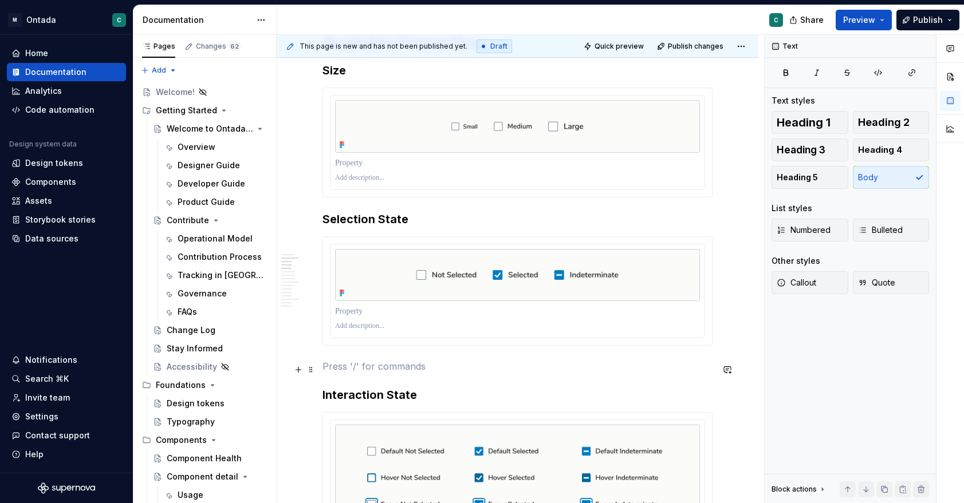
click at [350, 373] on p at bounding box center [517, 367] width 390 height 14
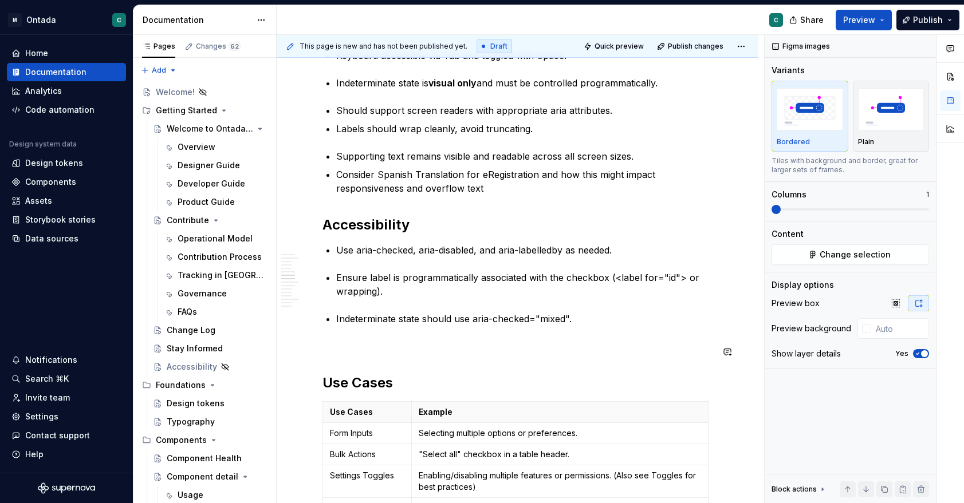
scroll to position [1458, 0]
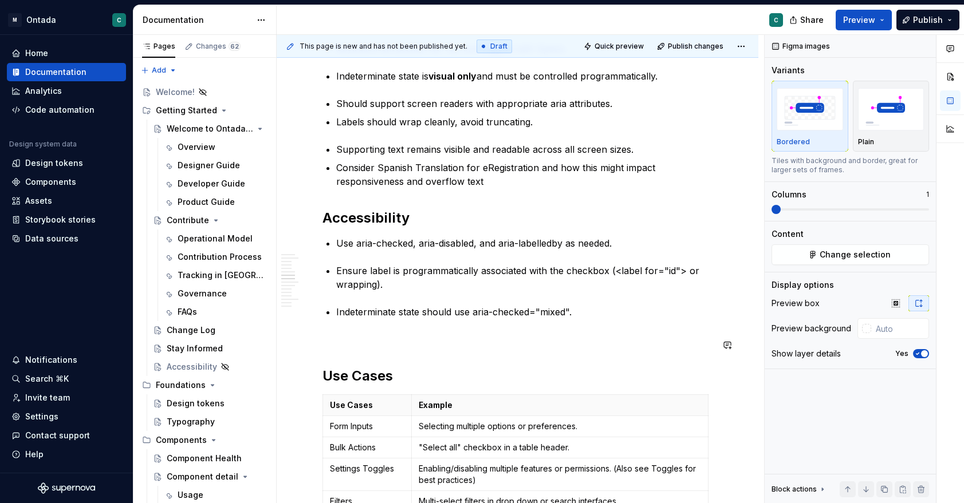
click at [378, 346] on p at bounding box center [517, 340] width 390 height 14
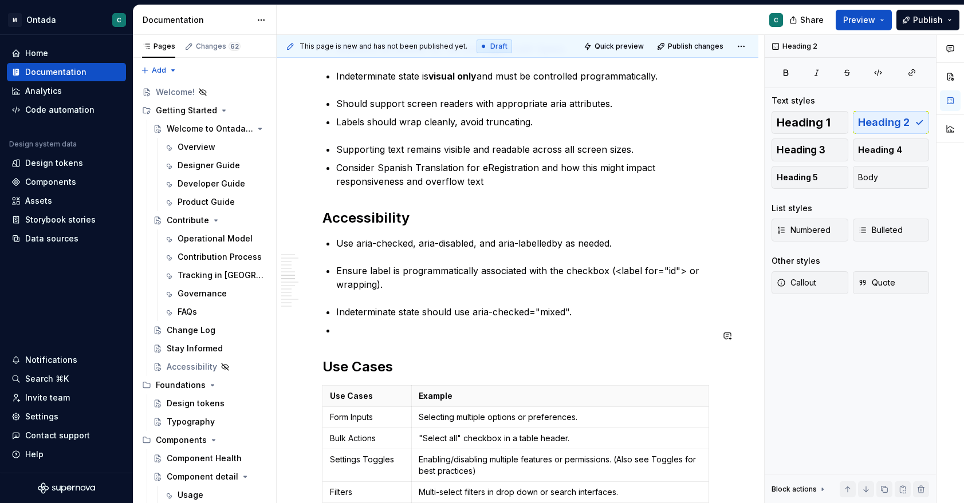
click at [387, 337] on p at bounding box center [524, 330] width 376 height 14
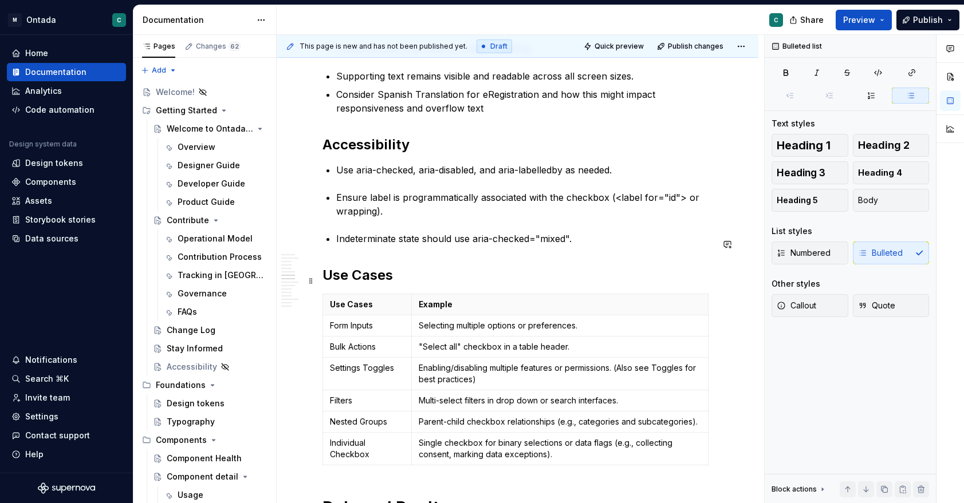
scroll to position [1541, 0]
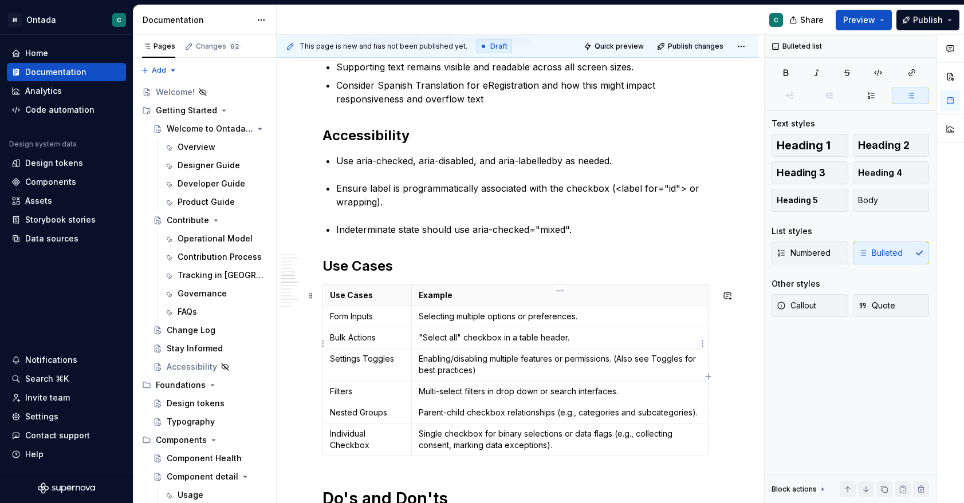
click at [605, 343] on p ""Select all" checkbox in a table header." at bounding box center [560, 337] width 282 height 11
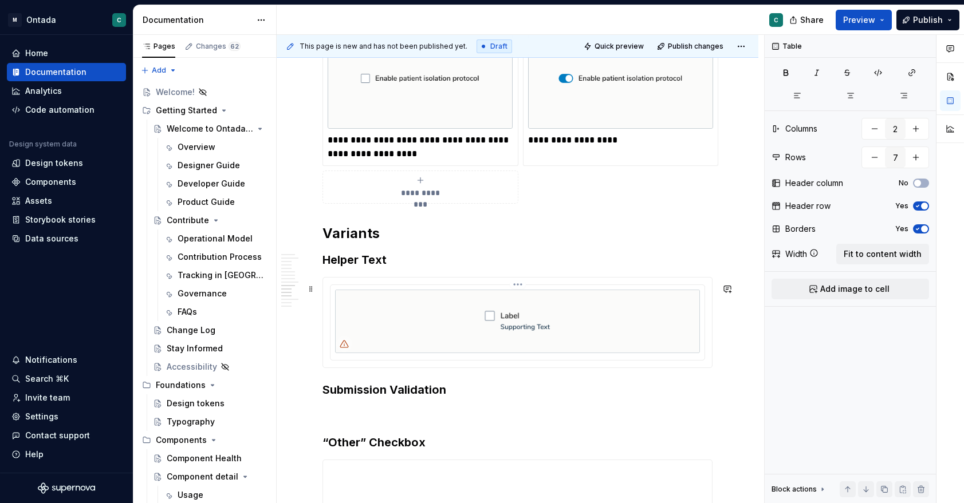
scroll to position [2627, 0]
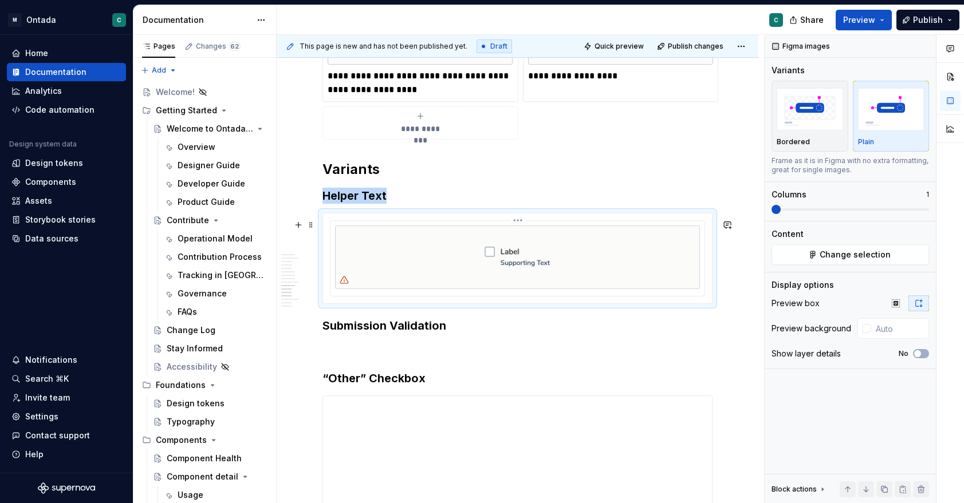
click at [554, 252] on img at bounding box center [517, 258] width 365 height 64
click at [384, 253] on img at bounding box center [517, 258] width 365 height 64
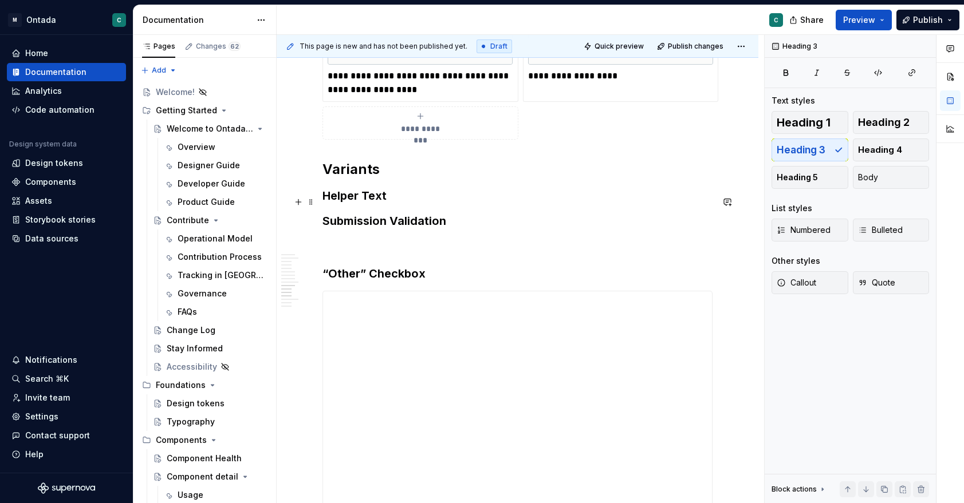
click at [405, 204] on h3 "Helper Text" at bounding box center [517, 196] width 390 height 16
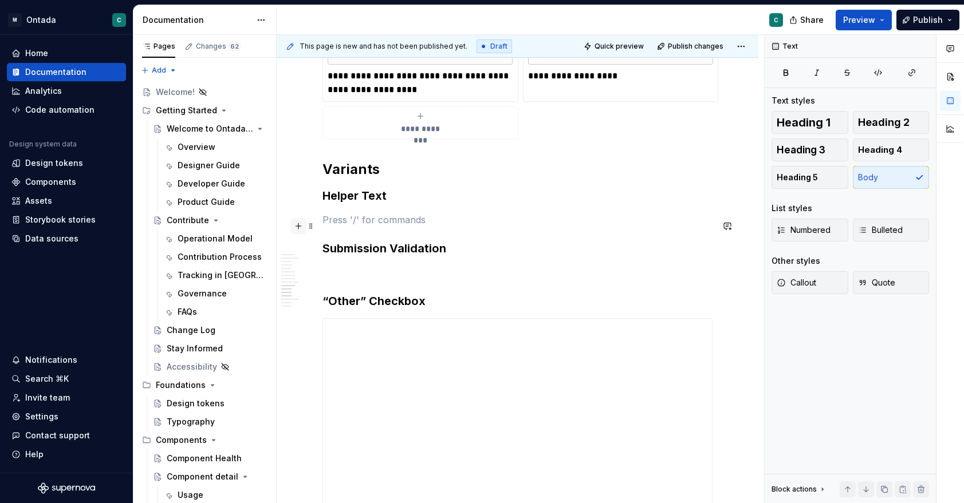
click at [301, 226] on button "button" at bounding box center [298, 226] width 16 height 16
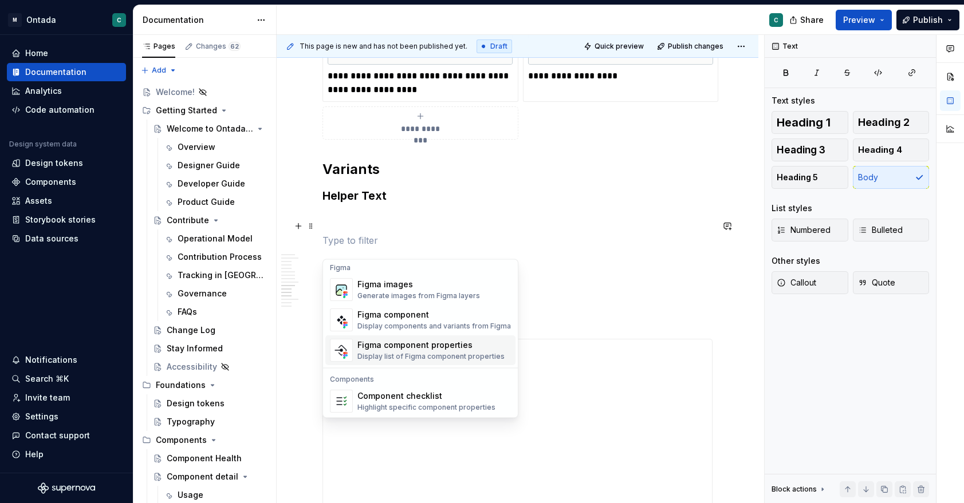
scroll to position [1069, 0]
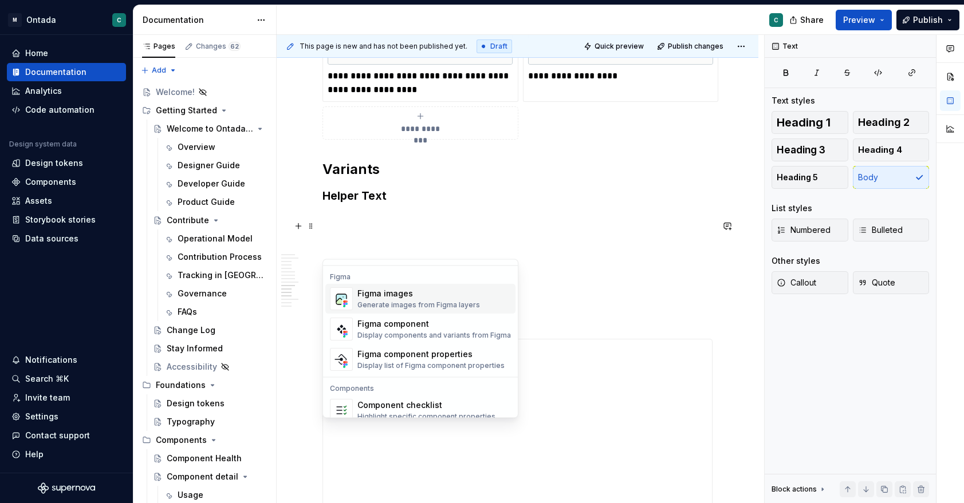
click at [382, 291] on div "Figma images" at bounding box center [418, 294] width 123 height 11
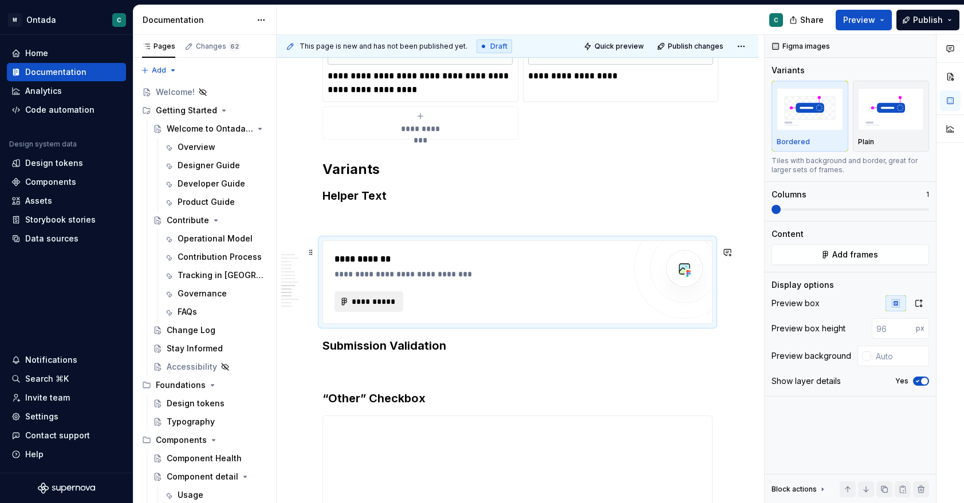
click at [376, 299] on button "**********" at bounding box center [368, 301] width 69 height 21
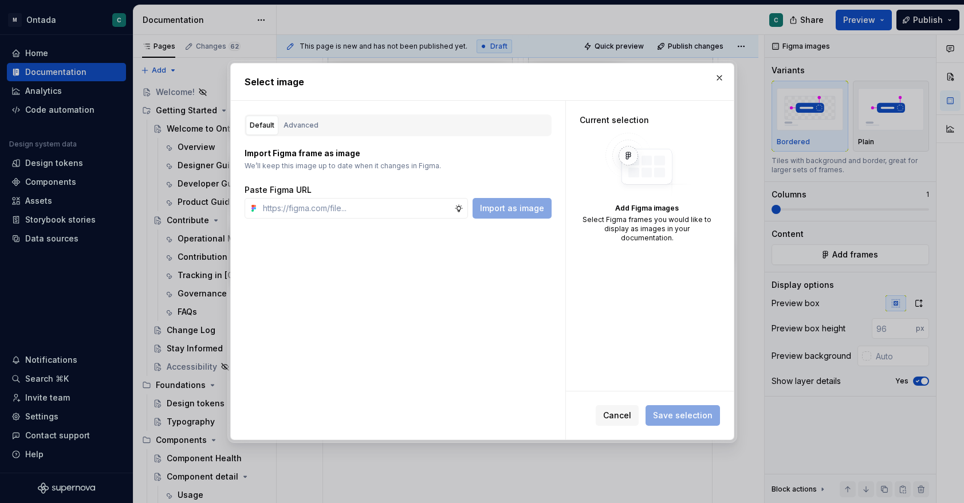
type textarea "*"
type input "[URL][DOMAIN_NAME]"
type textarea "*"
type input "[URL][DOMAIN_NAME]"
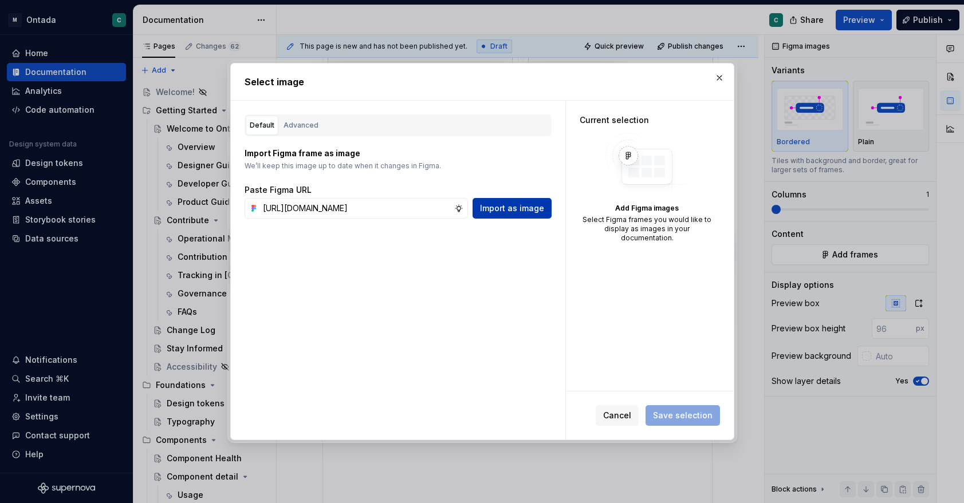
scroll to position [0, 0]
click at [526, 206] on span "Import as image" at bounding box center [512, 208] width 64 height 11
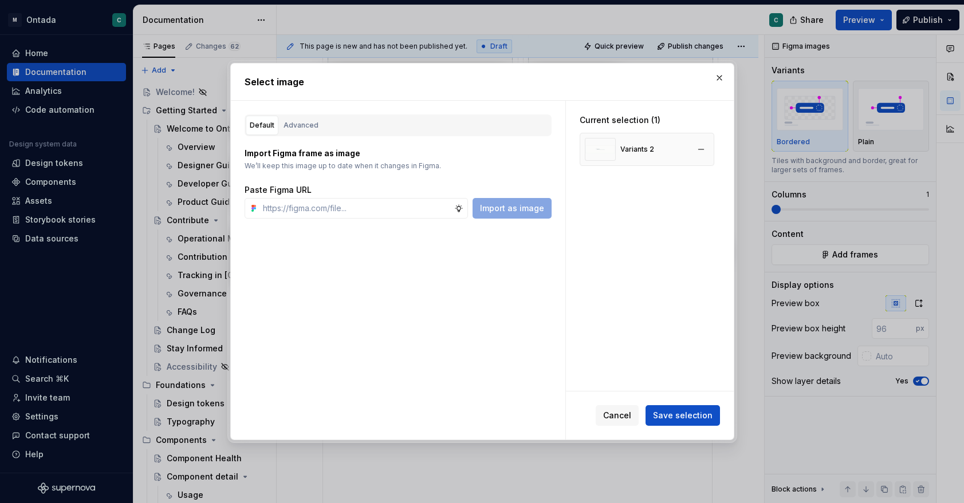
click at [632, 141] on div "Variants 2" at bounding box center [619, 149] width 69 height 23
click at [668, 419] on span "Save selection" at bounding box center [683, 415] width 60 height 11
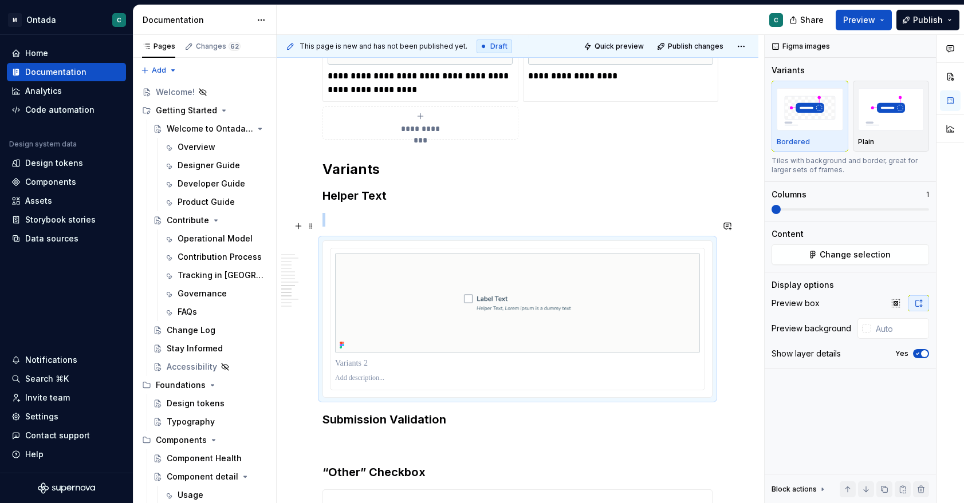
click at [368, 227] on p at bounding box center [517, 220] width 390 height 14
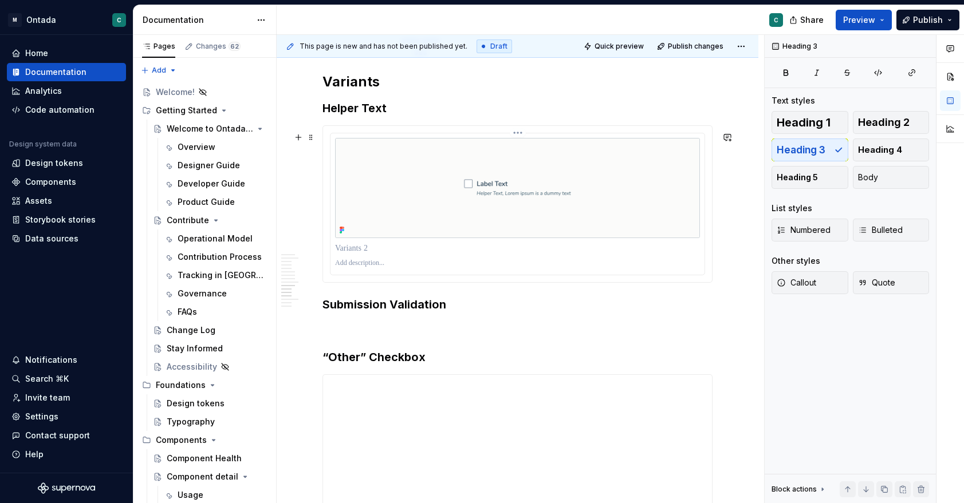
scroll to position [2722, 0]
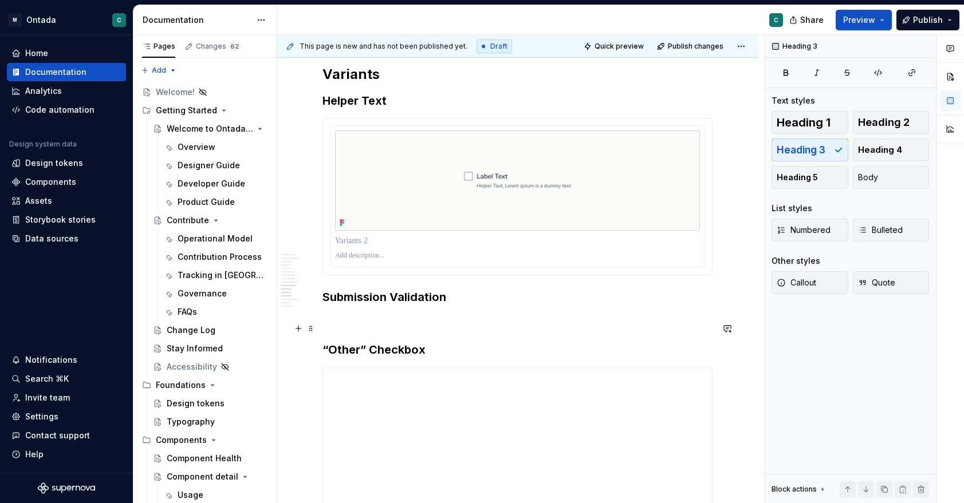
click at [396, 324] on p at bounding box center [517, 321] width 390 height 14
click at [294, 328] on button "button" at bounding box center [298, 329] width 16 height 16
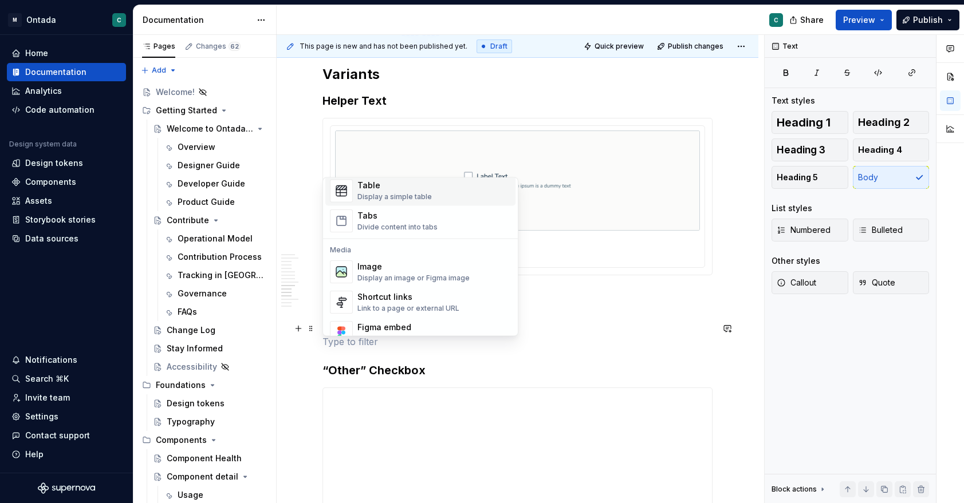
scroll to position [443, 0]
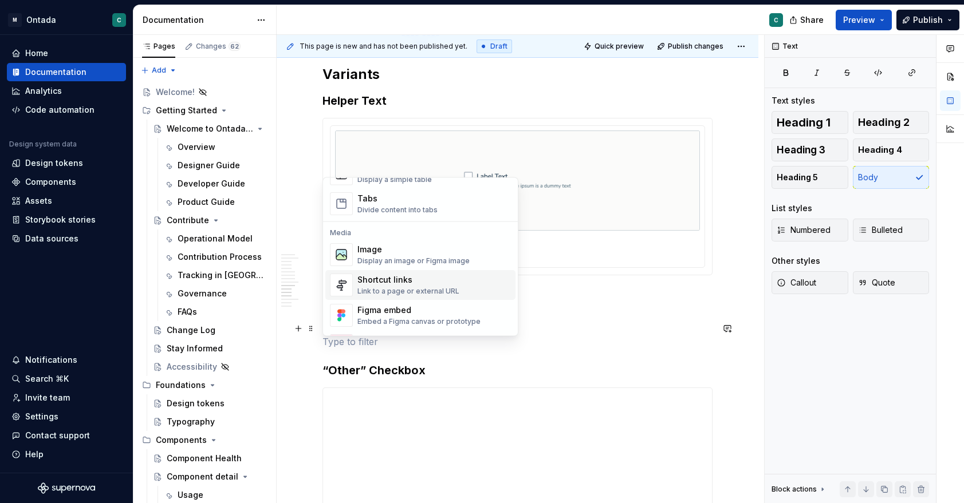
click at [369, 252] on div "Image" at bounding box center [413, 249] width 112 height 11
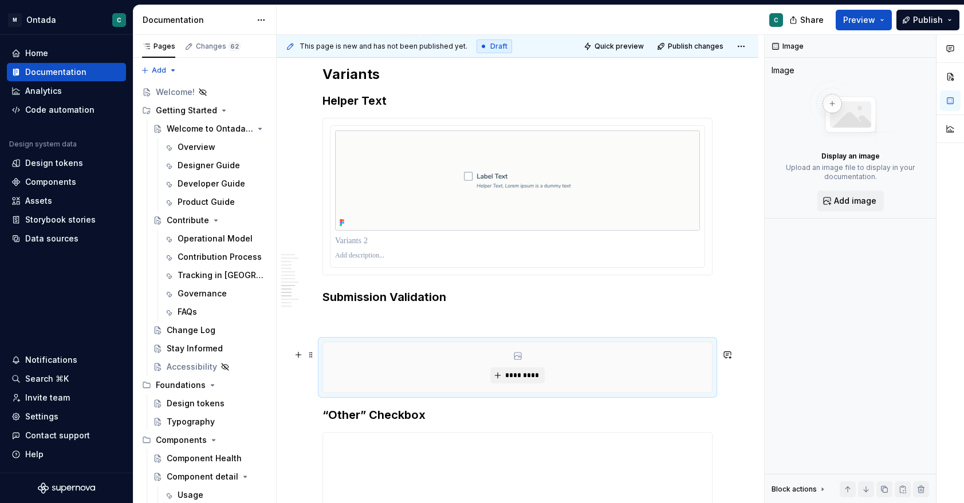
click at [462, 380] on div "*********" at bounding box center [517, 367] width 389 height 50
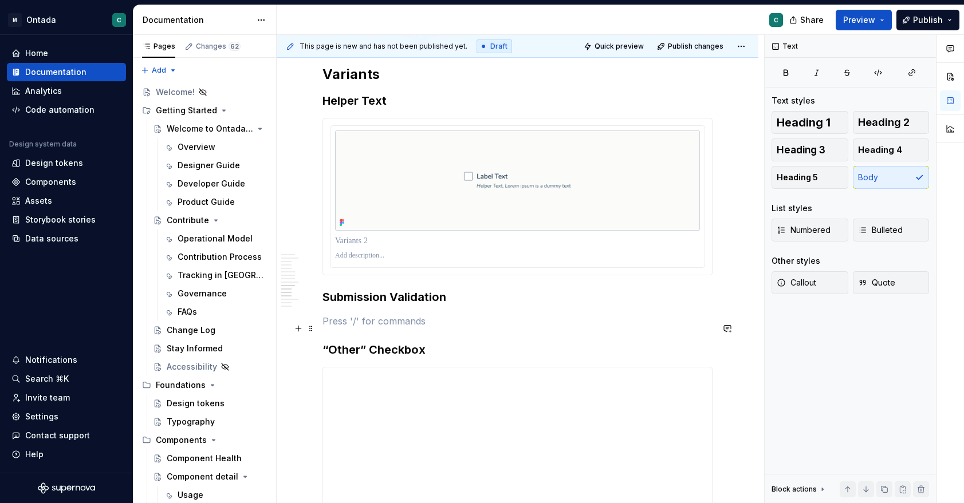
click at [344, 323] on p at bounding box center [517, 321] width 390 height 14
click at [300, 331] on button "button" at bounding box center [298, 329] width 16 height 16
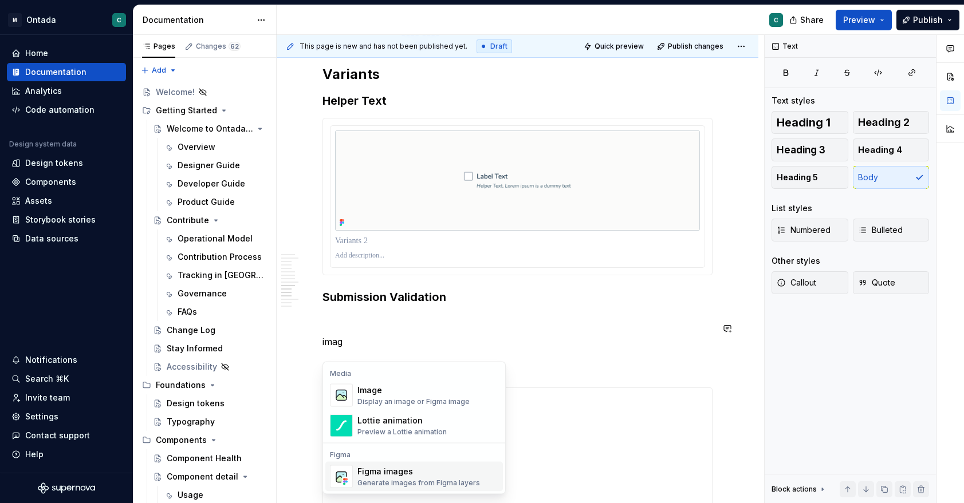
click at [400, 470] on div "Figma images" at bounding box center [418, 471] width 123 height 11
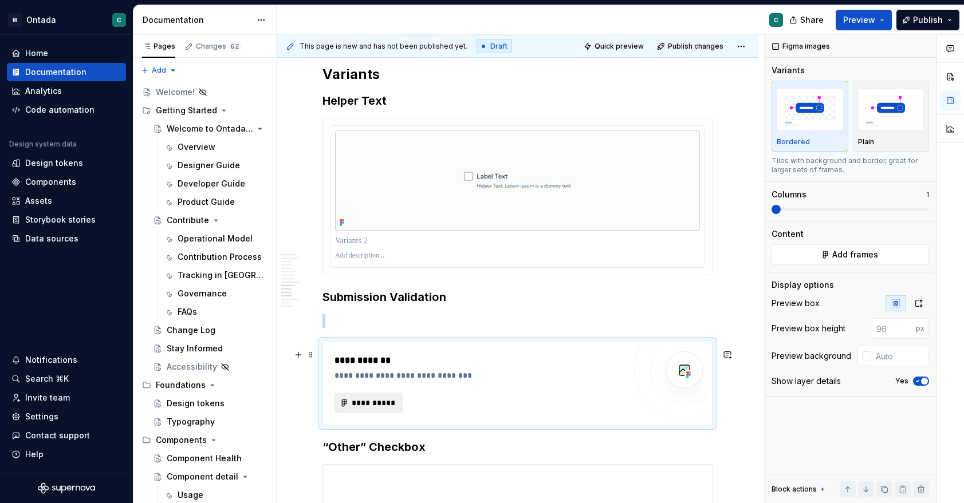
click at [372, 409] on span "**********" at bounding box center [373, 402] width 45 height 11
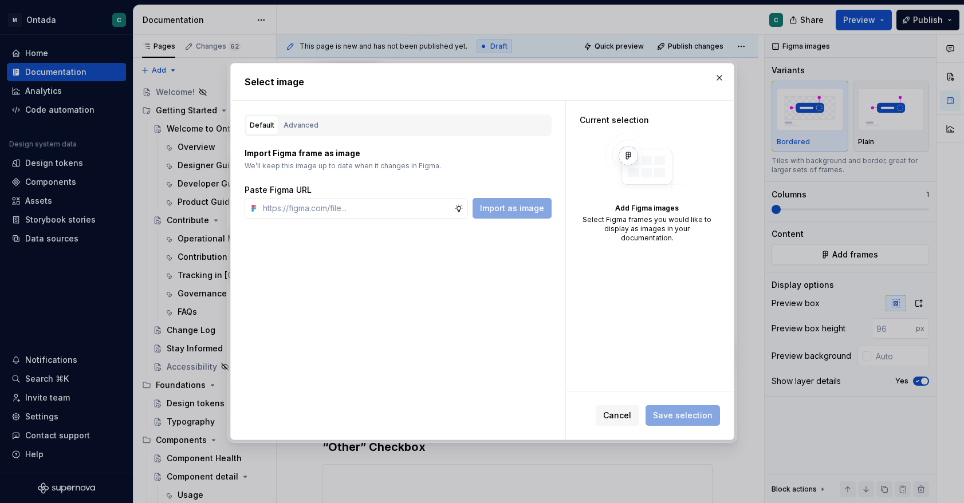
type textarea "*"
type input "[URL][DOMAIN_NAME]"
type textarea "*"
type input "[URL][DOMAIN_NAME]"
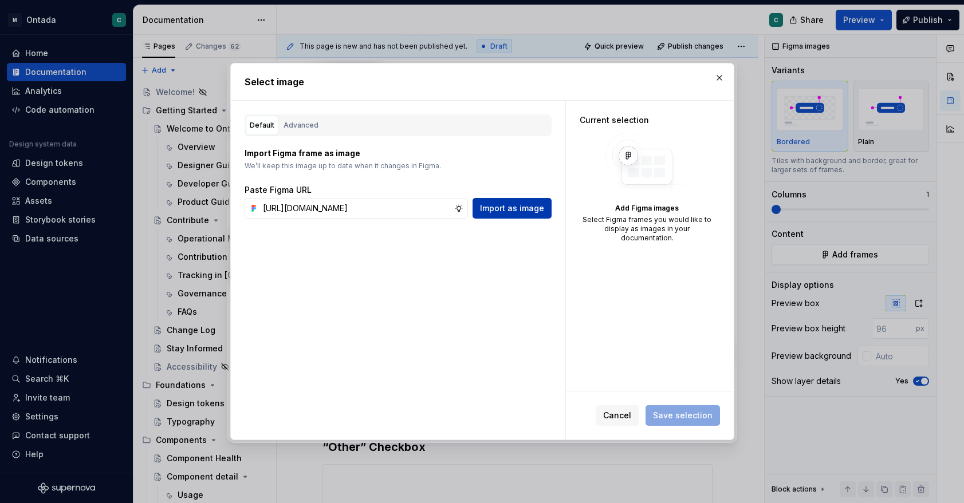
scroll to position [0, 0]
click at [516, 212] on span "Import as image" at bounding box center [512, 208] width 64 height 11
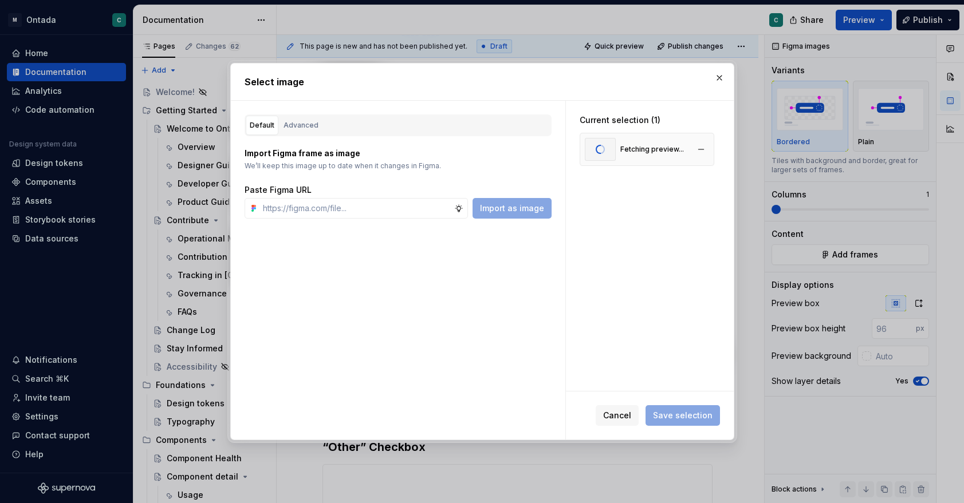
click at [661, 149] on div "Fetching preview..." at bounding box center [652, 149] width 64 height 9
click at [642, 152] on div "Variants 1" at bounding box center [636, 149] width 32 height 9
click at [669, 409] on button "Save selection" at bounding box center [682, 415] width 74 height 21
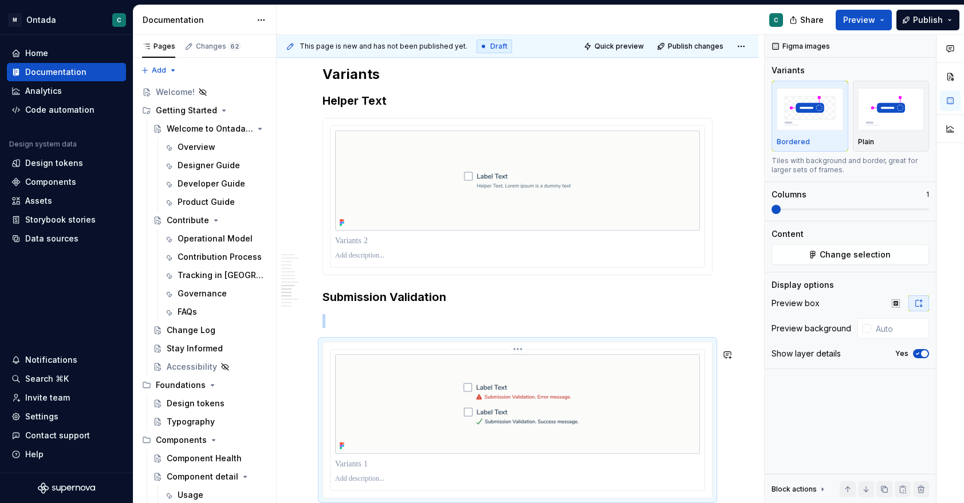
scroll to position [2725, 0]
click at [399, 325] on p at bounding box center [517, 318] width 390 height 14
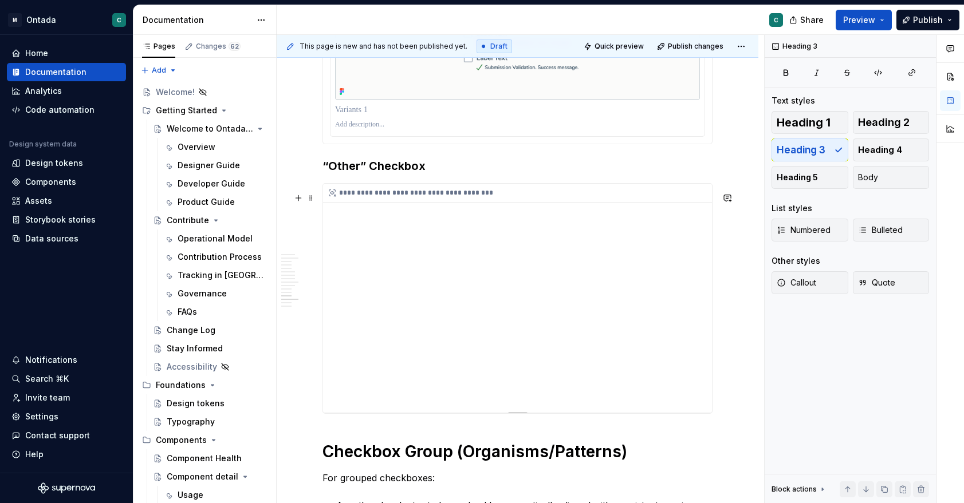
scroll to position [3061, 0]
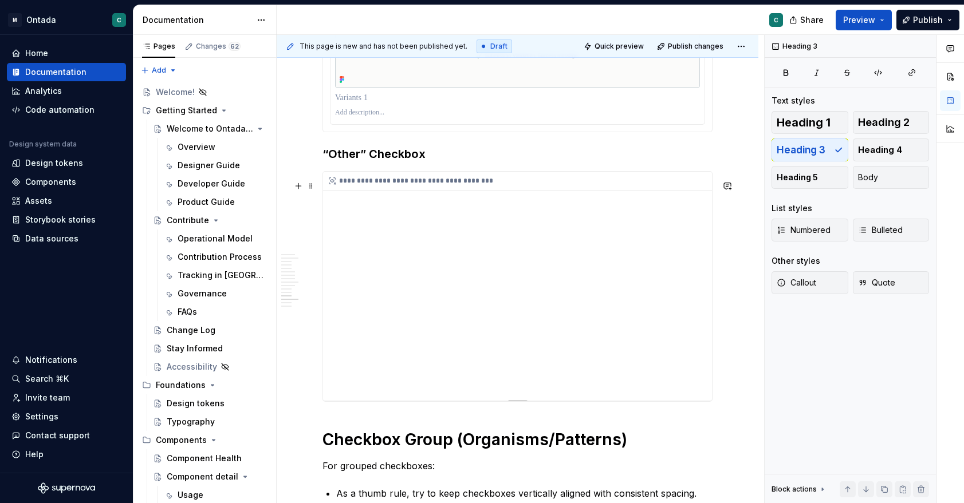
click at [484, 252] on div "**********" at bounding box center [517, 286] width 389 height 229
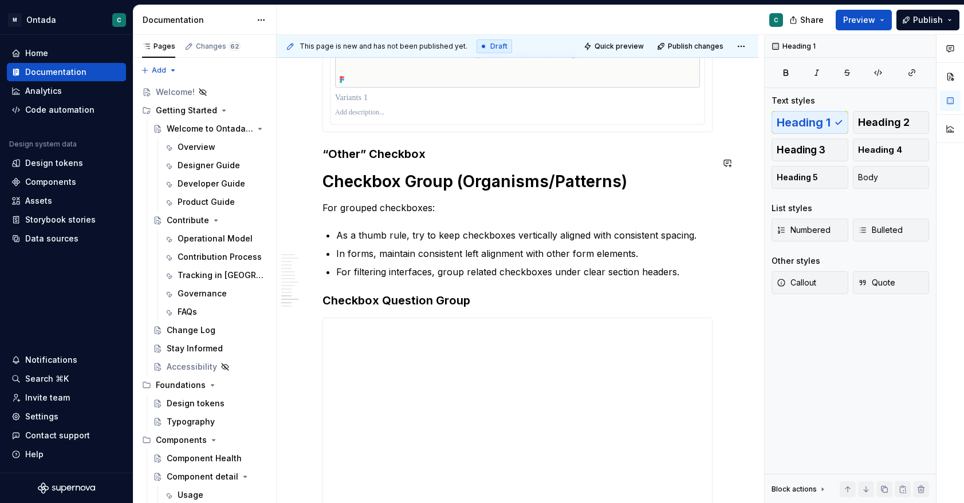
click at [438, 162] on h3 "“Other” Checkbox" at bounding box center [517, 154] width 390 height 16
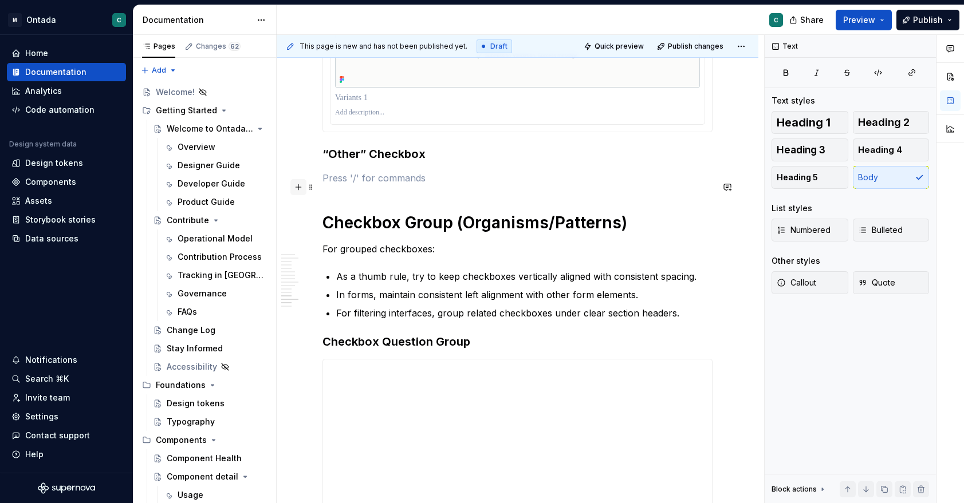
click at [298, 186] on button "button" at bounding box center [298, 187] width 16 height 16
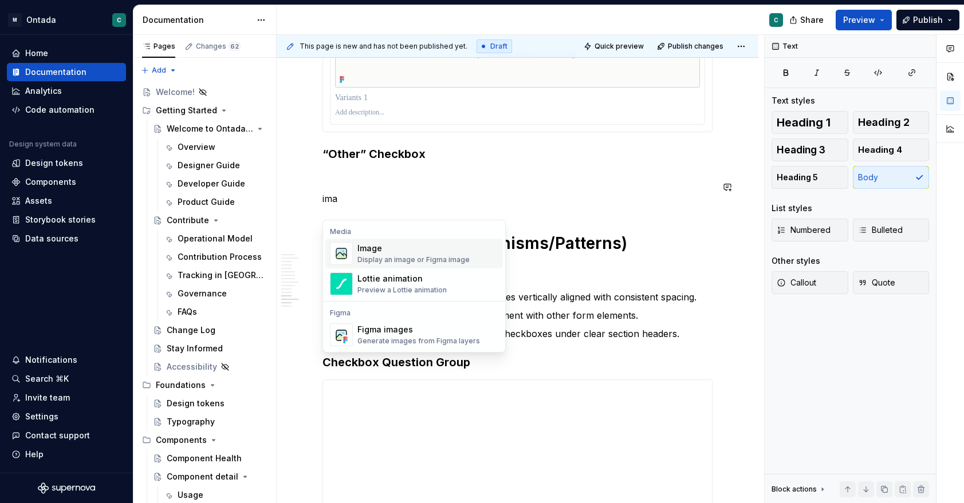
scroll to position [0, 0]
click at [416, 331] on div "Figma images" at bounding box center [418, 329] width 123 height 11
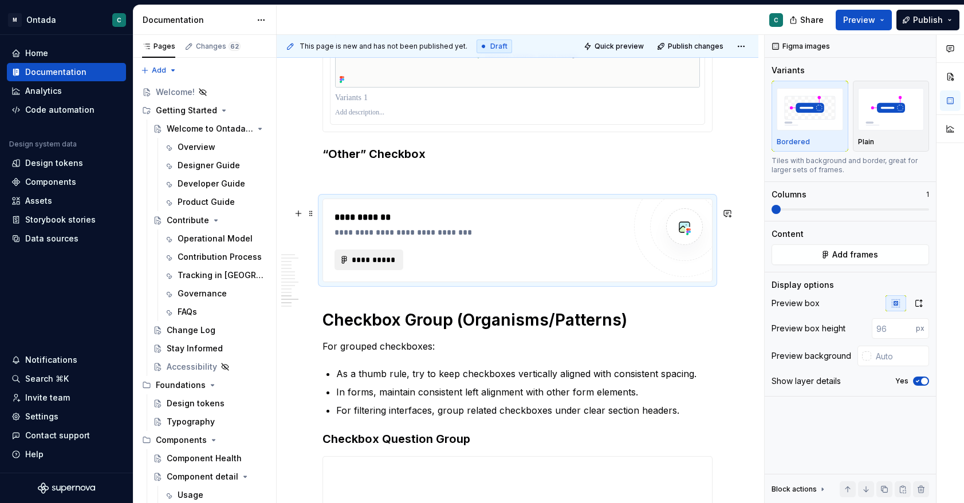
click at [364, 266] on span "**********" at bounding box center [373, 259] width 45 height 11
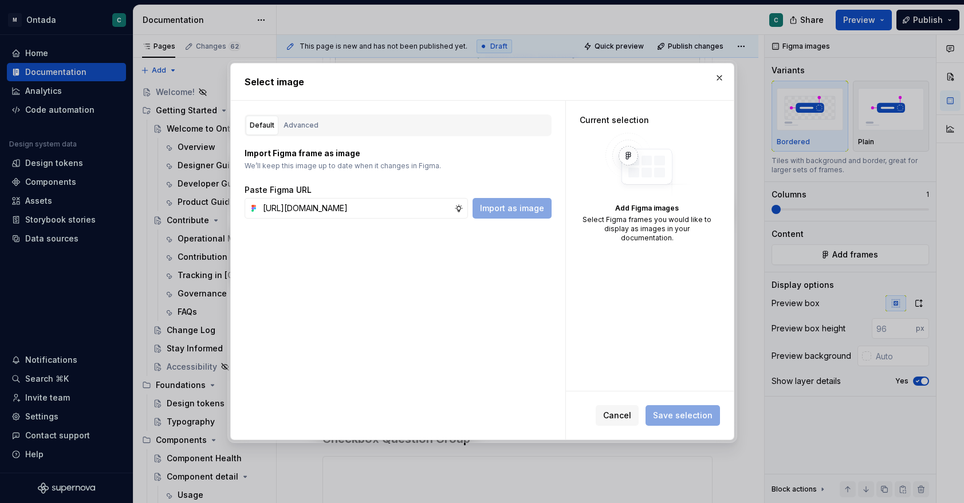
scroll to position [0, 354]
type input "[URL][DOMAIN_NAME]"
click at [507, 208] on span "Import as image" at bounding box center [512, 208] width 64 height 11
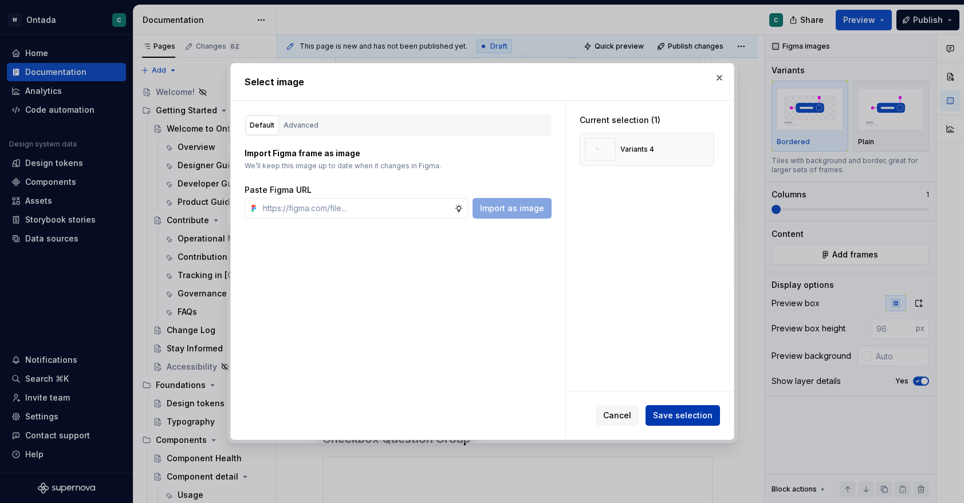
click at [668, 420] on span "Save selection" at bounding box center [683, 415] width 60 height 11
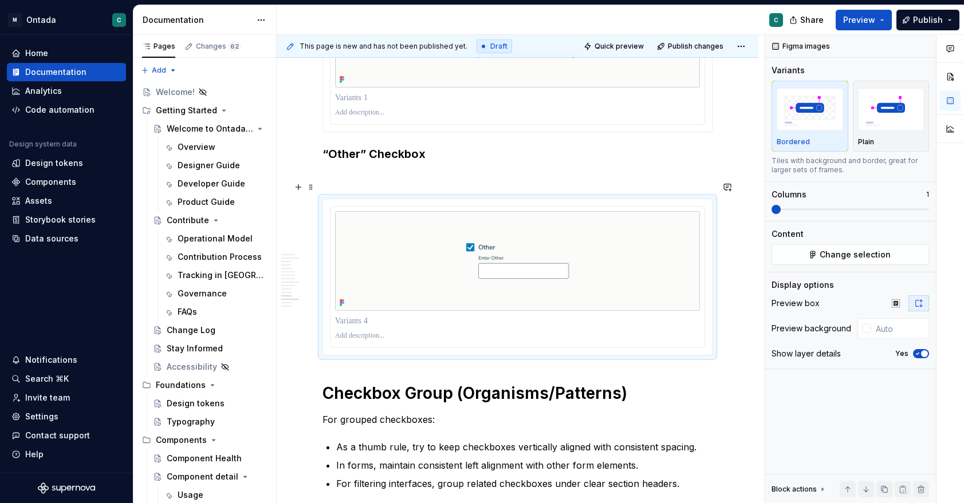
click at [358, 184] on p at bounding box center [517, 178] width 390 height 14
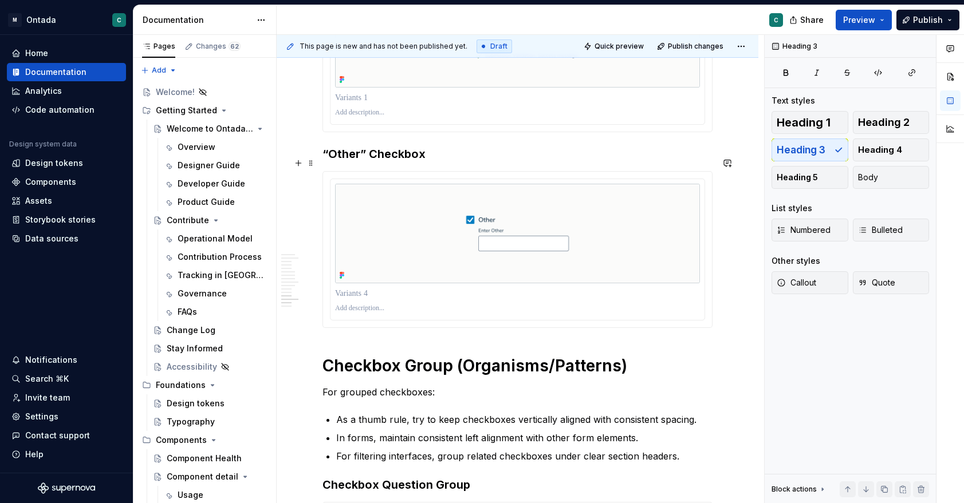
click at [324, 161] on h3 "“Other” Checkbox" at bounding box center [517, 154] width 390 height 16
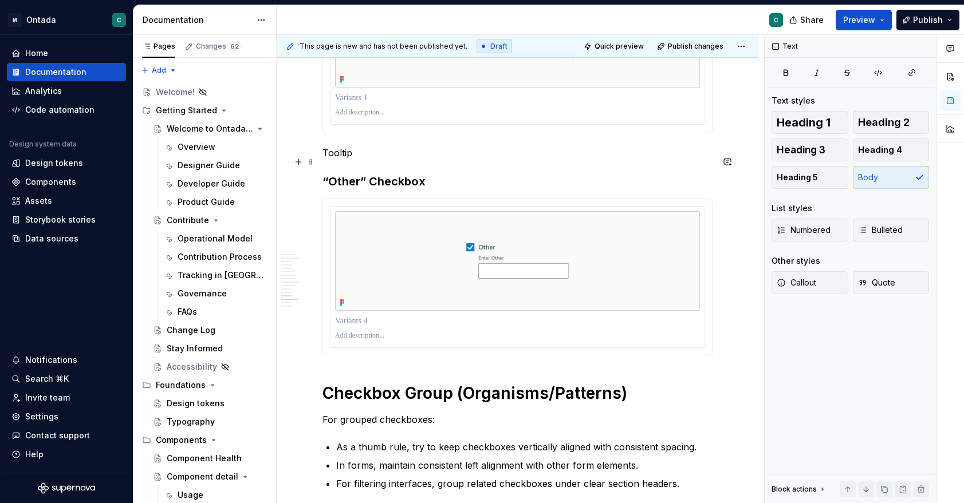
click at [331, 160] on p "Tooltip" at bounding box center [517, 153] width 390 height 14
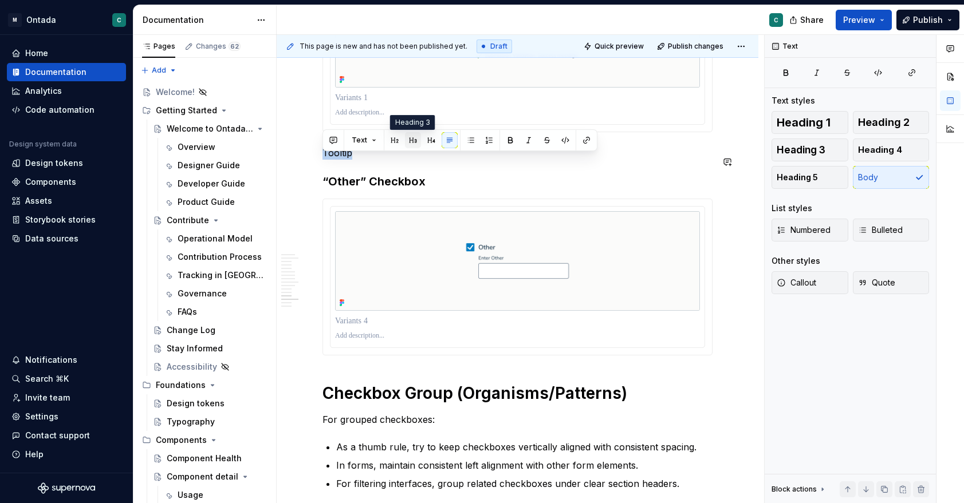
click at [415, 140] on button "button" at bounding box center [413, 140] width 16 height 16
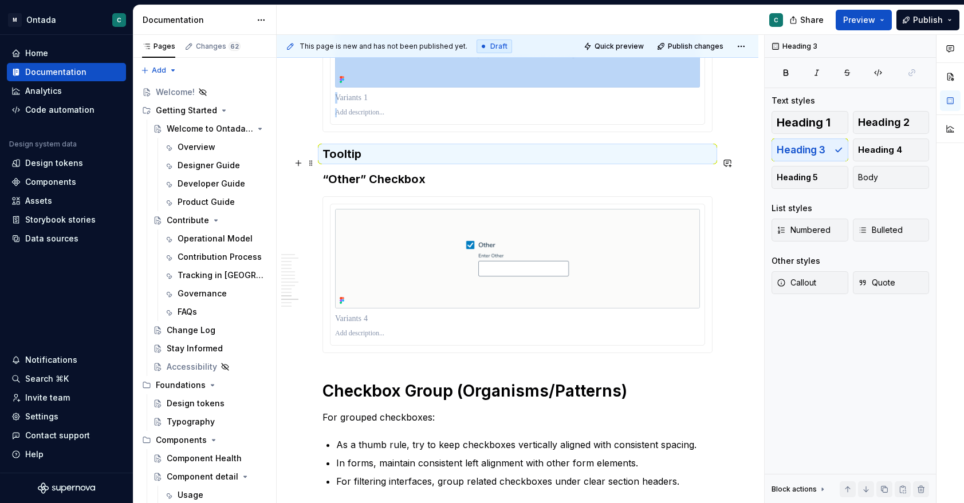
click at [397, 162] on h3 "Tooltip" at bounding box center [517, 154] width 390 height 16
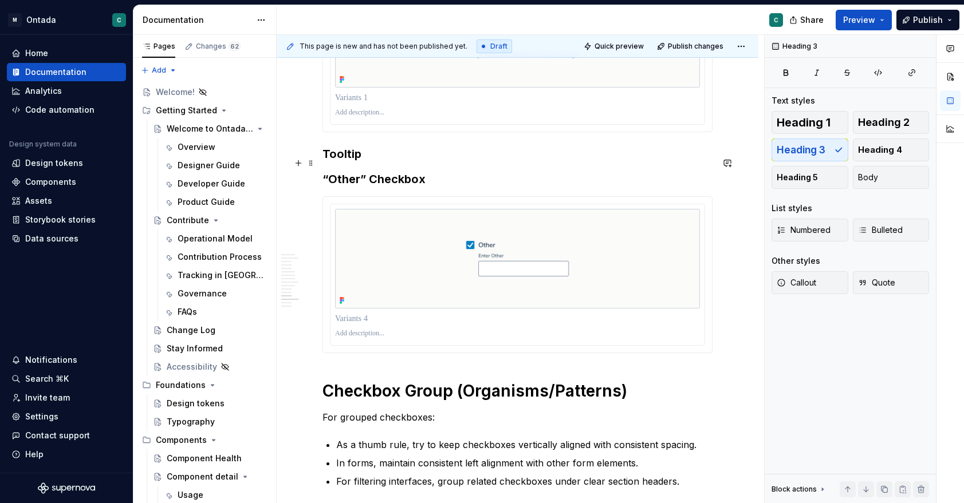
click at [382, 162] on h3 "Tooltip" at bounding box center [517, 154] width 390 height 16
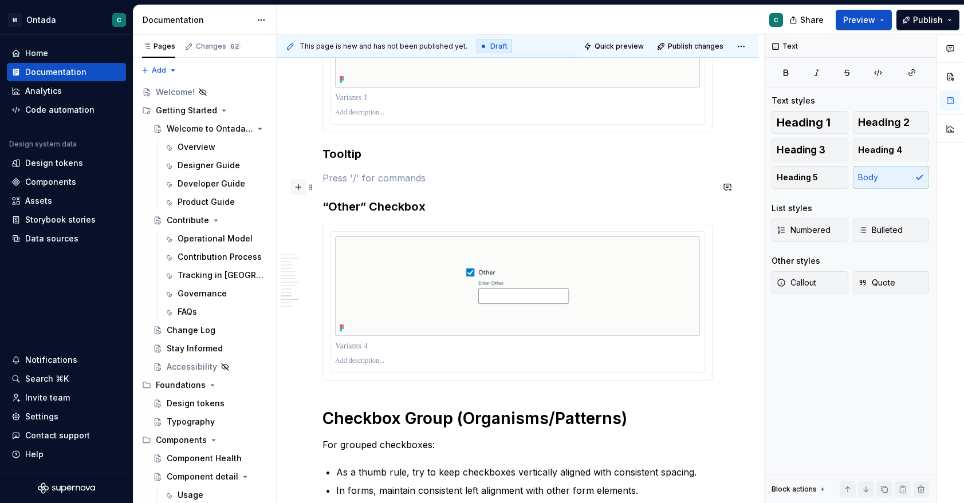
click at [298, 189] on button "button" at bounding box center [298, 187] width 16 height 16
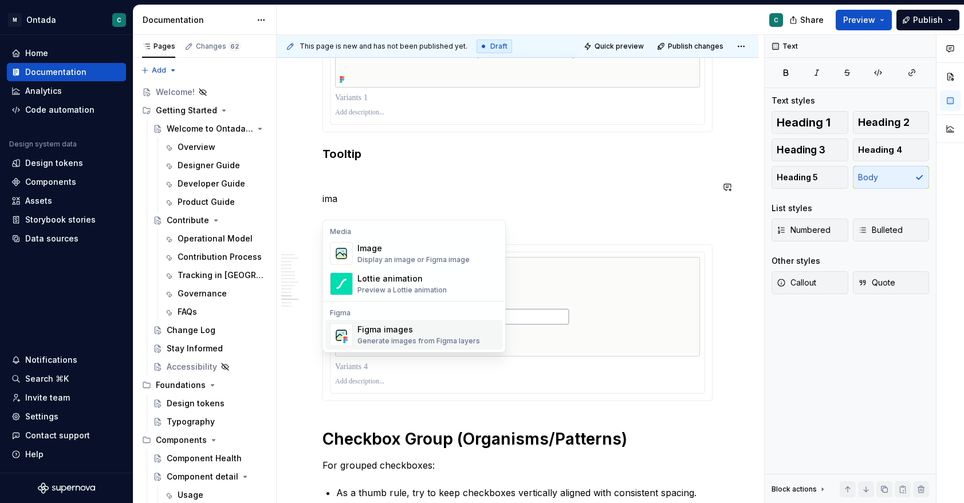
click at [388, 331] on div "Figma images" at bounding box center [418, 329] width 123 height 11
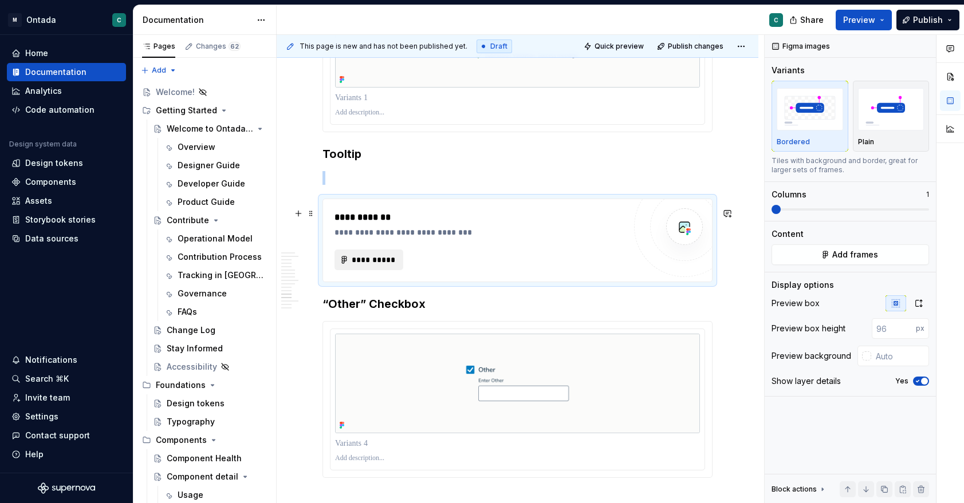
click at [358, 266] on span "**********" at bounding box center [373, 259] width 45 height 11
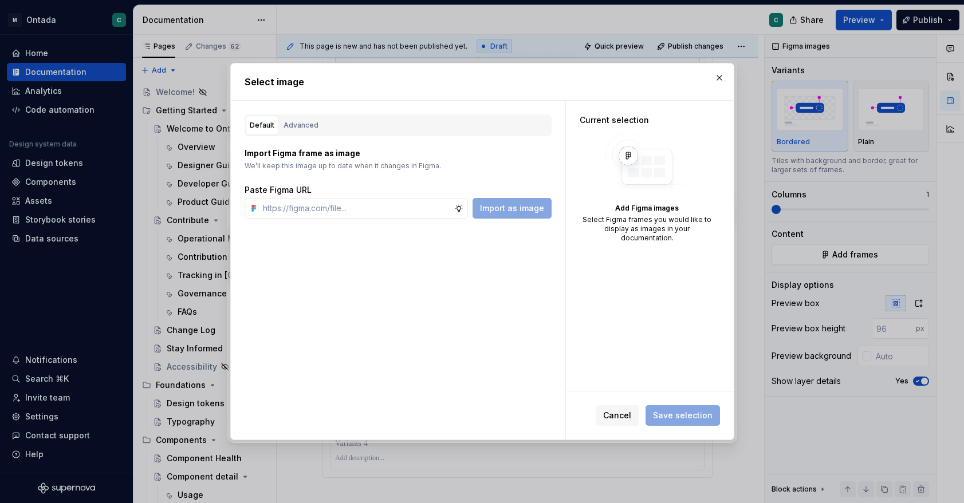
type textarea "*"
type input "[URL][DOMAIN_NAME]"
type textarea "*"
type input "[URL][DOMAIN_NAME]"
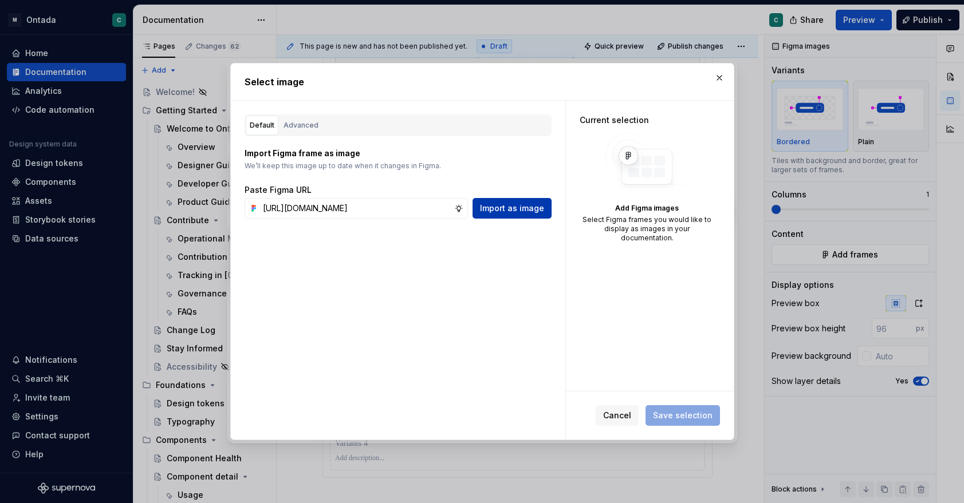
scroll to position [0, 0]
click at [512, 213] on span "Import as image" at bounding box center [512, 208] width 64 height 11
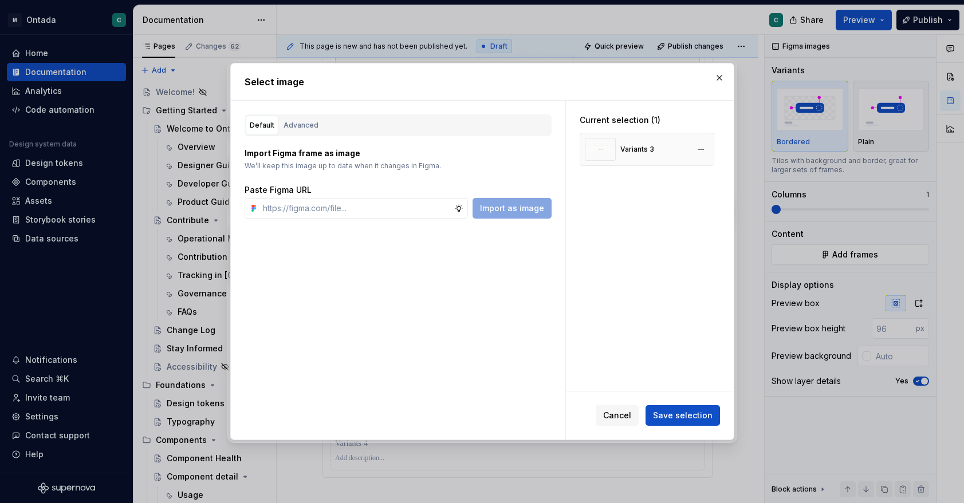
click at [634, 146] on div "Variants 3" at bounding box center [637, 149] width 34 height 9
click at [672, 414] on span "Save selection" at bounding box center [683, 415] width 60 height 11
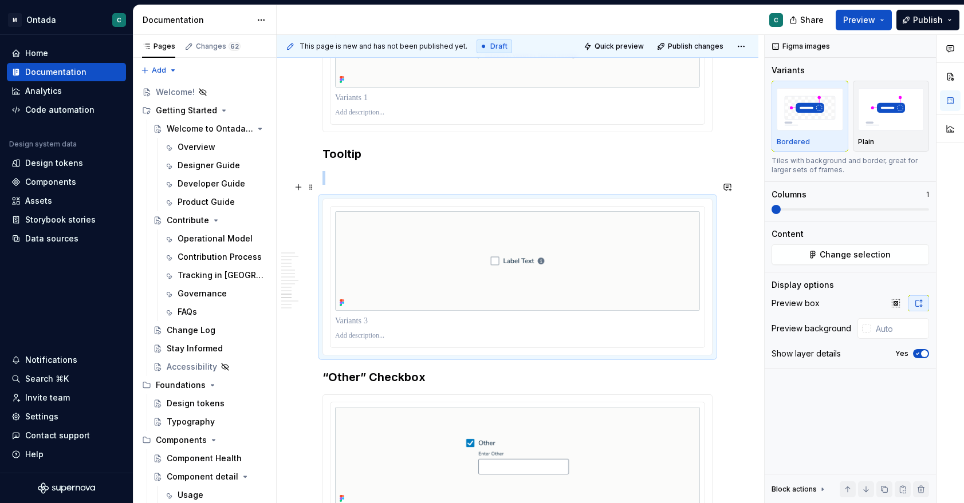
click at [399, 183] on p at bounding box center [517, 178] width 390 height 14
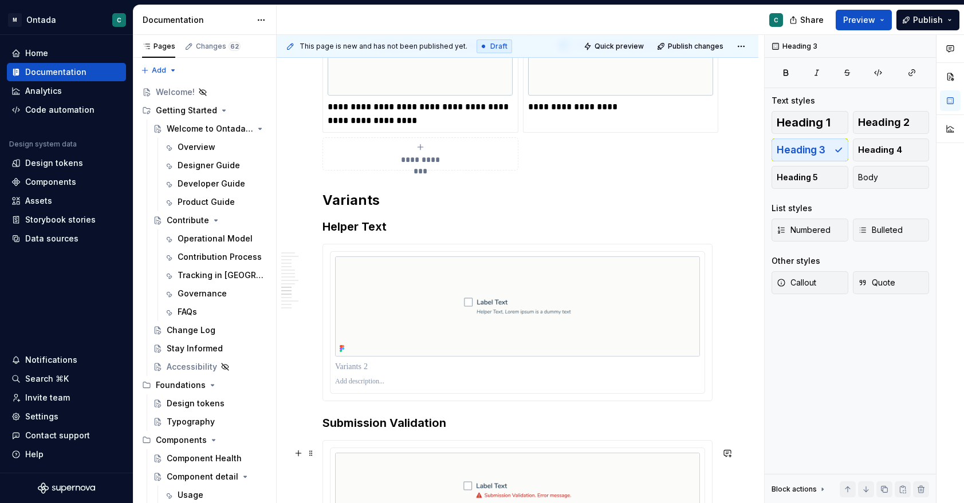
scroll to position [2575, 0]
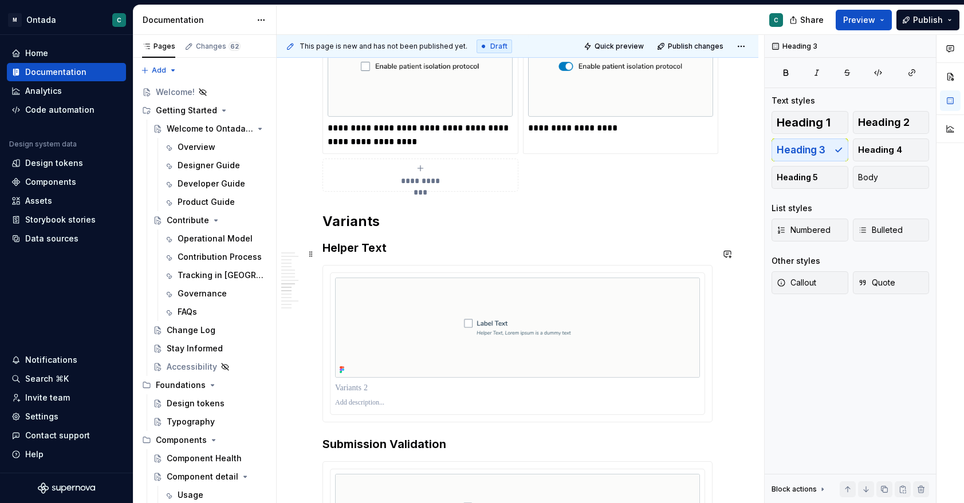
click at [323, 452] on h3 "Submission Validation" at bounding box center [517, 444] width 390 height 16
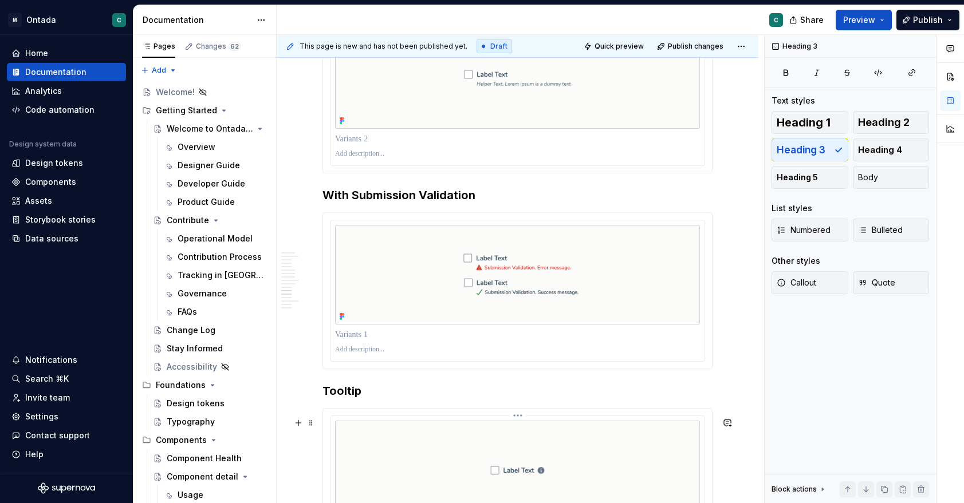
scroll to position [2860, 0]
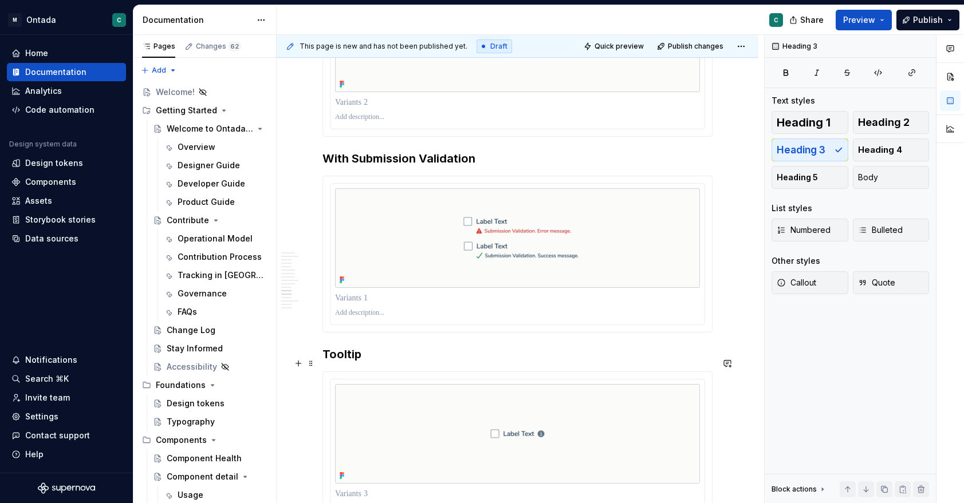
click at [322, 362] on h3 "Tooltip" at bounding box center [517, 354] width 390 height 16
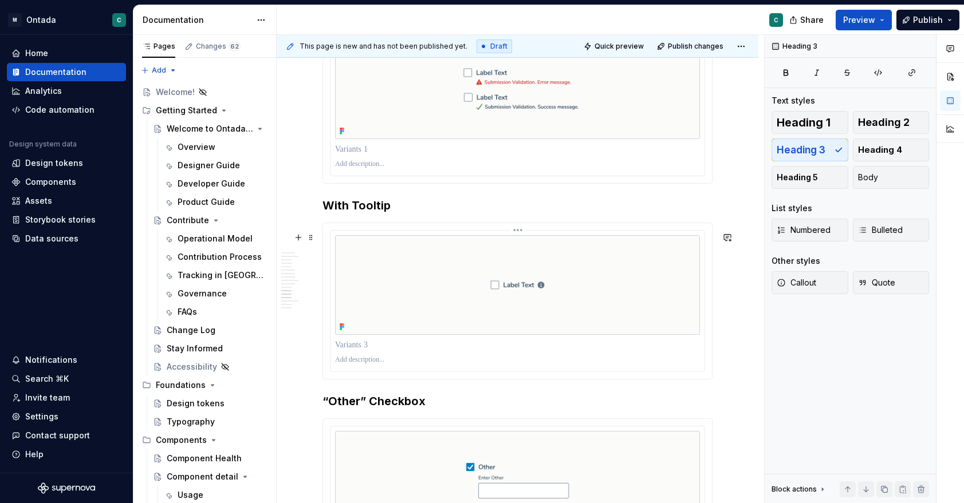
scroll to position [3137, 0]
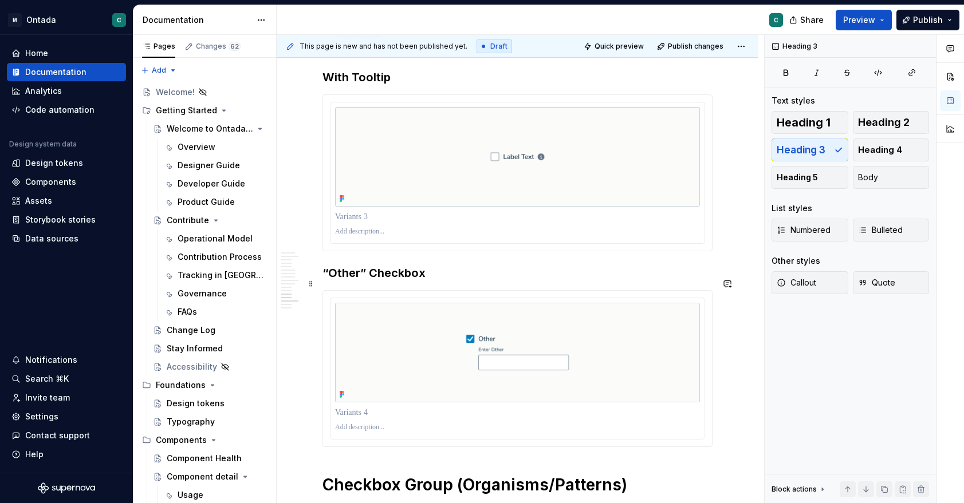
click at [323, 281] on h3 "“Other” Checkbox" at bounding box center [517, 273] width 390 height 16
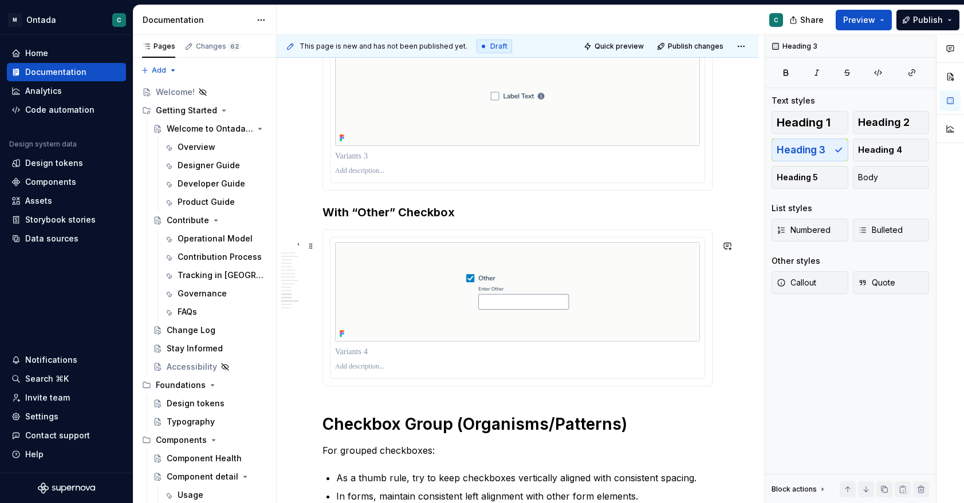
scroll to position [3207, 0]
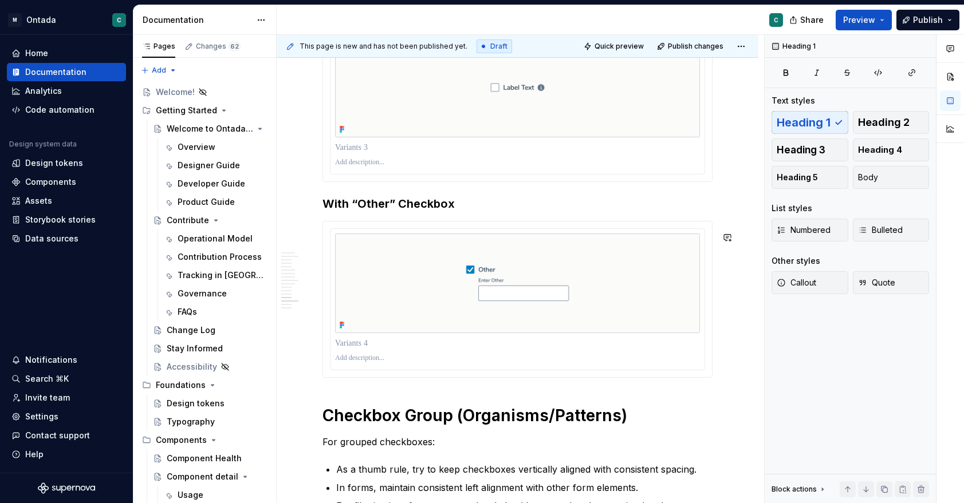
click at [385, 363] on p at bounding box center [517, 358] width 365 height 9
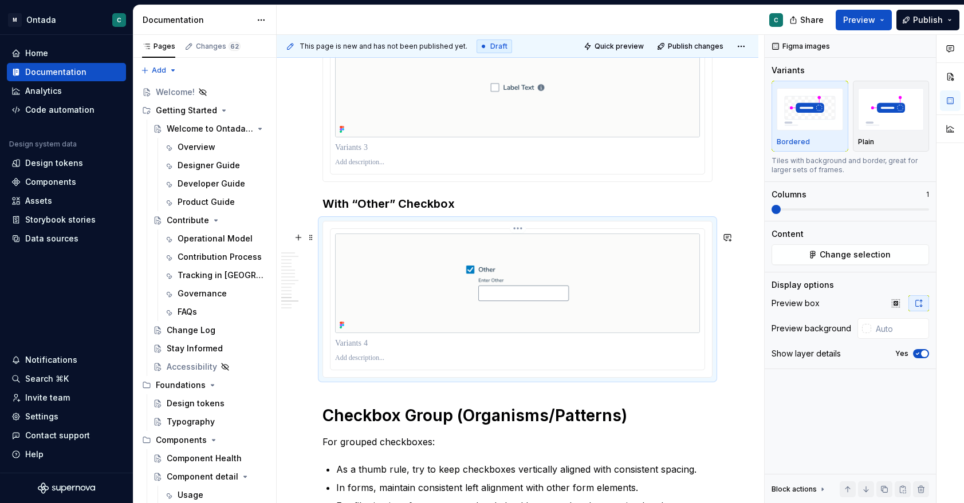
click at [374, 349] on p at bounding box center [517, 343] width 365 height 11
type textarea "*"
click at [373, 363] on p at bounding box center [520, 358] width 370 height 9
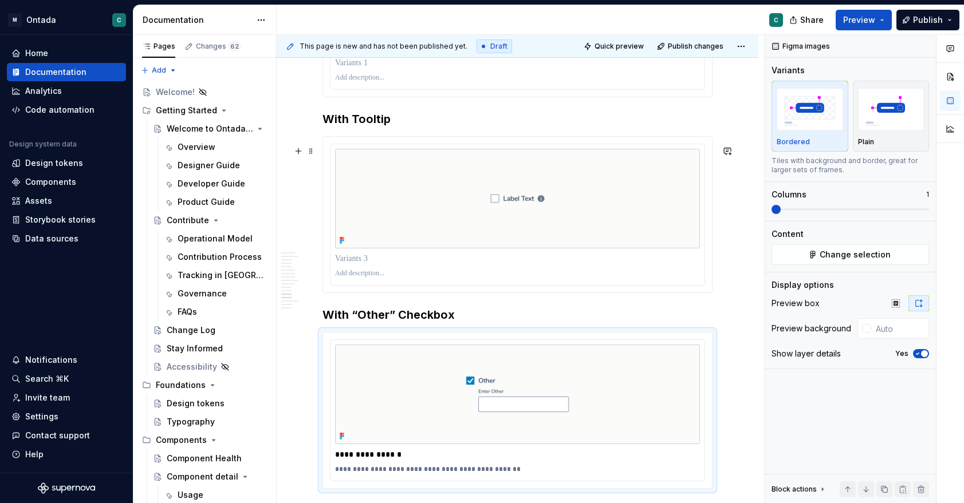
scroll to position [3084, 0]
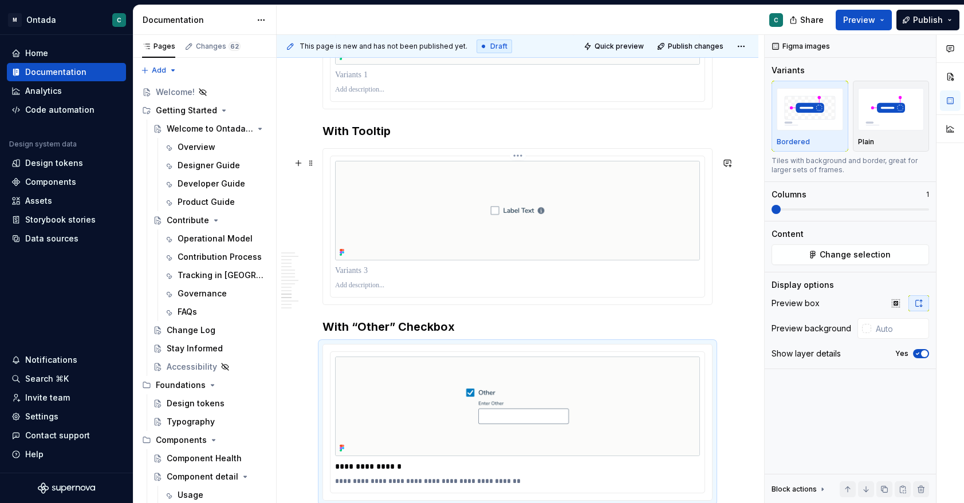
click at [342, 277] on p at bounding box center [517, 270] width 365 height 11
click at [345, 290] on p at bounding box center [517, 285] width 365 height 9
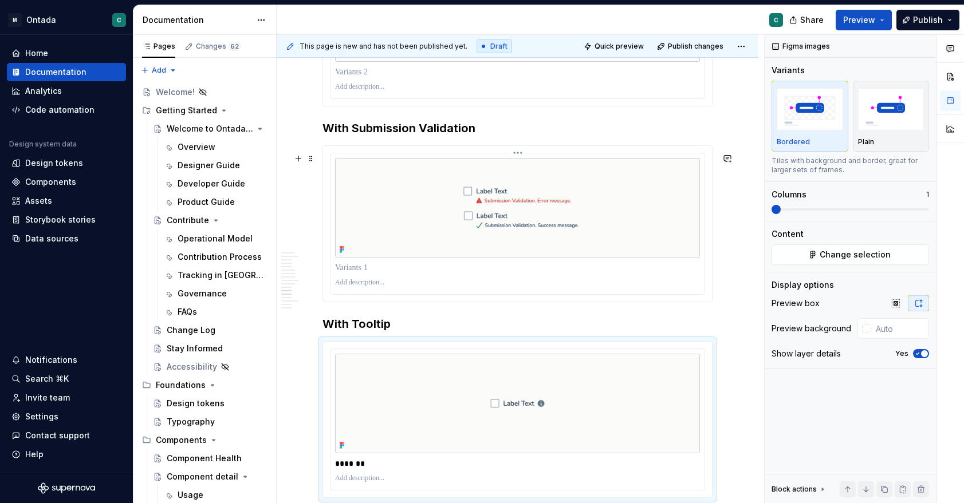
scroll to position [2887, 0]
click at [358, 277] on p at bounding box center [517, 271] width 365 height 11
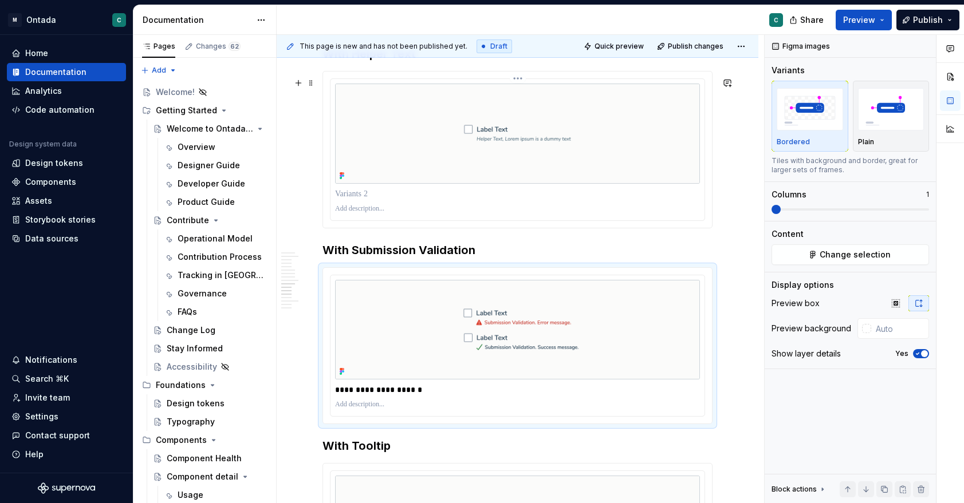
scroll to position [2770, 0]
click at [363, 198] on p at bounding box center [517, 192] width 365 height 11
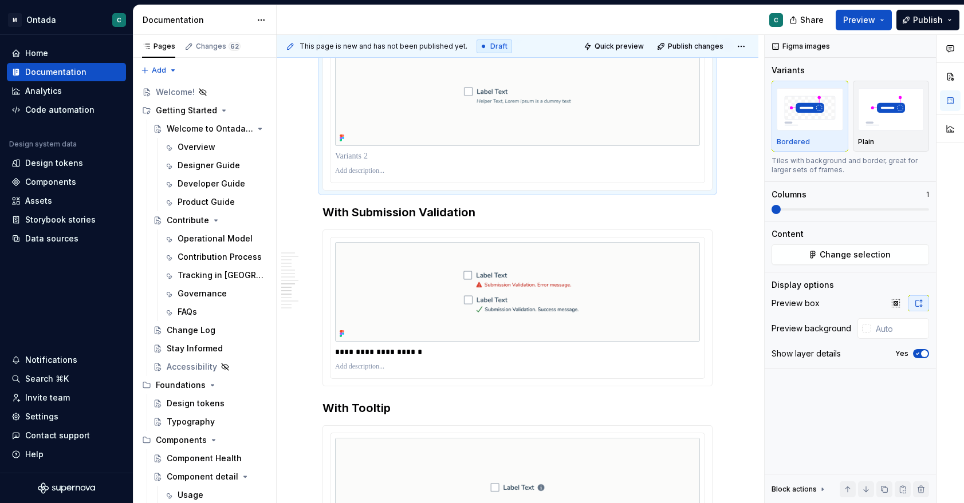
scroll to position [2813, 0]
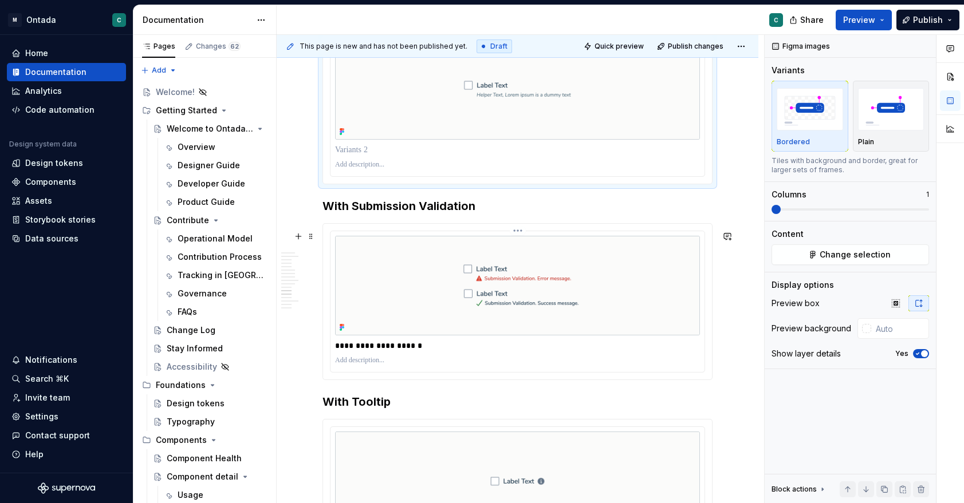
click at [348, 365] on p at bounding box center [517, 360] width 365 height 9
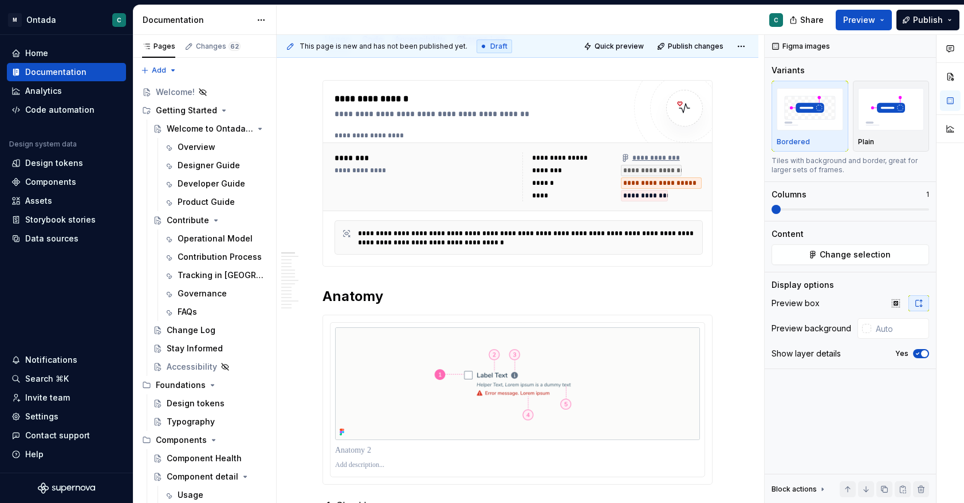
scroll to position [215, 0]
type textarea "*"
